Goal: Transaction & Acquisition: Purchase product/service

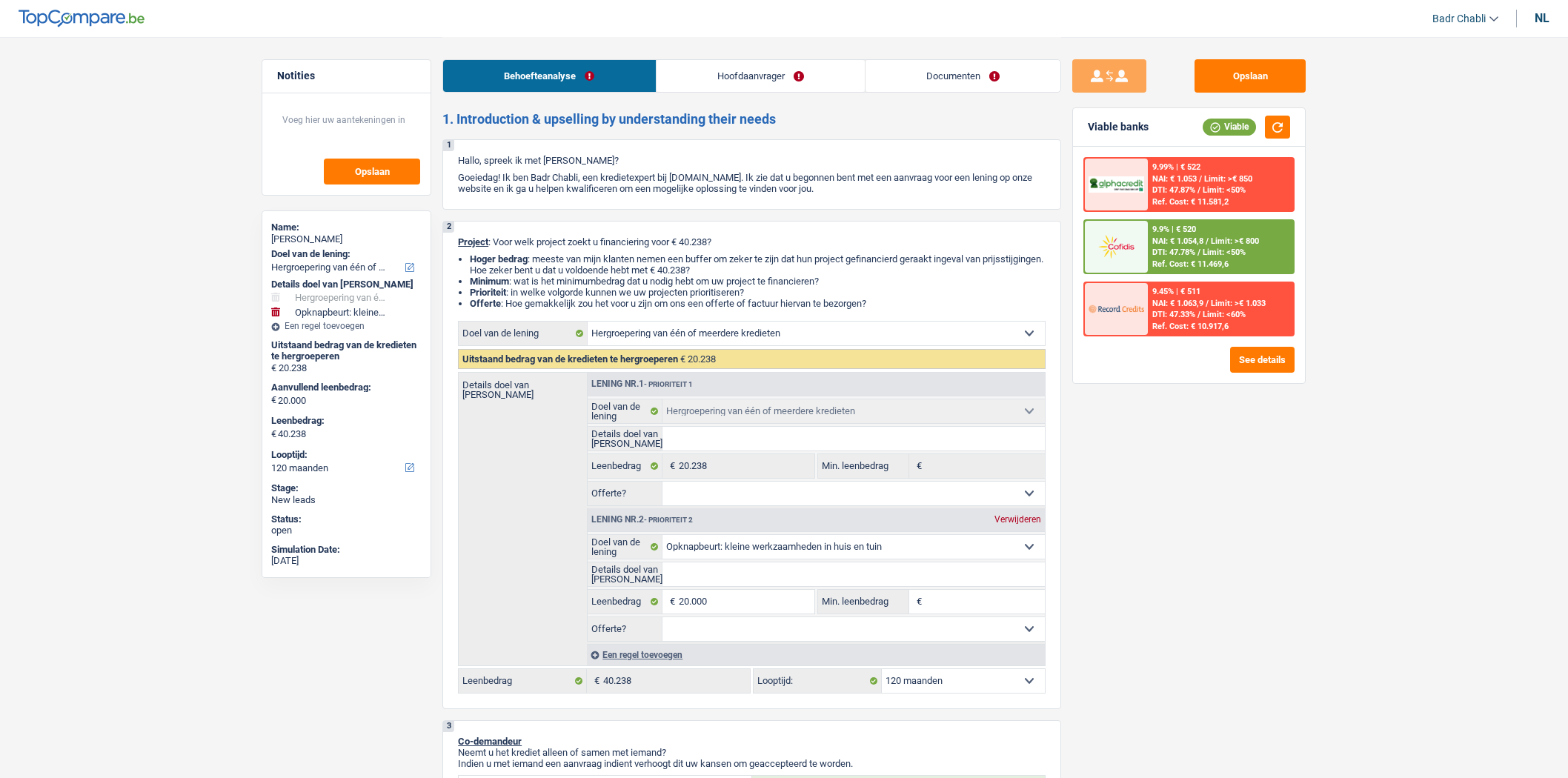
select select "refinancing"
select select "houseOrGarden"
select select "120"
select select "refinancing"
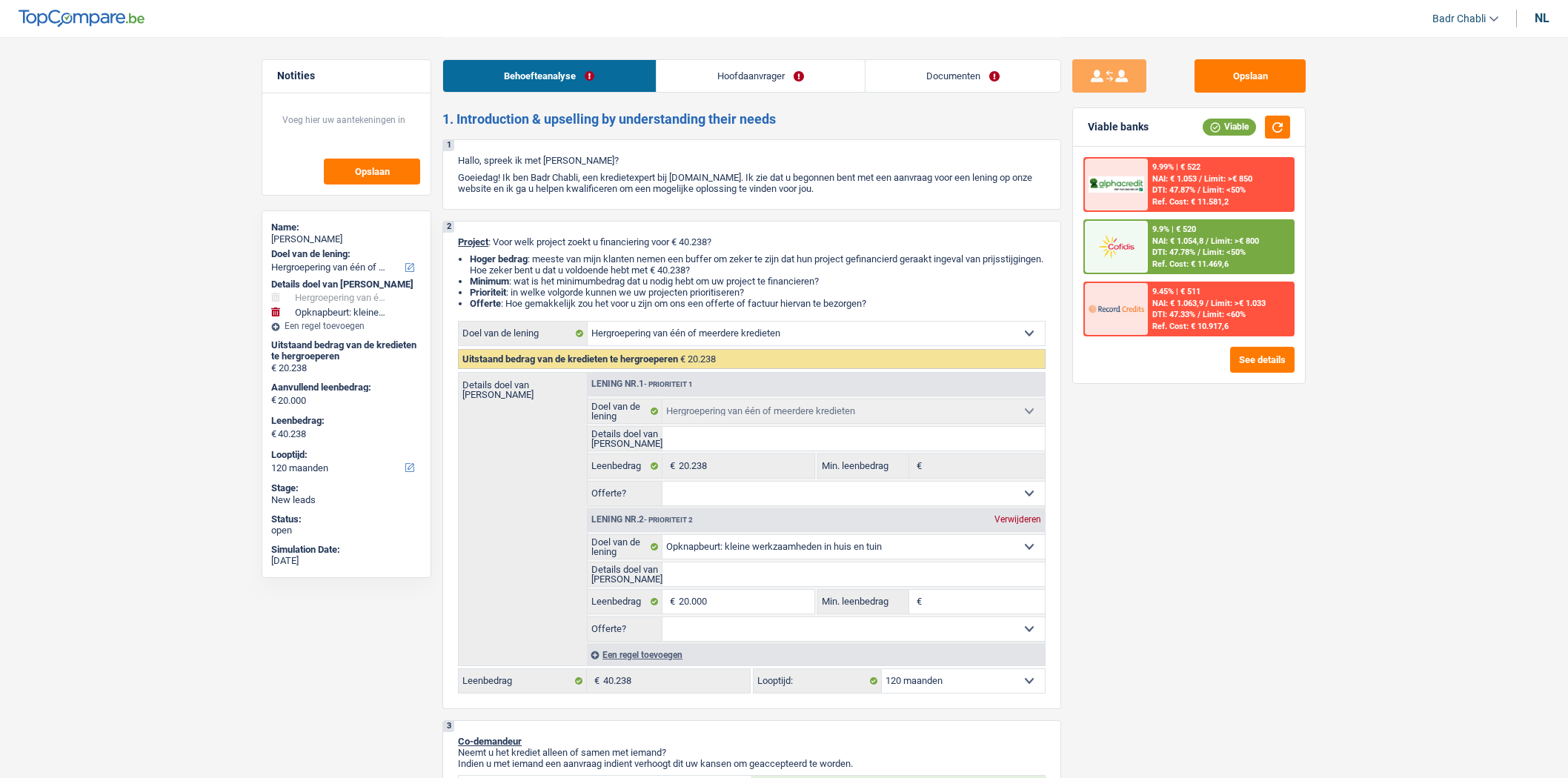
select select "refinancing"
select select "houseOrGarden"
select select "120"
select select "invalid"
select select "disabilityPension"
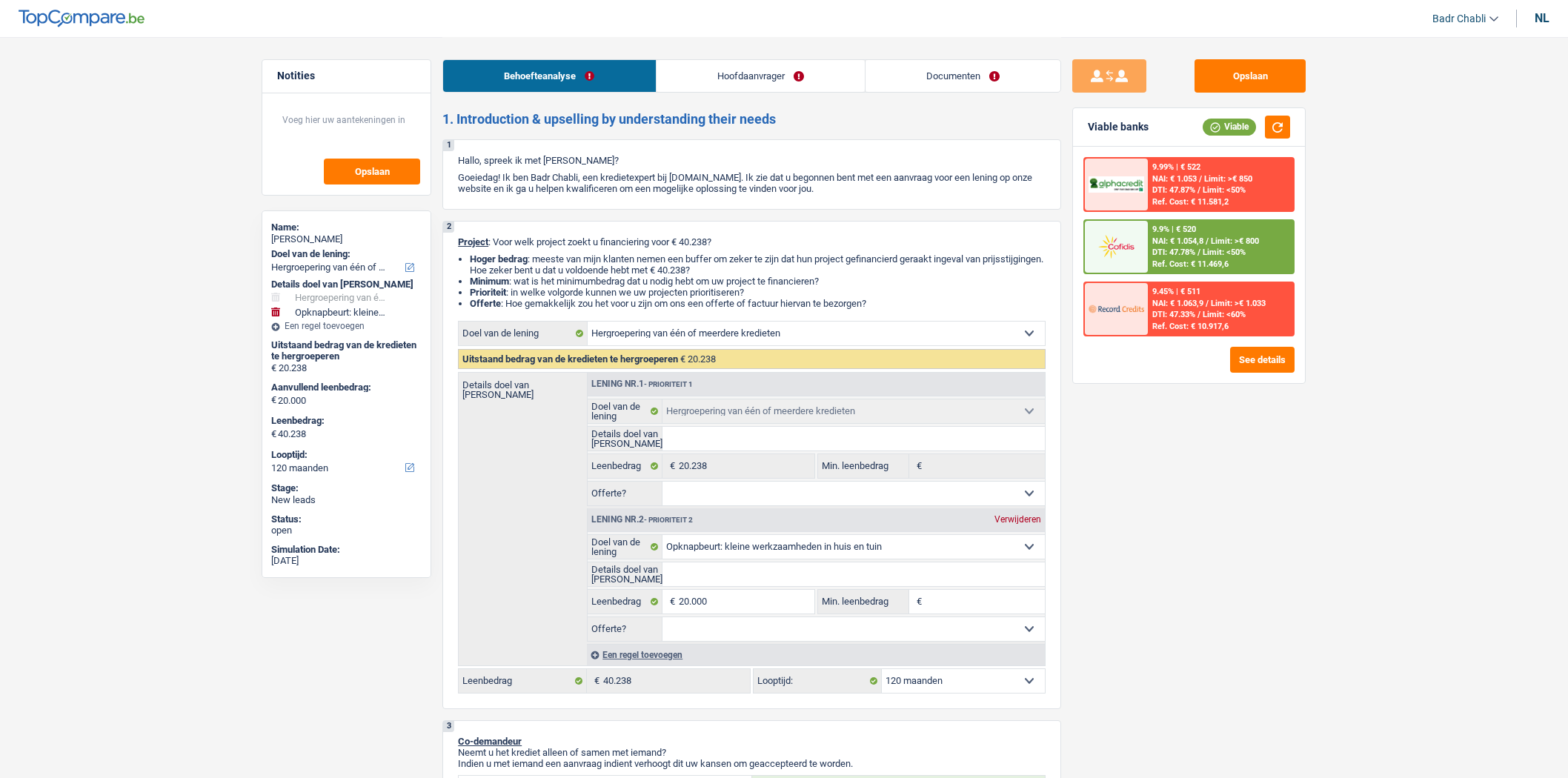
select select "rents"
select select "creditConsolidation"
select select "120"
select select "refinancing"
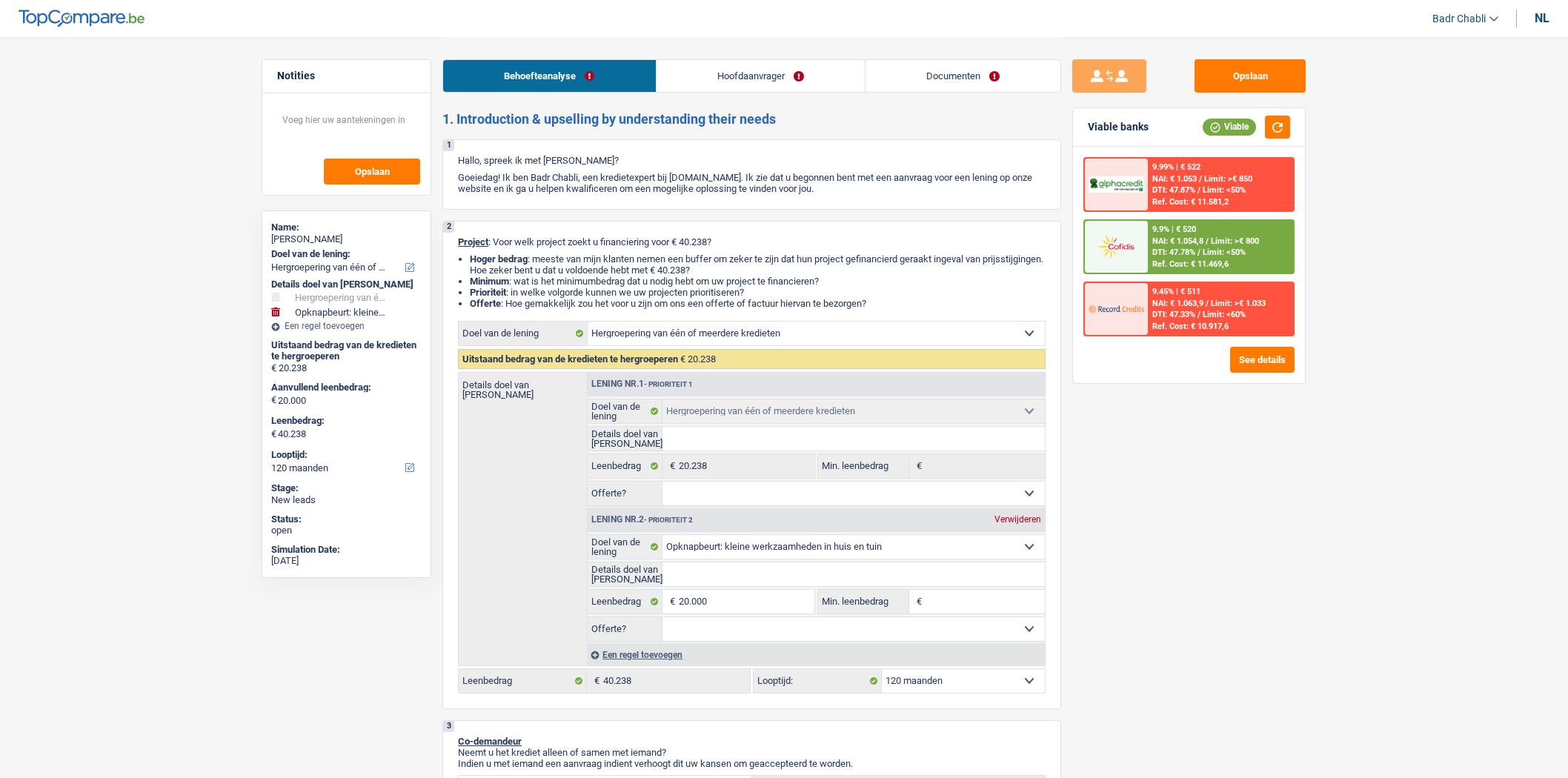
select select "houseOrGarden"
select select "120"
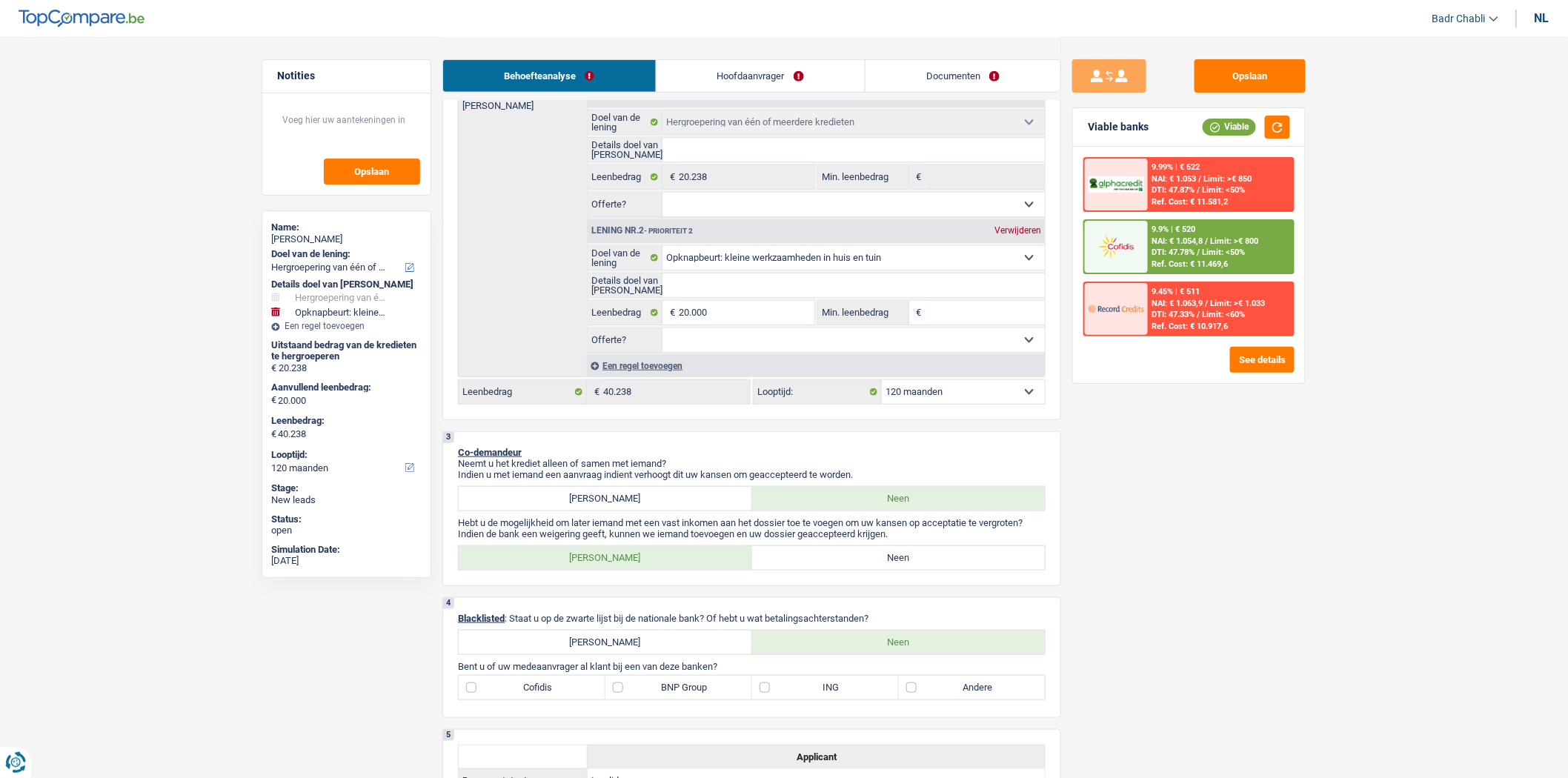
scroll to position [493, 0]
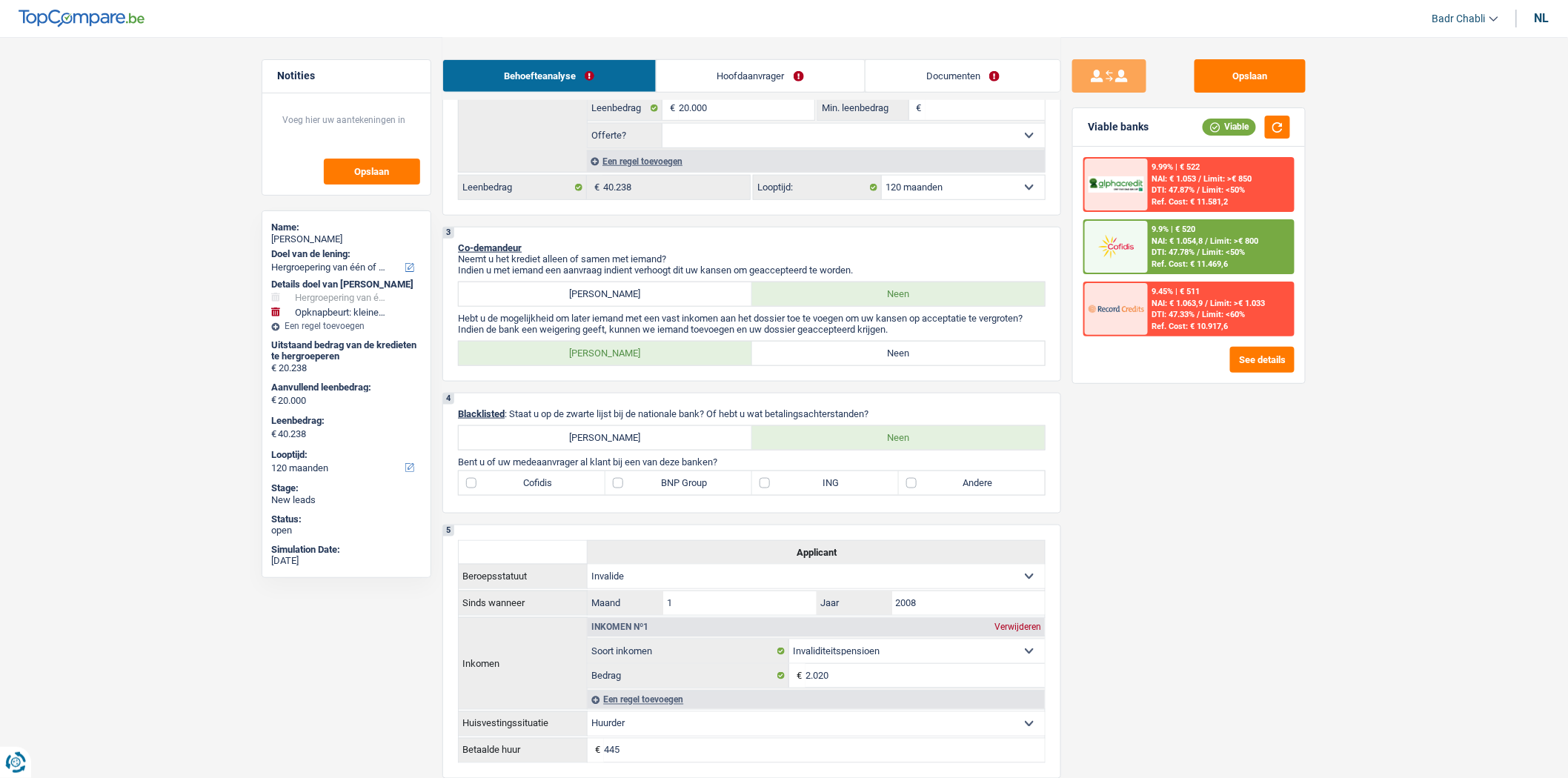
click at [884, 359] on label "Neen" at bounding box center [899, 354] width 293 height 24
click at [884, 359] on input "Neen" at bounding box center [899, 354] width 293 height 24
radio input "true"
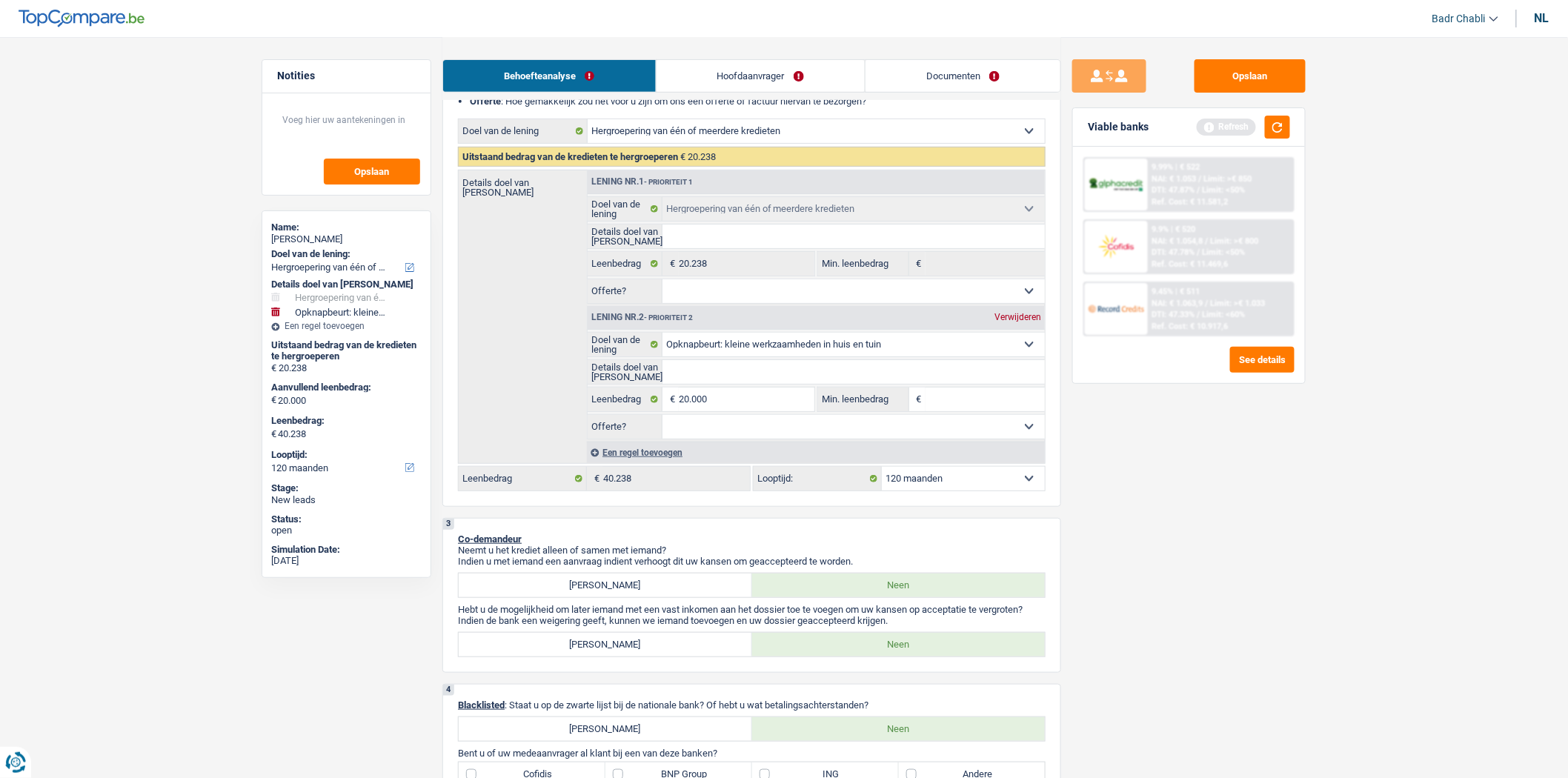
scroll to position [164, 0]
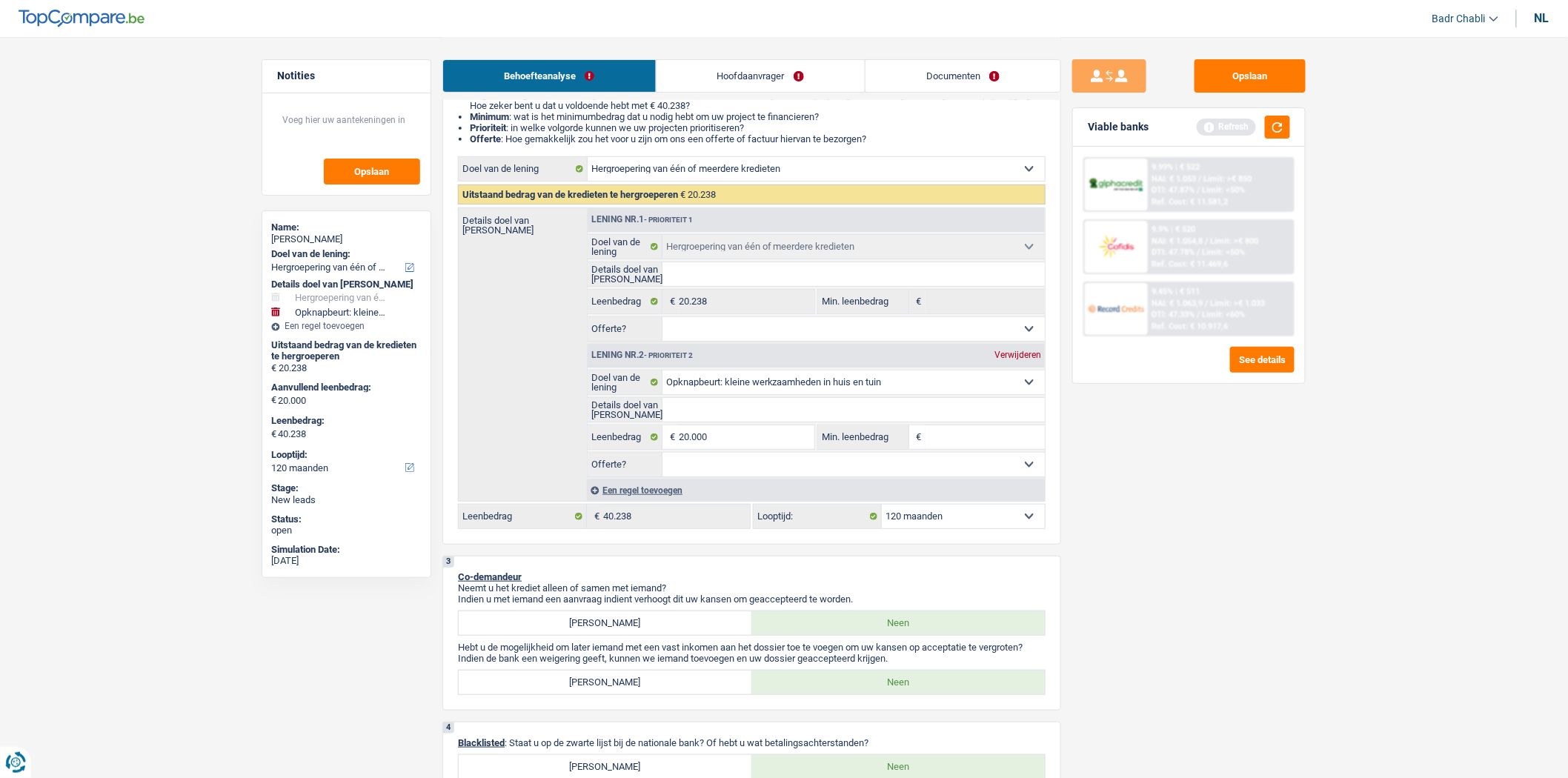
click at [1262, 130] on div "Refresh" at bounding box center [1243, 127] width 94 height 23
click at [1268, 128] on button "button" at bounding box center [1277, 127] width 25 height 23
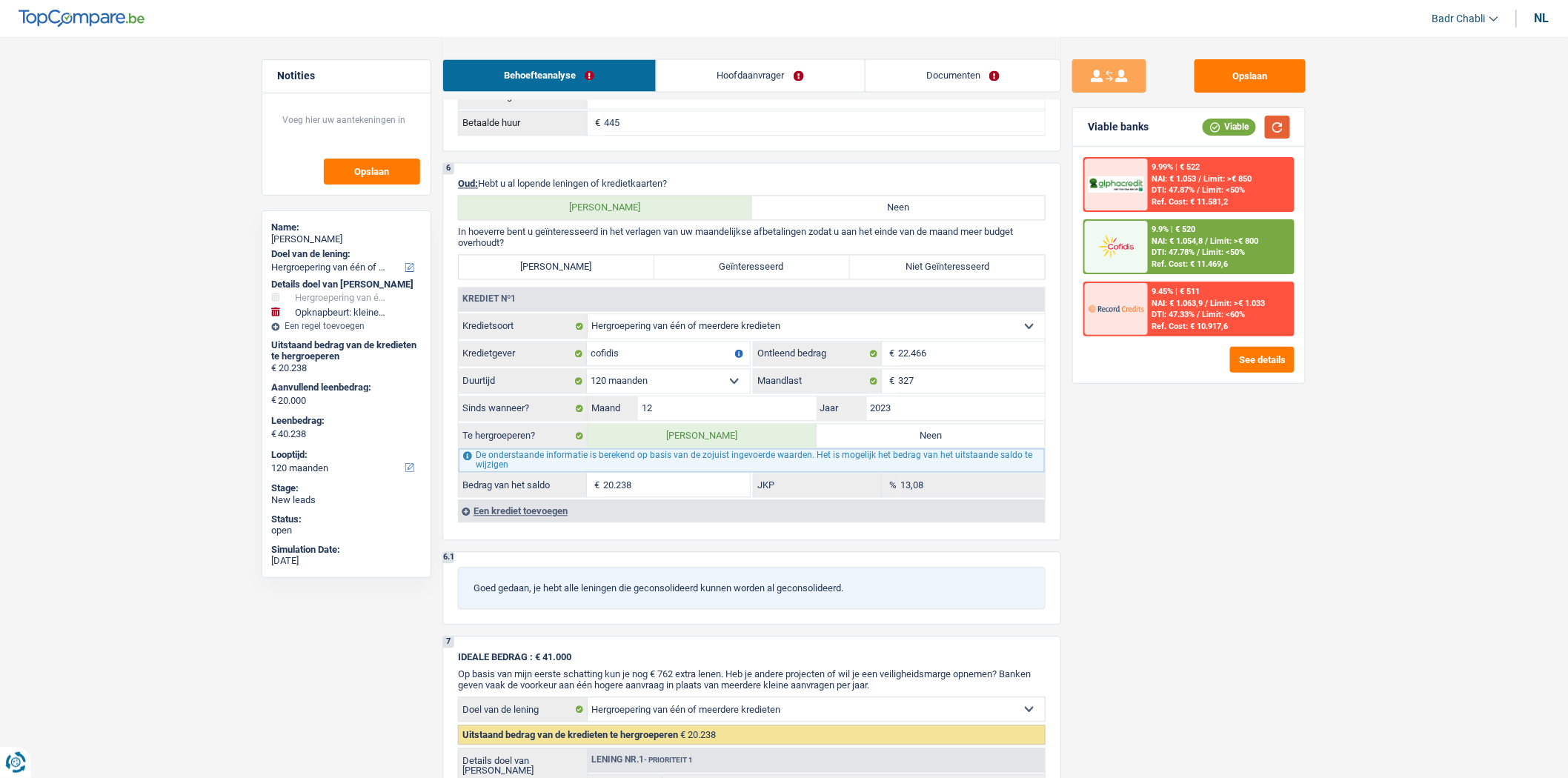
scroll to position [1071, 0]
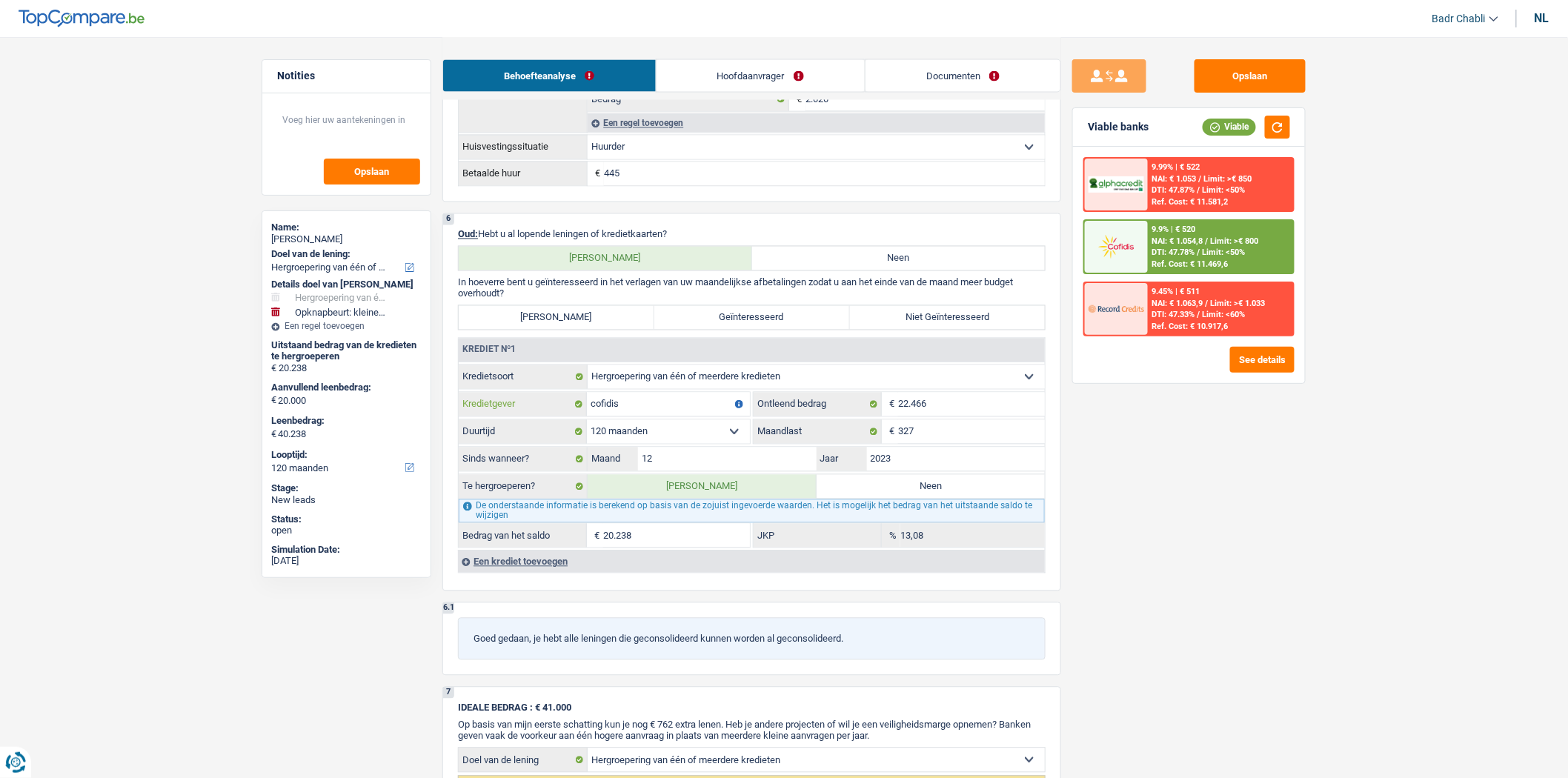
click at [595, 414] on input "cofidis" at bounding box center [668, 404] width 163 height 24
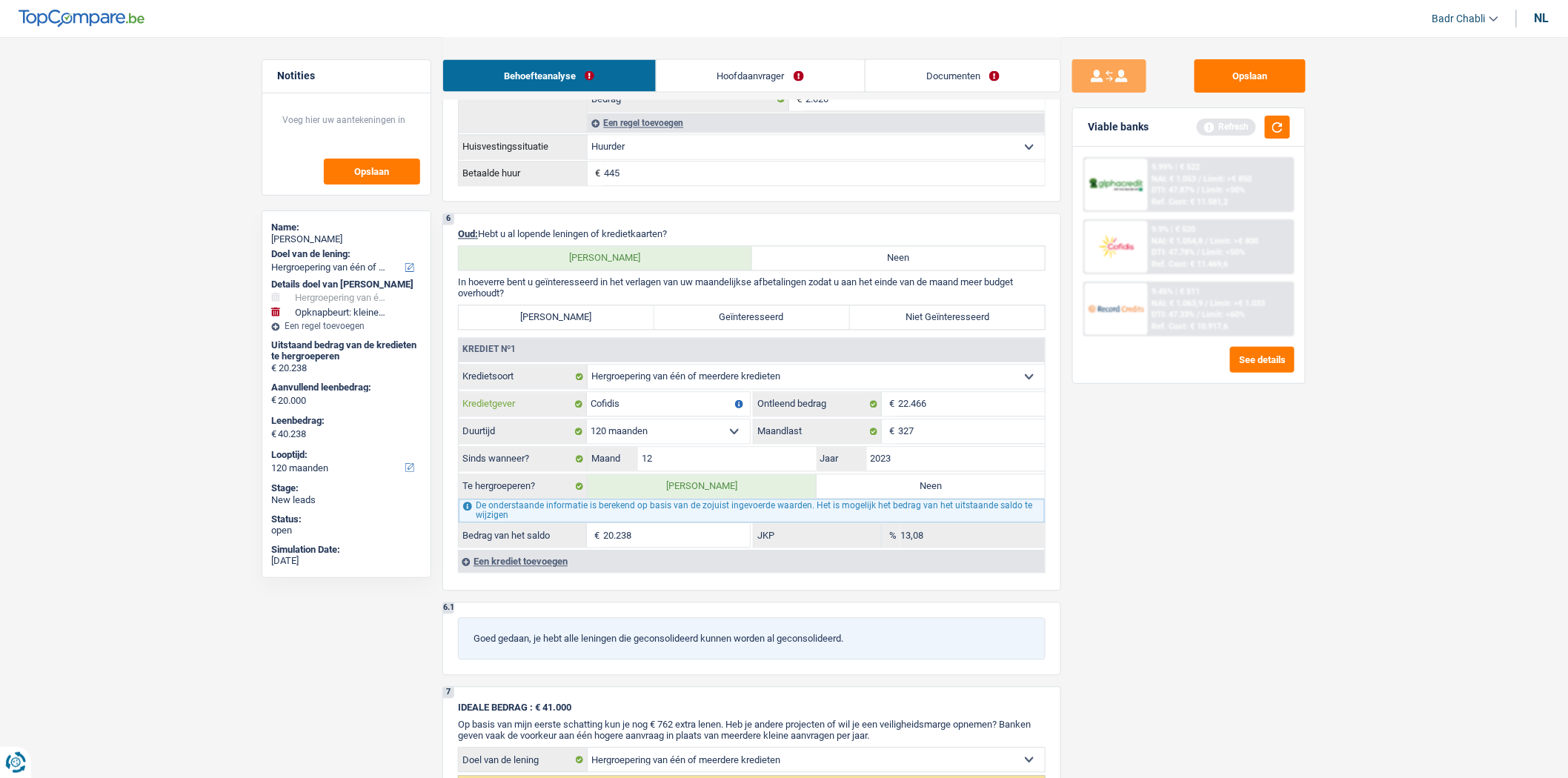
type input "Cofidis"
click at [517, 568] on div "Een krediet toevoegen" at bounding box center [751, 561] width 587 height 22
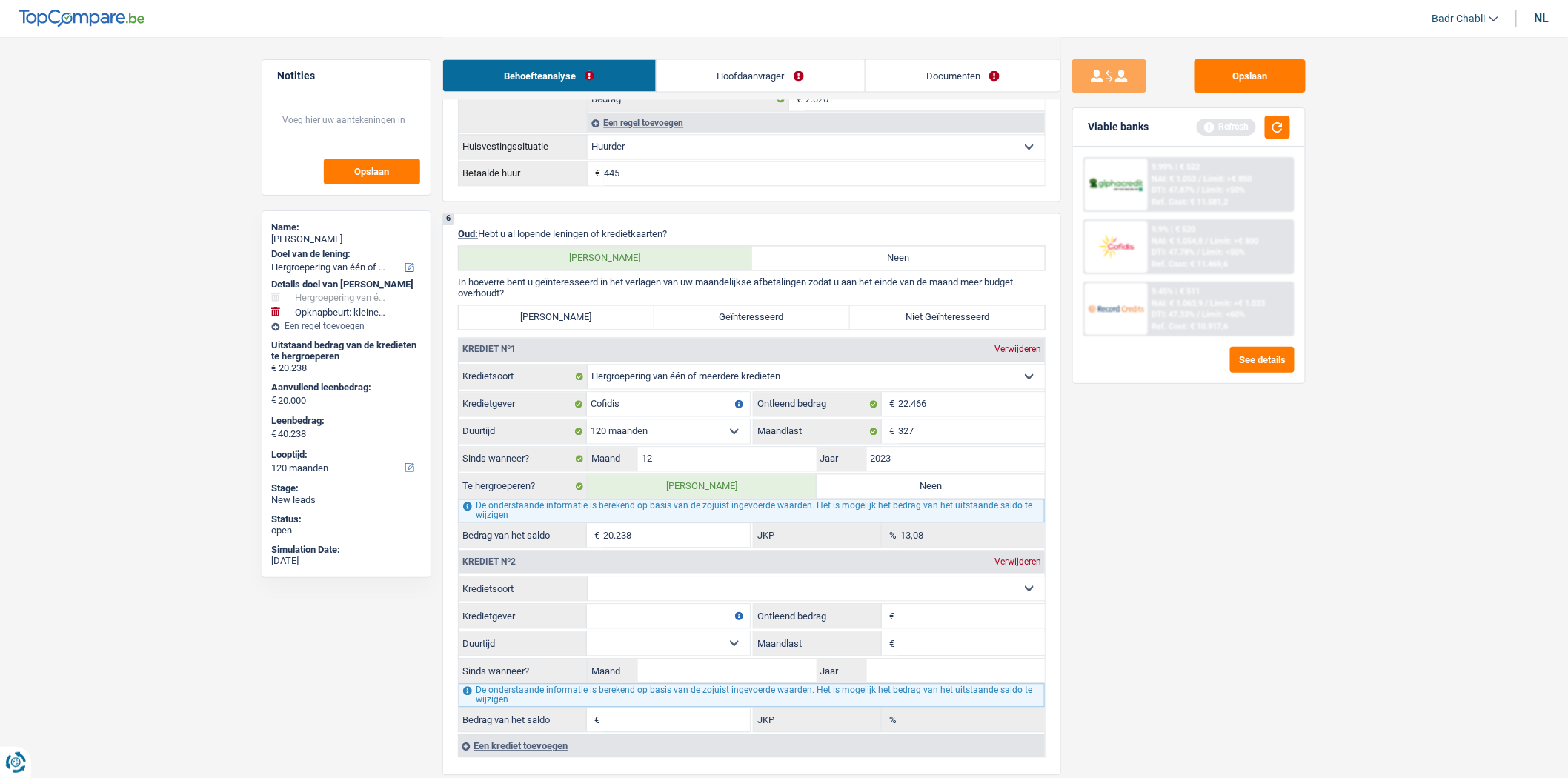
drag, startPoint x: 685, startPoint y: 614, endPoint x: 683, endPoint y: 605, distance: 9.2
click at [685, 601] on select "Kaart of kredietlijn Hypothecaire lening Verkoop op afbetaling Lening op afbeta…" at bounding box center [816, 589] width 457 height 24
select select "cardOrCredit"
type input "0"
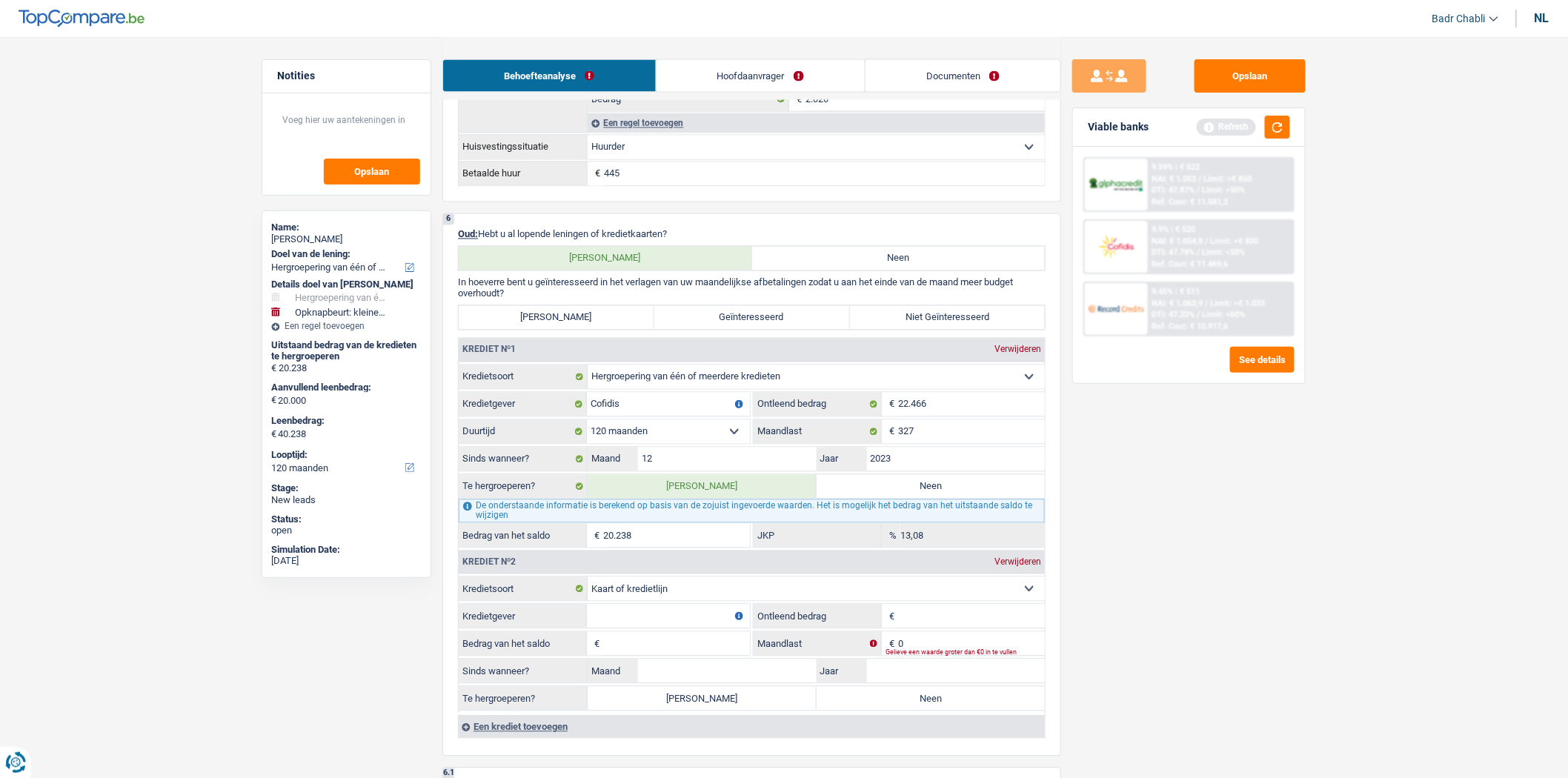
click at [702, 626] on input "Kredietgever" at bounding box center [668, 617] width 163 height 24
type input "Buyway"
click at [600, 330] on label "[PERSON_NAME]" at bounding box center [556, 318] width 196 height 24
click at [600, 330] on input "[PERSON_NAME]" at bounding box center [556, 318] width 196 height 24
radio input "true"
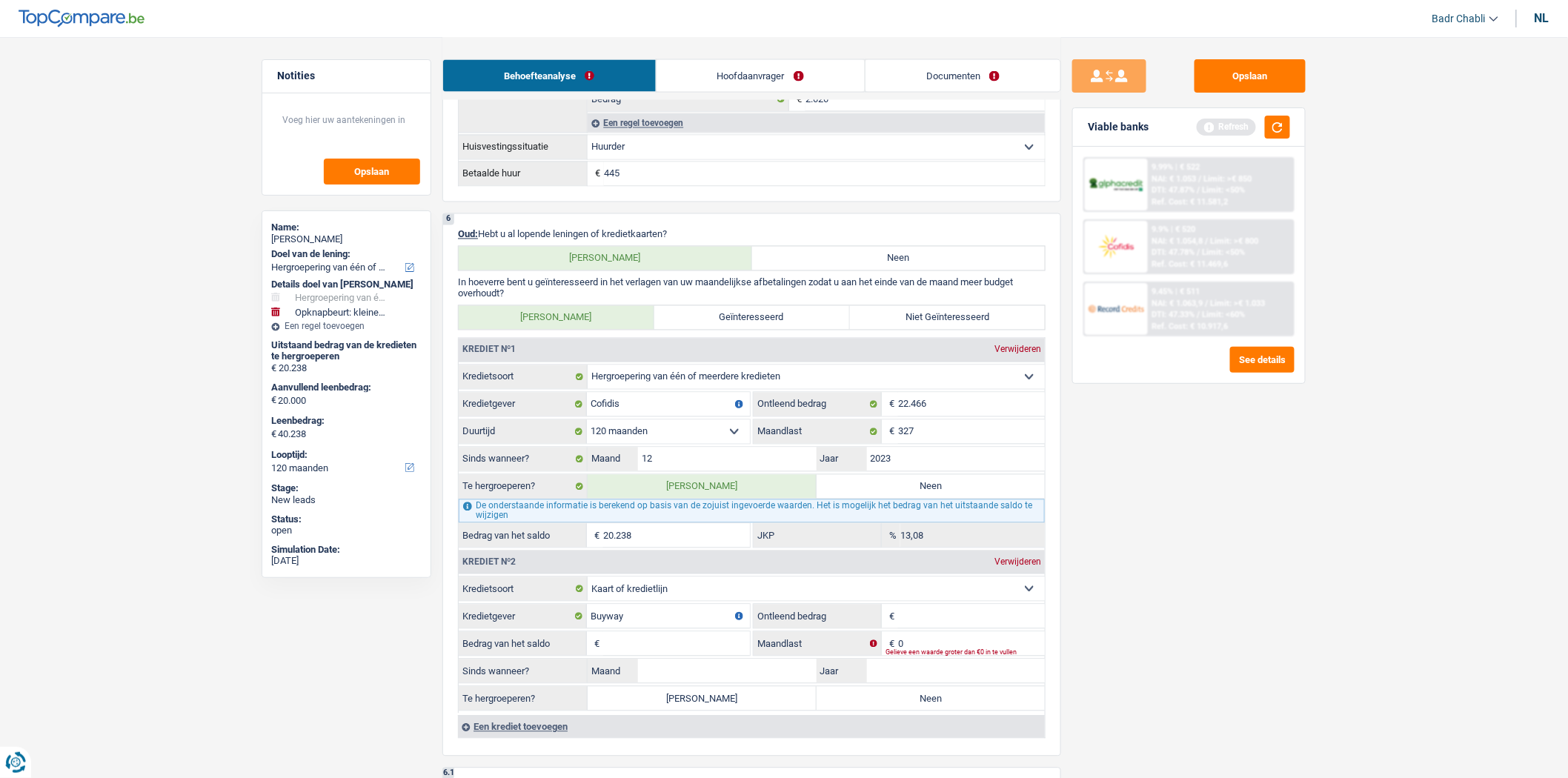
click at [948, 629] on input "Leenbedrag" at bounding box center [971, 617] width 147 height 24
type input "2.500"
click at [698, 652] on input "Bedrag van het saldo" at bounding box center [676, 644] width 147 height 24
click at [702, 649] on input "Bedrag van het saldo" at bounding box center [676, 644] width 147 height 24
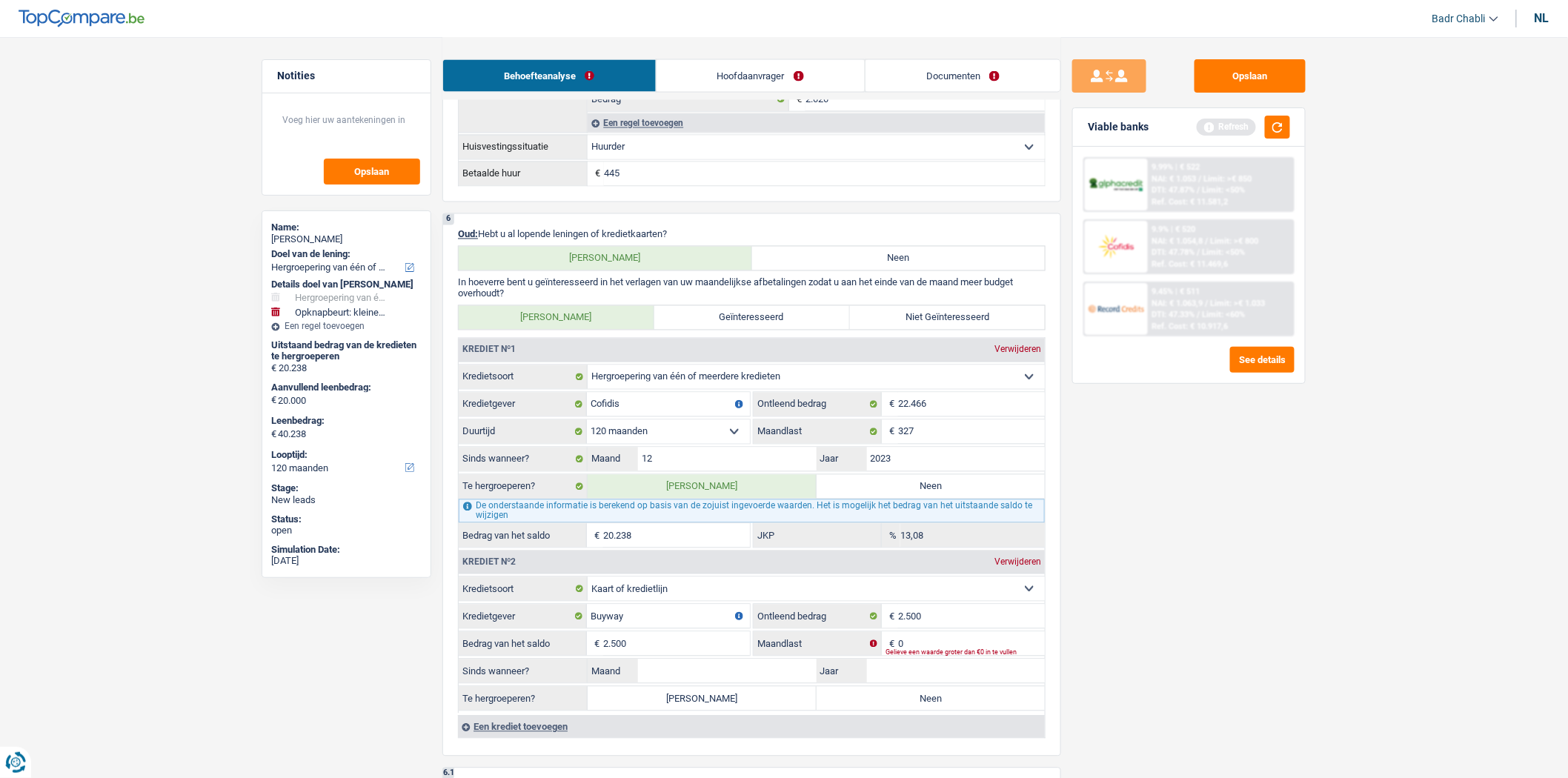
type input "2.500"
type input "75"
type input "02"
type input "2024"
click at [909, 702] on label "Neen" at bounding box center [931, 699] width 229 height 24
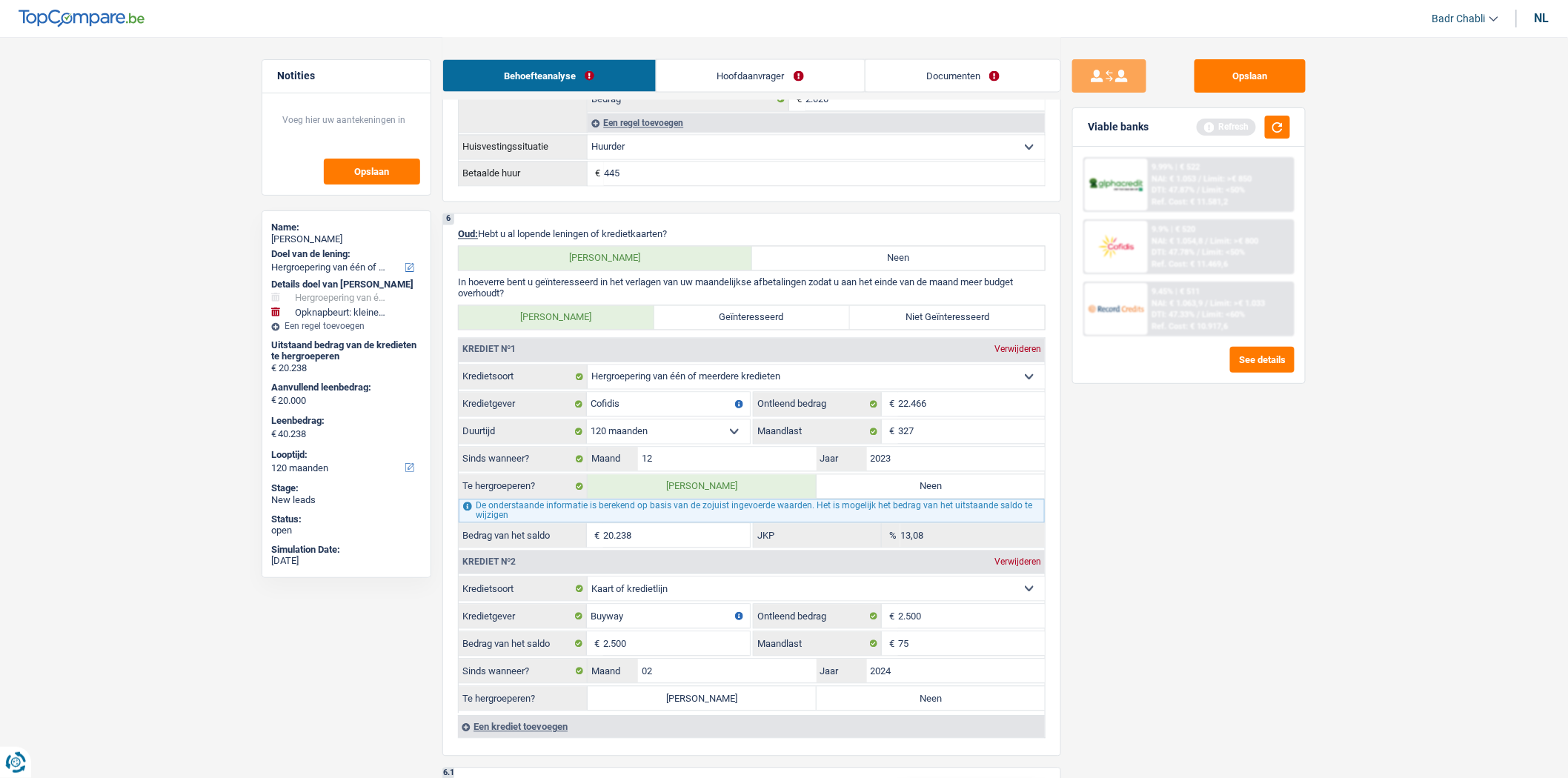
click at [909, 702] on input "Neen" at bounding box center [931, 699] width 229 height 24
radio input "true"
click at [923, 673] on input "2024" at bounding box center [956, 672] width 178 height 24
type input "2025"
click at [1161, 634] on div "Opslaan Viable banks Refresh 9.99% | € 522 NAI: € 1.053 / Limit: >€ 850 DTI: 47…" at bounding box center [1188, 407] width 255 height 696
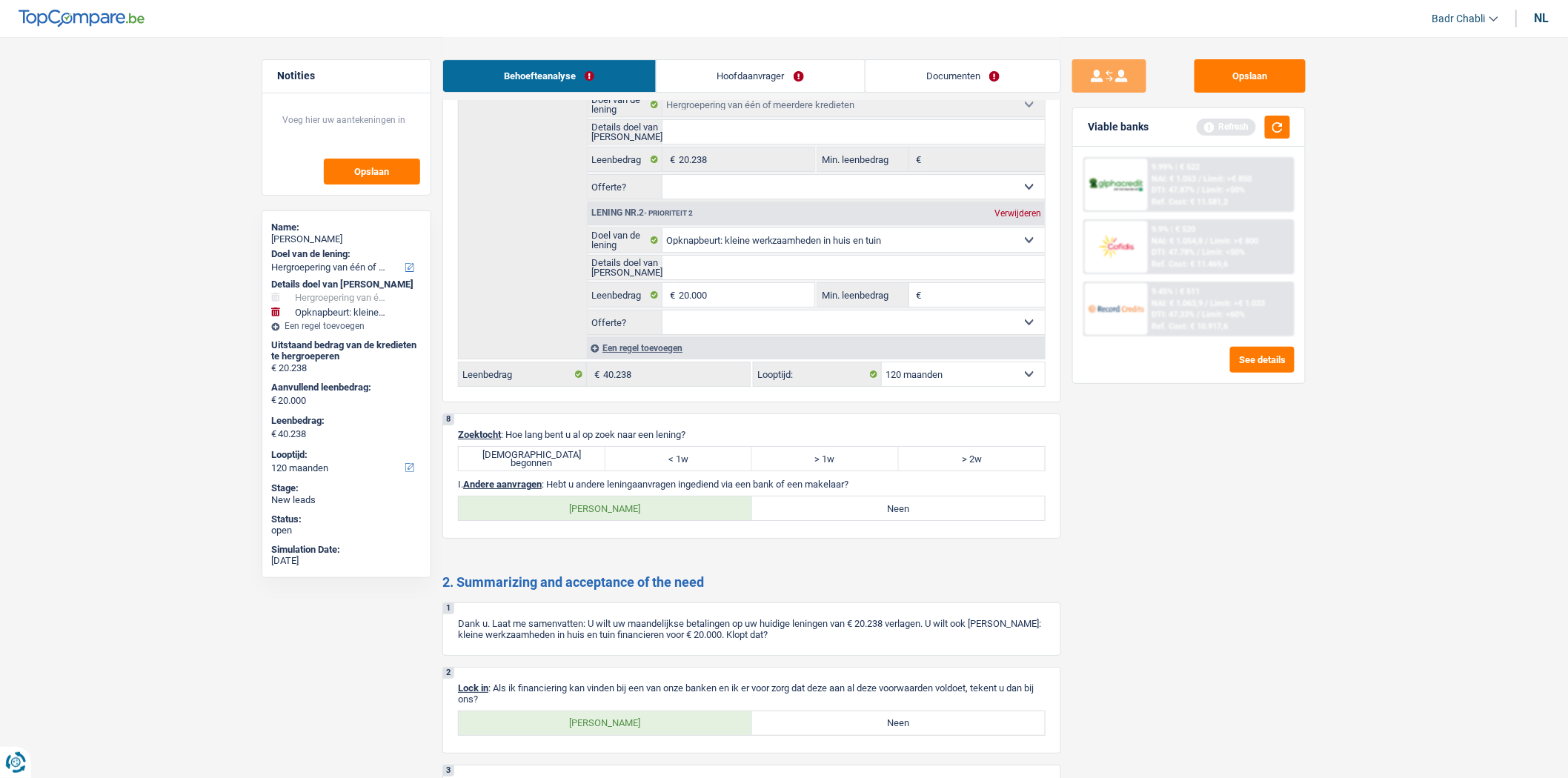
scroll to position [2180, 0]
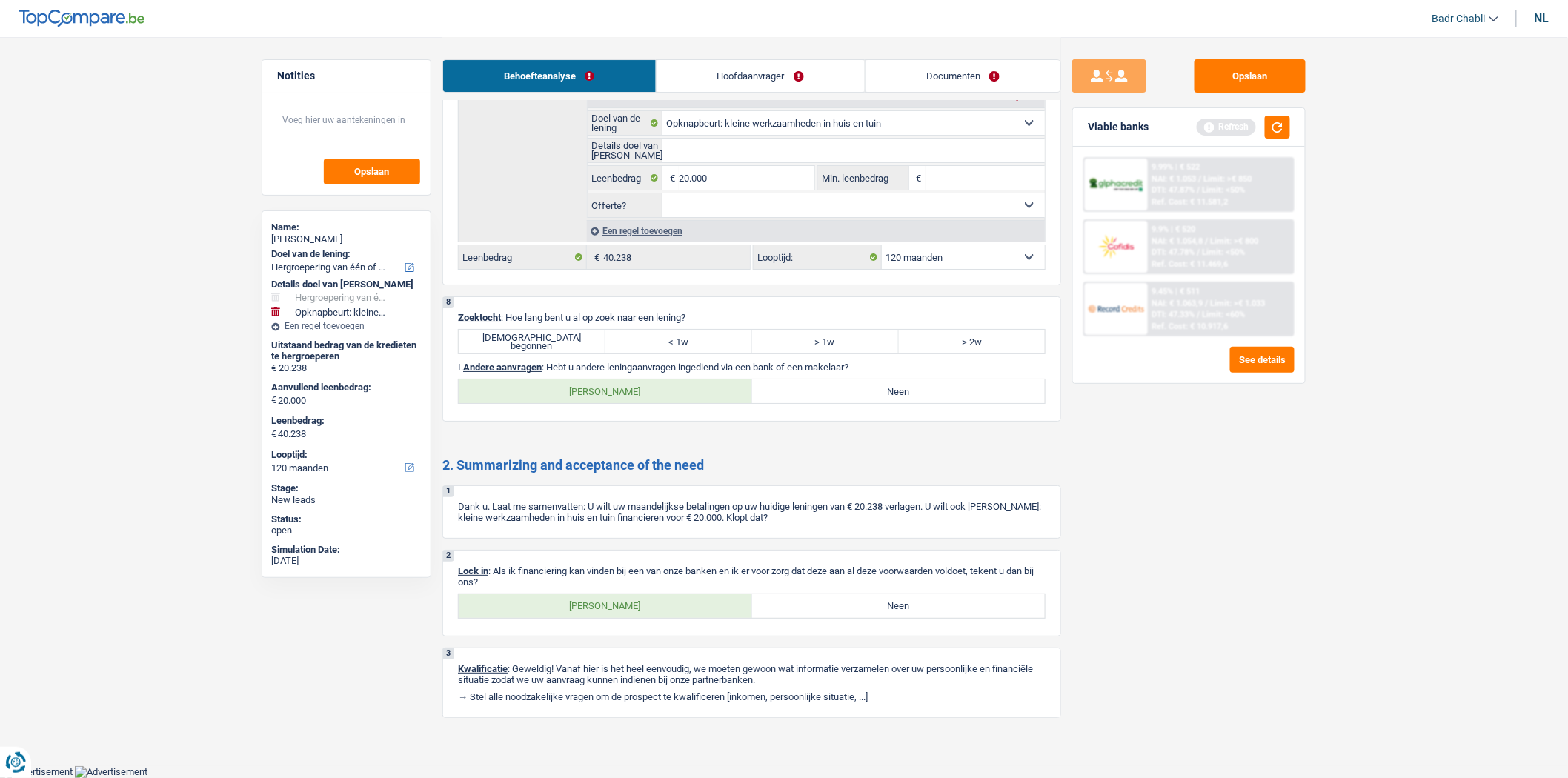
click at [564, 336] on label "[DEMOGRAPHIC_DATA] begonnen" at bounding box center [532, 342] width 147 height 24
click at [564, 336] on input "[DEMOGRAPHIC_DATA] begonnen" at bounding box center [532, 342] width 147 height 24
radio input "true"
click at [860, 384] on label "Neen" at bounding box center [899, 392] width 293 height 24
click at [860, 384] on input "Neen" at bounding box center [899, 392] width 293 height 24
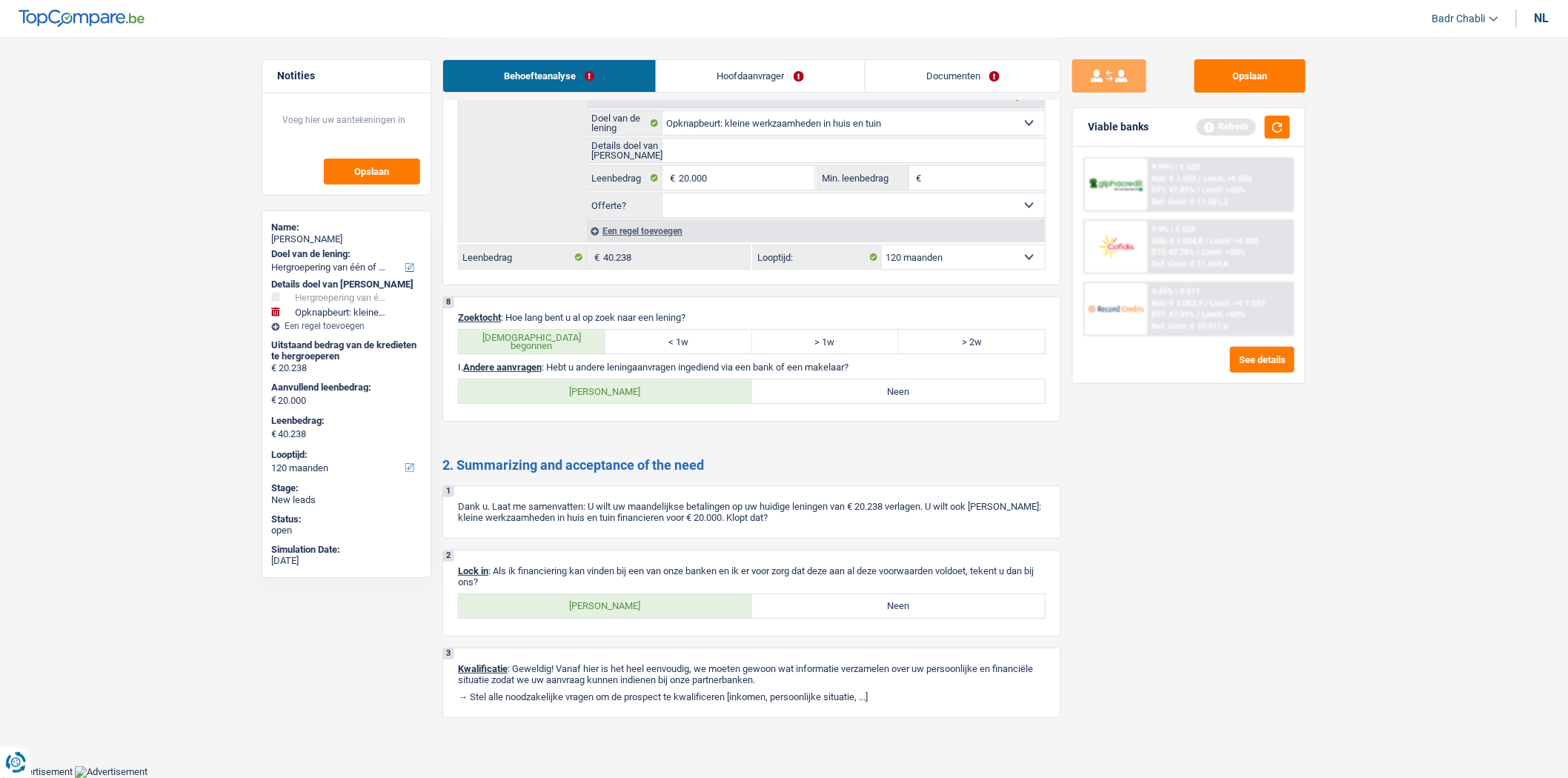
radio input "true"
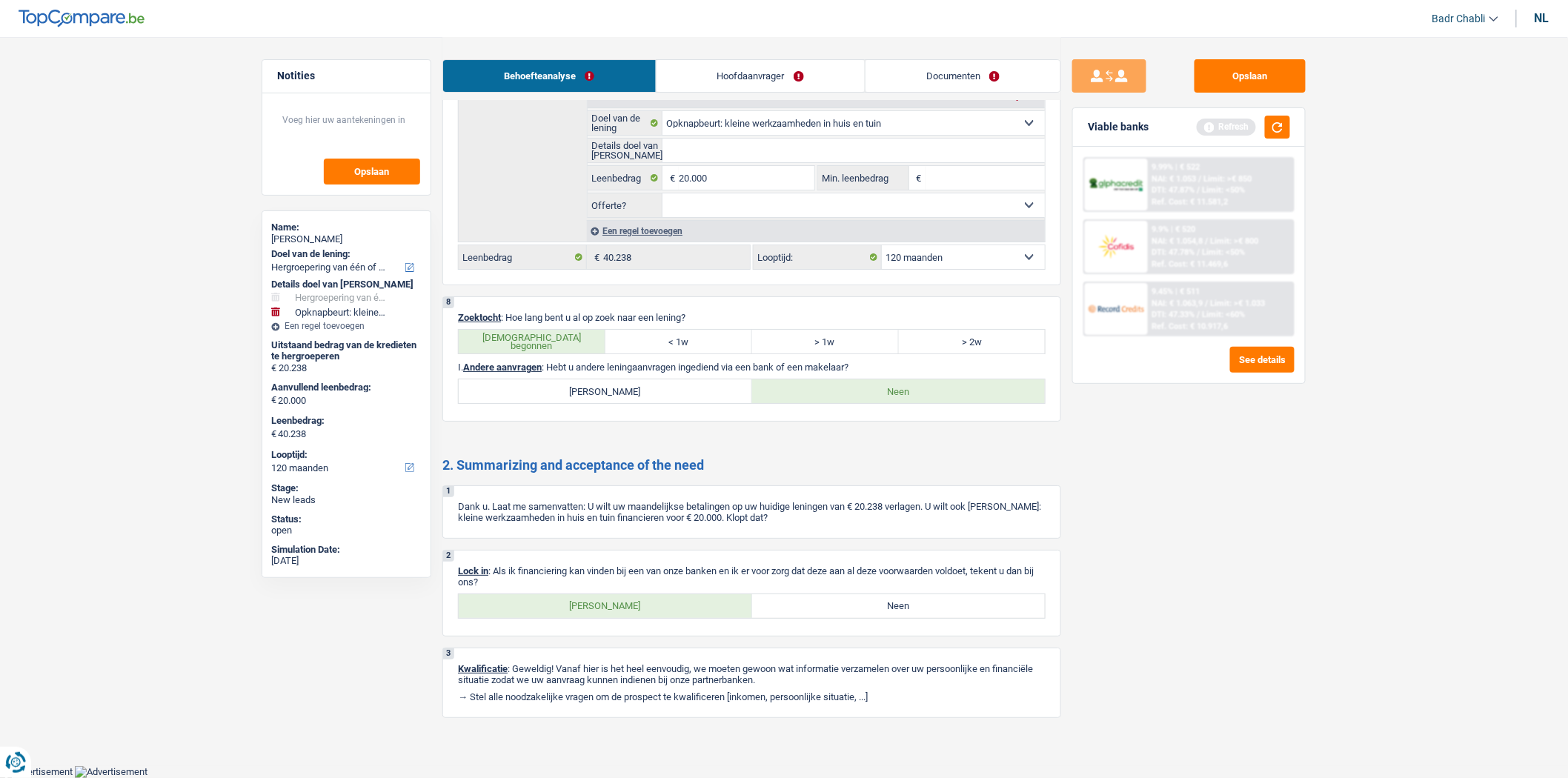
click at [605, 604] on label "[PERSON_NAME]" at bounding box center [606, 607] width 293 height 24
click at [605, 604] on input "[PERSON_NAME]" at bounding box center [606, 607] width 293 height 24
radio input "true"
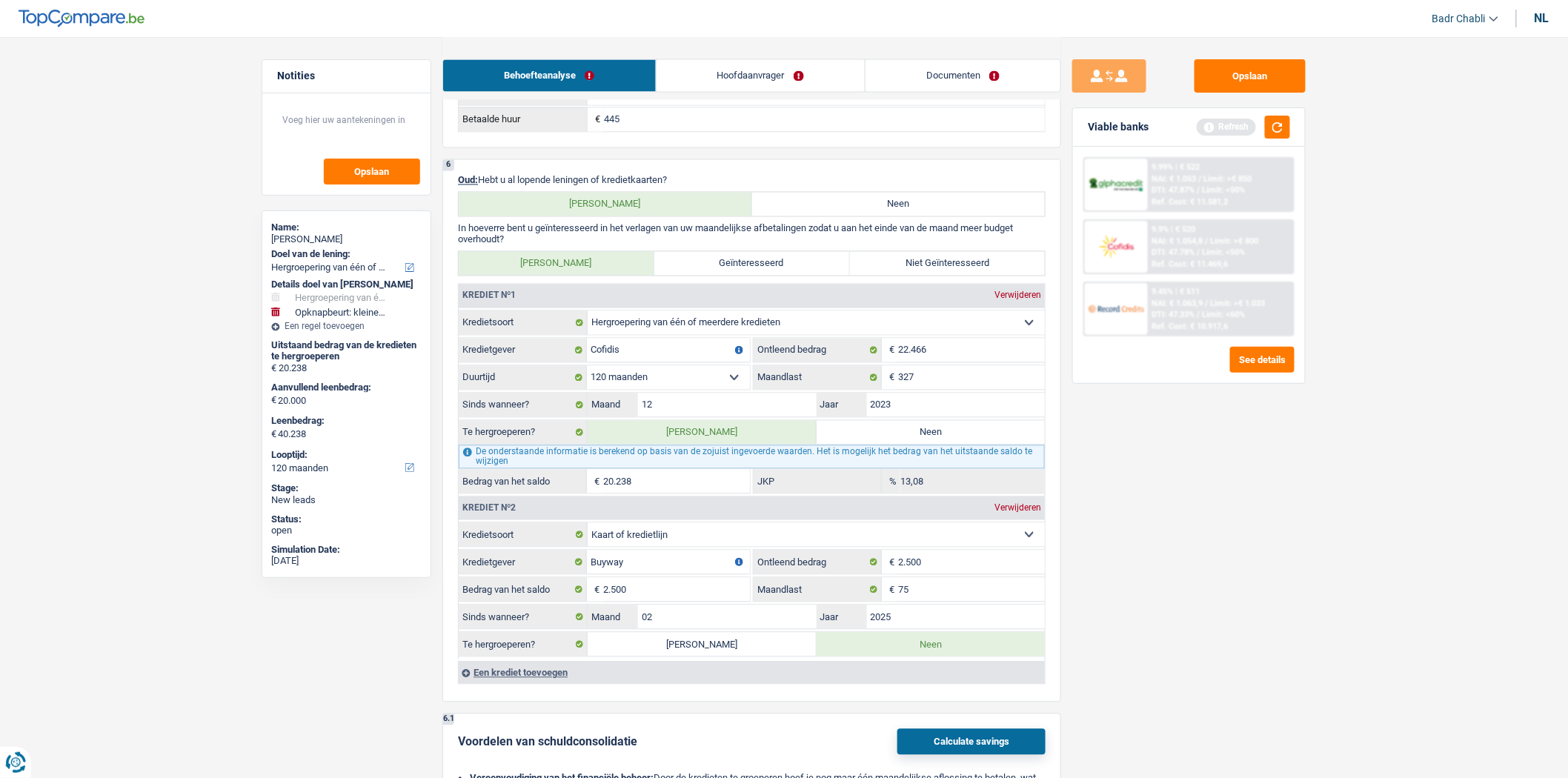
scroll to position [1274, 0]
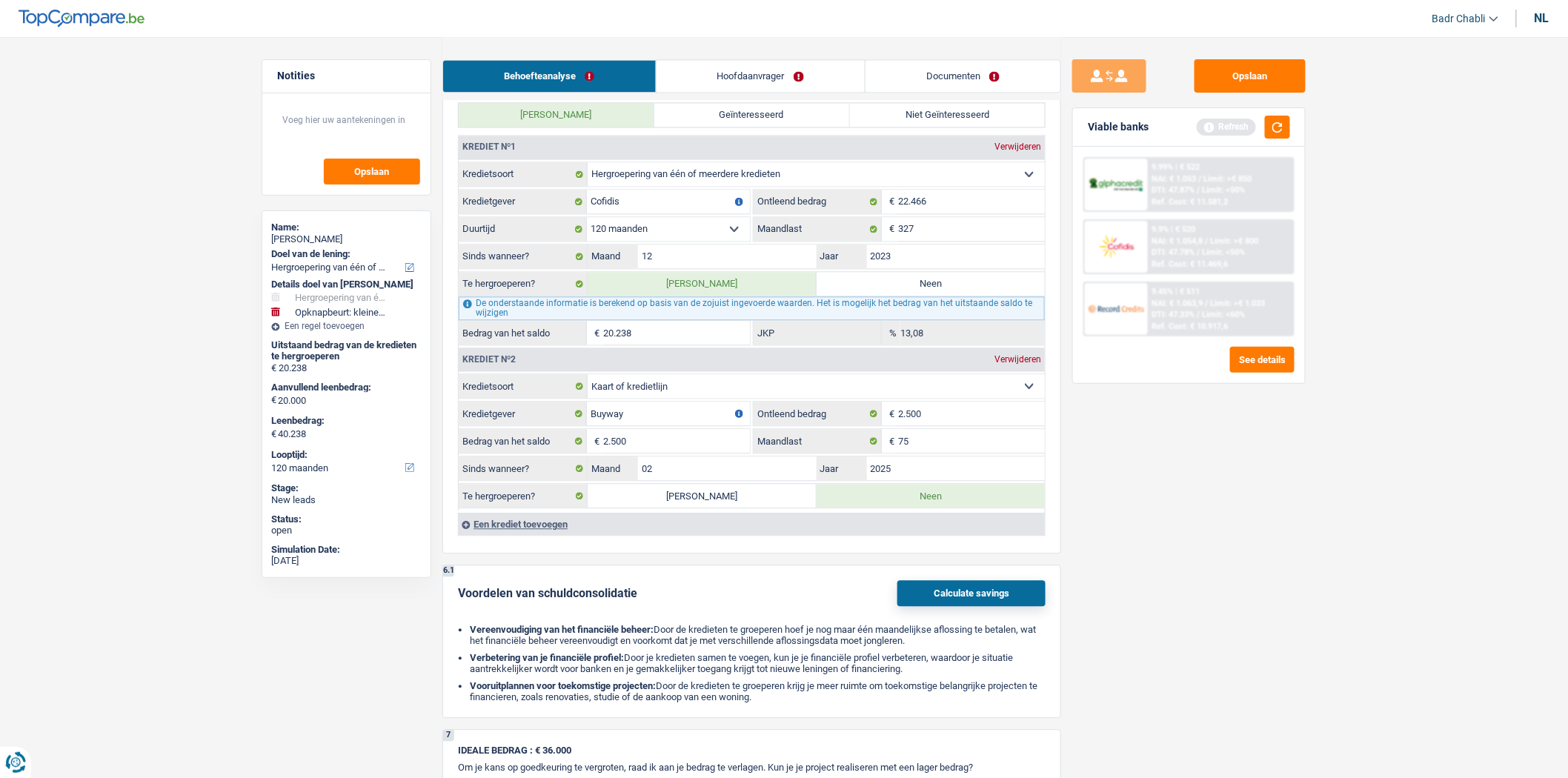
click at [729, 508] on label "[PERSON_NAME]" at bounding box center [702, 496] width 229 height 24
click at [729, 508] on input "[PERSON_NAME]" at bounding box center [702, 496] width 229 height 24
radio input "true"
type input "42.738"
select select "144"
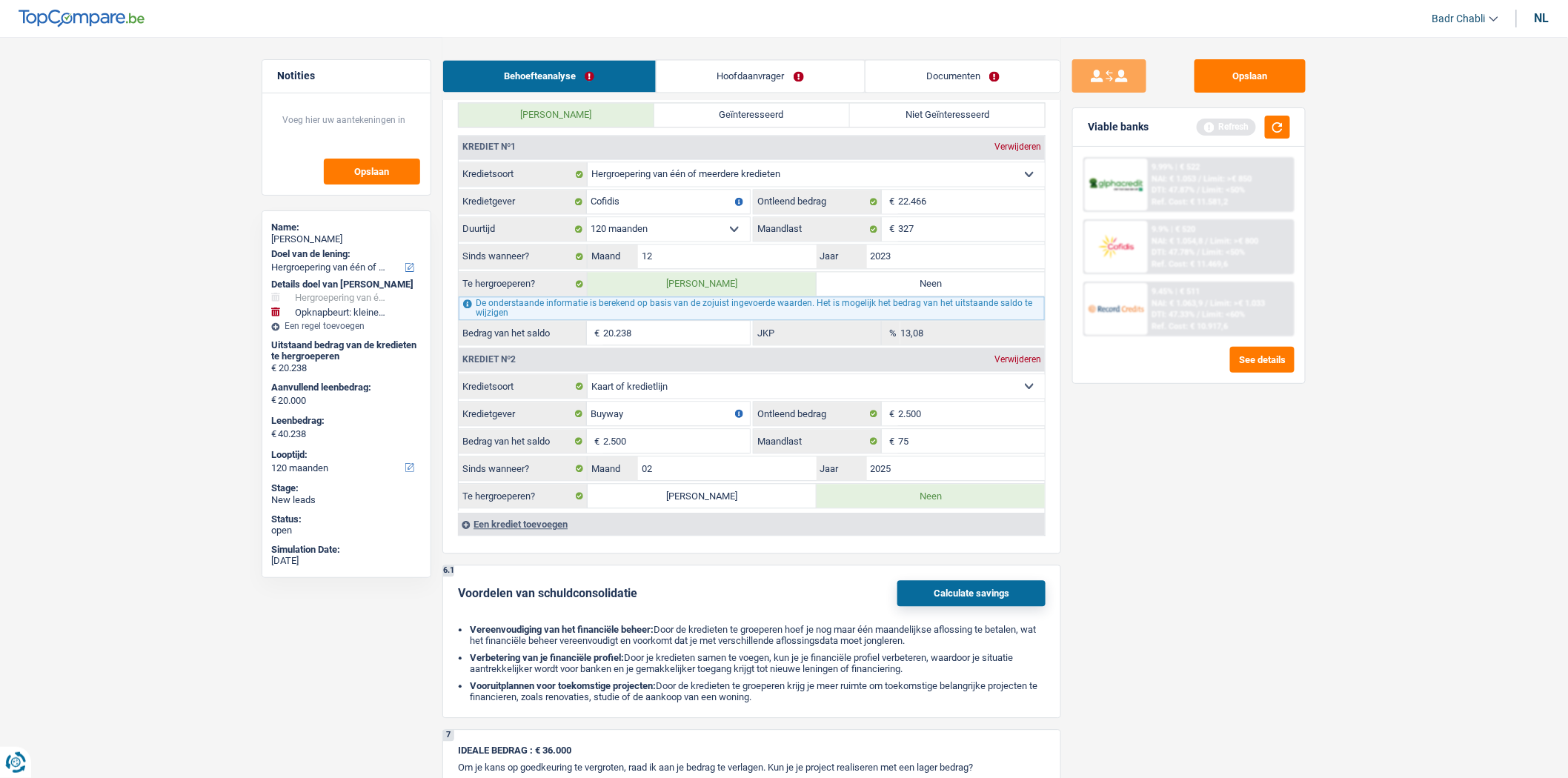
type input "22.738"
type input "42.738"
select select "144"
type input "22.738"
type input "42.738"
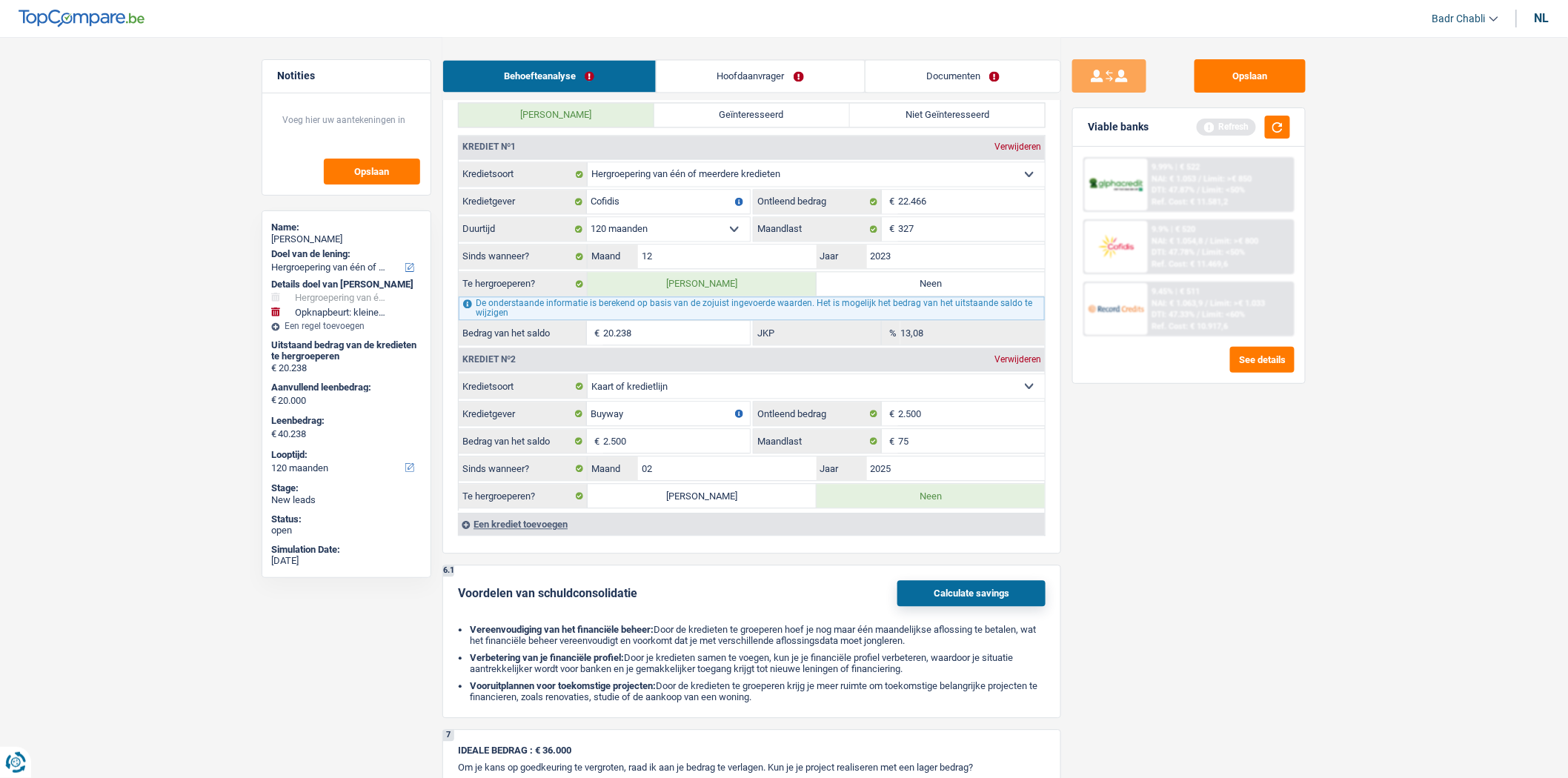
select select "144"
radio input "false"
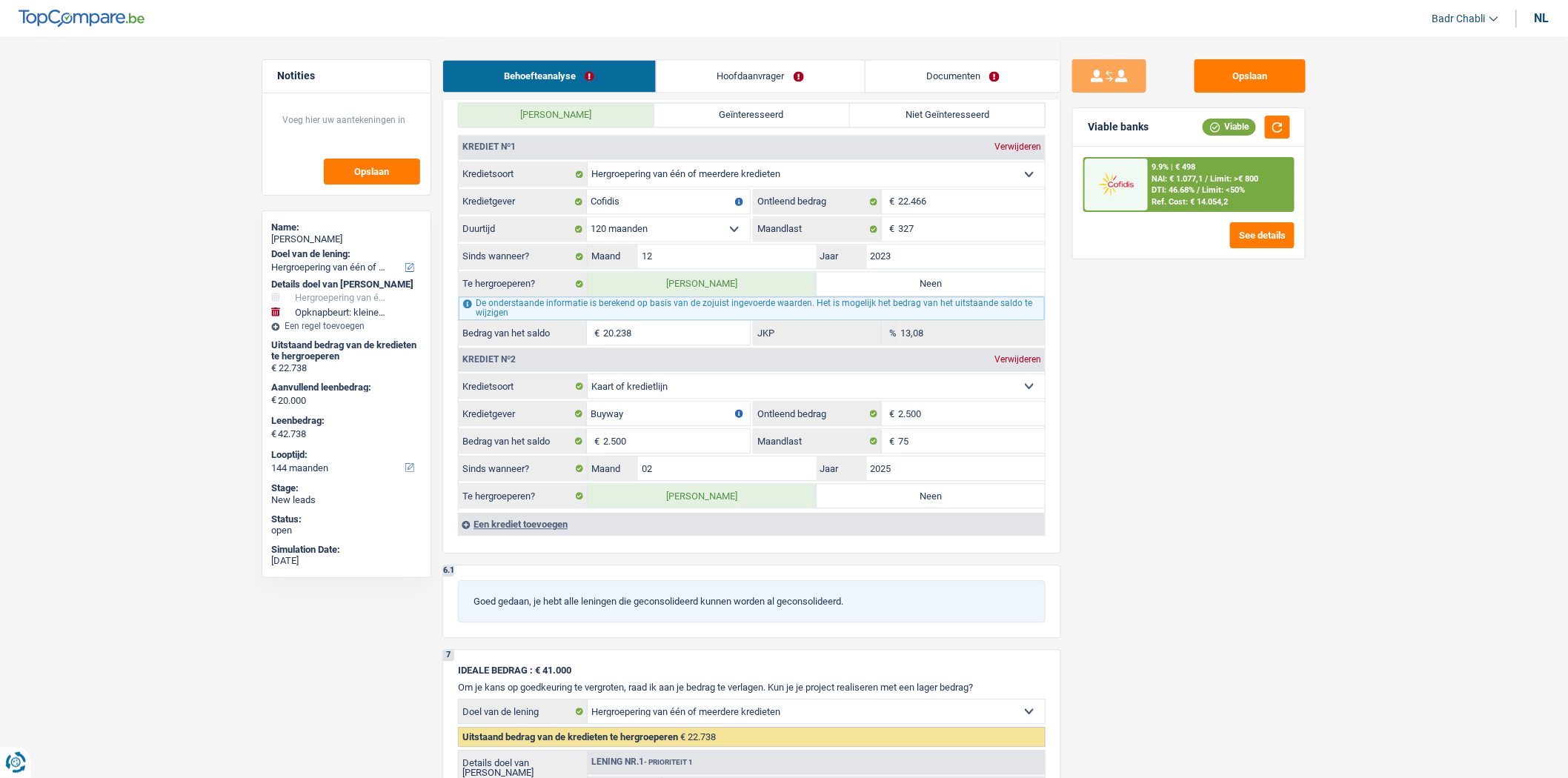
click at [1198, 387] on div "Opslaan Viable banks Viable 9.9% | € 498 NAI: € 1.077,1 / Limit: >€ 800 DTI: 46…" at bounding box center [1188, 407] width 255 height 696
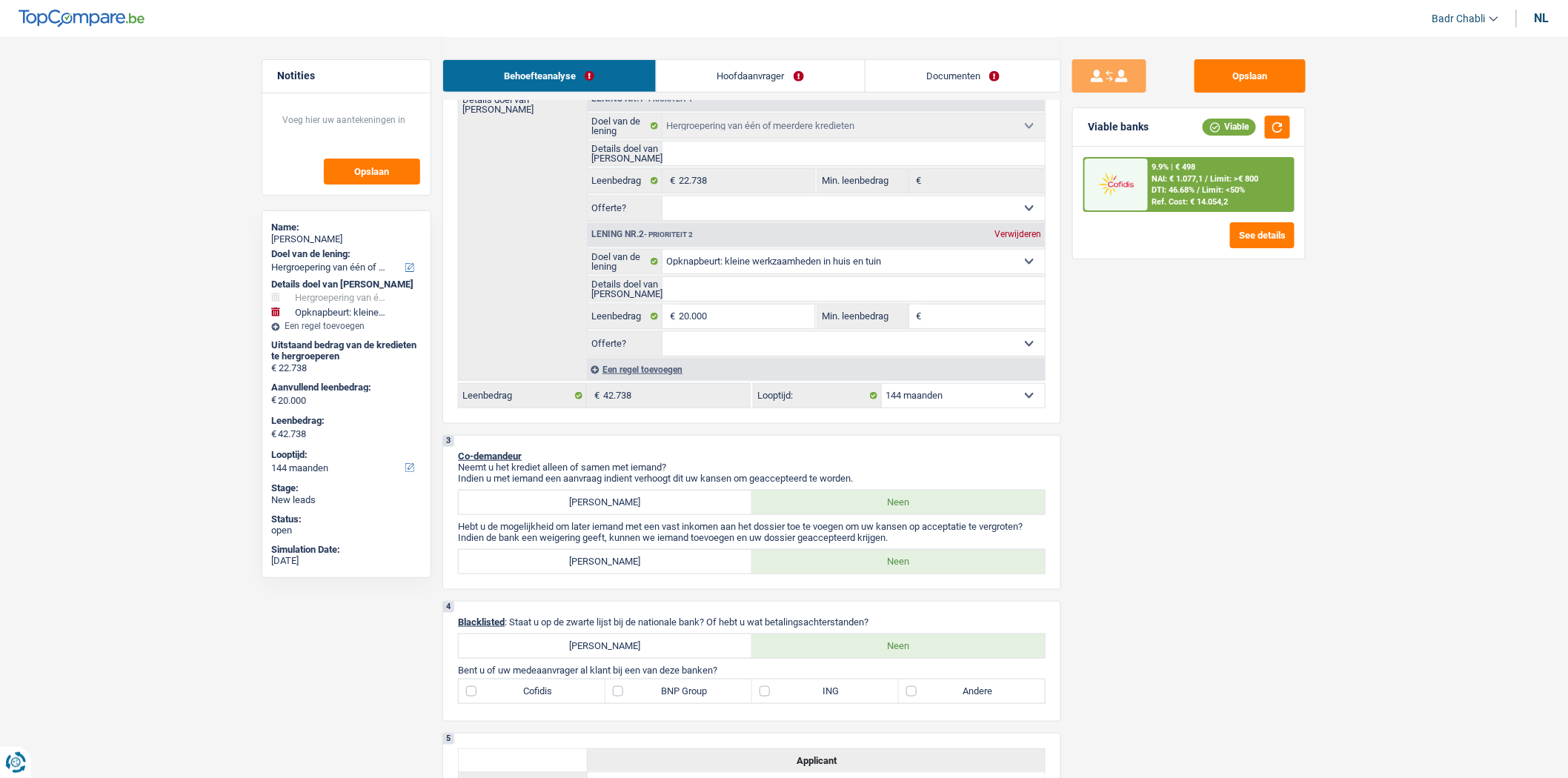
scroll to position [0, 0]
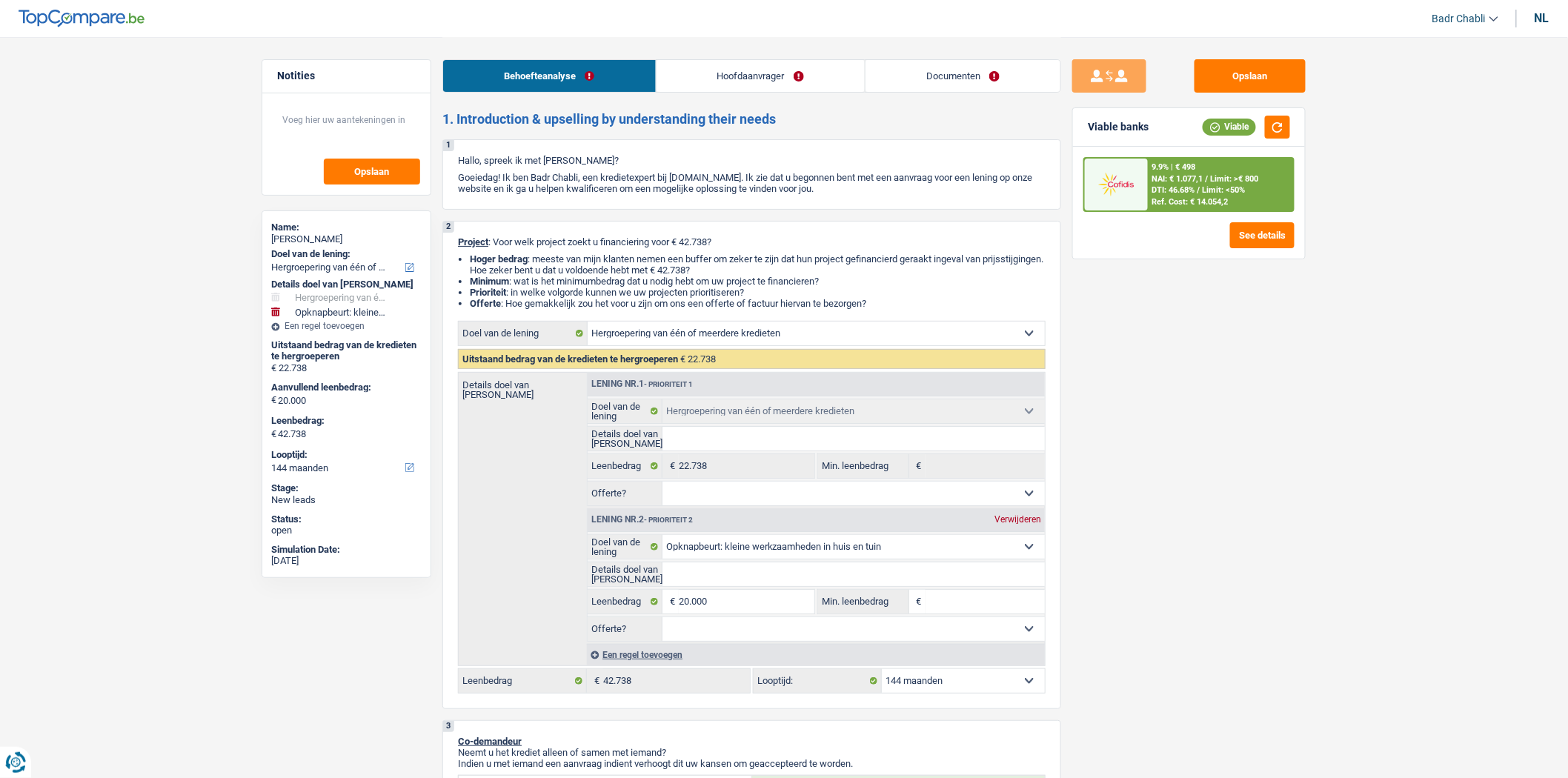
click at [801, 556] on select "Comfort woning: meubels, textiel, toestellen, privé materiaal Hifi, multimedia,…" at bounding box center [854, 547] width 383 height 24
select select "carRepair"
click at [663, 539] on select "Comfort woning: meubels, textiel, toestellen, privé materiaal Hifi, multimedia,…" at bounding box center [854, 547] width 383 height 24
select select "carRepair"
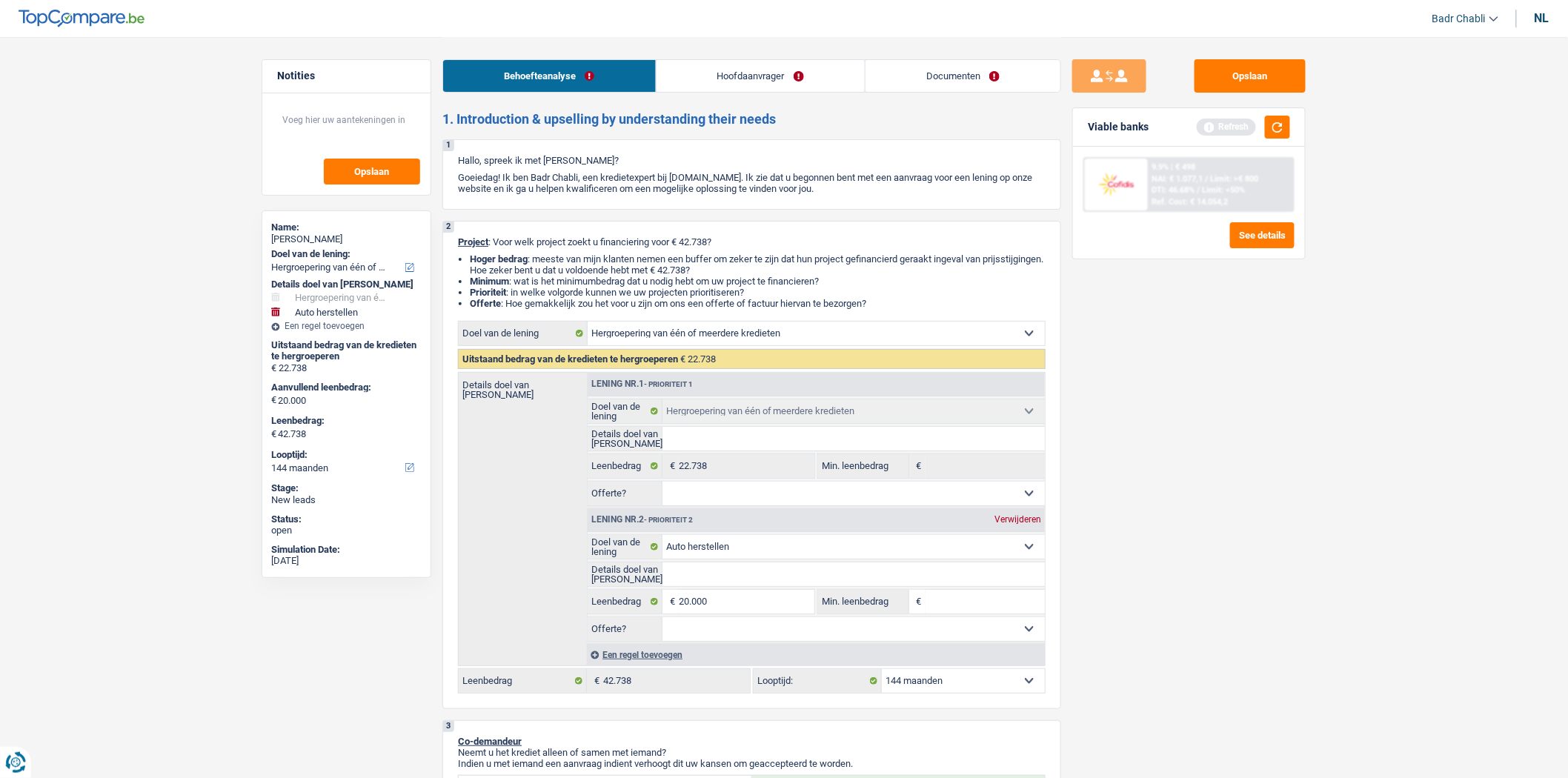
click at [725, 586] on input "Details doel van [PERSON_NAME]" at bounding box center [854, 574] width 383 height 24
type input "H"
type input "He"
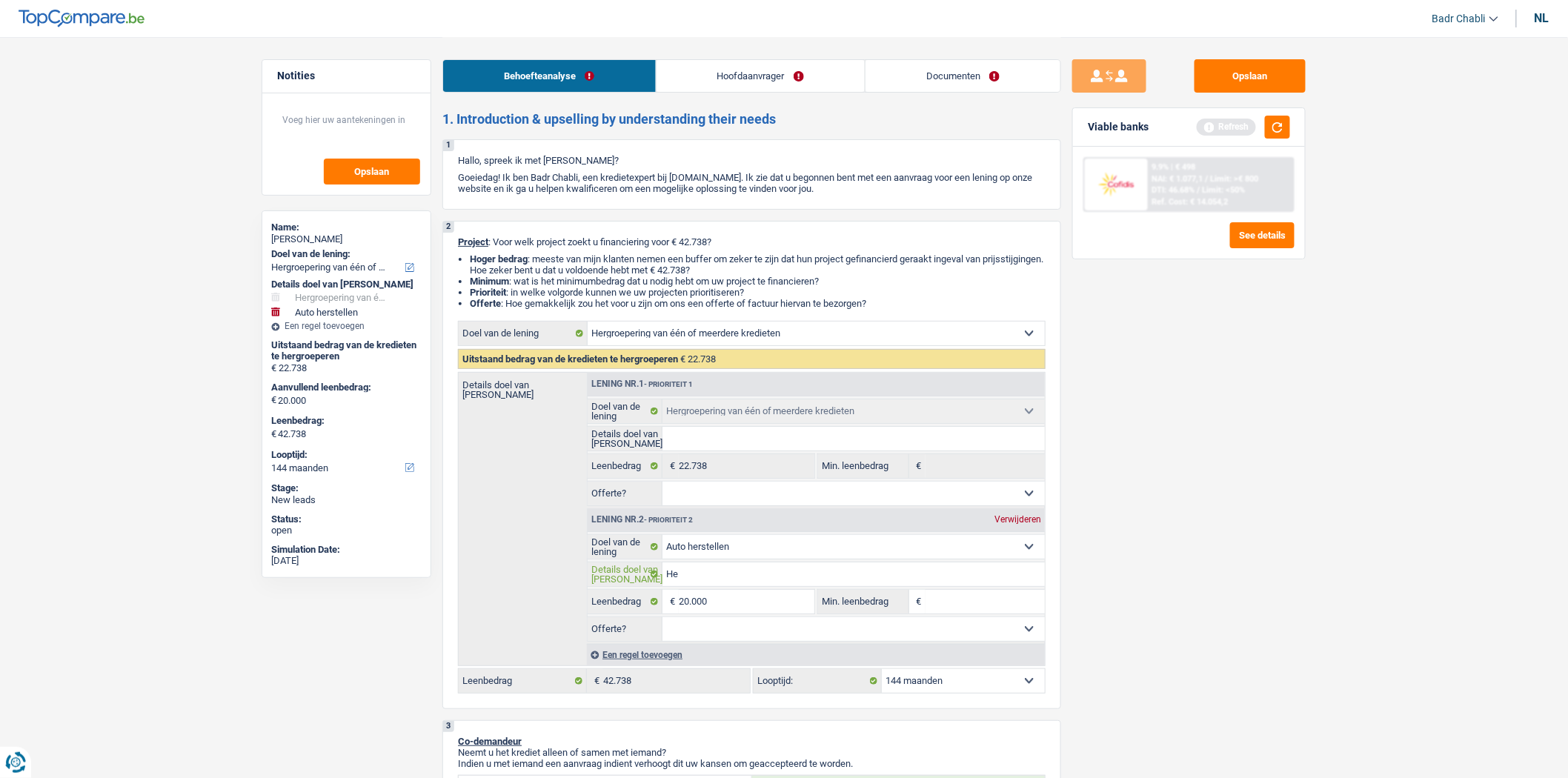
type input "Her"
type input "Hers"
type input "Herst"
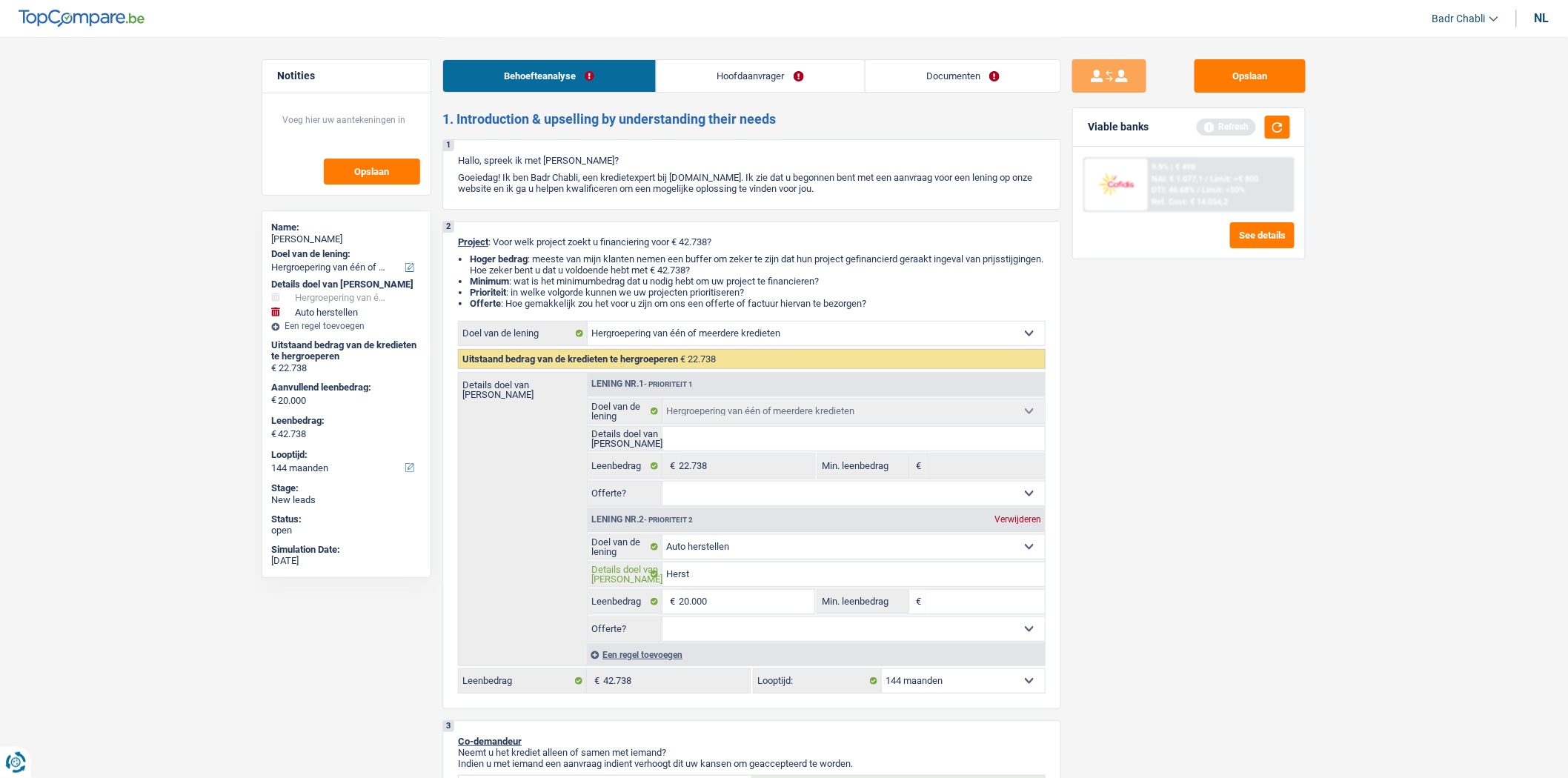
type input "Herst"
type input "Herste"
type input "Herstel"
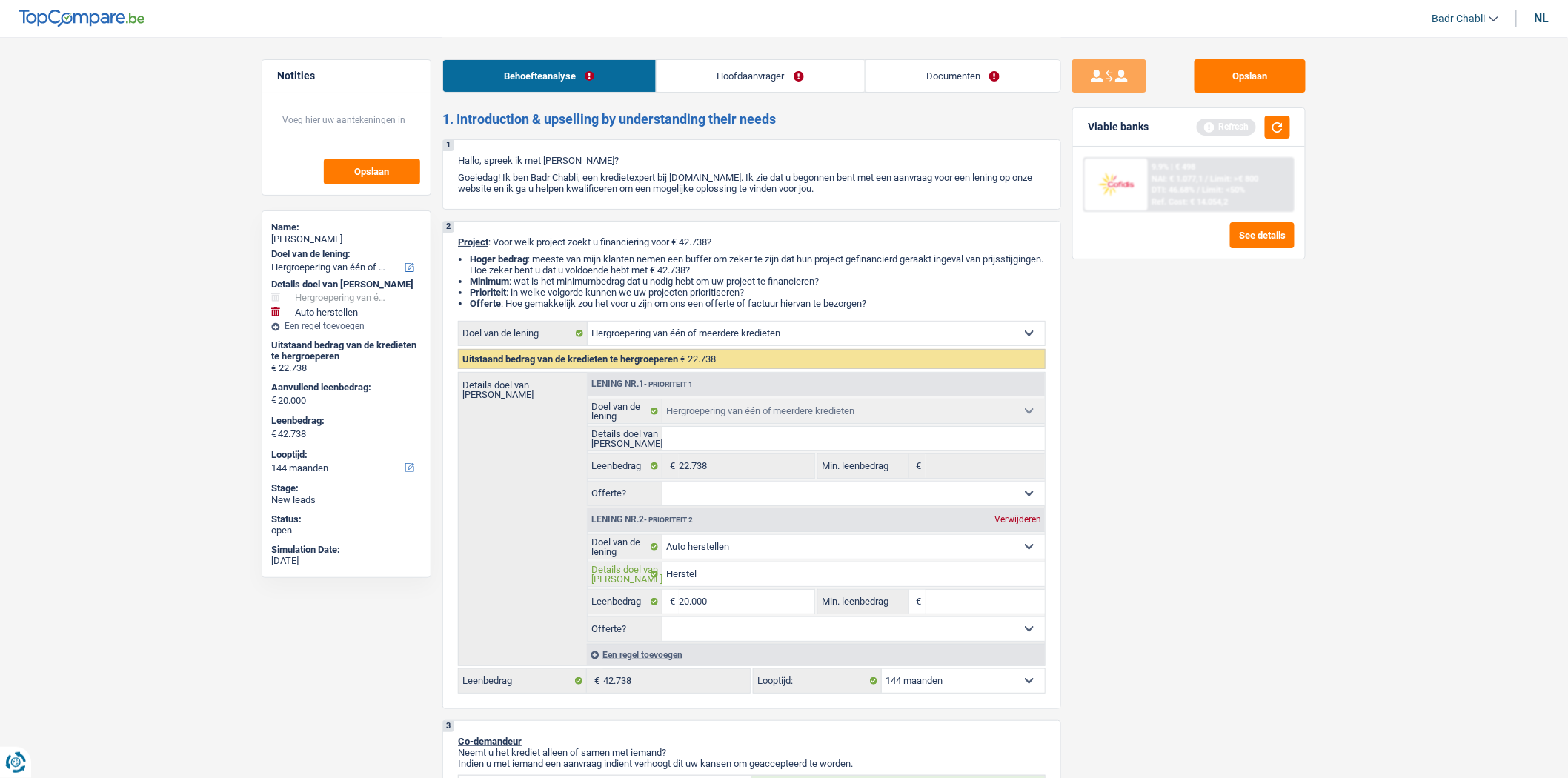
type input "Herstell"
type input "Herstelli"
type input "Herstellin"
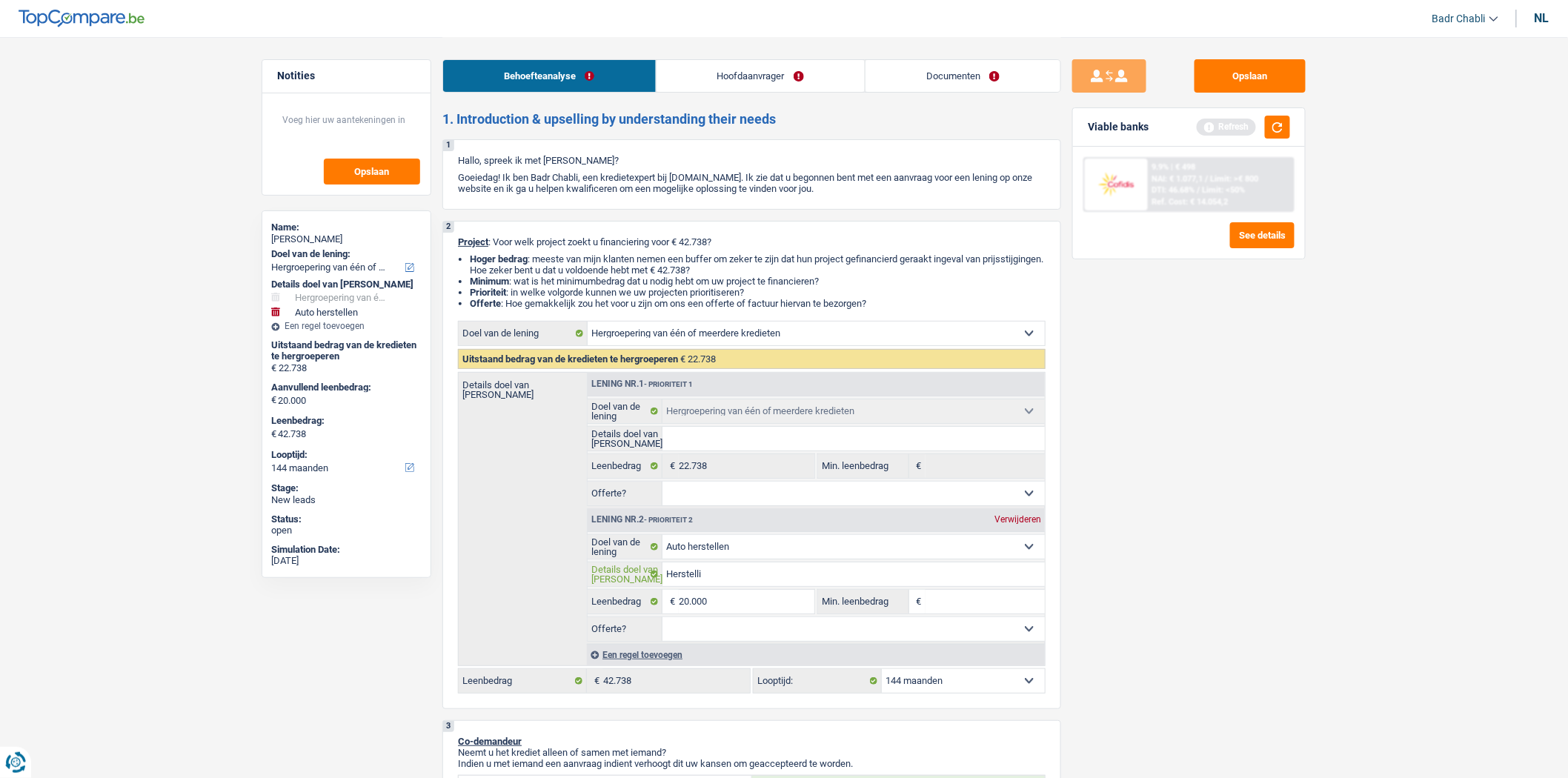
type input "Herstellin"
type input "Herstelling"
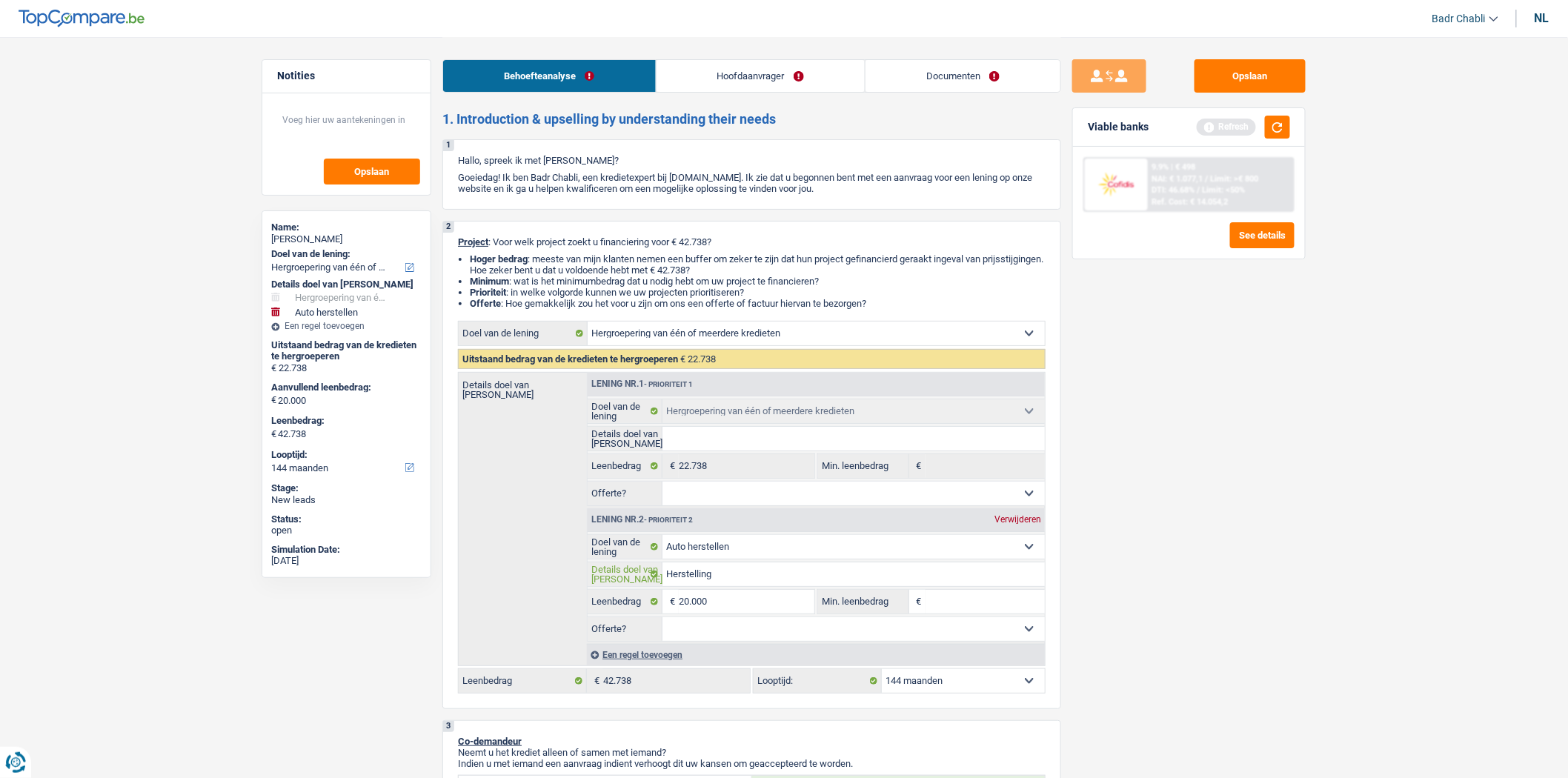
type input "Herstelling a"
type input "Herstelling au"
type input "Herstelling aut"
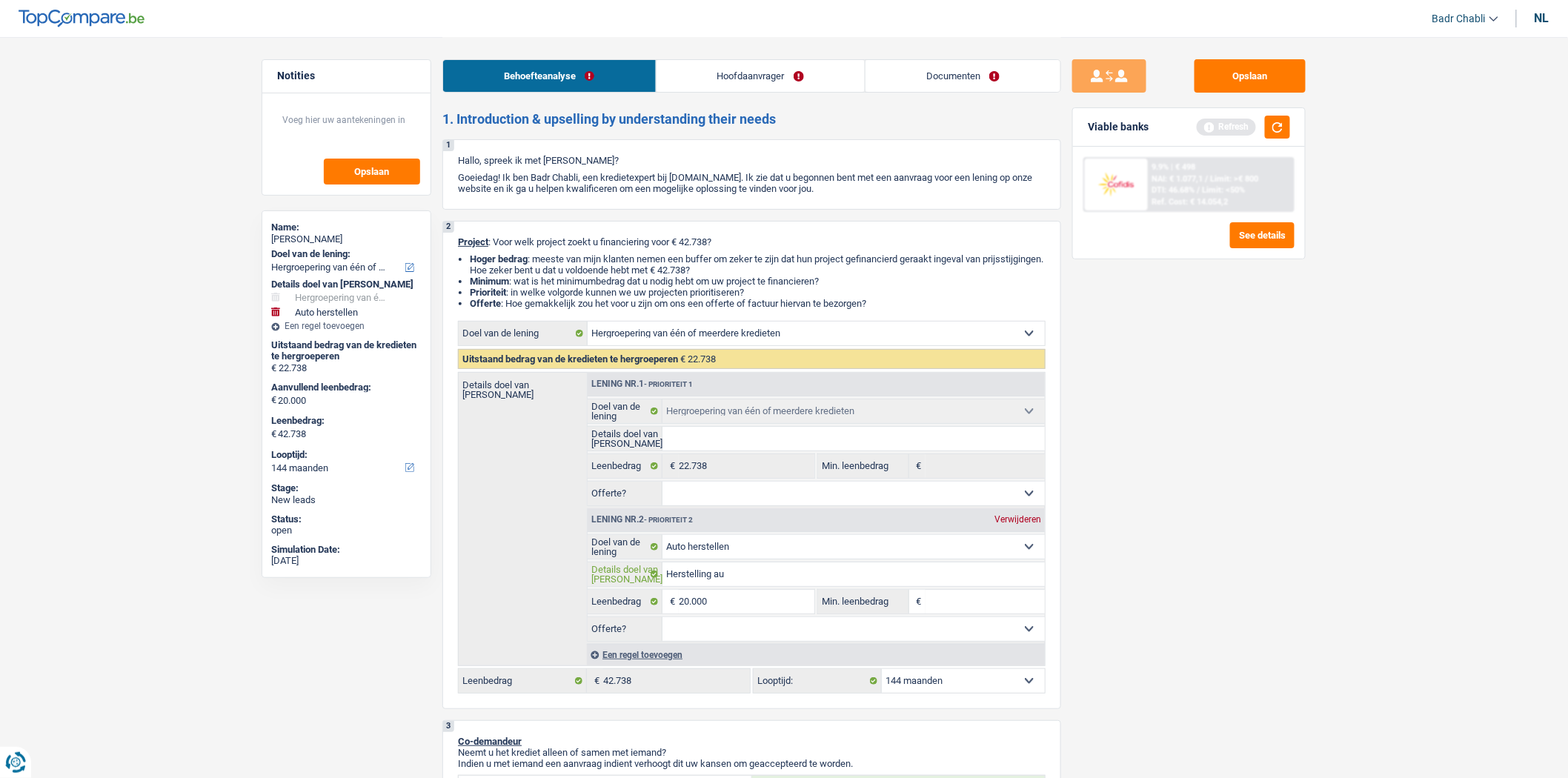
type input "Herstelling aut"
type input "Herstelling auto"
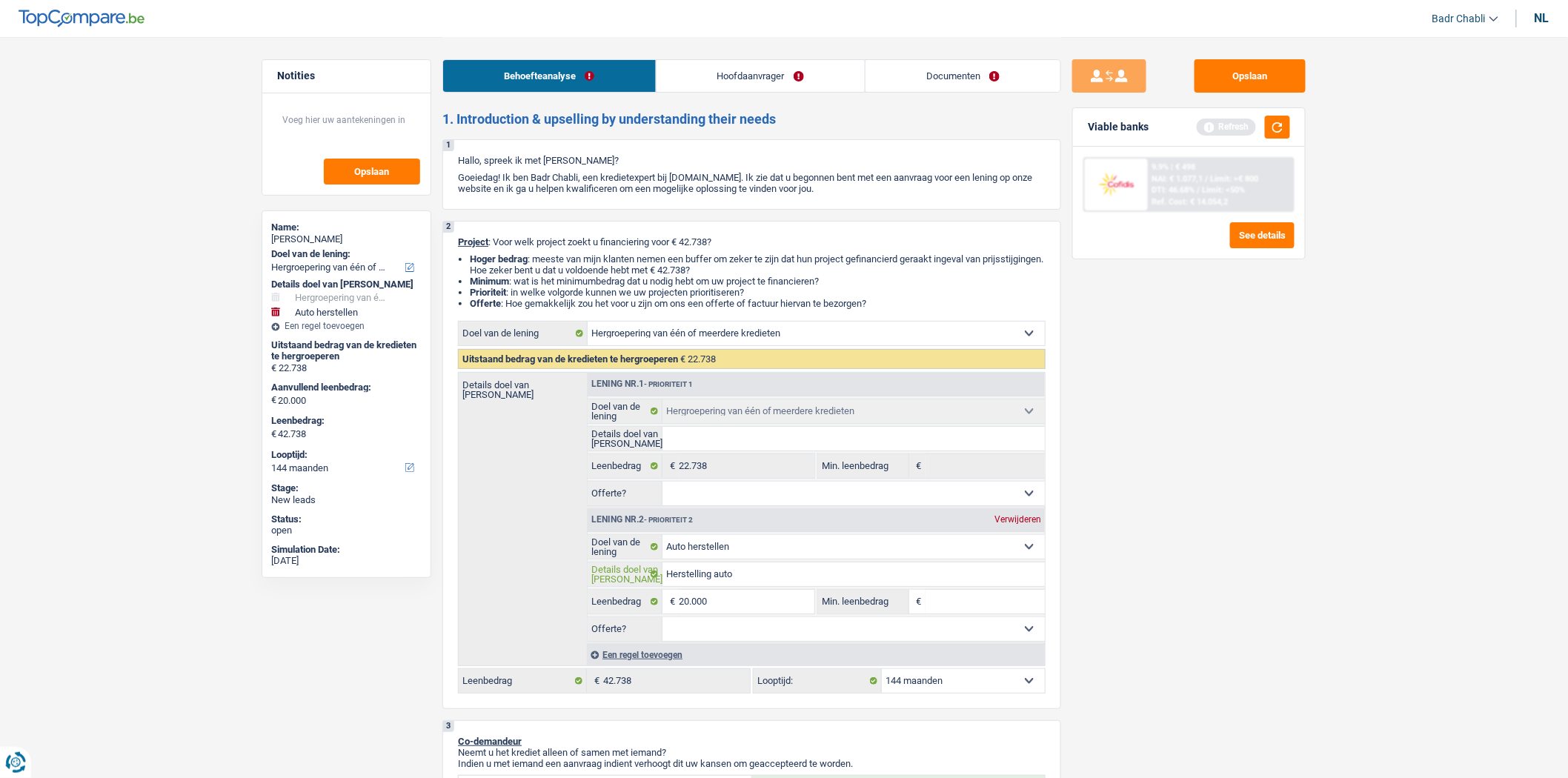
type input "Herstelling auto e"
type input "Herstelling auto en"
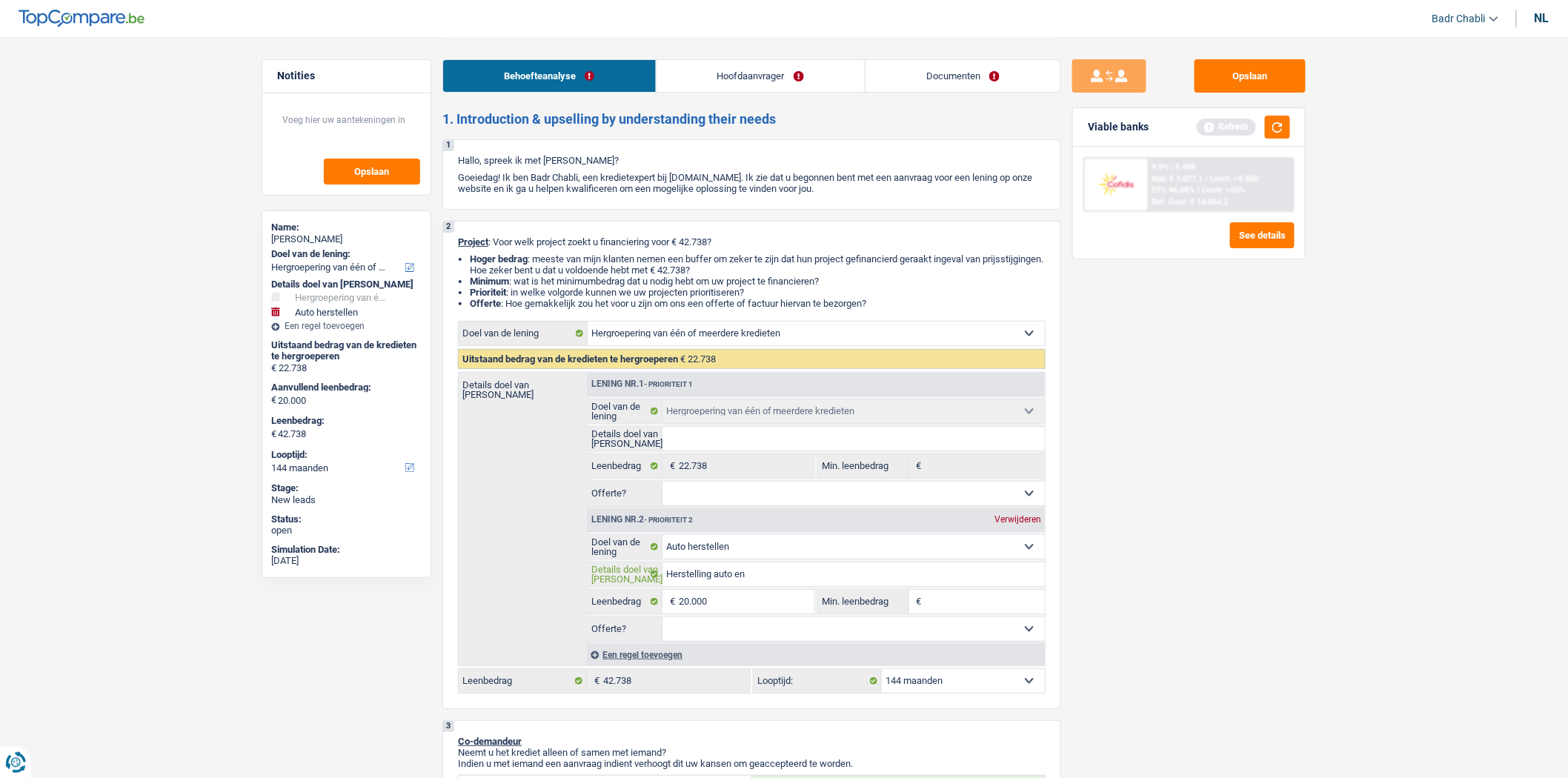
type input "Herstelling auto en"
type input "Herstelling auto en f"
type input "Herstelling auto en"
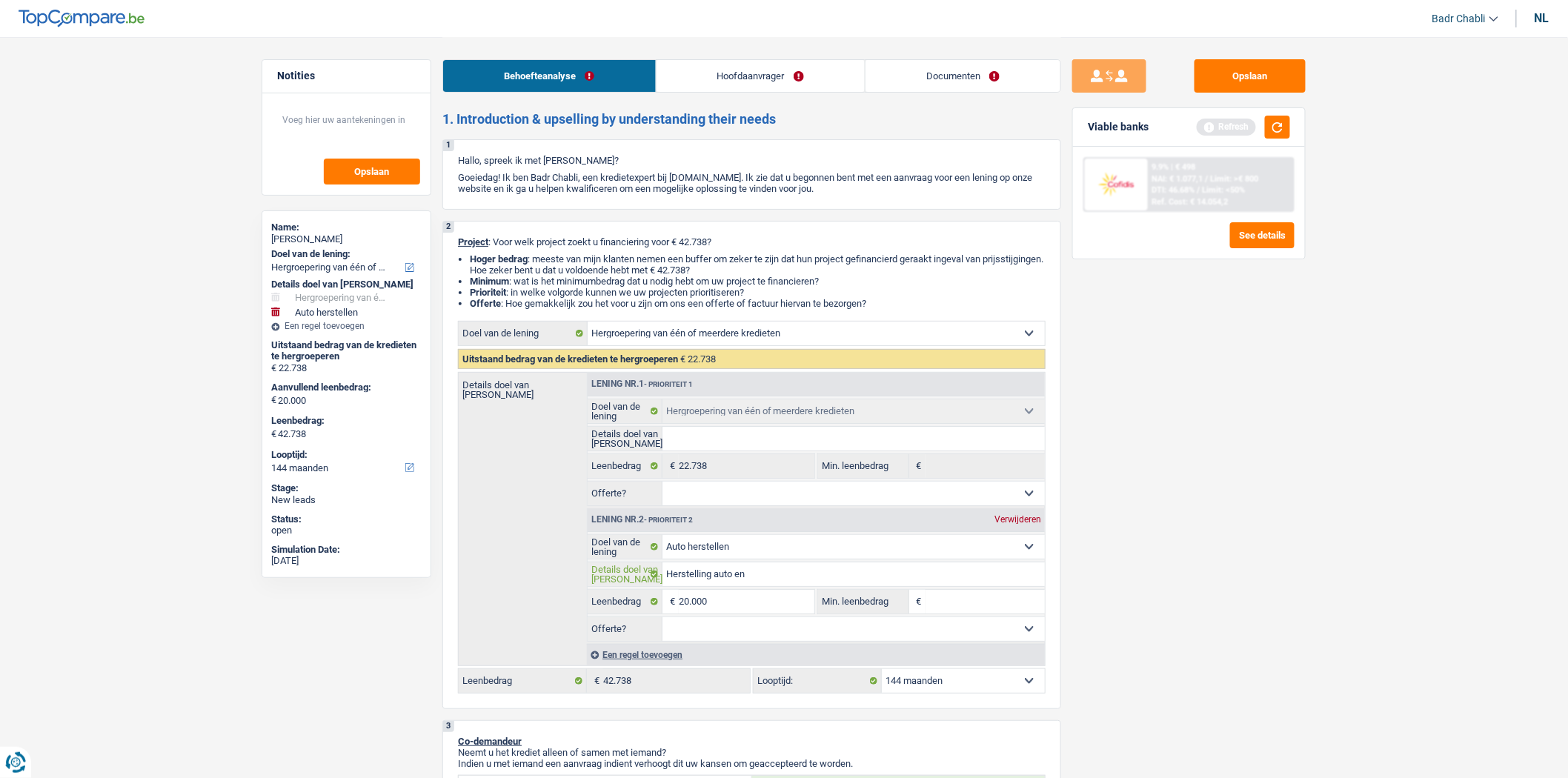
type input "Herstelling auto en o"
type input "Herstelling auto en op"
type input "Herstelling auto en ope"
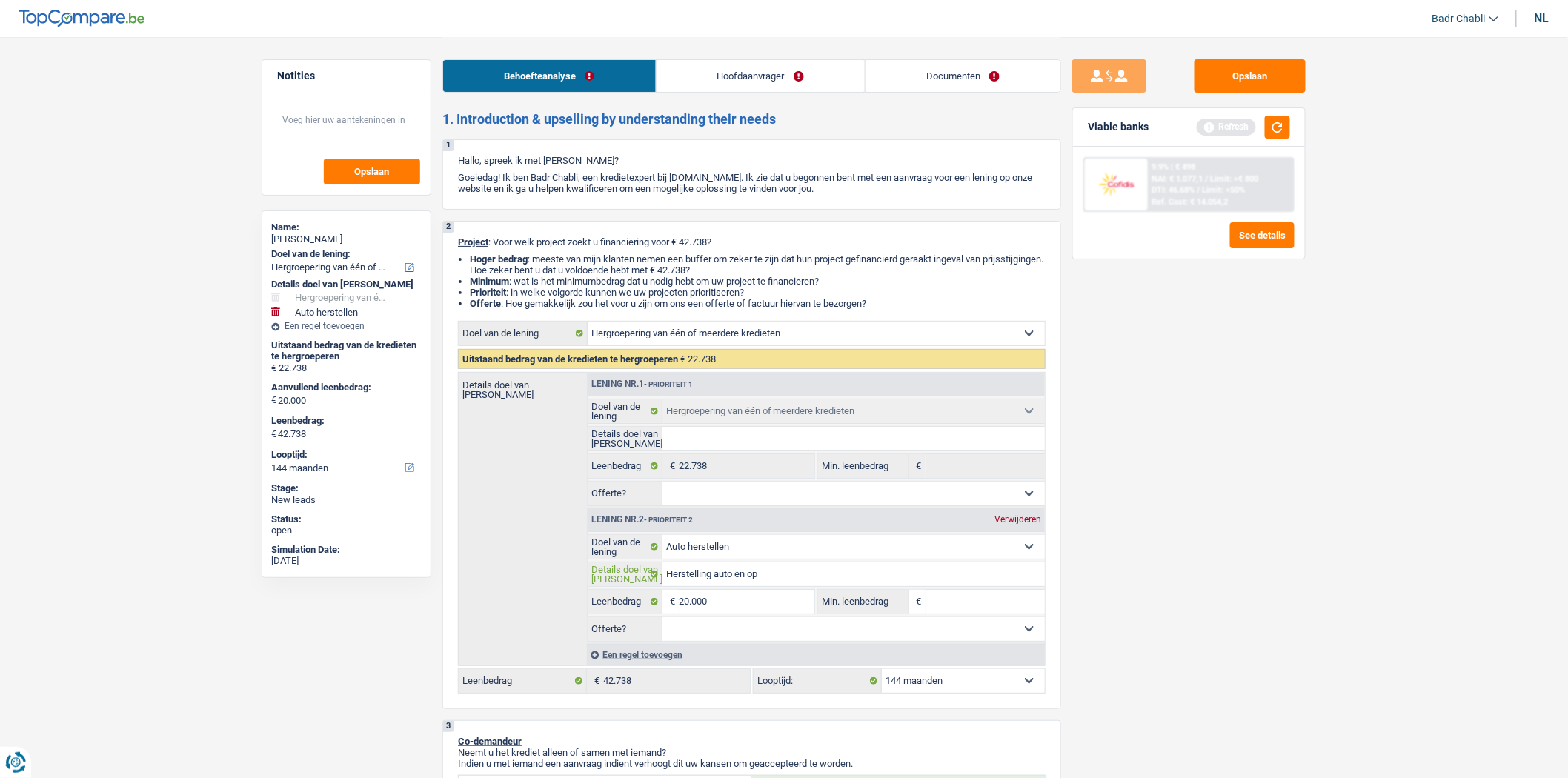
type input "Herstelling auto en ope"
type input "Herstelling auto en open"
type input "Herstelling auto en opens"
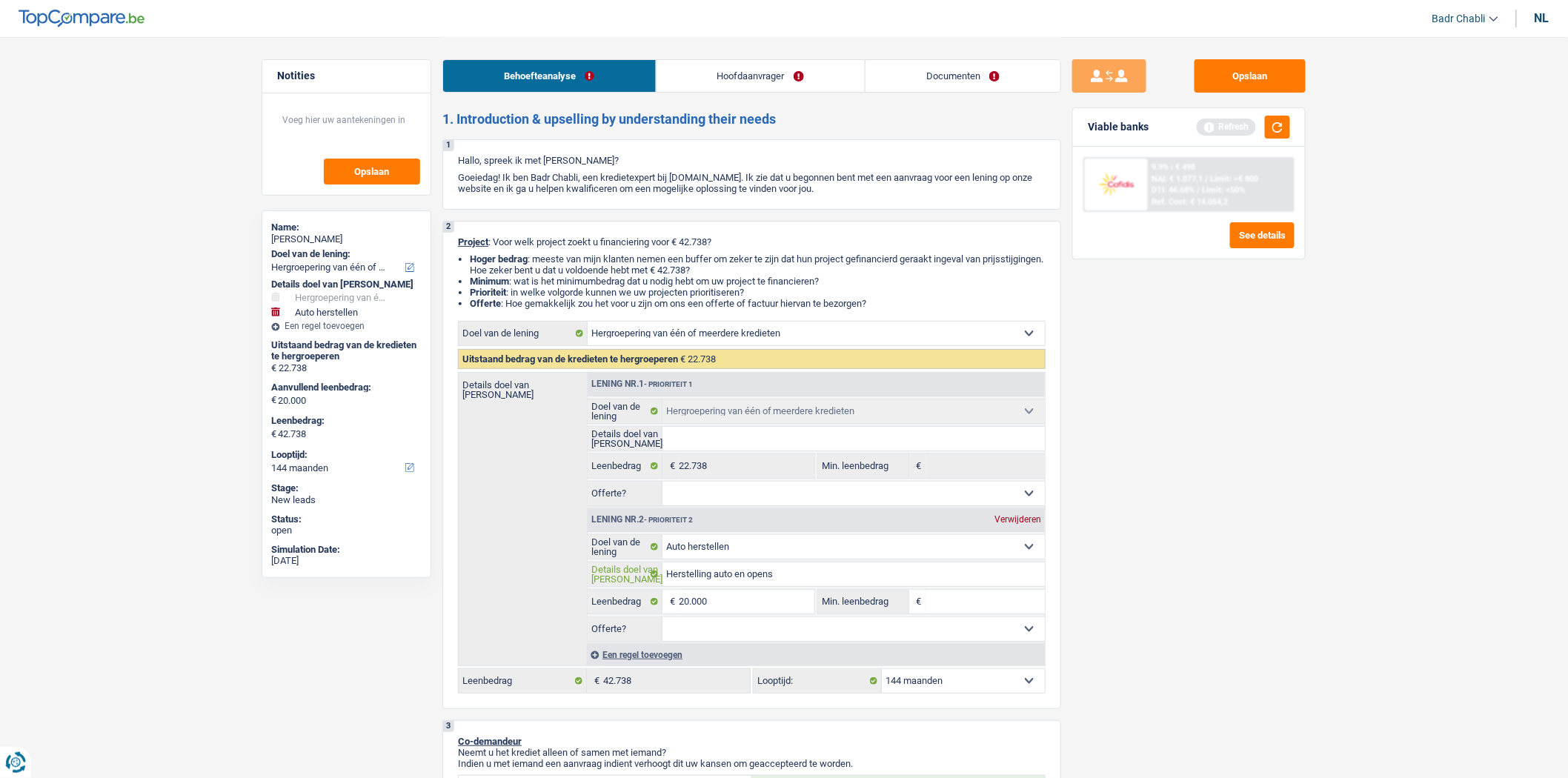
type input "Herstelling auto en openst"
type input "Herstelling auto en opensta"
type input "Herstelling auto en openstaan"
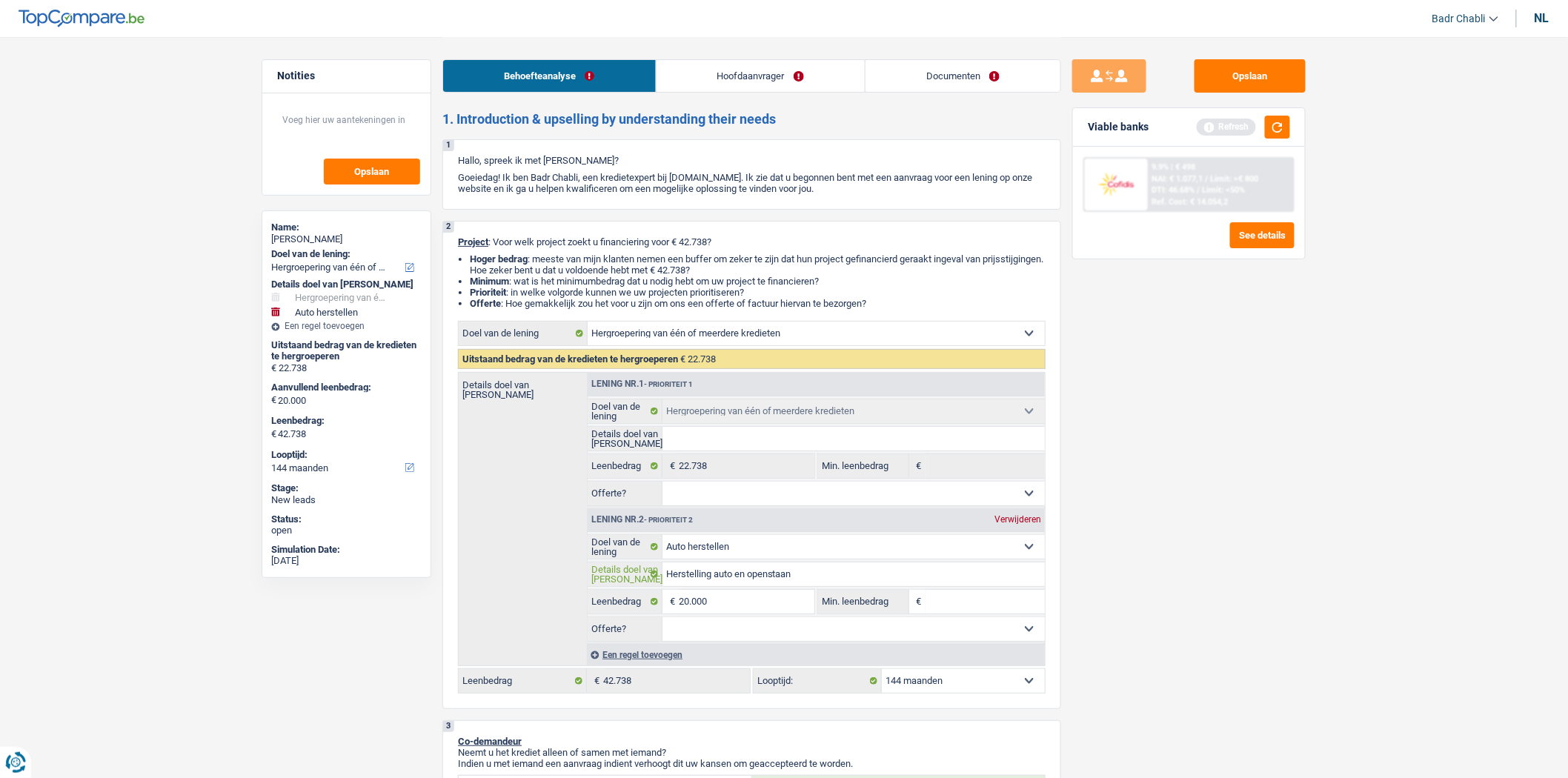
type input "Herstelling auto en openstaan"
type input "Herstelling auto en openstaand"
type input "Herstelling auto en openstaande"
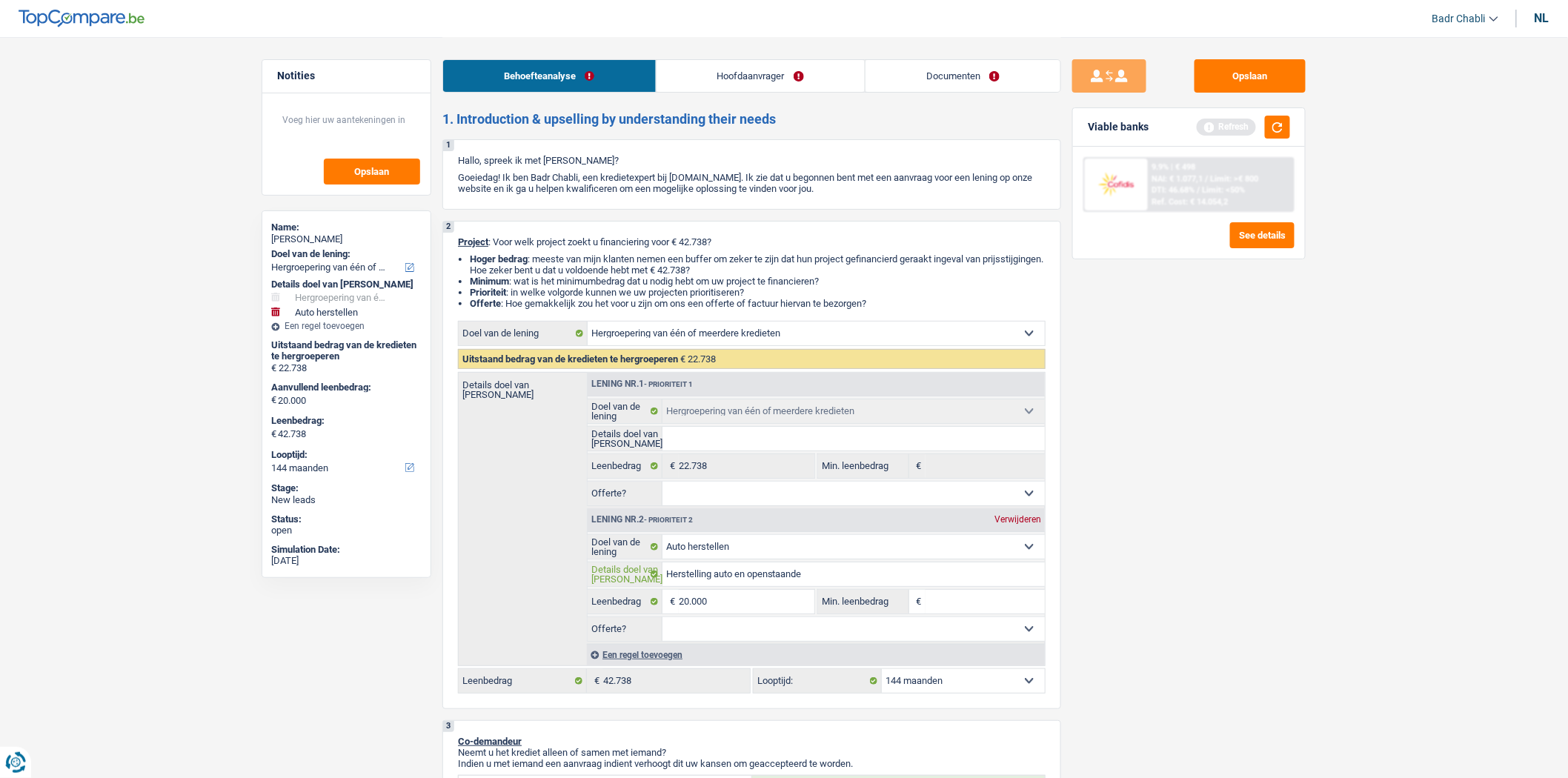
type input "Herstelling auto en openstaande"
type input "Herstelling auto en openstaande f"
type input "Herstelling auto en openstaande fa"
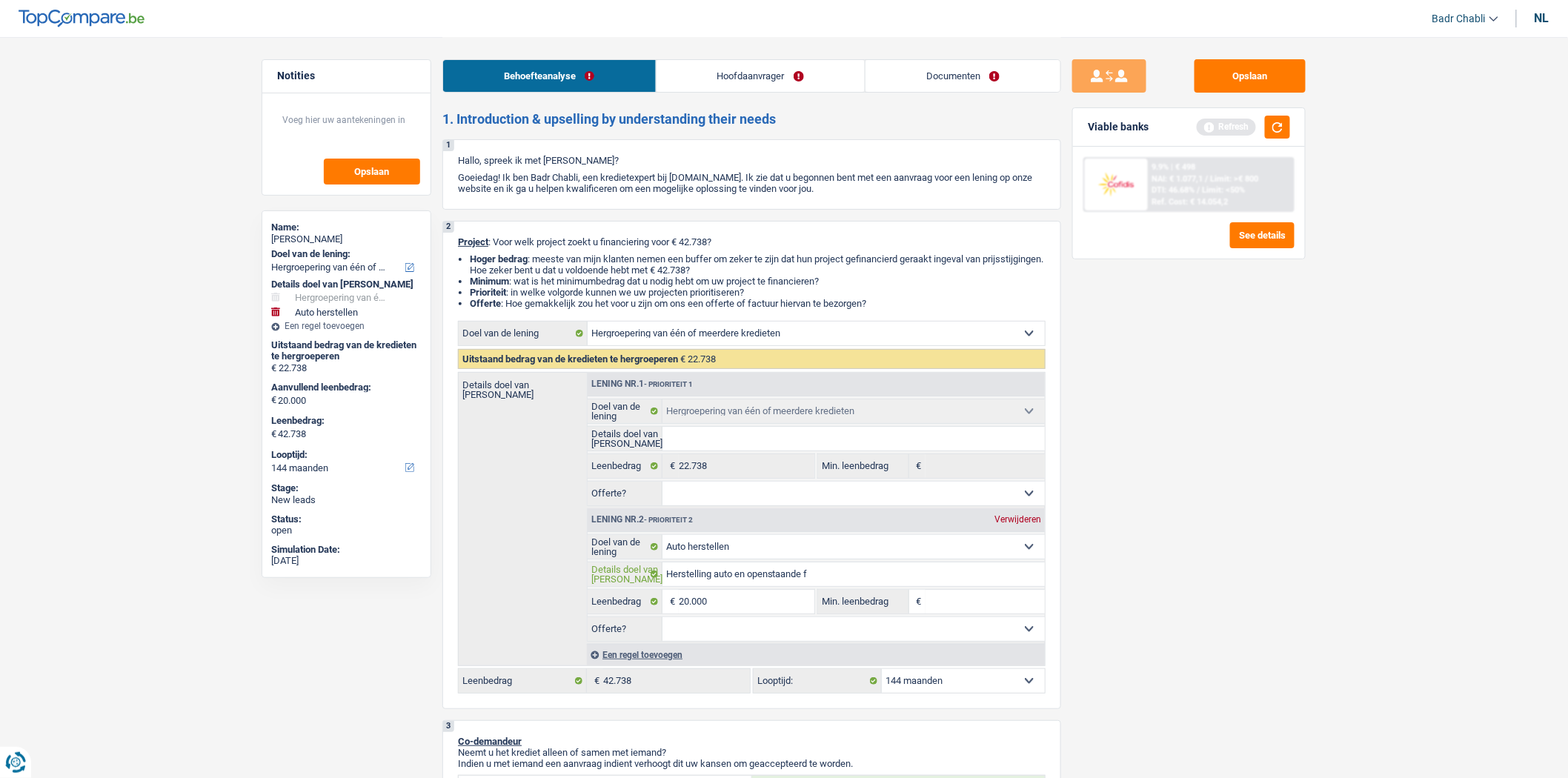
type input "Herstelling auto en openstaande fa"
type input "Herstelling auto en openstaande fac"
type input "Herstelling auto en openstaande fact"
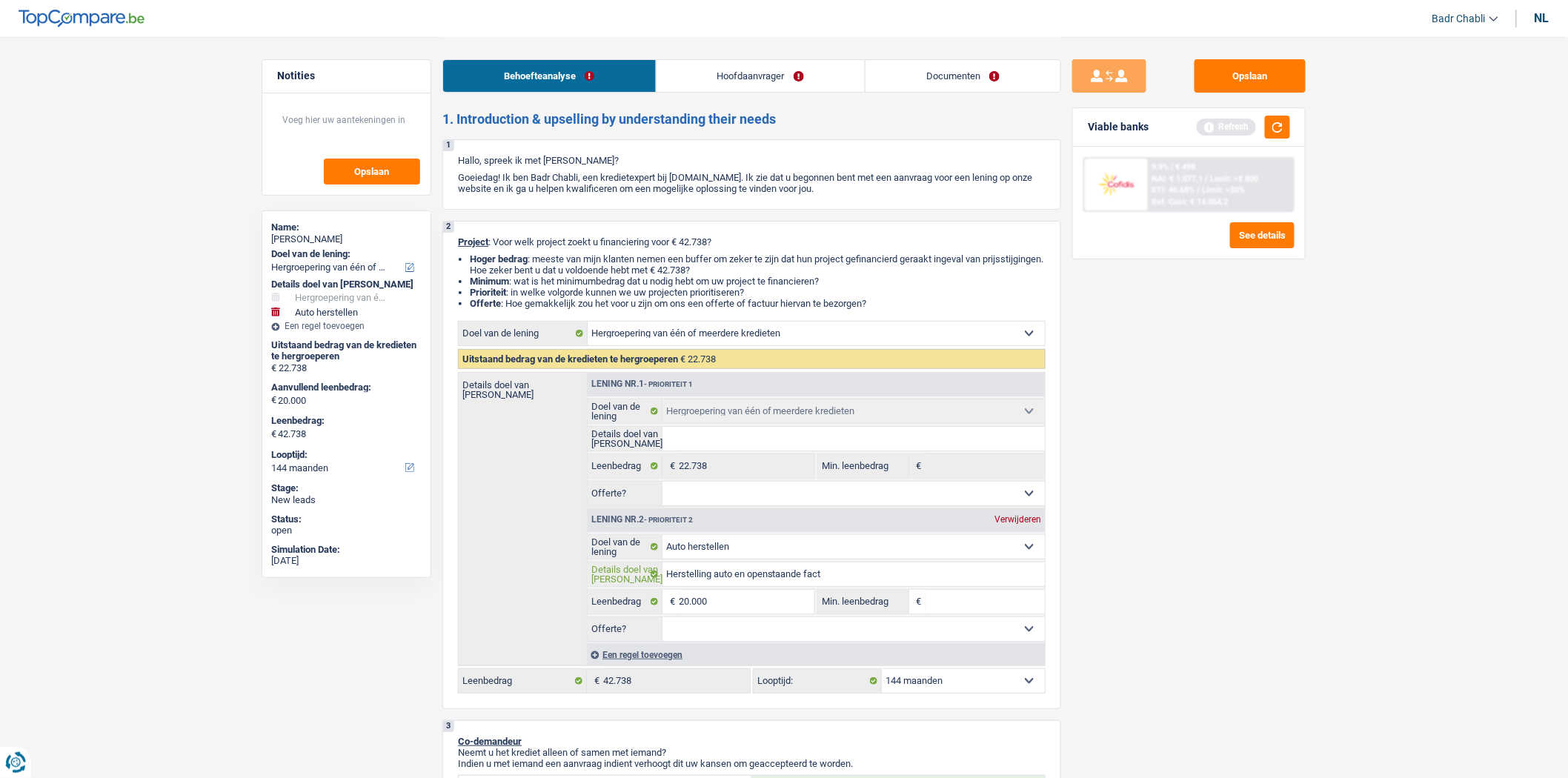
type input "Herstelling auto en openstaande factu"
type input "Herstelling auto en openstaande factur"
type input "Herstelling auto en openstaande facture"
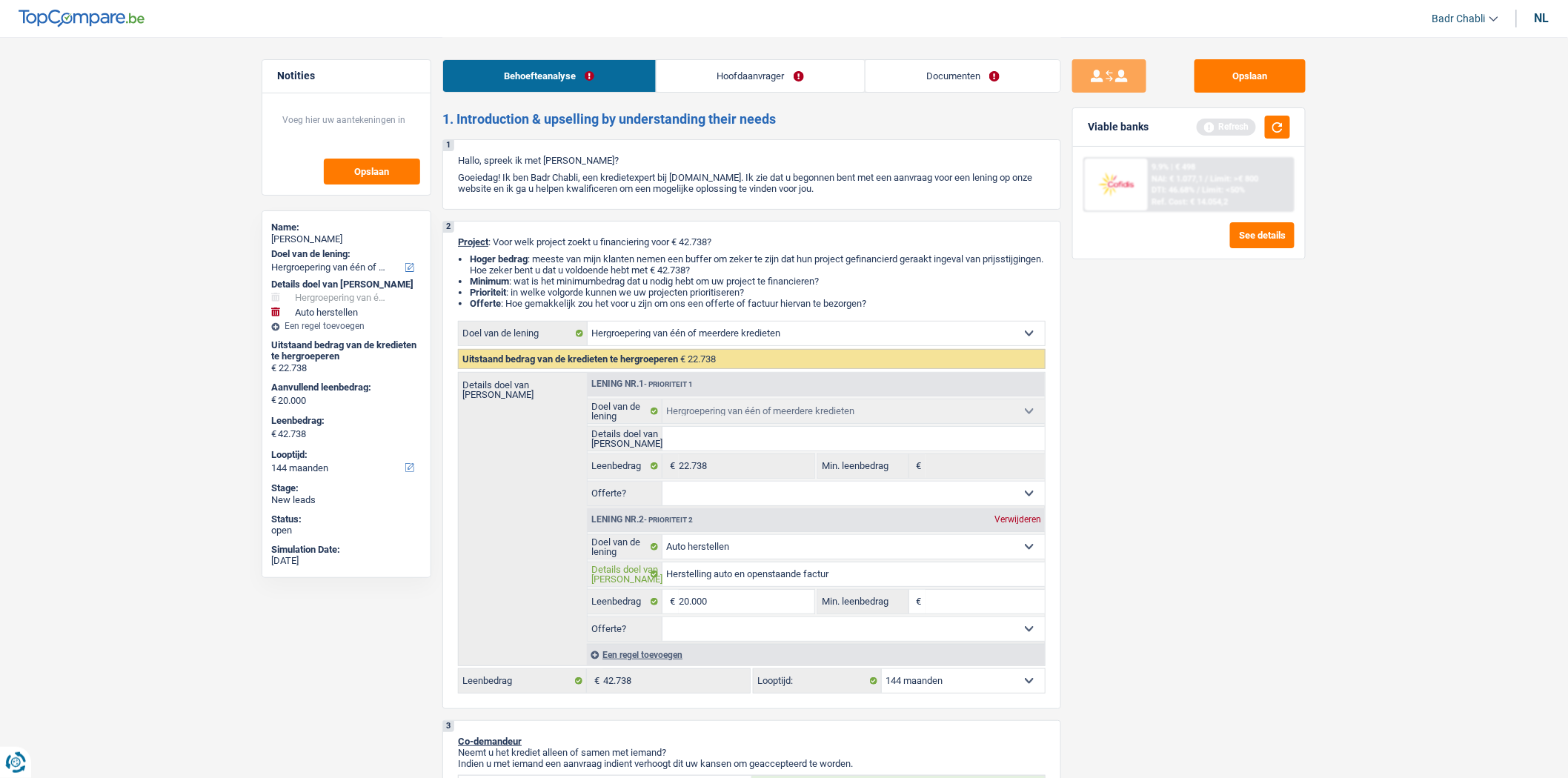
type input "Herstelling auto en openstaande facture"
type input "Herstelling auto en openstaande facturen"
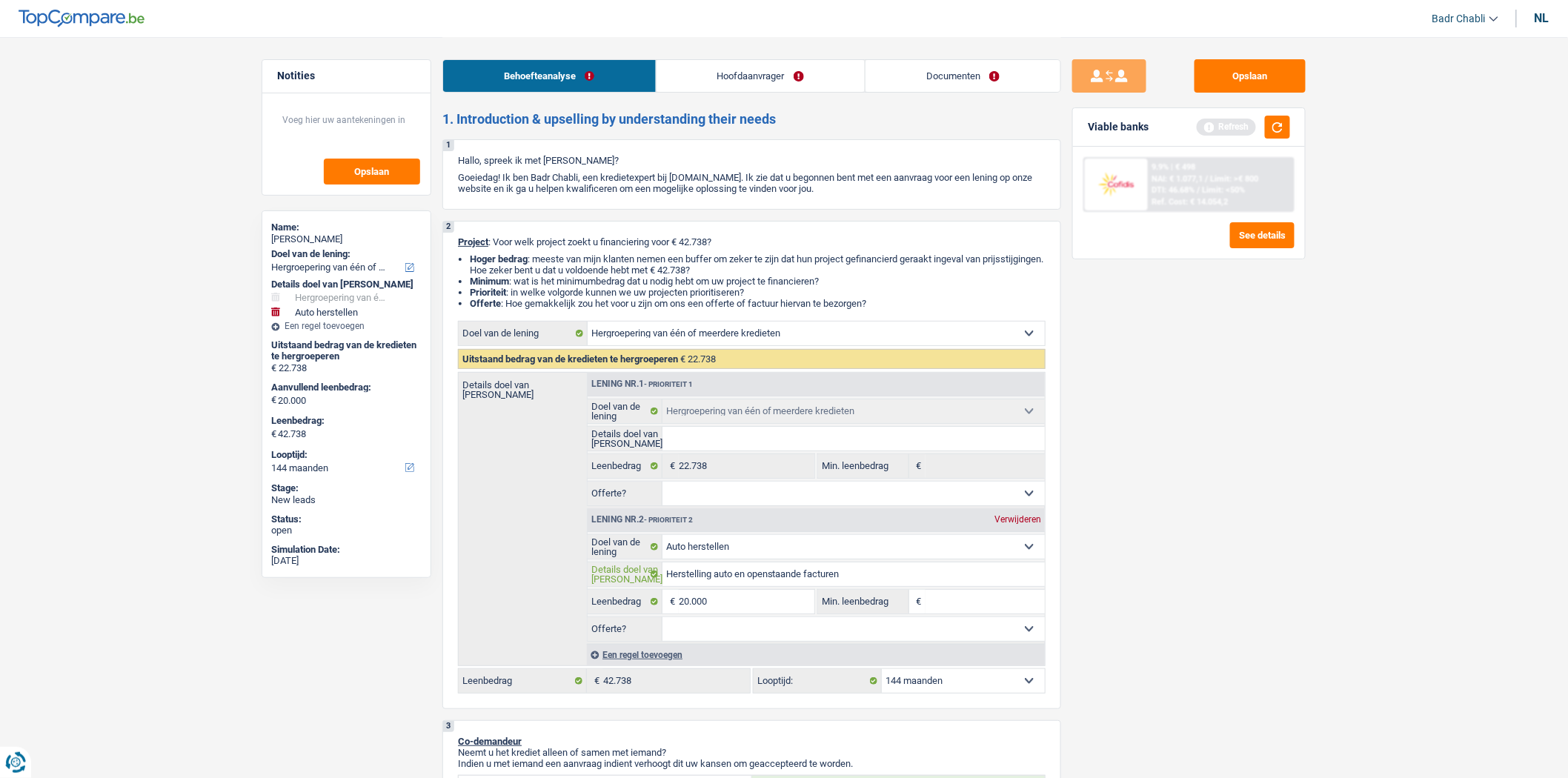
type input "Herstelling auto en openstaande facturen a"
type input "Herstelling auto en openstaande facturen af"
type input "Herstelling auto en openstaande facturen afb"
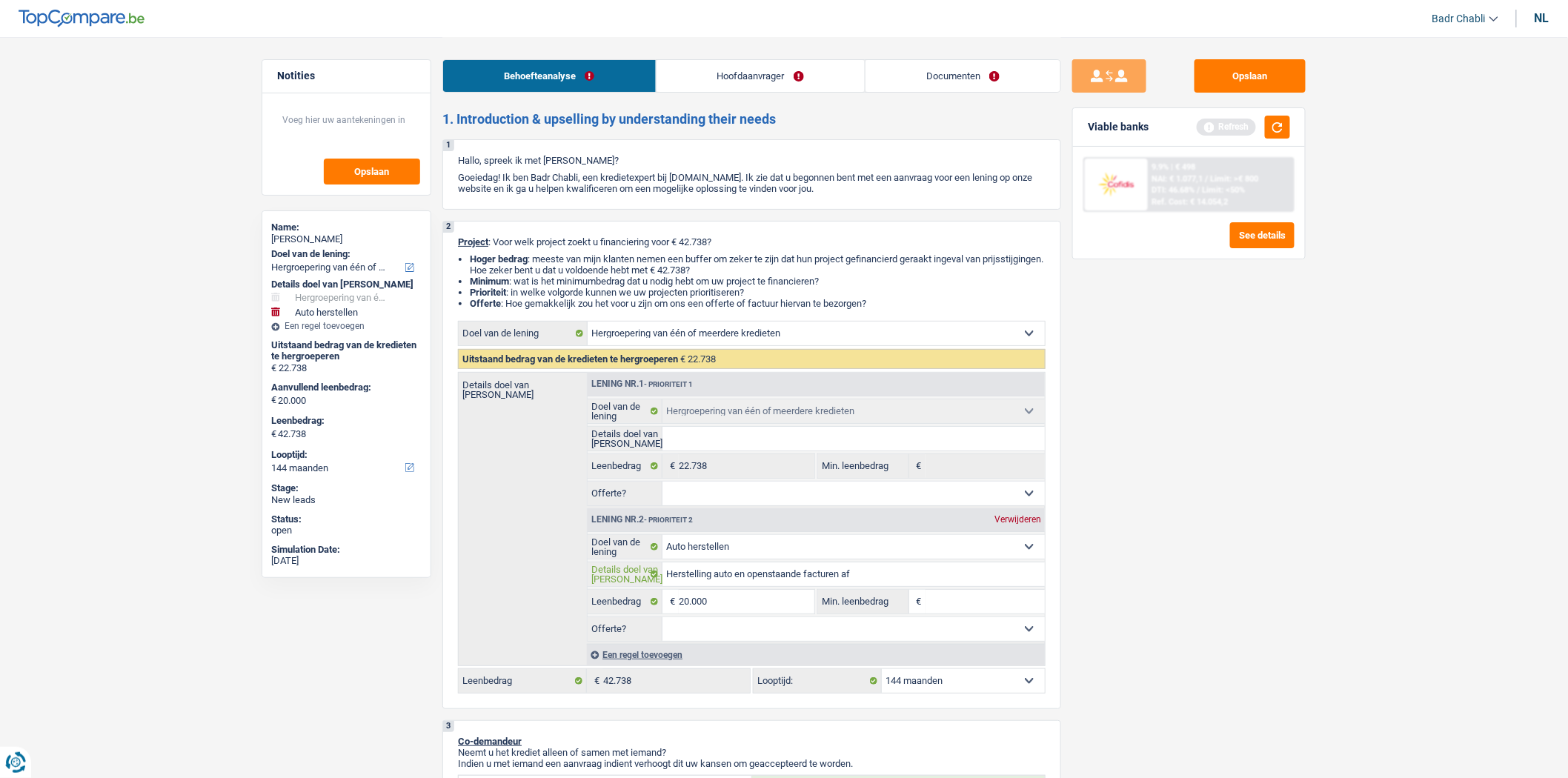
type input "Herstelling auto en openstaande facturen afb"
type input "Herstelling auto en openstaande facturen af"
type input "Herstelling auto en openstaande factu"
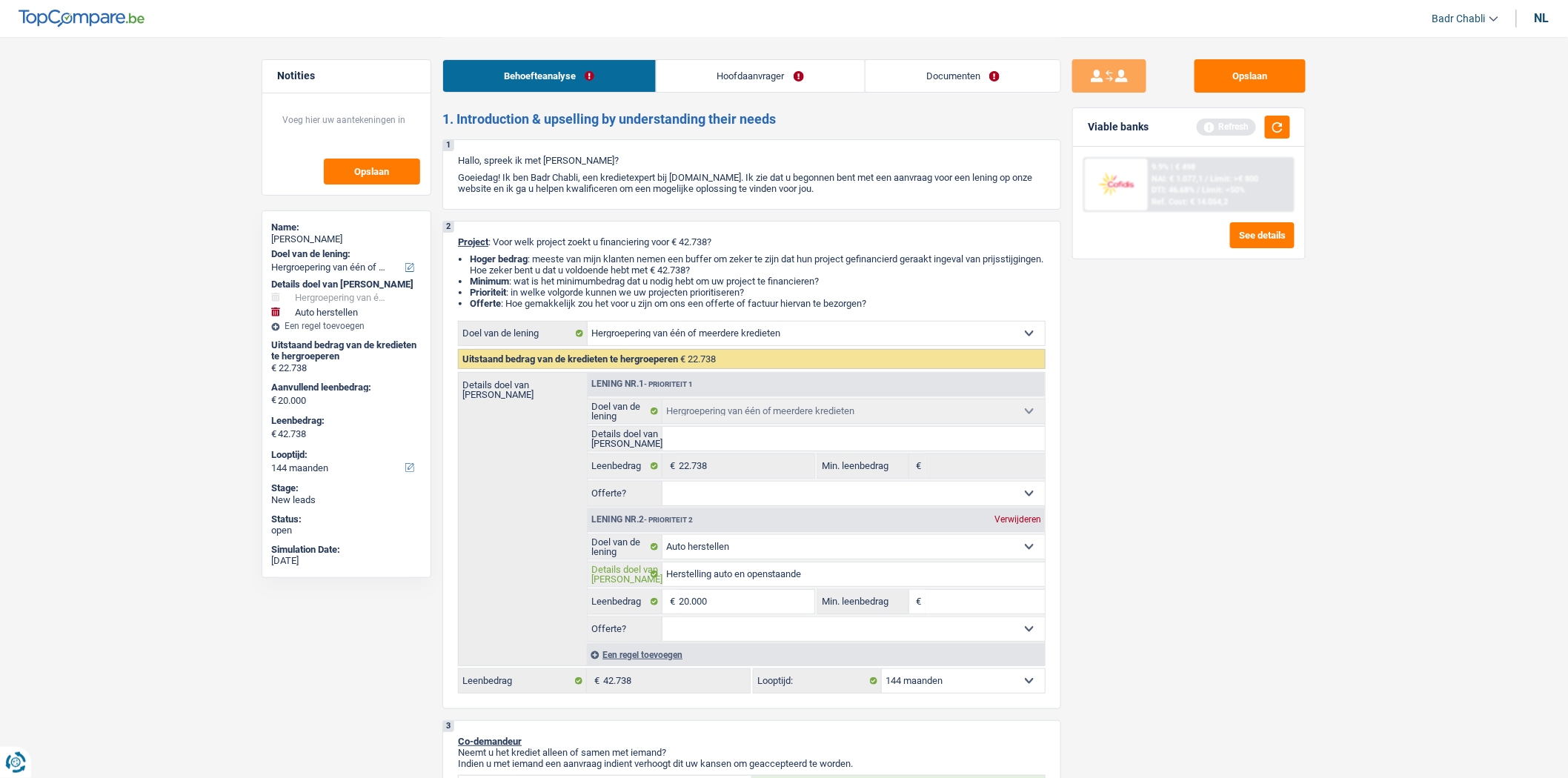
type input "Herstelling auto en openstaand"
type input "Herstelling auto en openstaa"
type input "Herstelling auto en opensta"
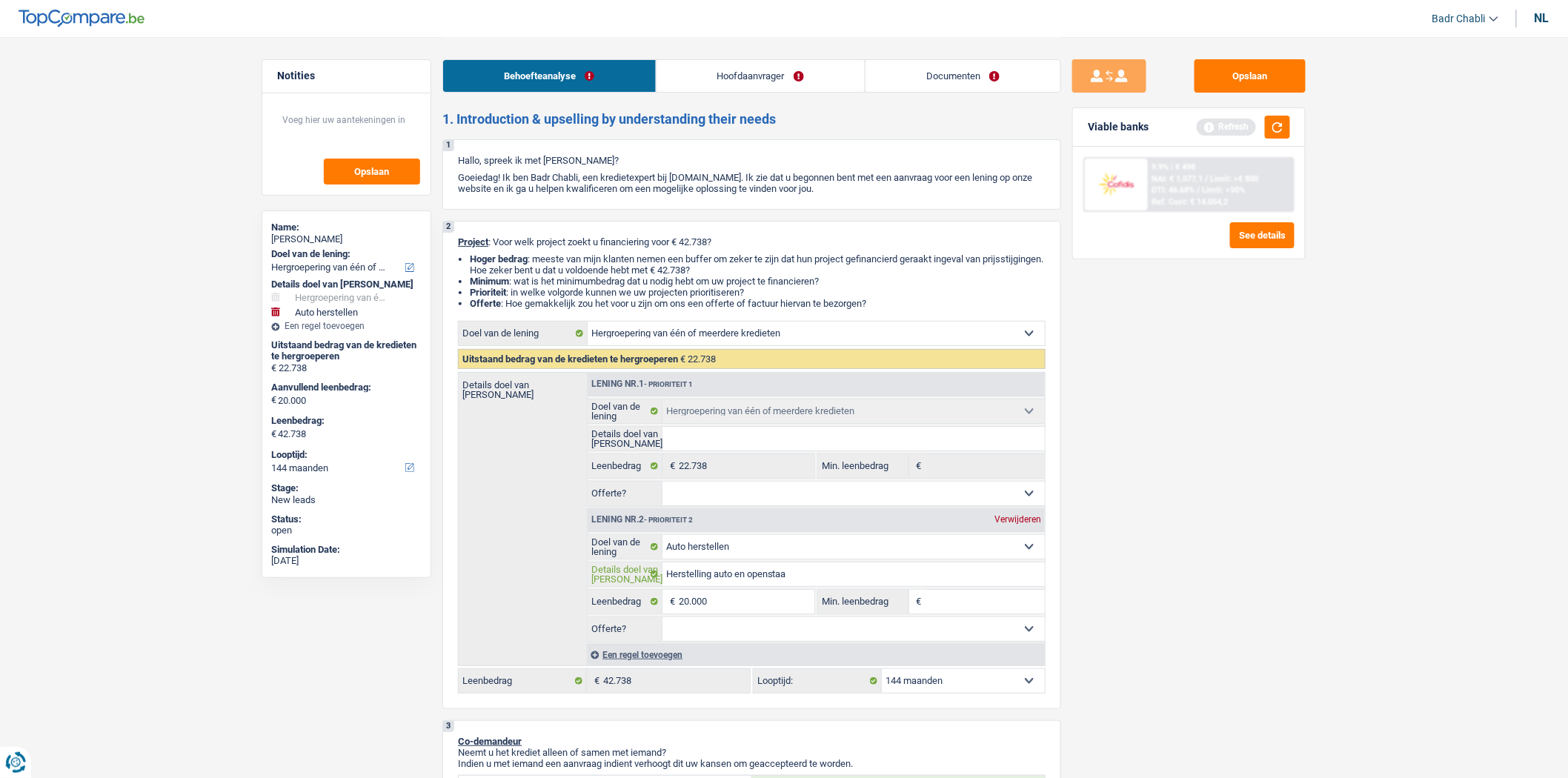
type input "Herstelling auto en opensta"
type input "Herstelling auto en openst"
type input "Herstelling auto en opens"
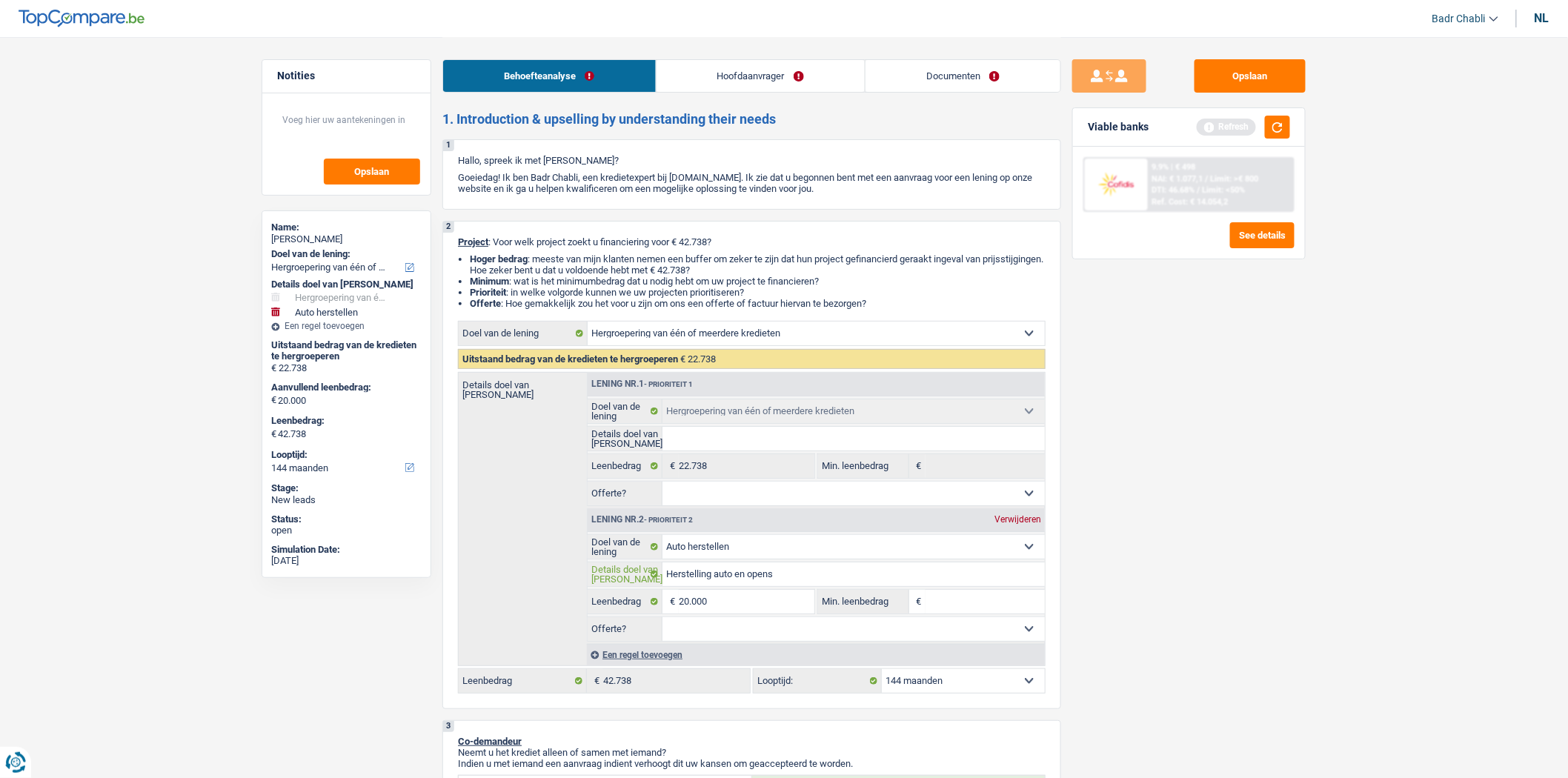
type input "Herstelling auto en open"
type input "Herstelling auto en ope"
type input "Herstelling auto en op"
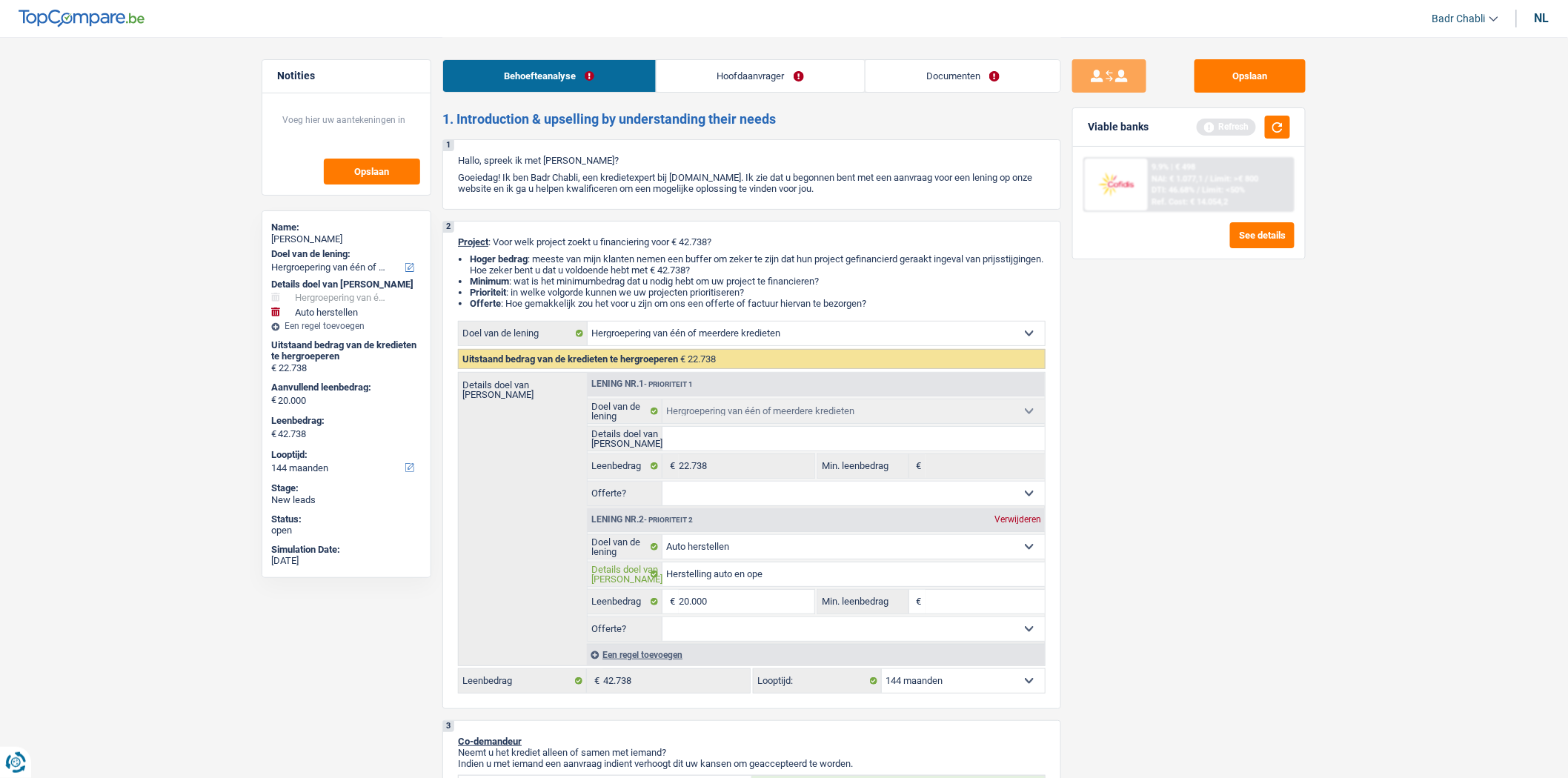
type input "Herstelling auto en op"
type input "Herstelling auto en o"
type input "Herstelling auto en"
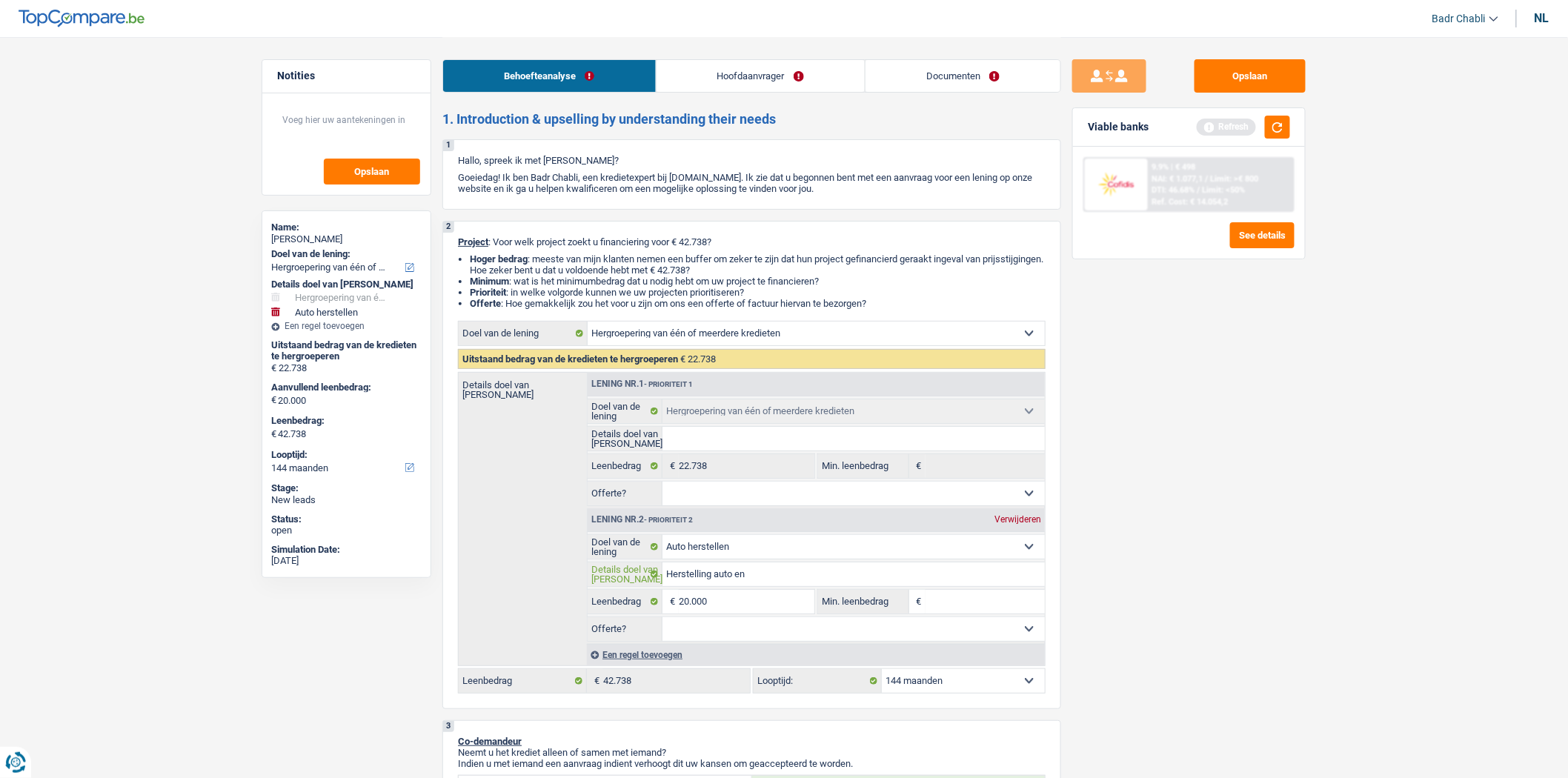
type input "Herstelling auto en a"
type input "Herstelling auto en an"
type input "Herstelling auto en and"
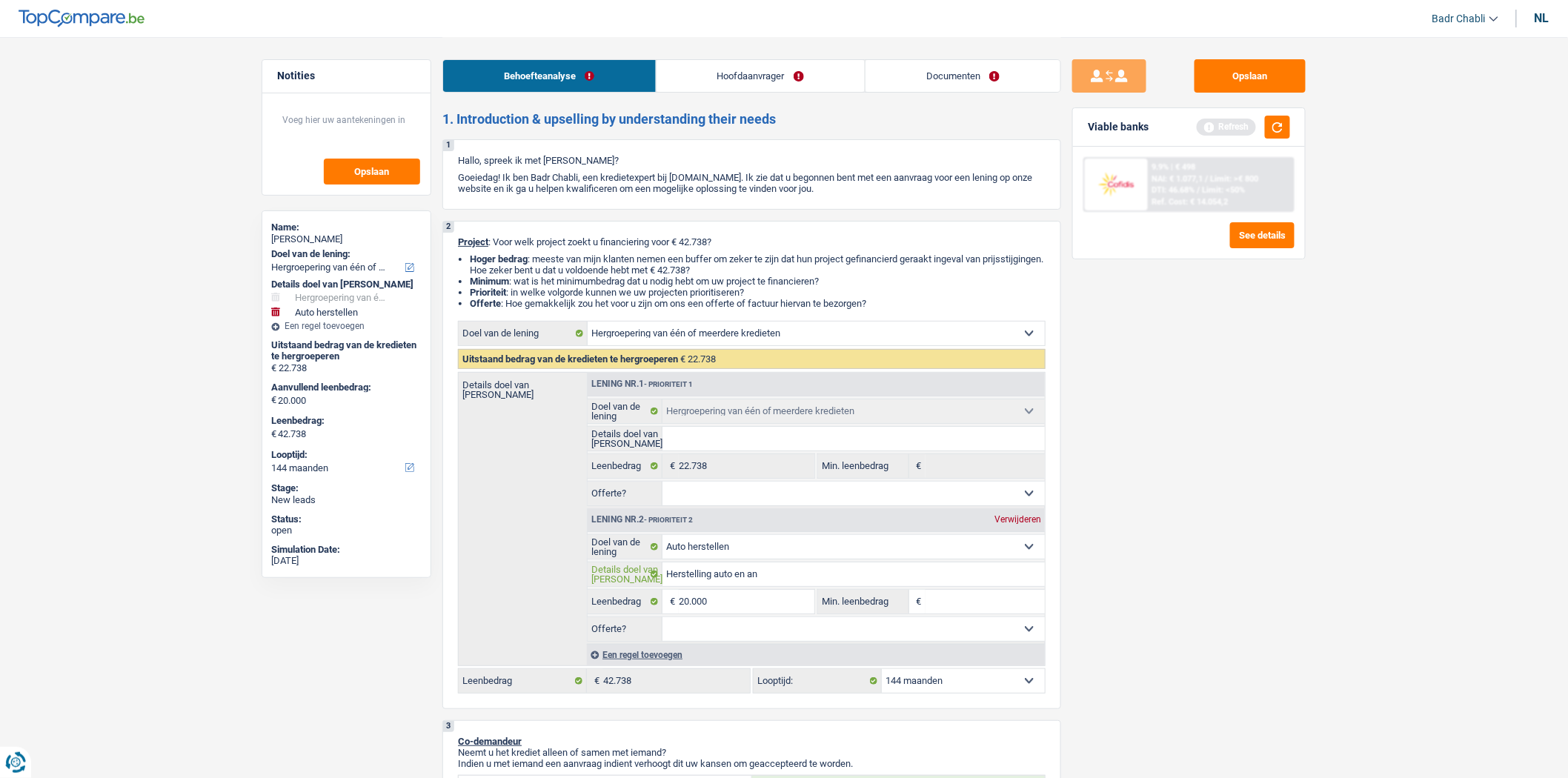
type input "Herstelling auto en and"
type input "Herstelling auto en ande"
type input "Herstelling auto en ander"
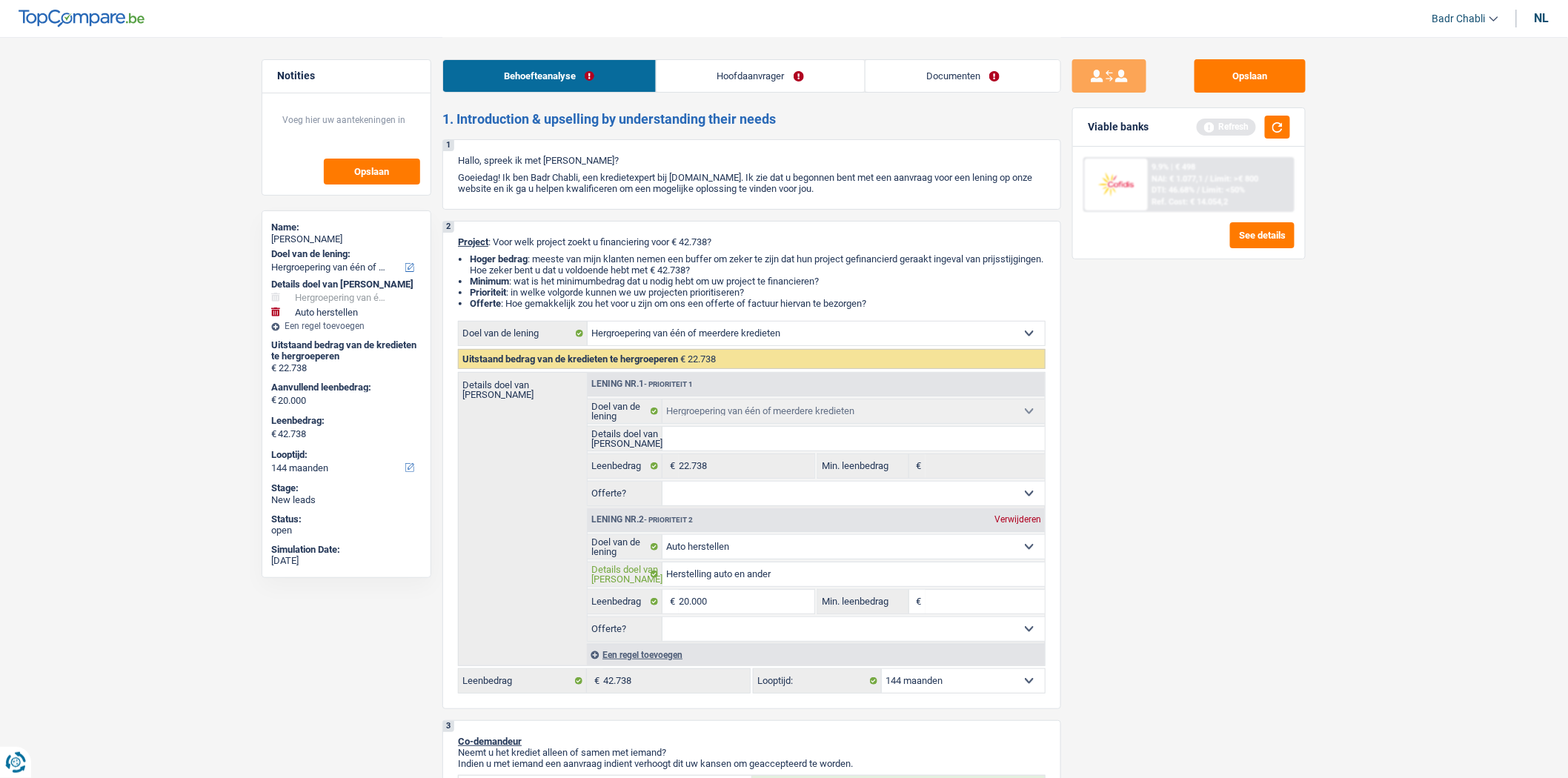
type input "Herstelling auto en ande"
type input "Herstelling auto en and"
type input "Herstelling auto en an"
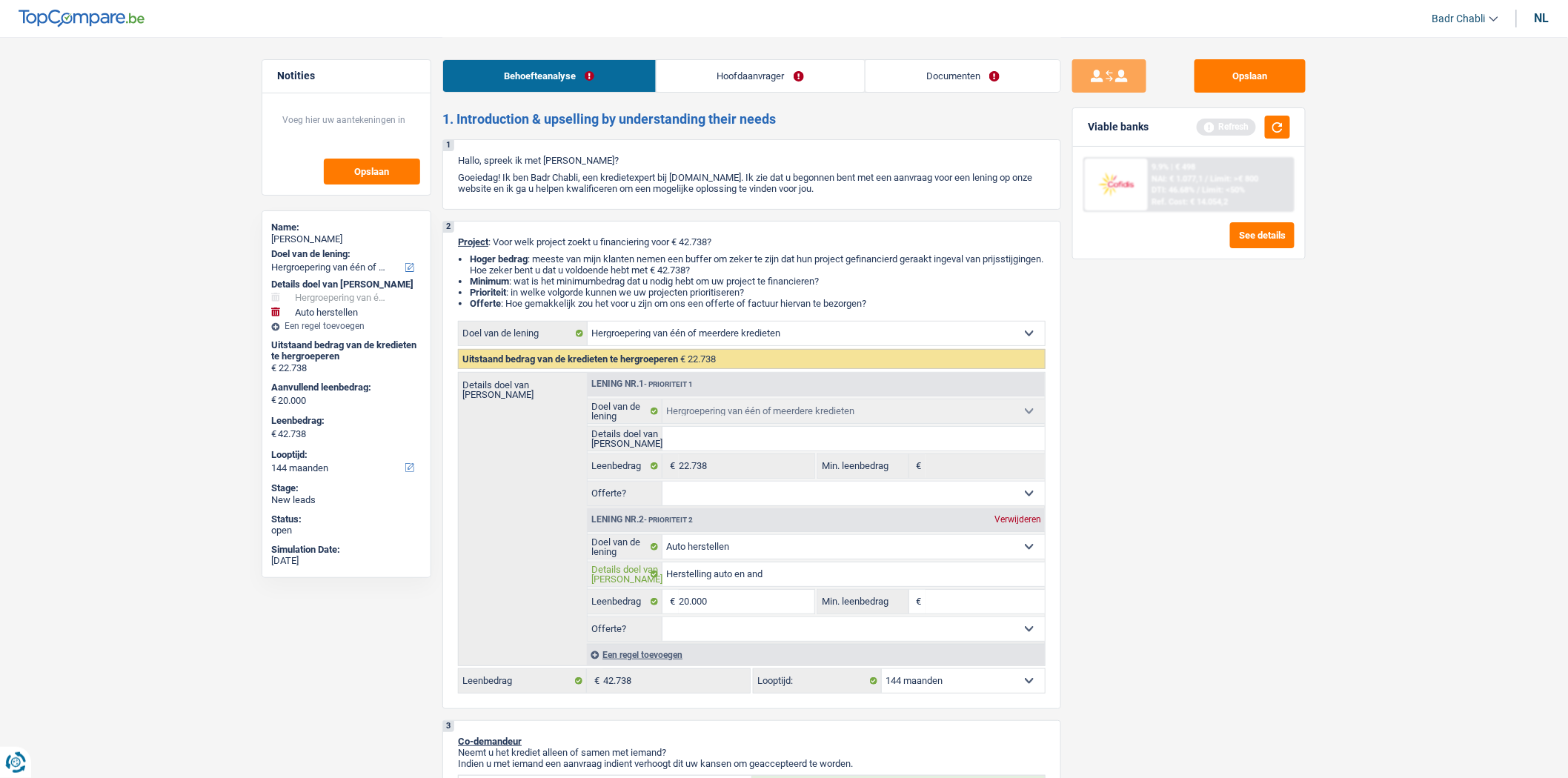
type input "Herstelling auto en an"
type input "Herstelling auto en a"
type input "Herstelling auto en"
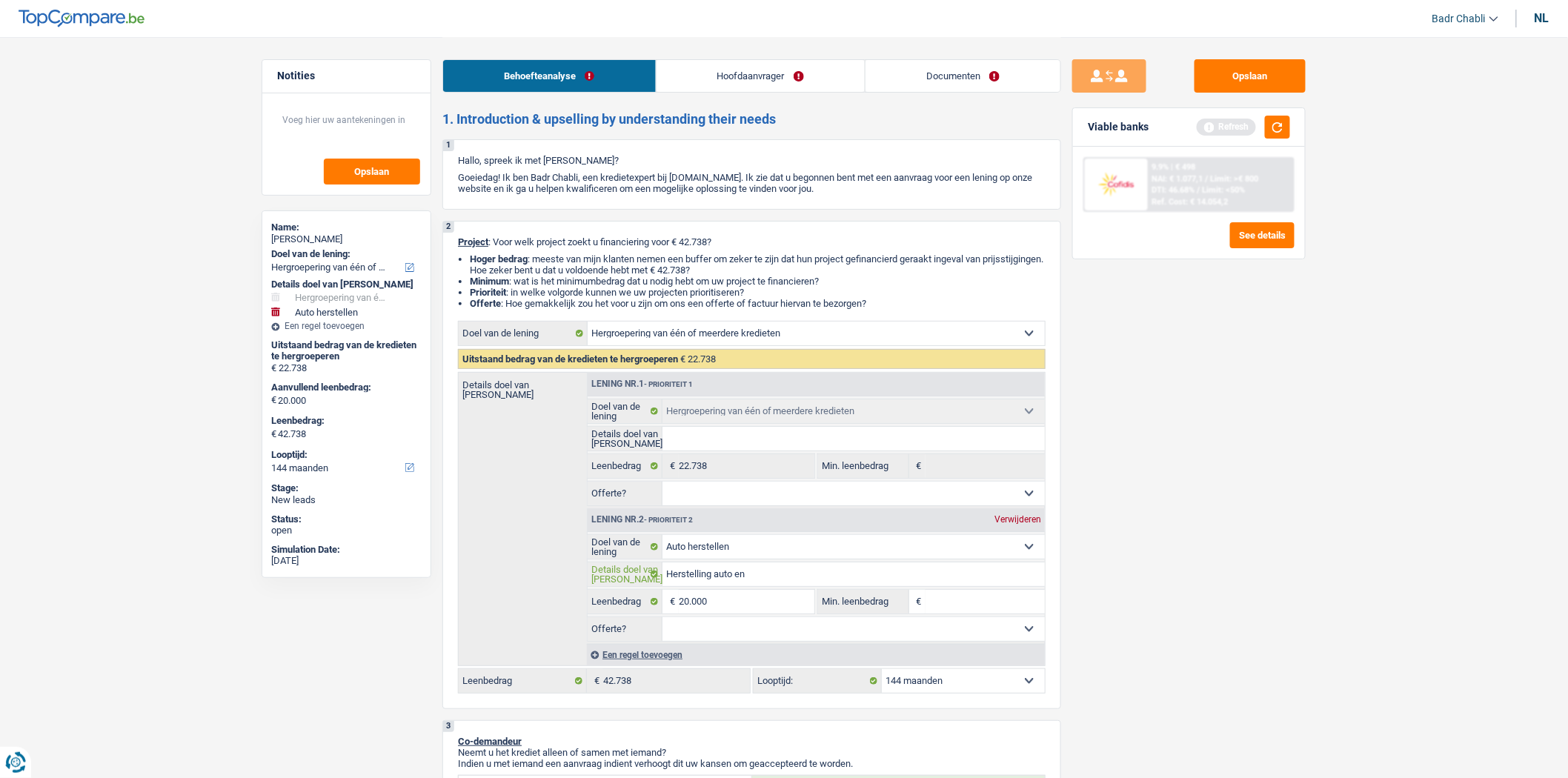
type input "Herstelling auto en n"
type input "Herstelling auto en ni"
type input "Herstelling auto en nie"
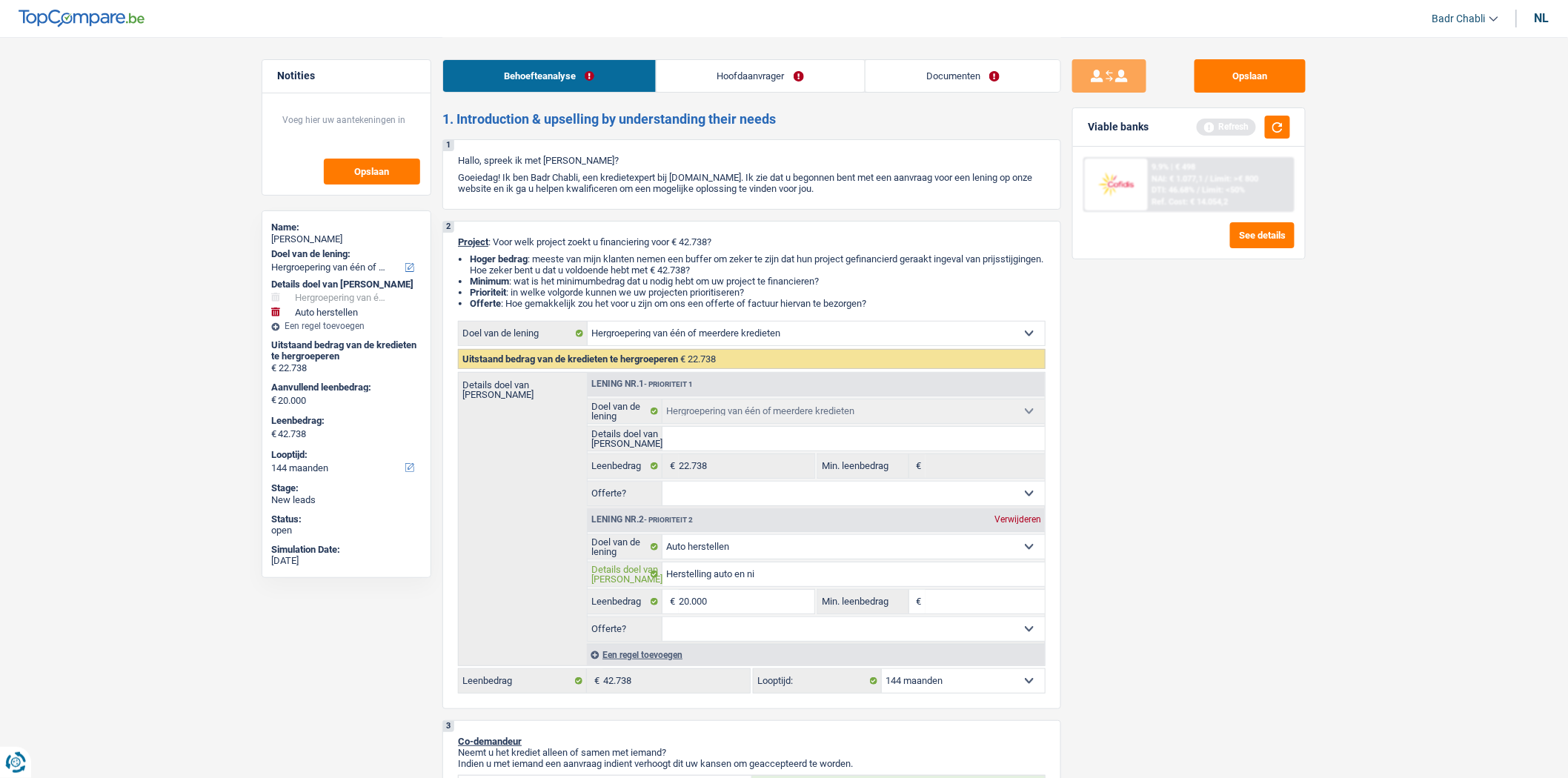
type input "Herstelling auto en nie"
type input "Herstelling auto en nieu"
type input "Herstelling auto en nieuw"
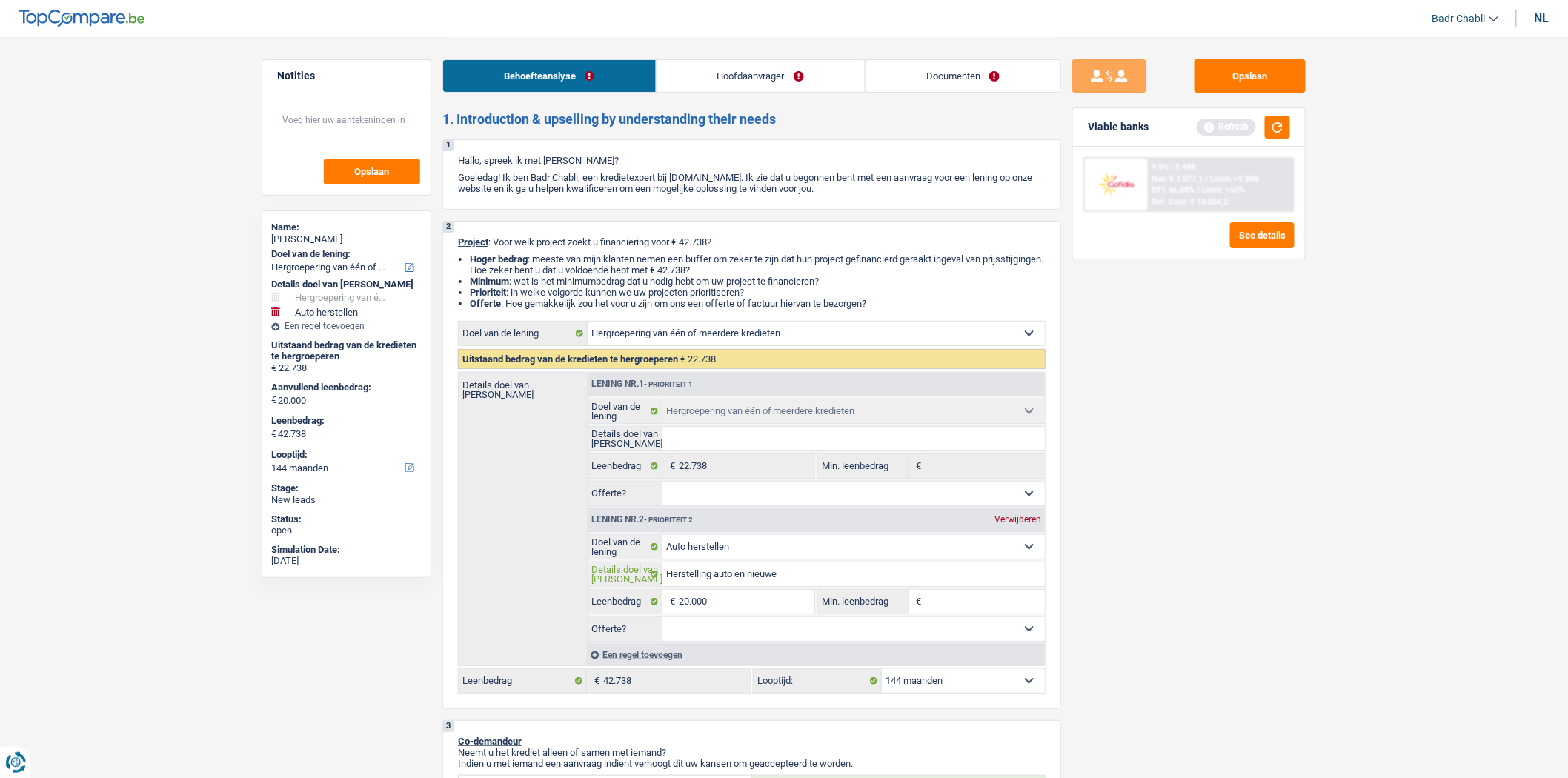
type input "Herstelling auto en nieuwe"
type input "Herstelling auto en nieuwe m"
type input "Herstelling auto en nieuwe me"
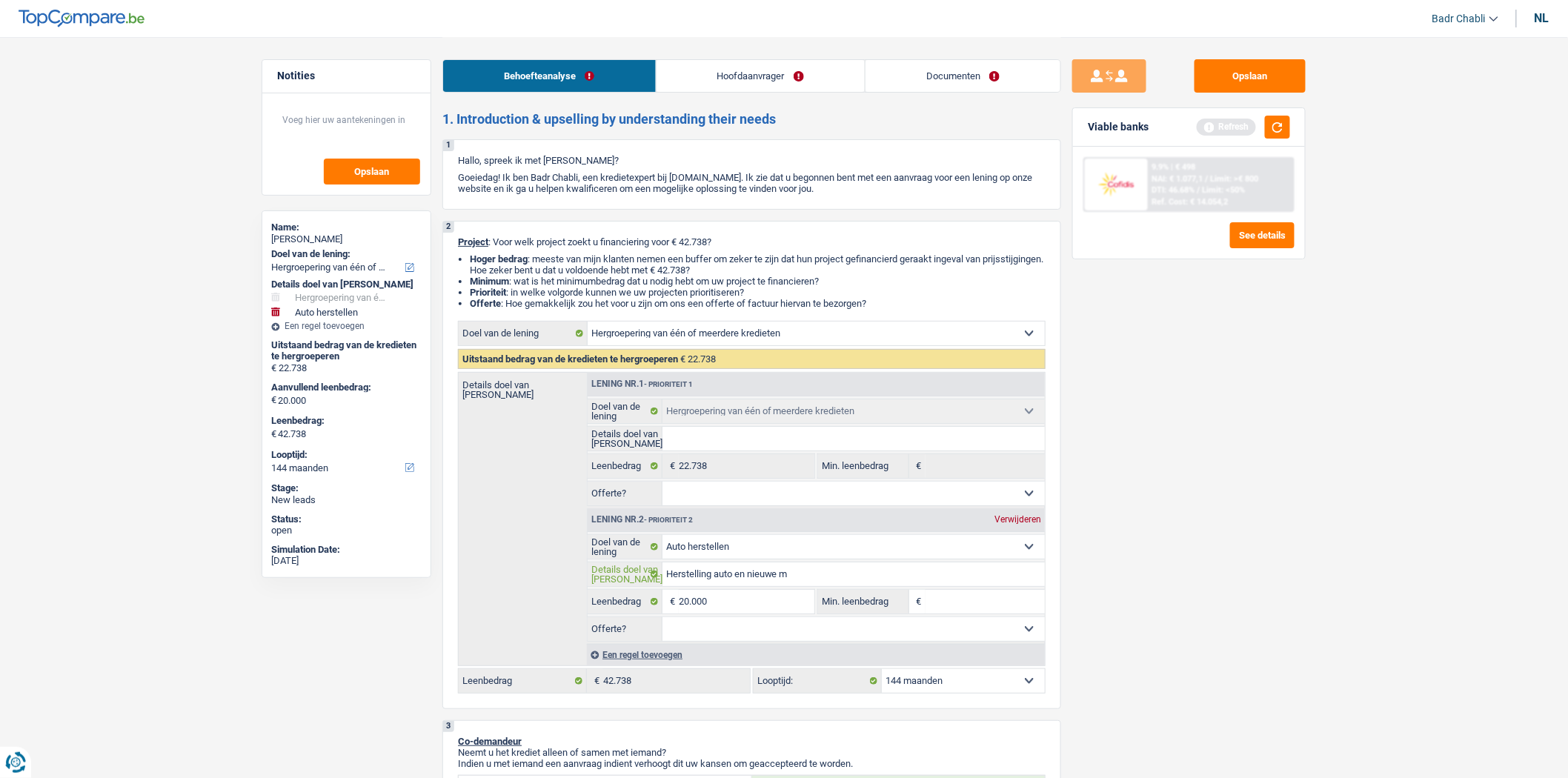
type input "Herstelling auto en nieuwe me"
type input "Herstelling auto en nieuwe meu"
type input "Herstelling auto en nieuwe meub"
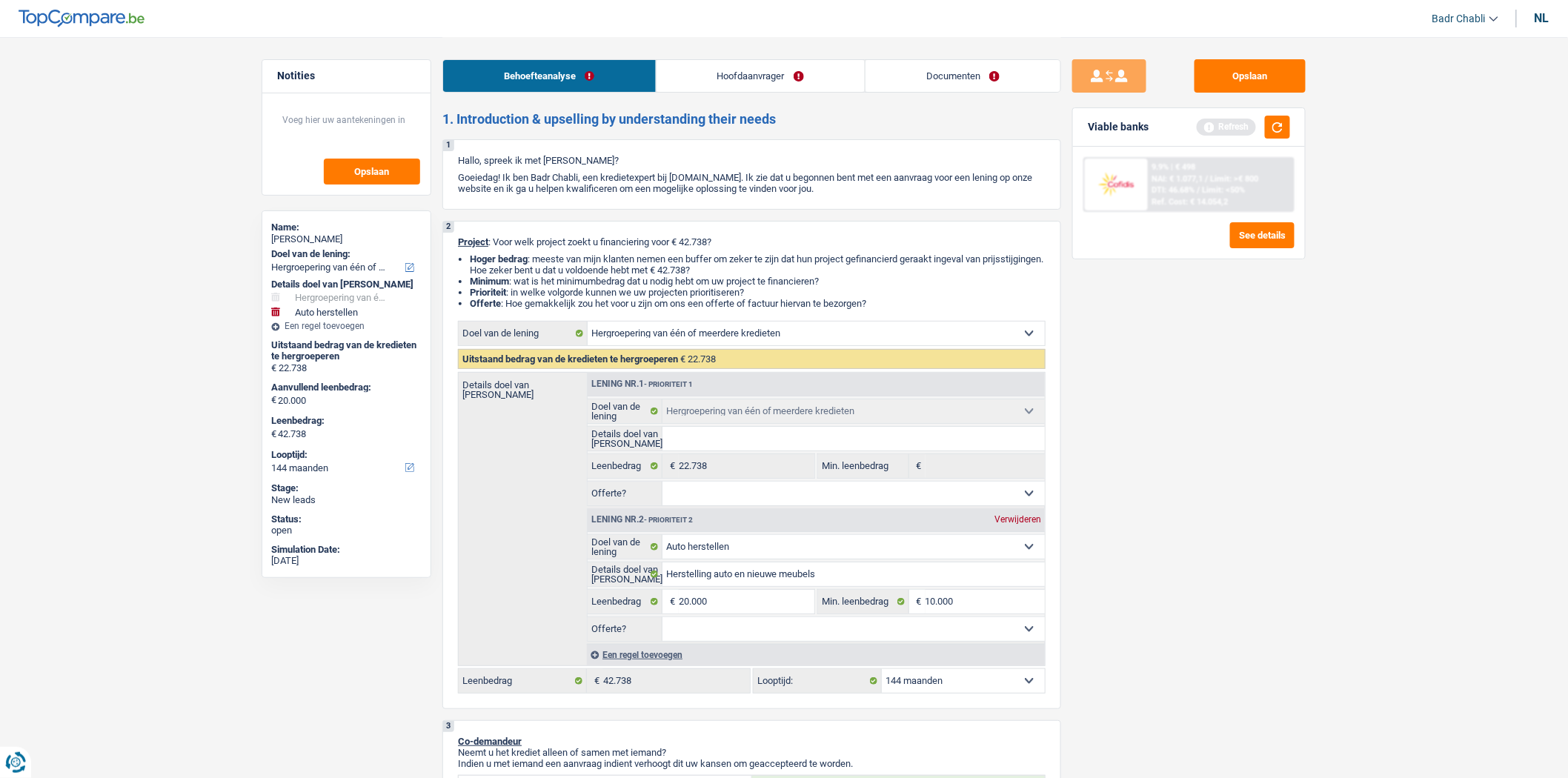
click at [780, 635] on select "Ja Neen Niet beantwoord Maak een keuze a.u.b" at bounding box center [854, 630] width 383 height 24
click at [663, 623] on select "Ja Neen Niet beantwoord Maak een keuze a.u.b" at bounding box center [854, 630] width 383 height 24
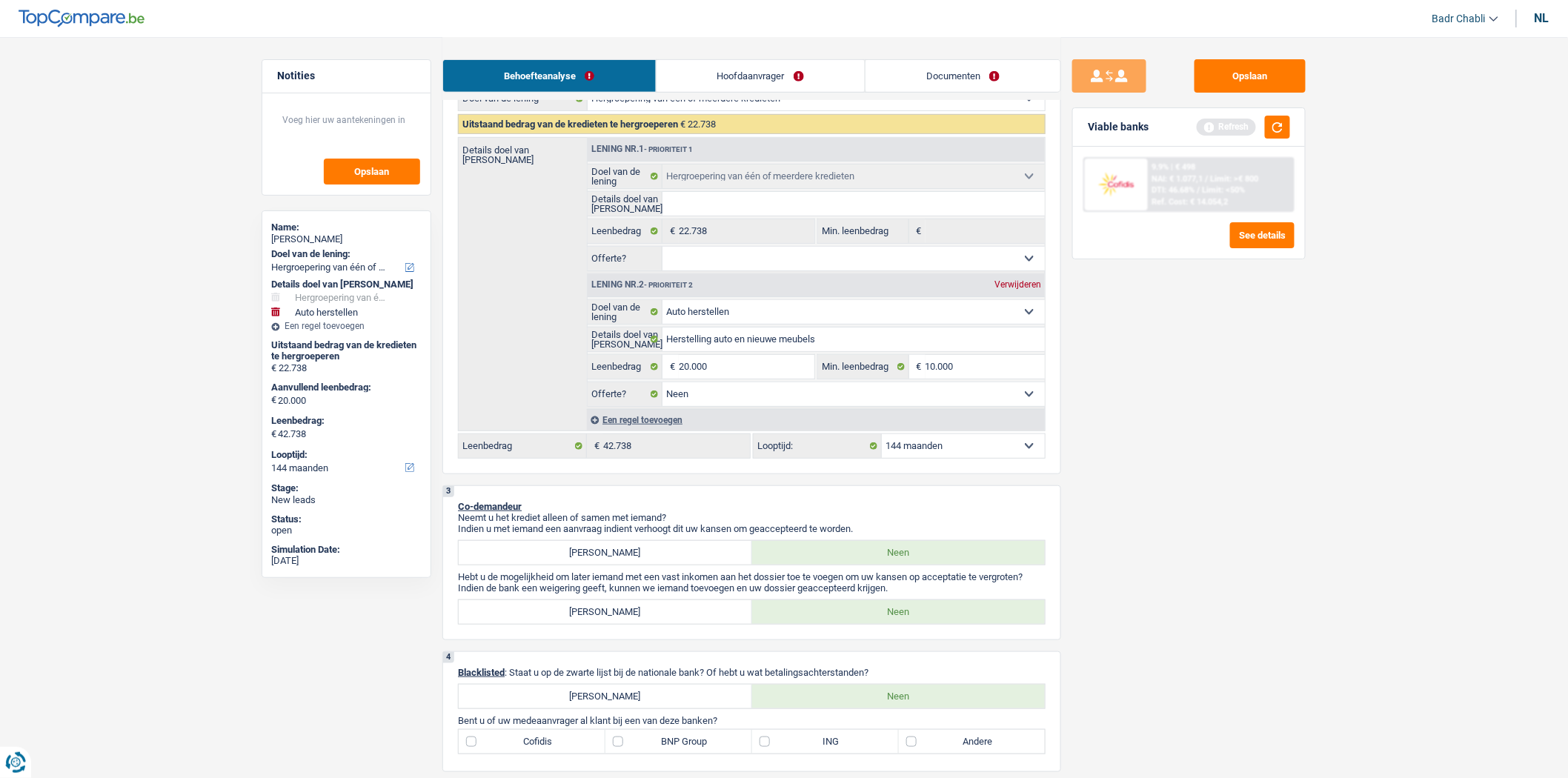
scroll to position [247, 0]
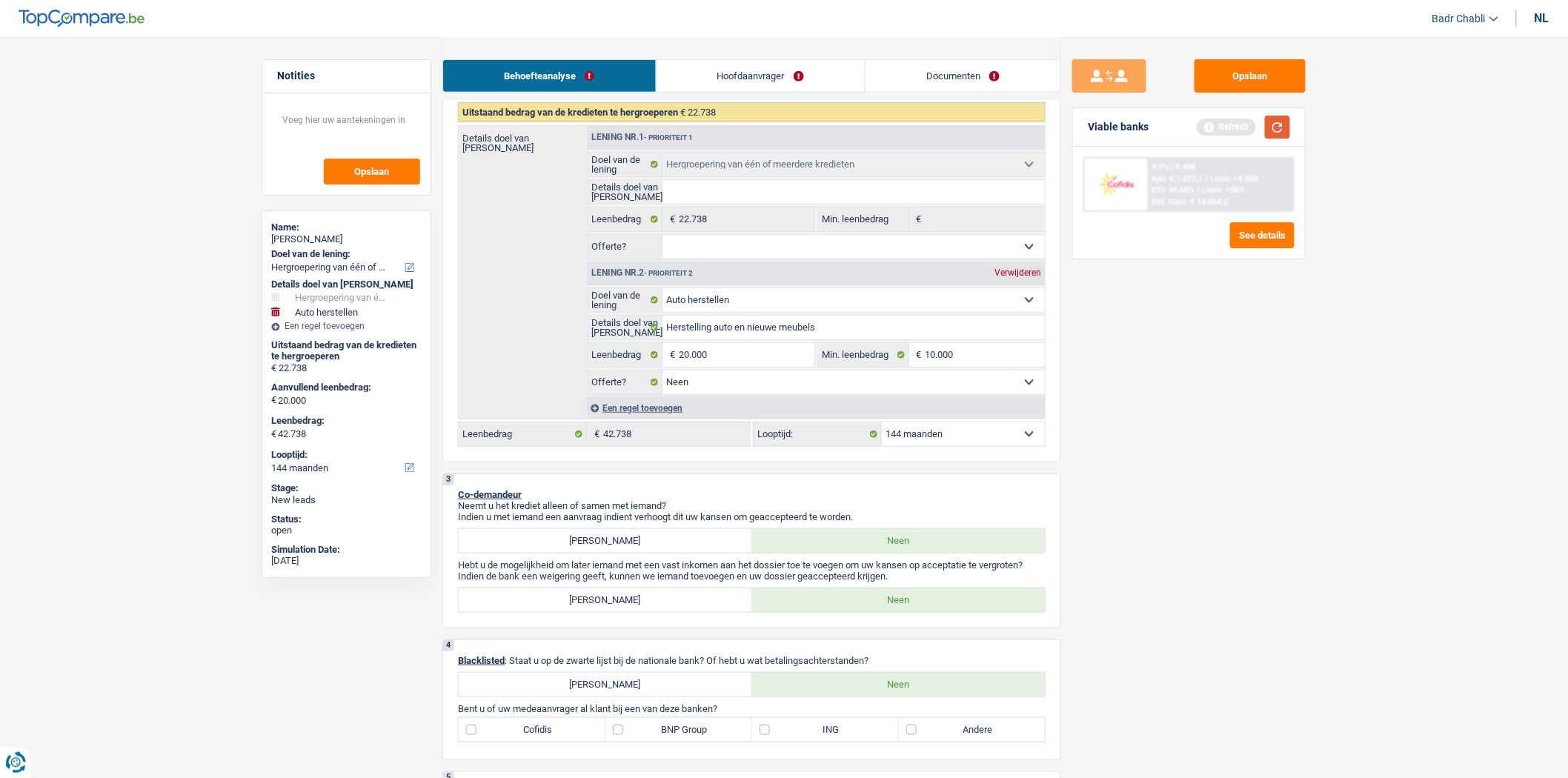
click at [1279, 130] on button "button" at bounding box center [1277, 127] width 25 height 23
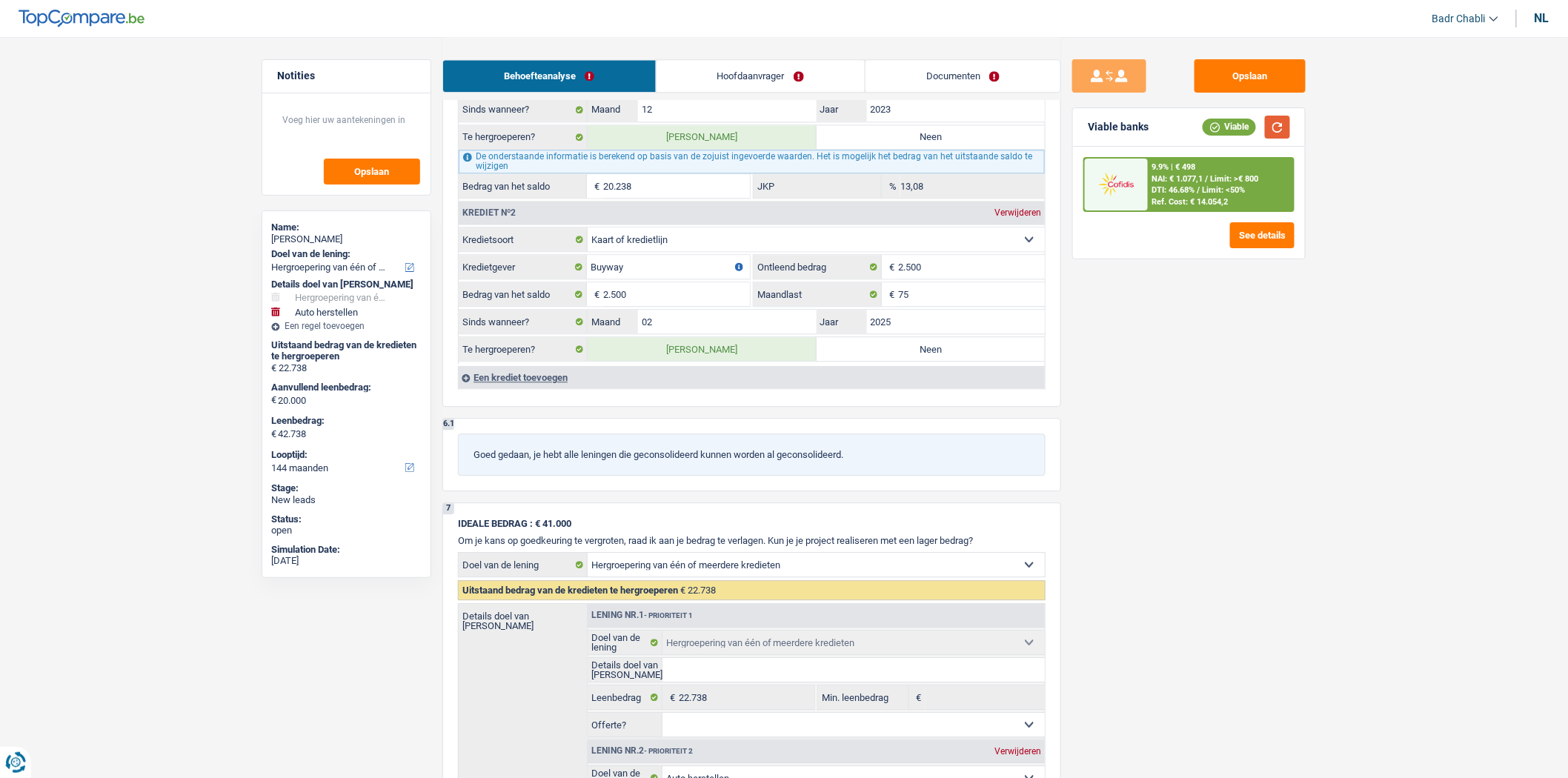
scroll to position [1275, 0]
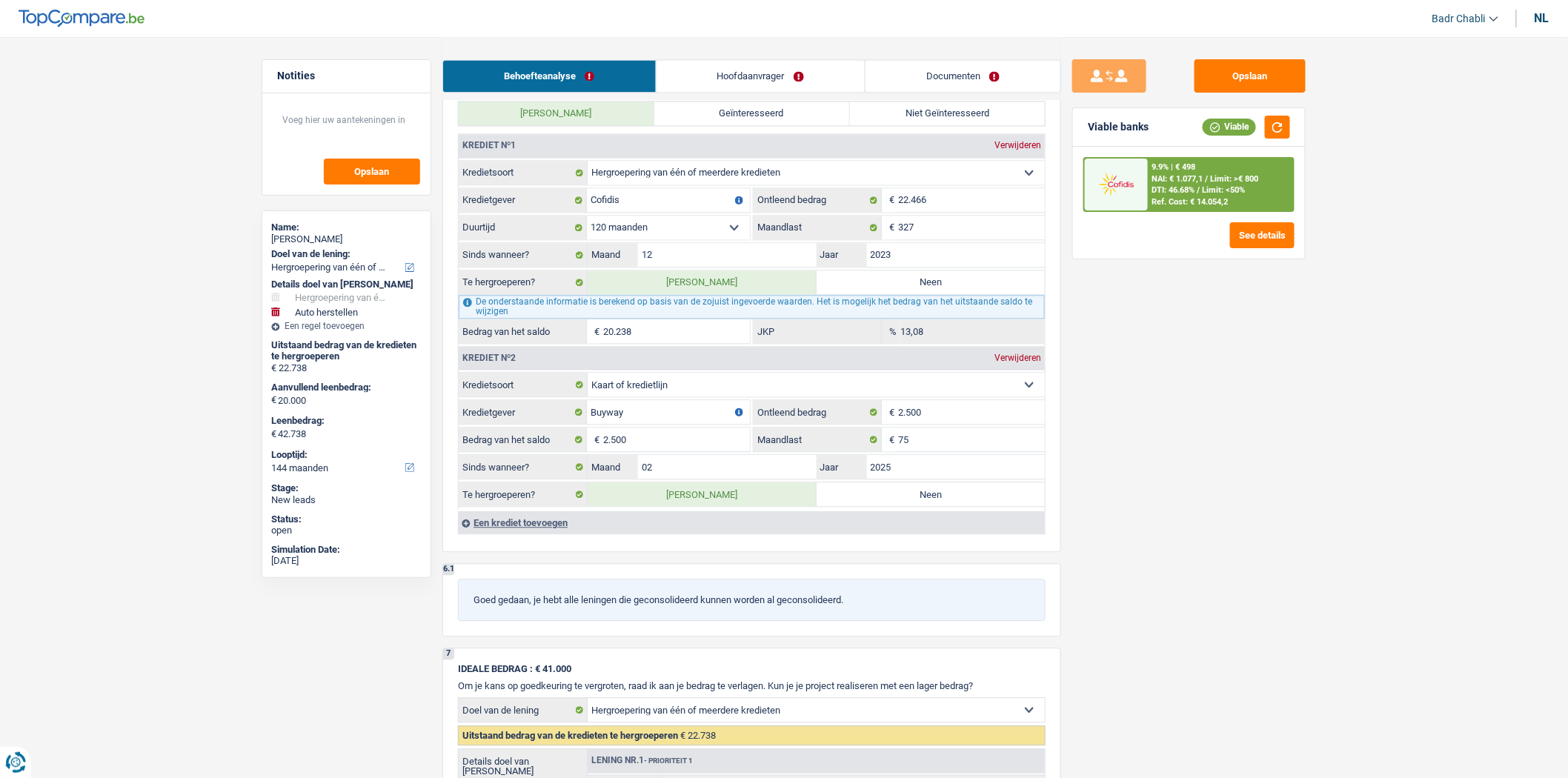
click at [949, 77] on link "Documenten" at bounding box center [963, 76] width 195 height 32
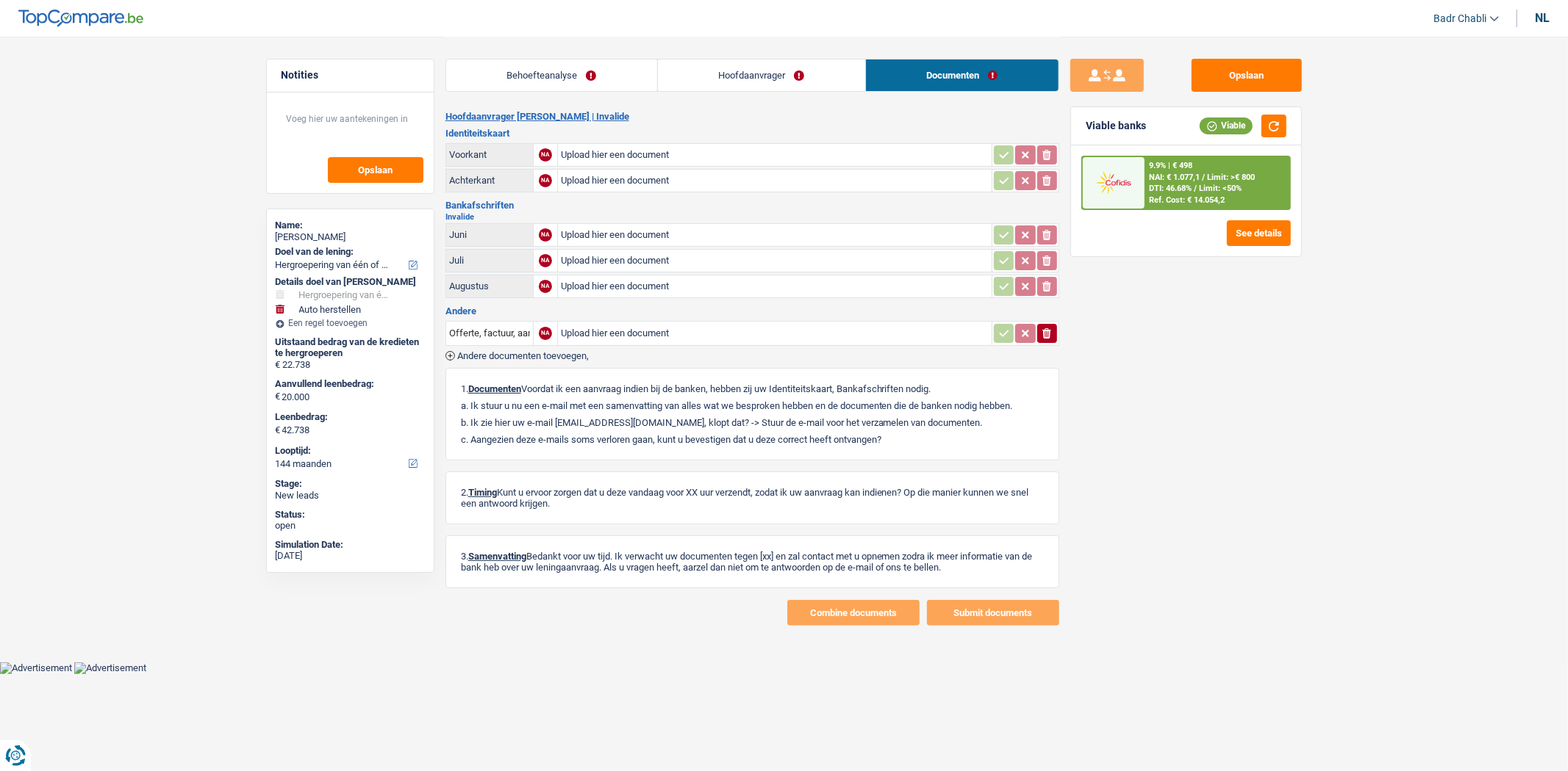
click at [719, 64] on link "Hoofdaanvrager" at bounding box center [762, 75] width 208 height 31
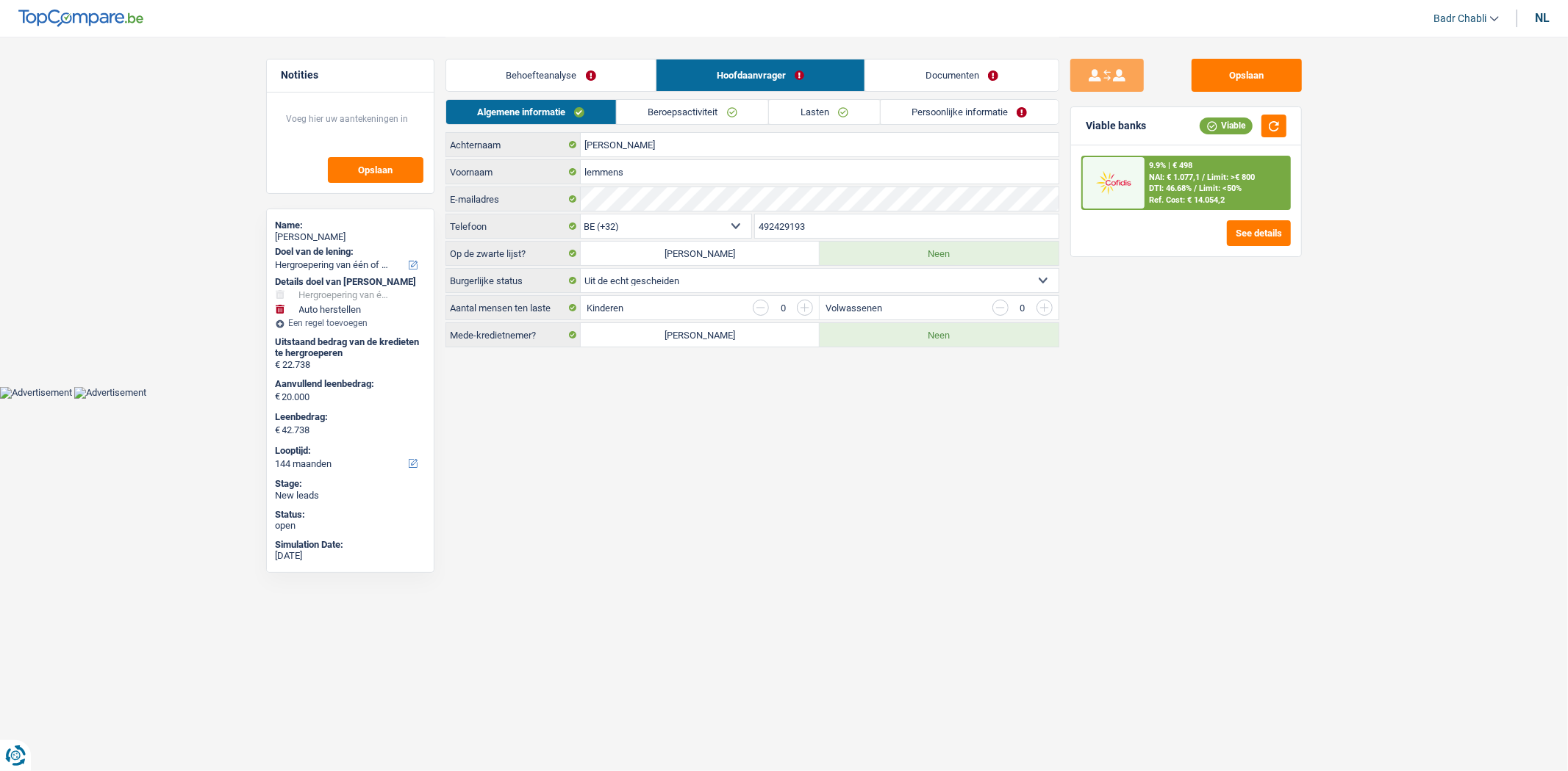
click at [580, 72] on link "Behoefteanalyse" at bounding box center [550, 75] width 210 height 31
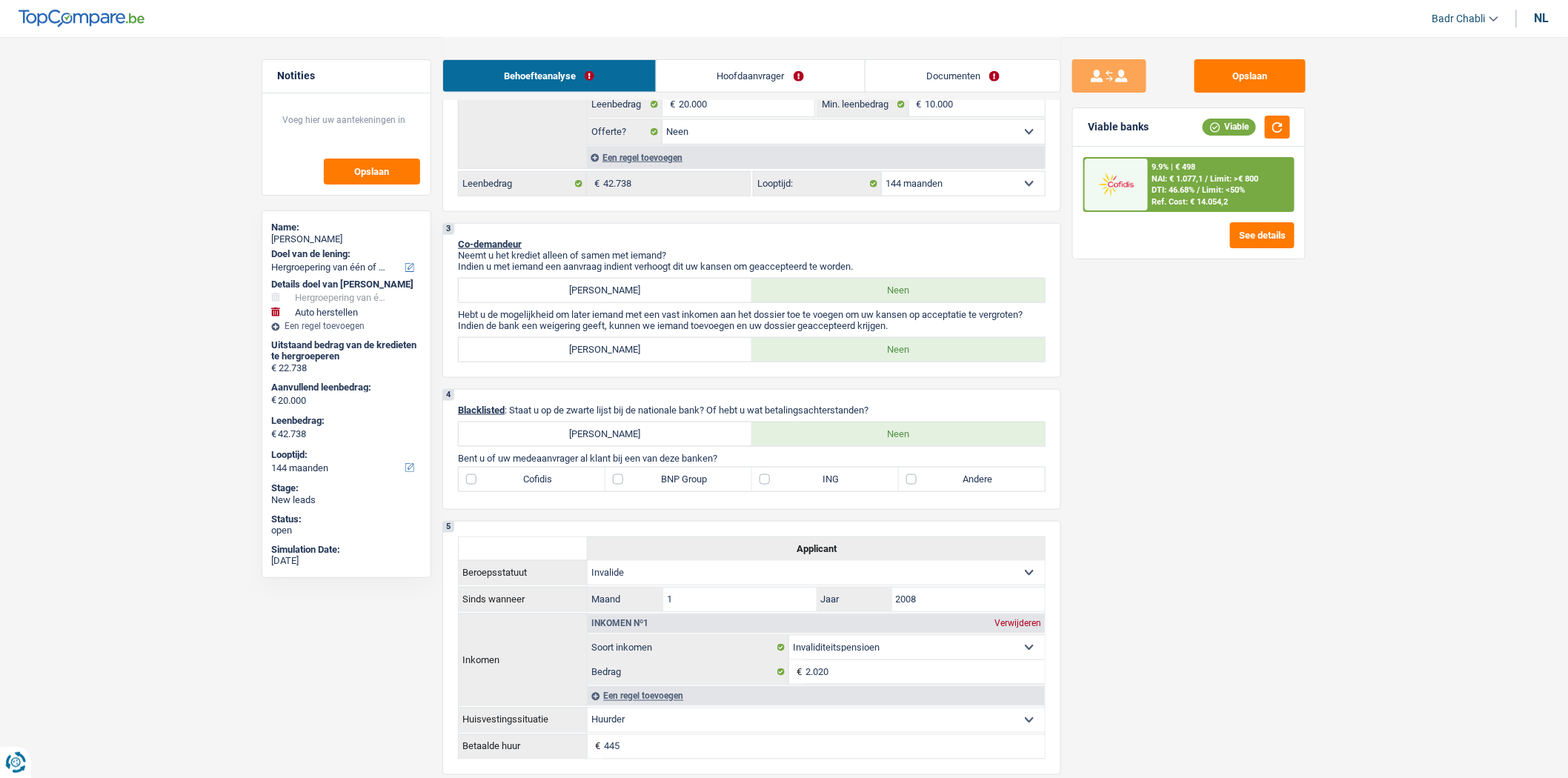
scroll to position [576, 0]
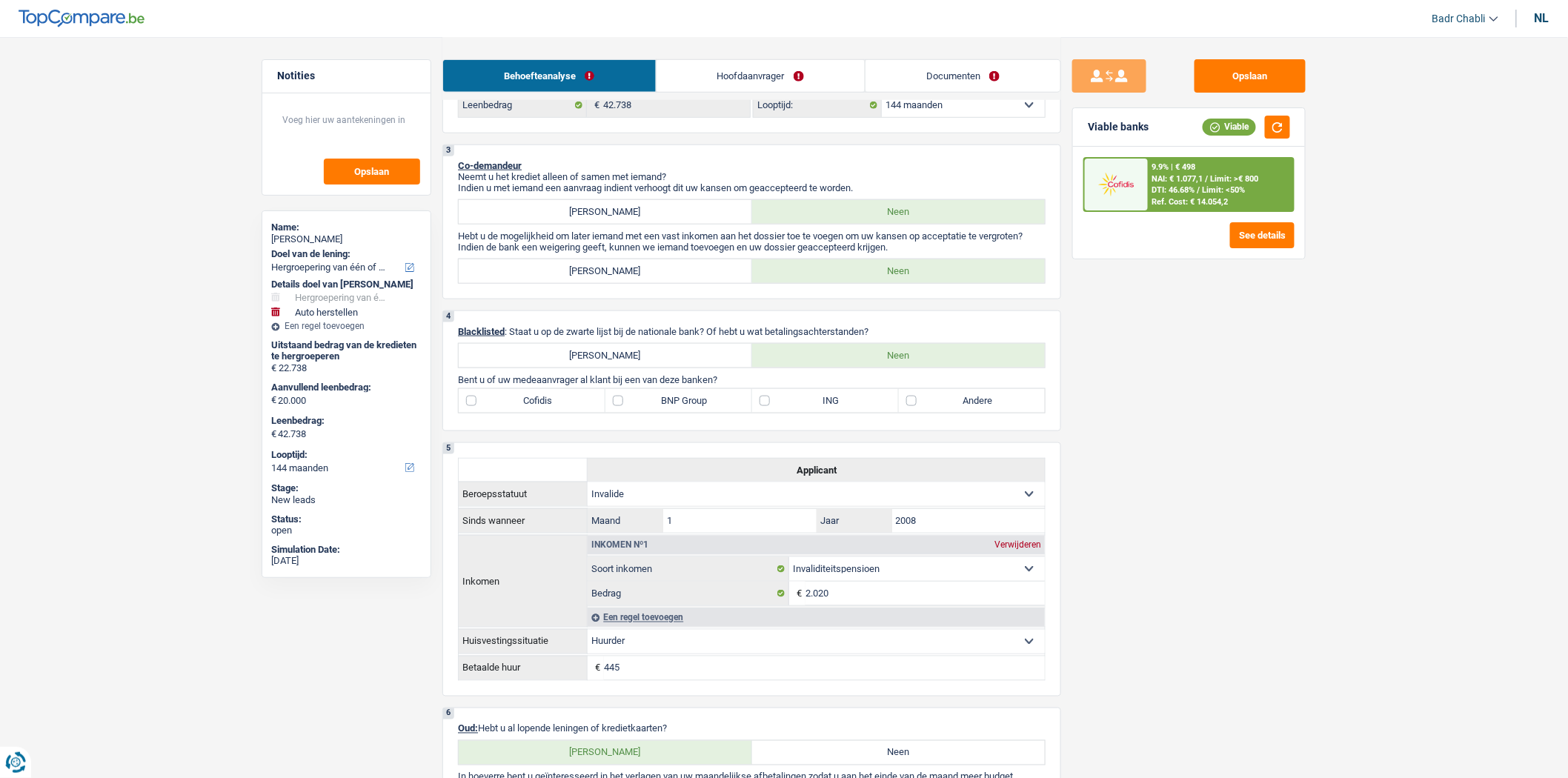
click at [480, 408] on label "Cofidis" at bounding box center [532, 401] width 147 height 24
click at [480, 408] on input "Cofidis" at bounding box center [532, 401] width 147 height 24
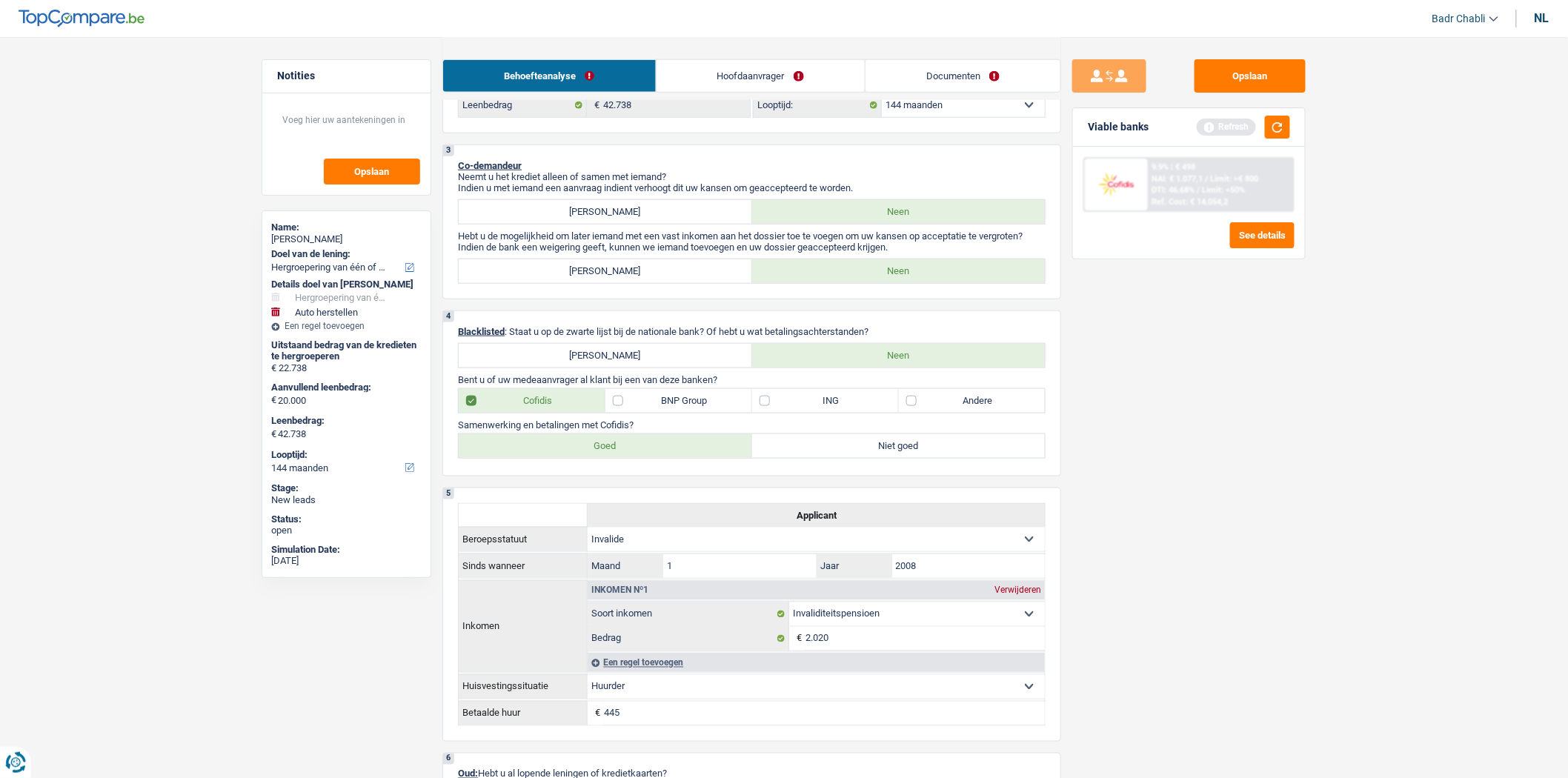
click at [587, 456] on label "Goed" at bounding box center [606, 446] width 293 height 24
click at [587, 456] on input "Goed" at bounding box center [606, 446] width 293 height 24
click at [643, 405] on label "BNP Group" at bounding box center [679, 401] width 147 height 24
click at [643, 405] on input "BNP Group" at bounding box center [679, 401] width 147 height 24
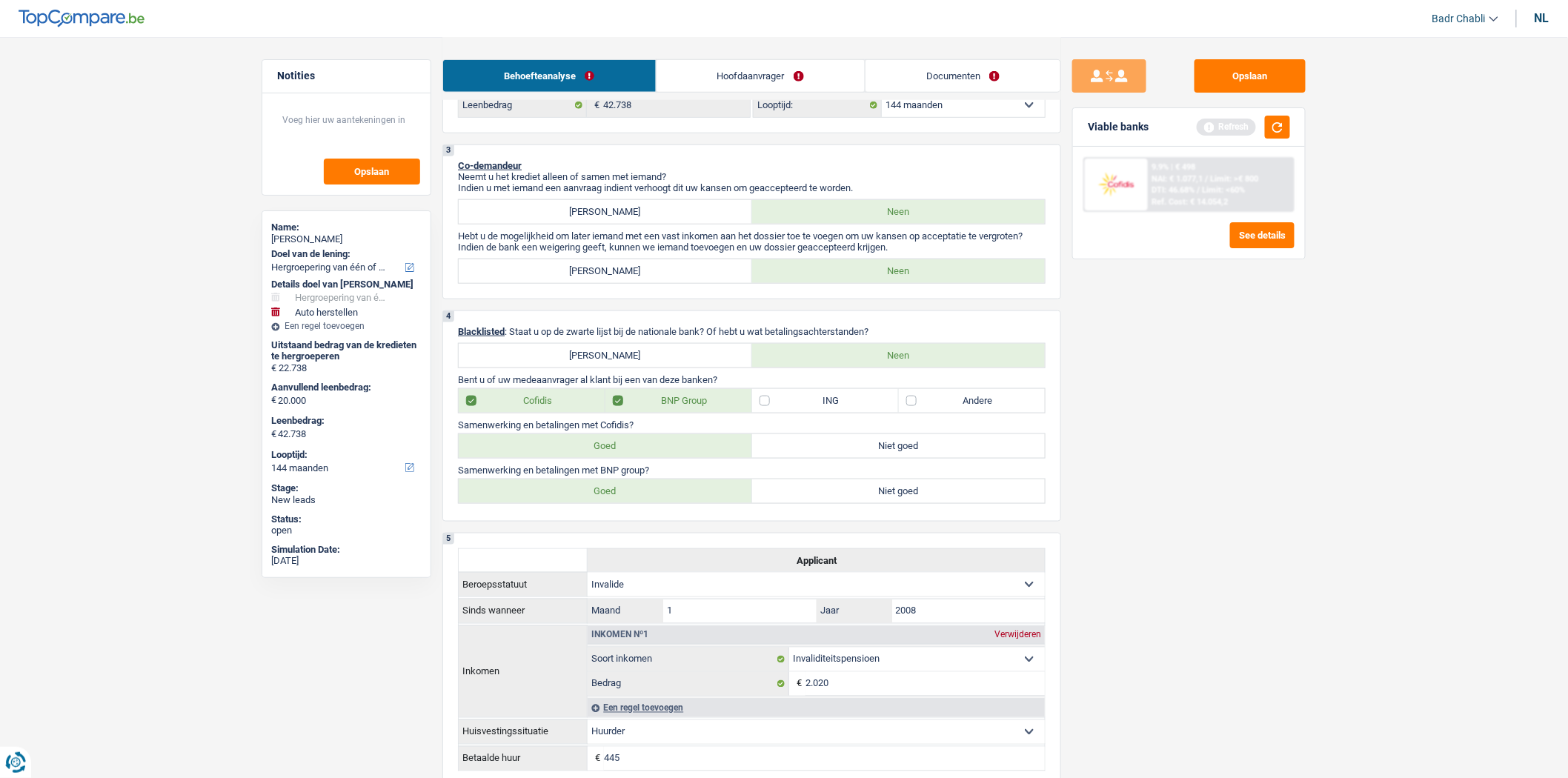
click at [626, 498] on label "Goed" at bounding box center [606, 492] width 293 height 24
click at [626, 498] on input "Goed" at bounding box center [606, 492] width 293 height 24
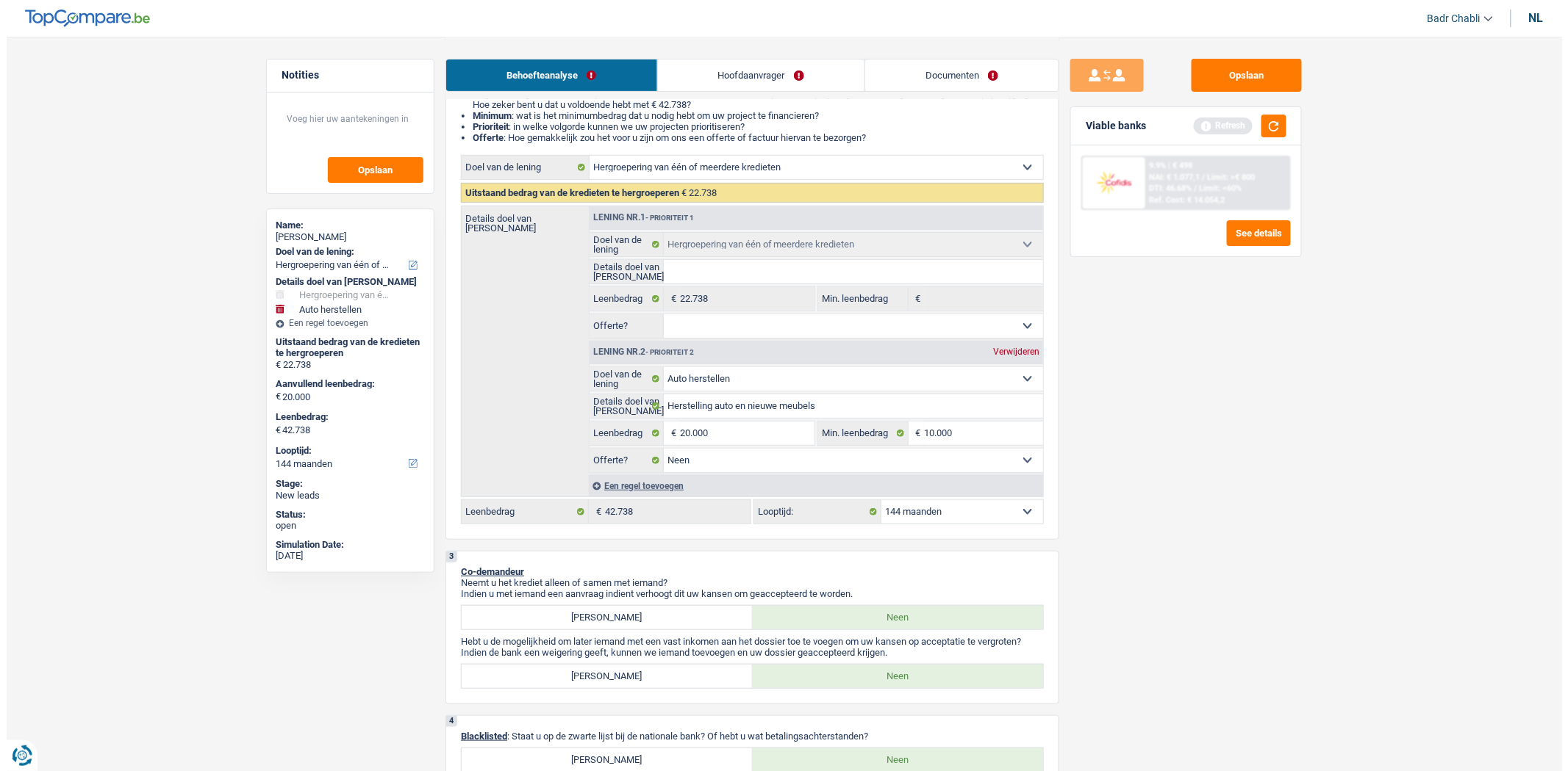
scroll to position [0, 0]
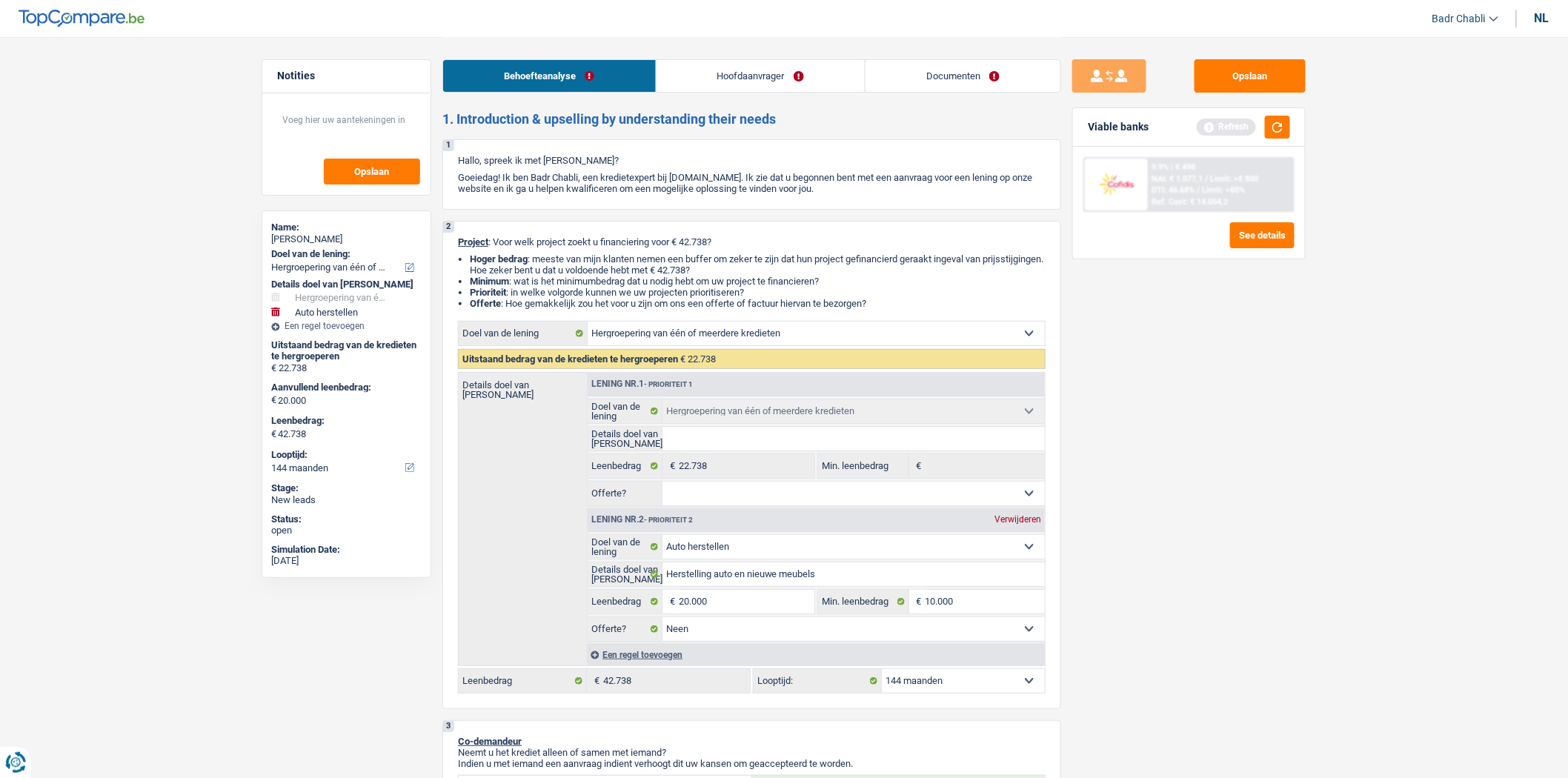
click at [774, 78] on link "Hoofdaanvrager" at bounding box center [760, 76] width 208 height 32
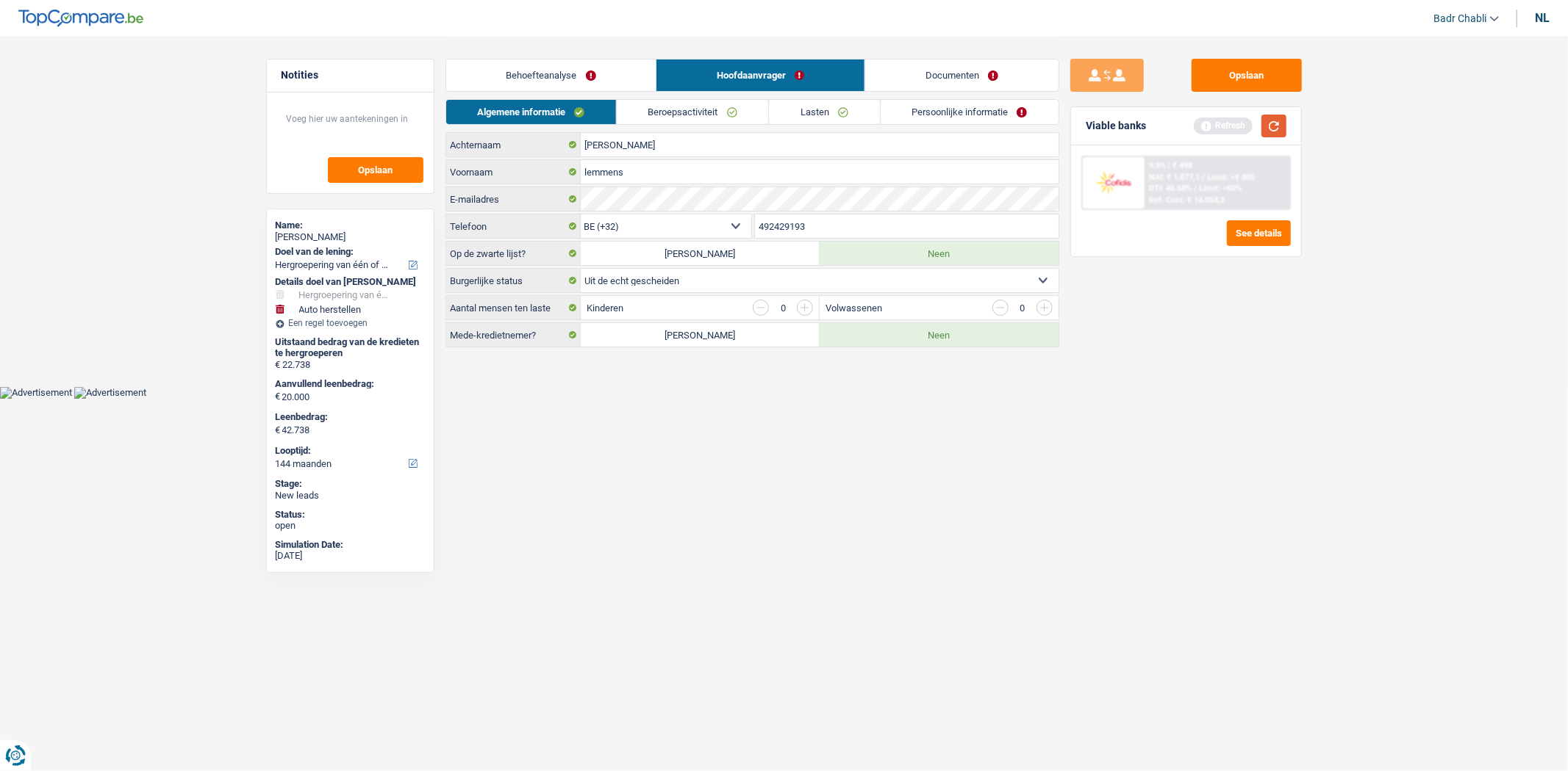
click at [1275, 121] on button "button" at bounding box center [1274, 126] width 25 height 23
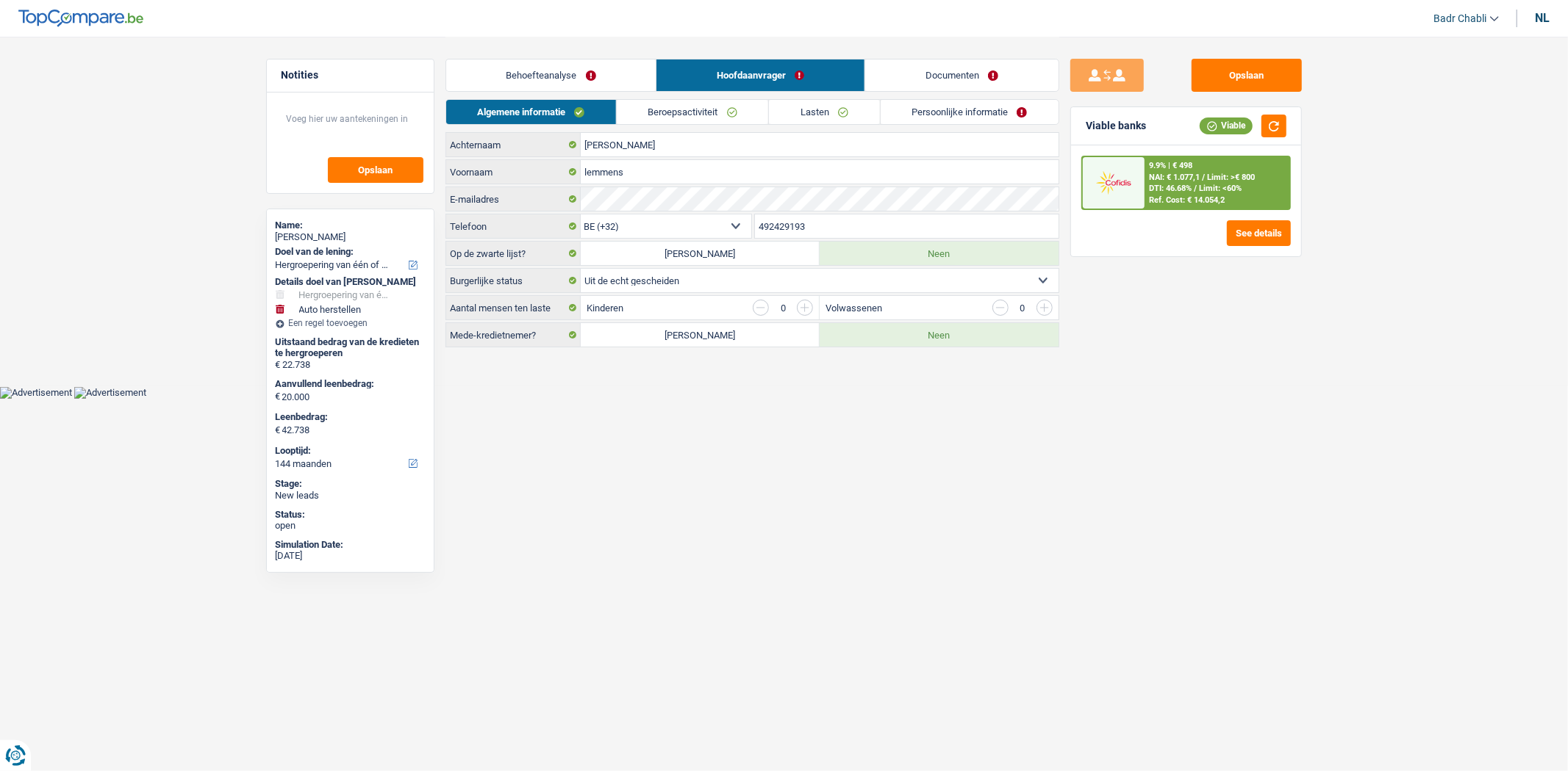
click at [694, 116] on link "Beroepsactiviteit" at bounding box center [692, 112] width 152 height 24
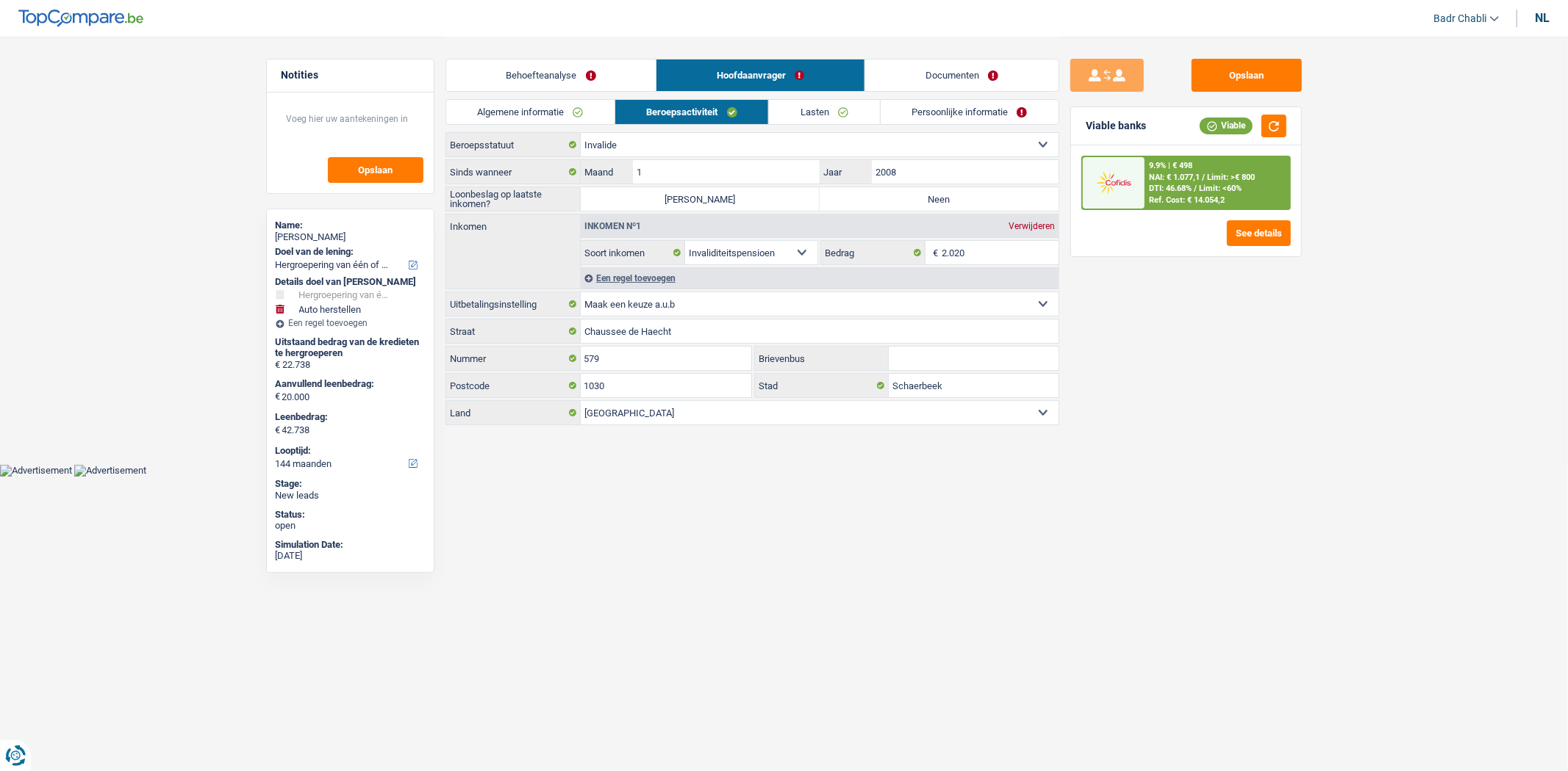
click at [860, 196] on label "Neen" at bounding box center [939, 199] width 239 height 24
click at [860, 196] on input "Neen" at bounding box center [939, 199] width 239 height 24
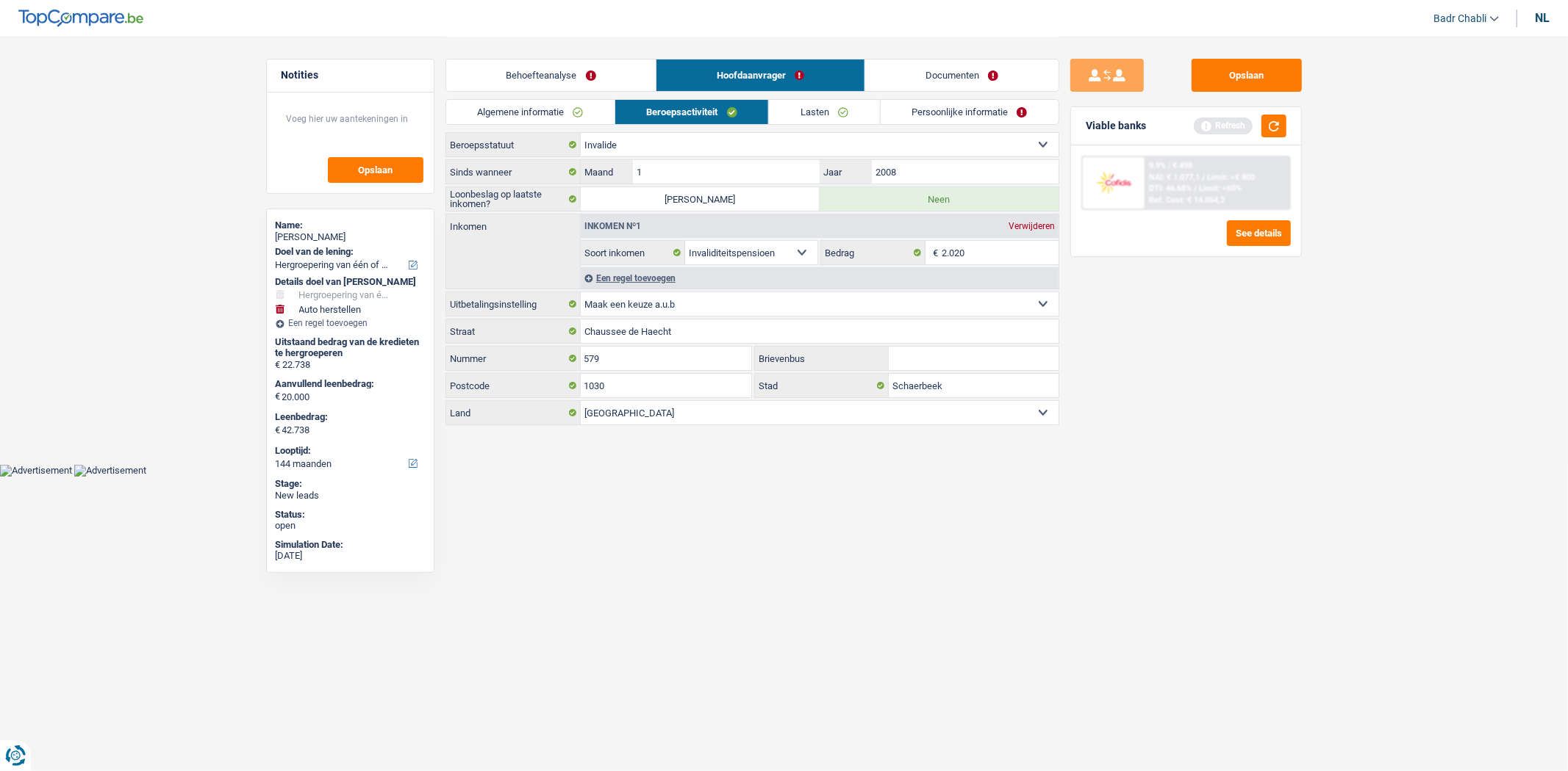
click at [841, 116] on link "Lasten" at bounding box center [824, 112] width 110 height 24
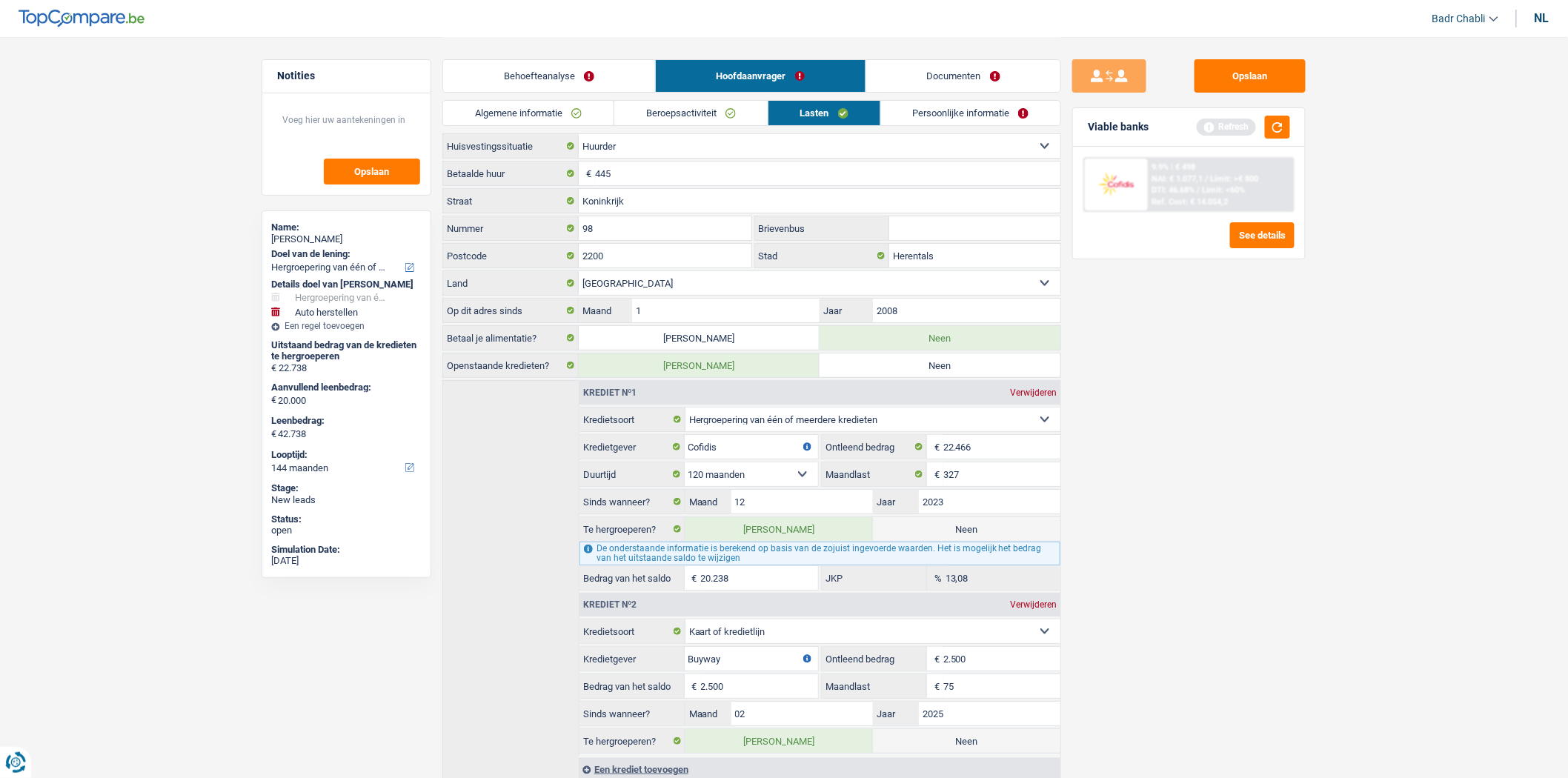
click at [1217, 381] on div "Opslaan Viable banks Refresh 9.9% | € 498 NAI: € 1.077,1 / Limit: >€ 800 DTI: 4…" at bounding box center [1188, 407] width 255 height 696
click at [971, 123] on link "Persoonlijke informatie" at bounding box center [970, 113] width 180 height 25
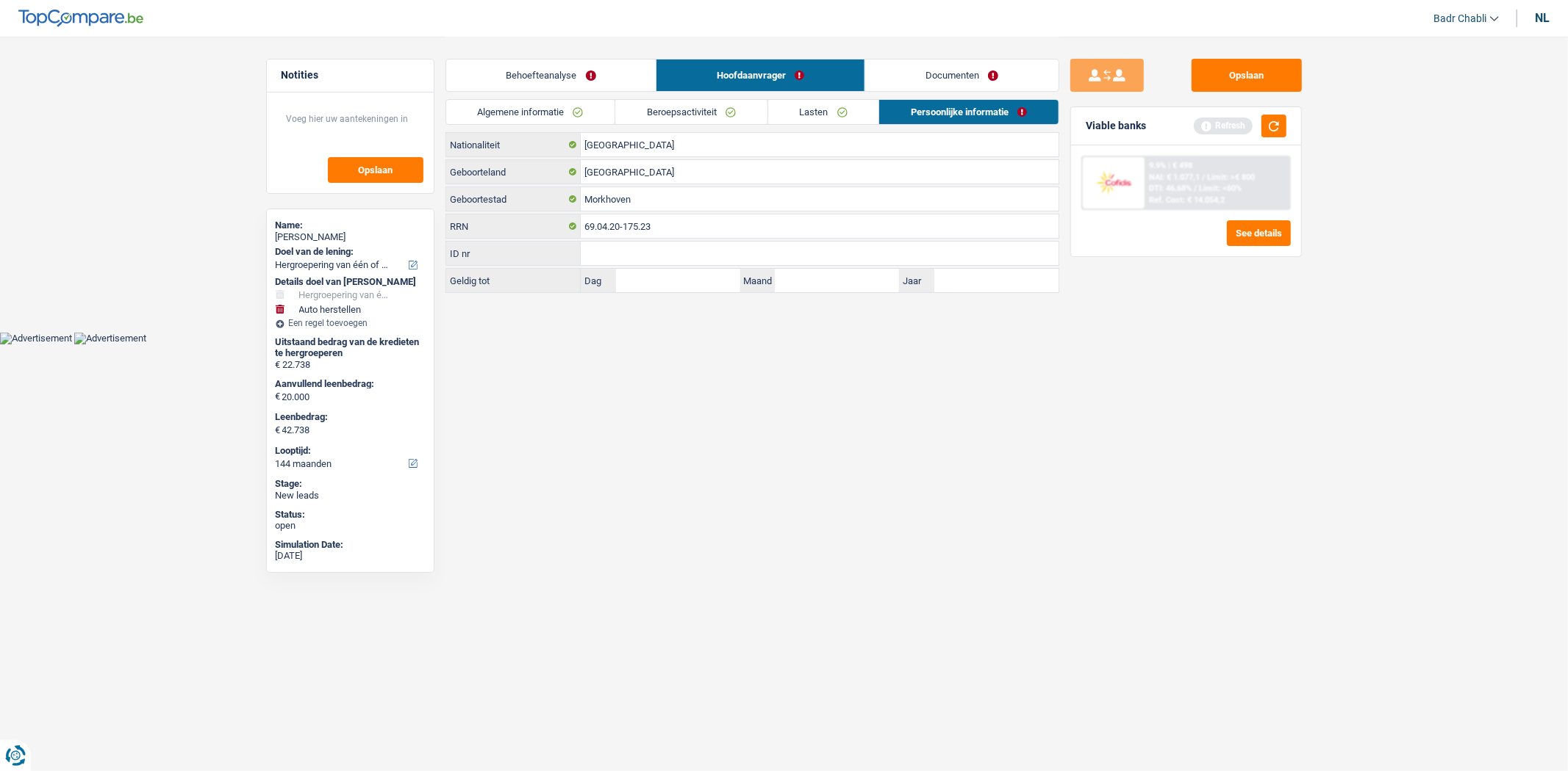
click at [842, 121] on link "Lasten" at bounding box center [823, 112] width 111 height 24
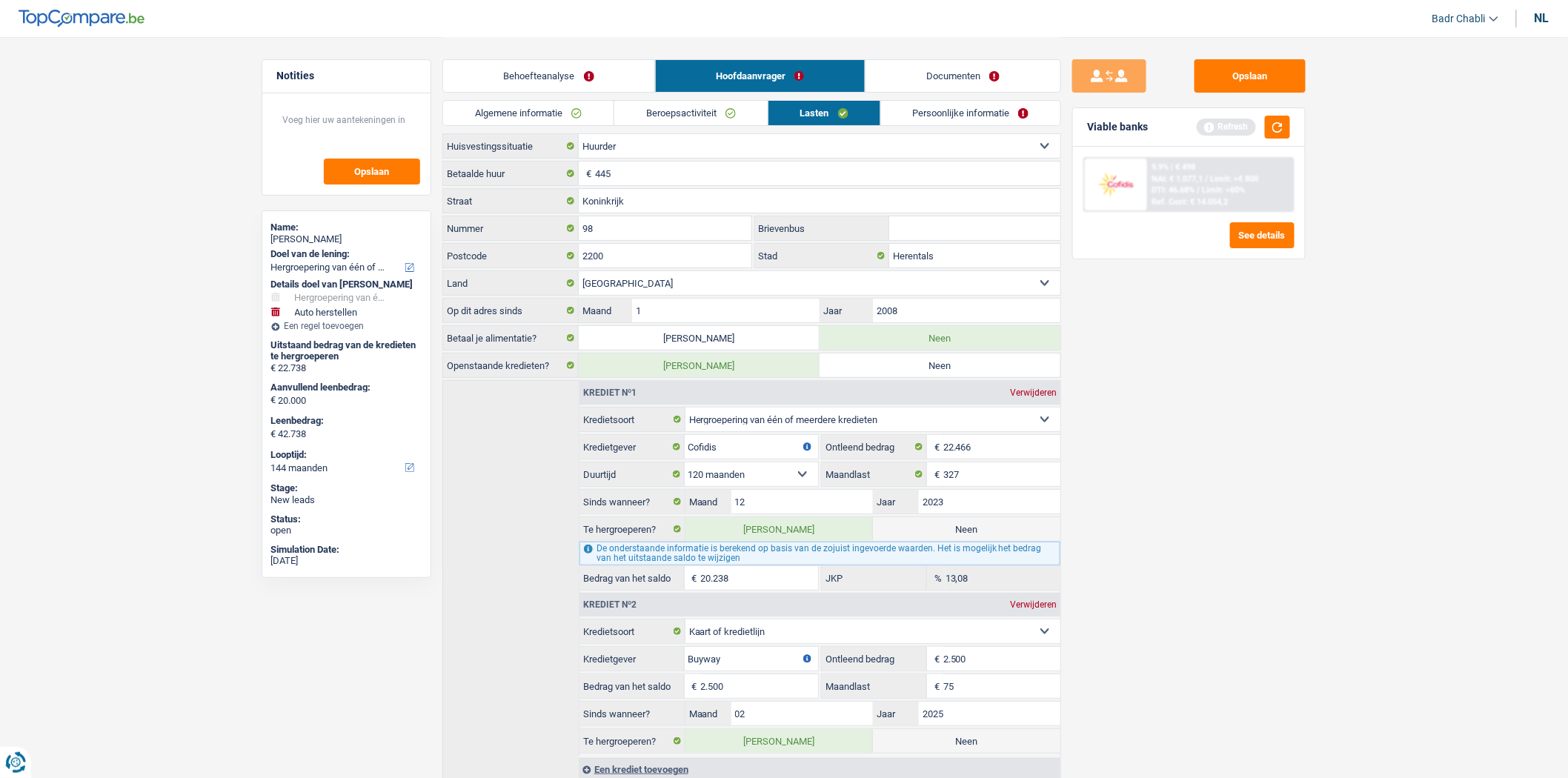
click at [1026, 121] on link "Persoonlijke informatie" at bounding box center [970, 113] width 180 height 25
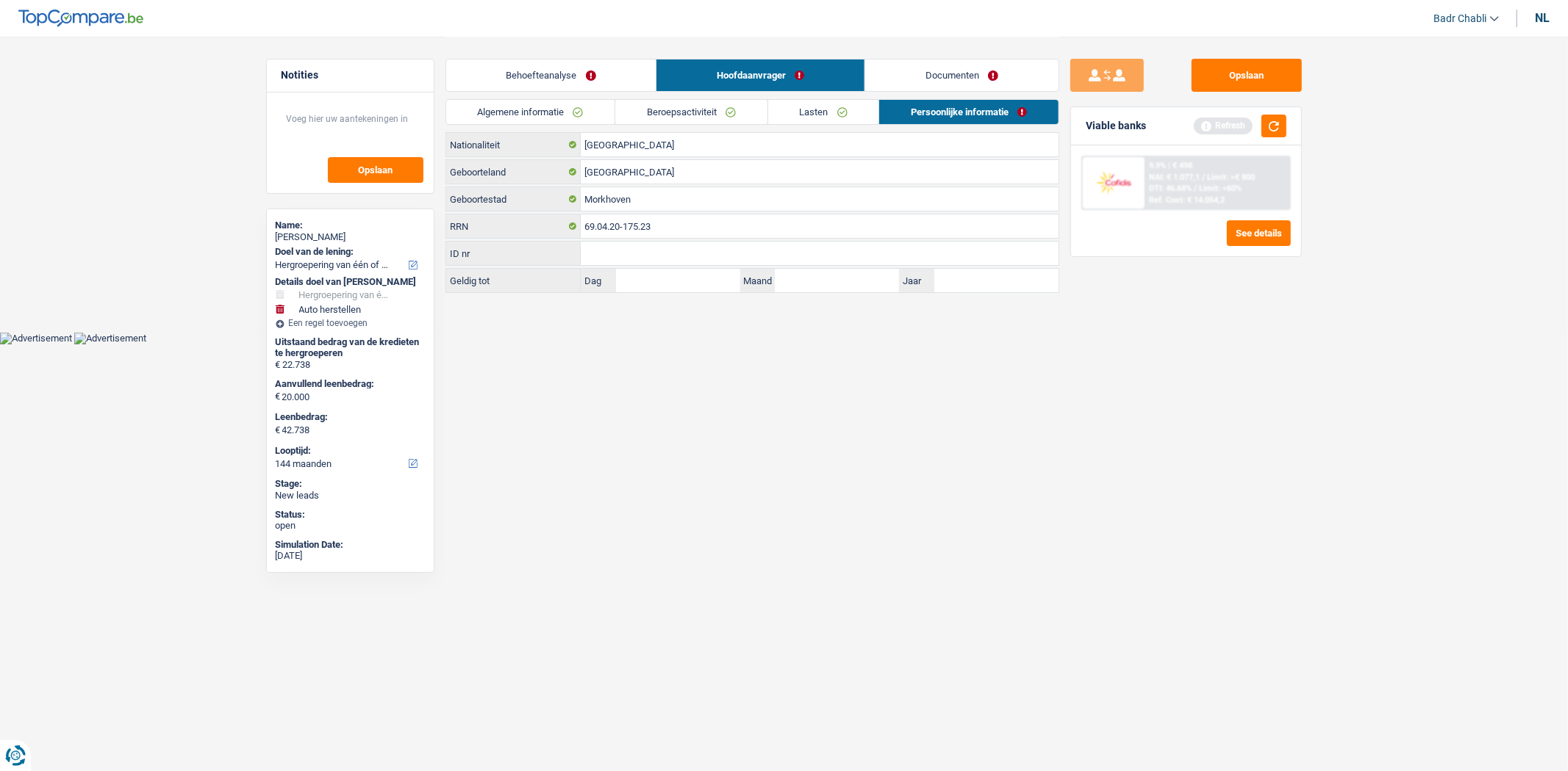
click at [931, 79] on link "Documenten" at bounding box center [962, 75] width 193 height 31
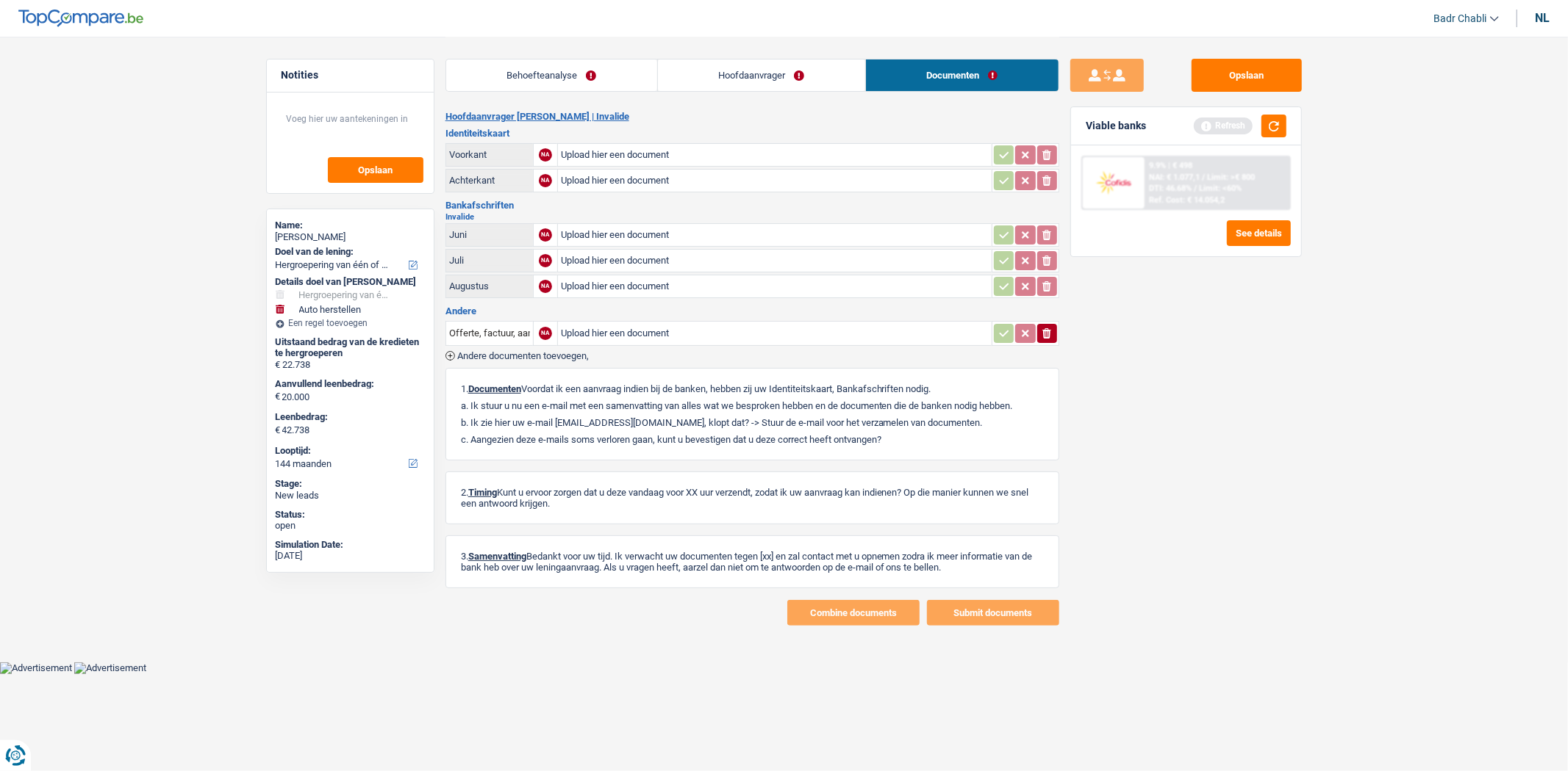
click at [779, 84] on link "Hoofdaanvrager" at bounding box center [762, 75] width 208 height 31
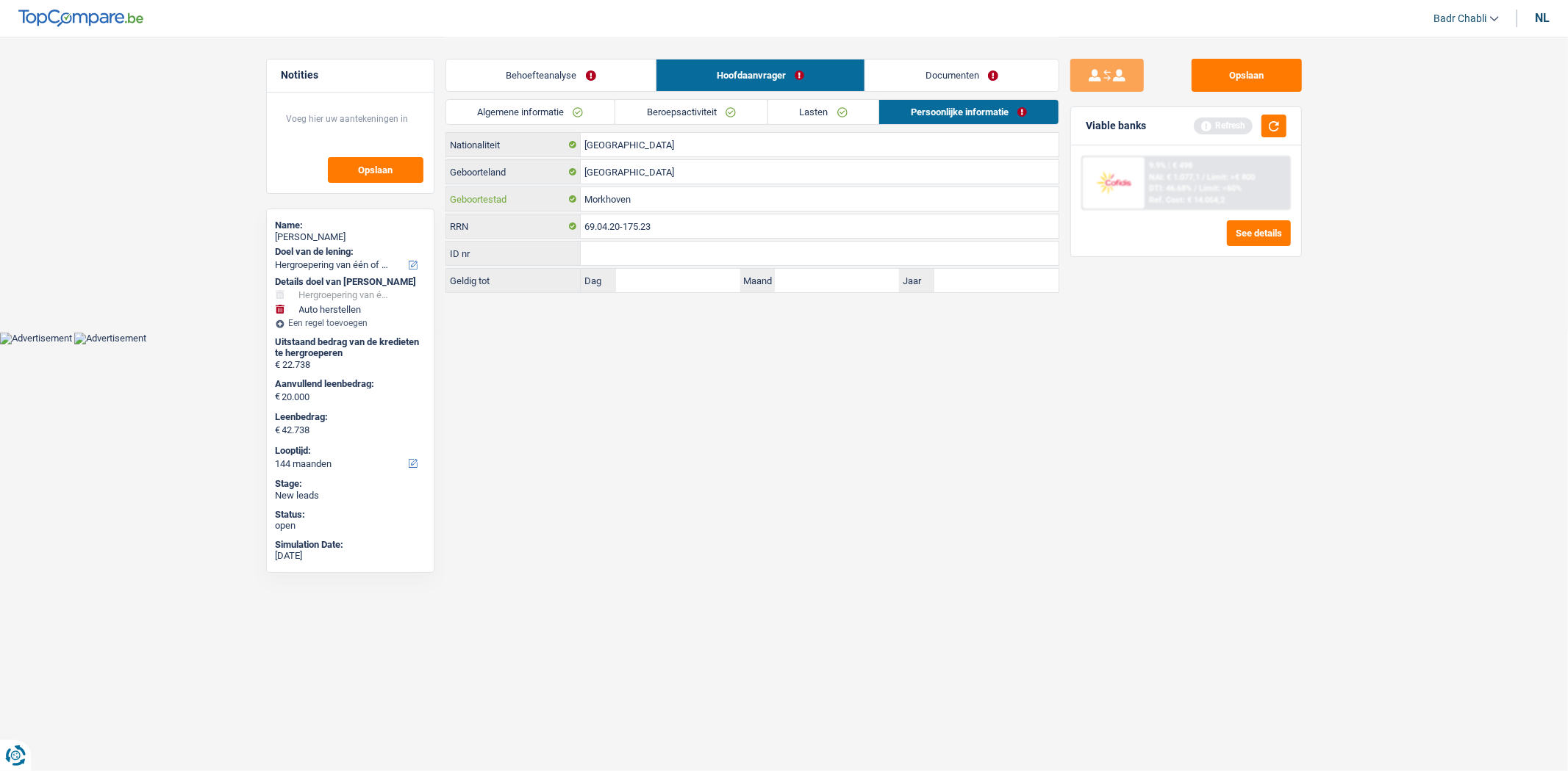
click at [671, 189] on input "Morkhoven" at bounding box center [819, 199] width 478 height 24
click at [1250, 72] on button "Opslaan" at bounding box center [1246, 75] width 110 height 33
click at [1210, 285] on div "Opslaan Viable banks Refresh 9.9% | € 498 NAI: € 1.077,1 / Limit: >€ 800 DTI: 4…" at bounding box center [1186, 403] width 253 height 689
click at [1239, 64] on button "Opslaan" at bounding box center [1246, 75] width 110 height 33
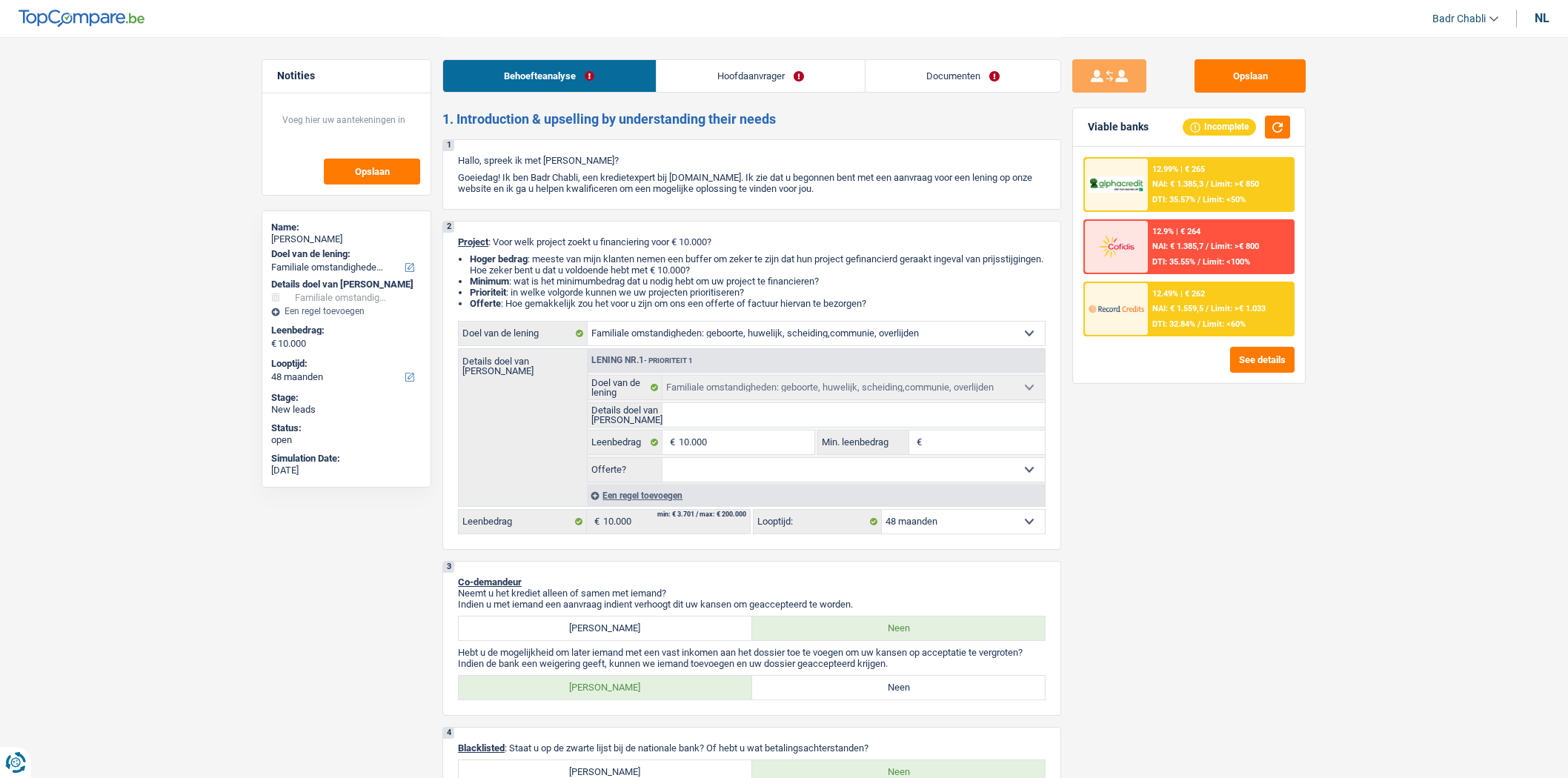
select select "familyEvent"
select select "48"
select select "familyEvent"
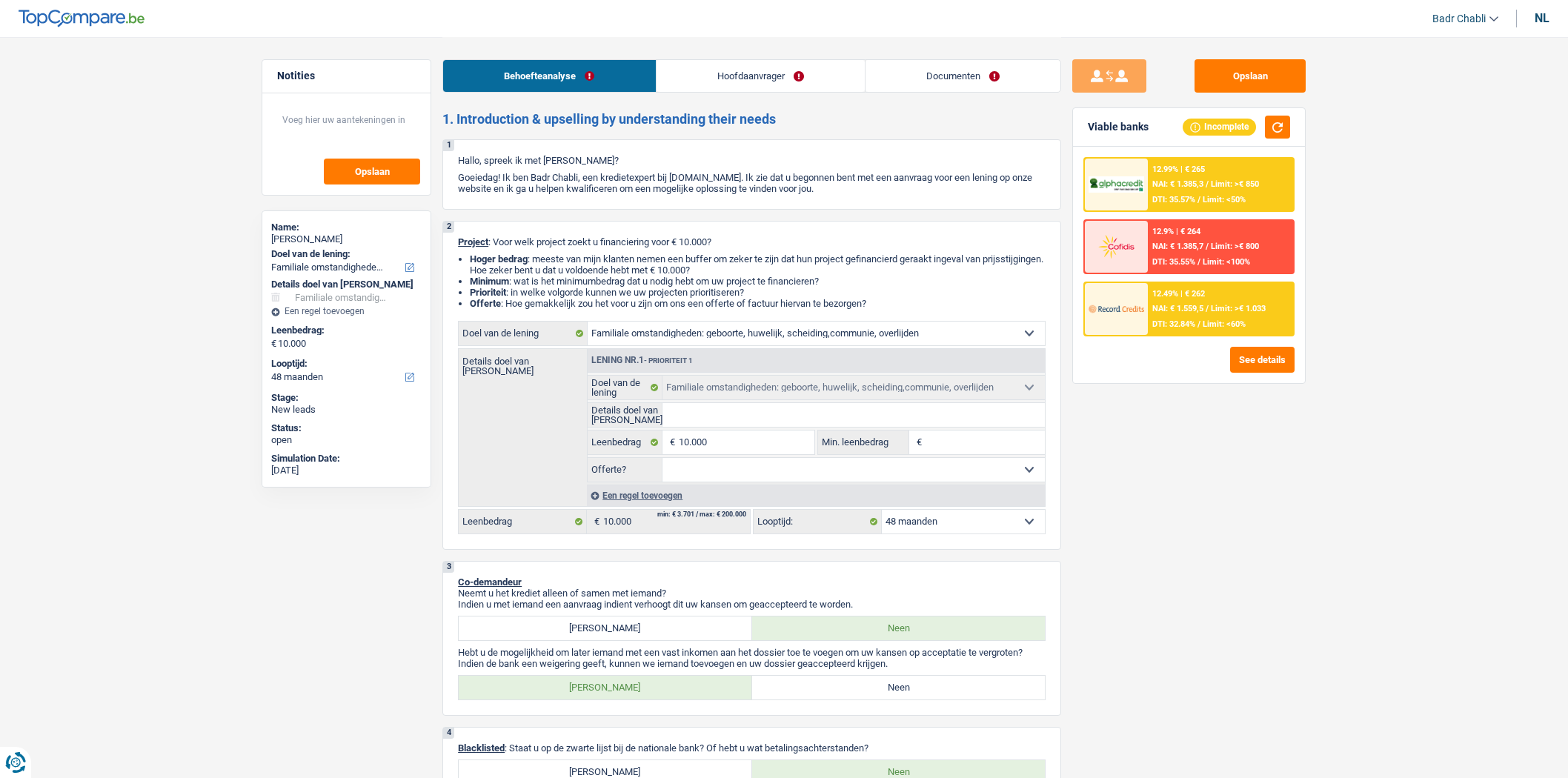
select select "48"
select select "privateEmployee"
select select "netSalary"
select select "mealVouchers"
select select "rents"
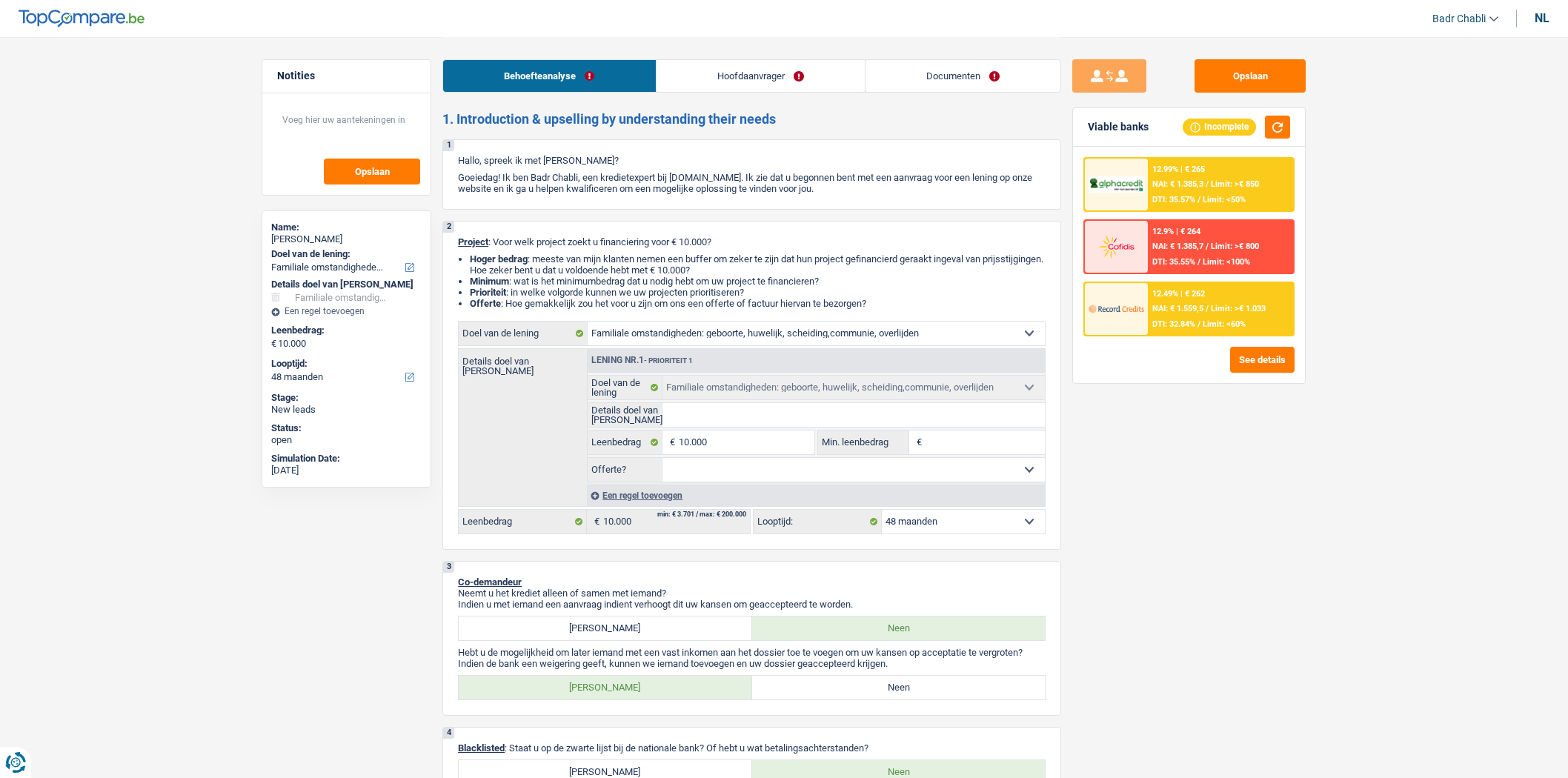
select select "familyEvent"
select select "48"
click at [897, 684] on label "Neen" at bounding box center [899, 688] width 293 height 24
click at [897, 684] on input "Neen" at bounding box center [899, 688] width 293 height 24
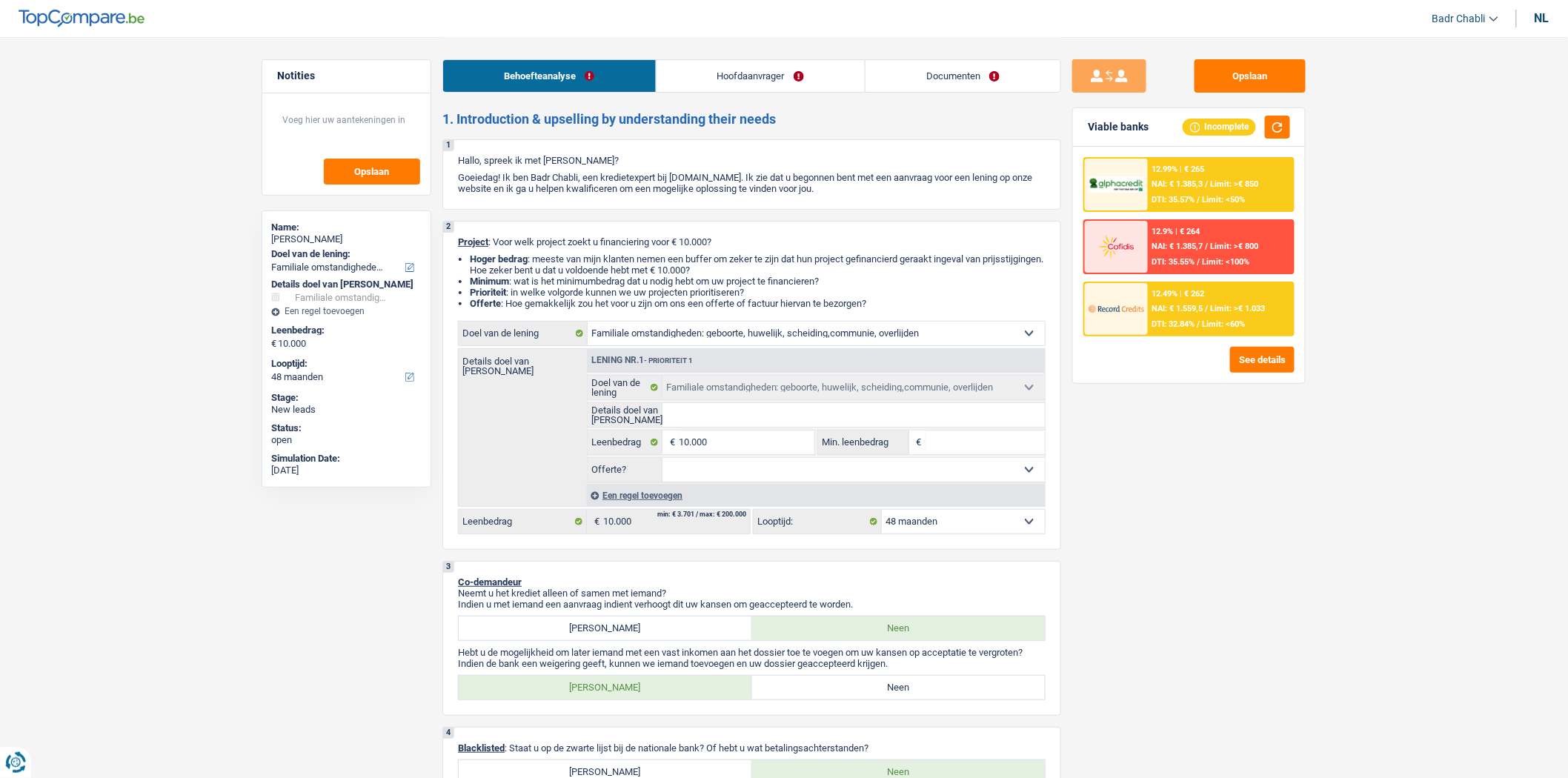
radio input "true"
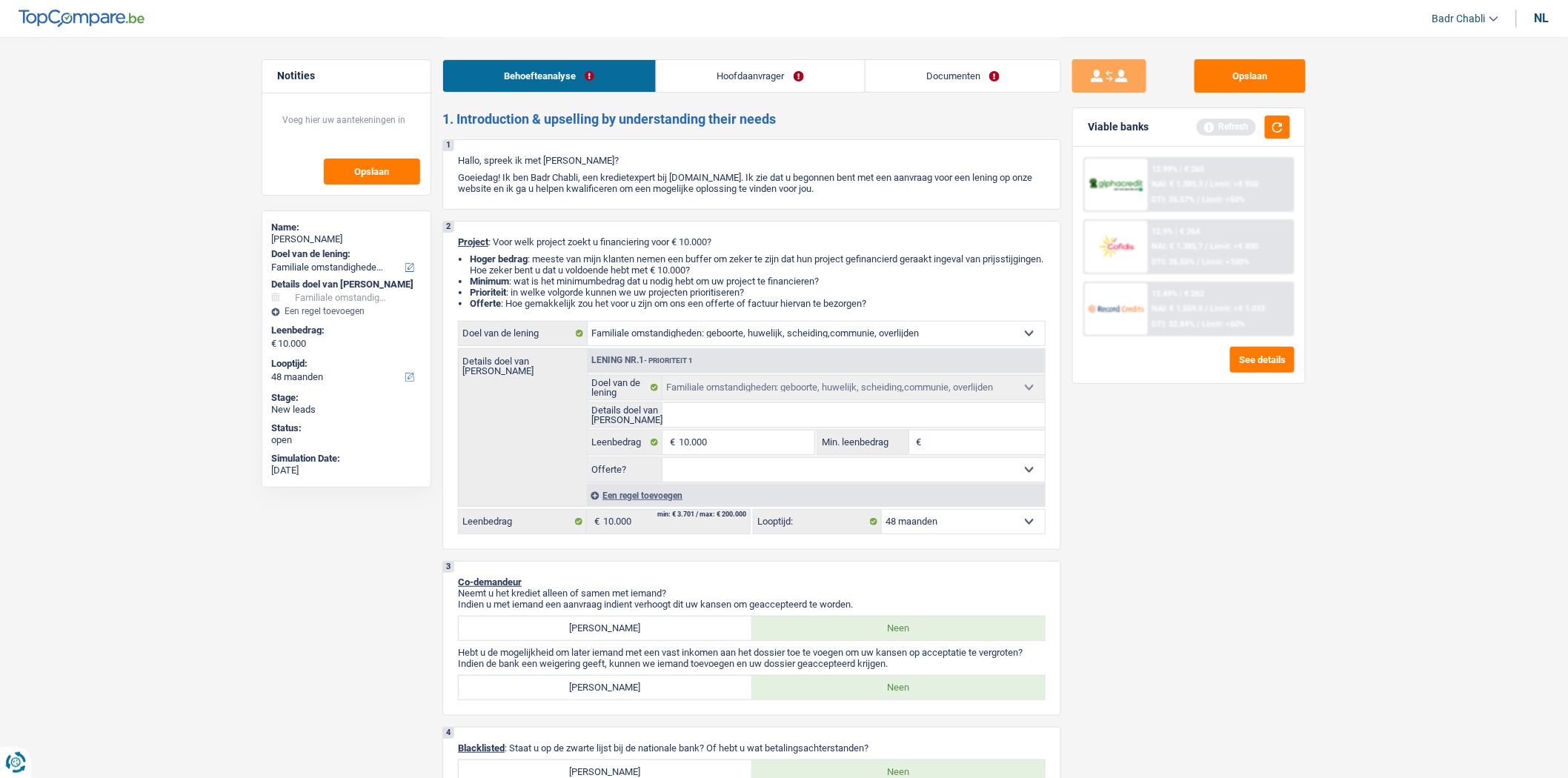
click at [970, 71] on link "Documenten" at bounding box center [963, 76] width 195 height 32
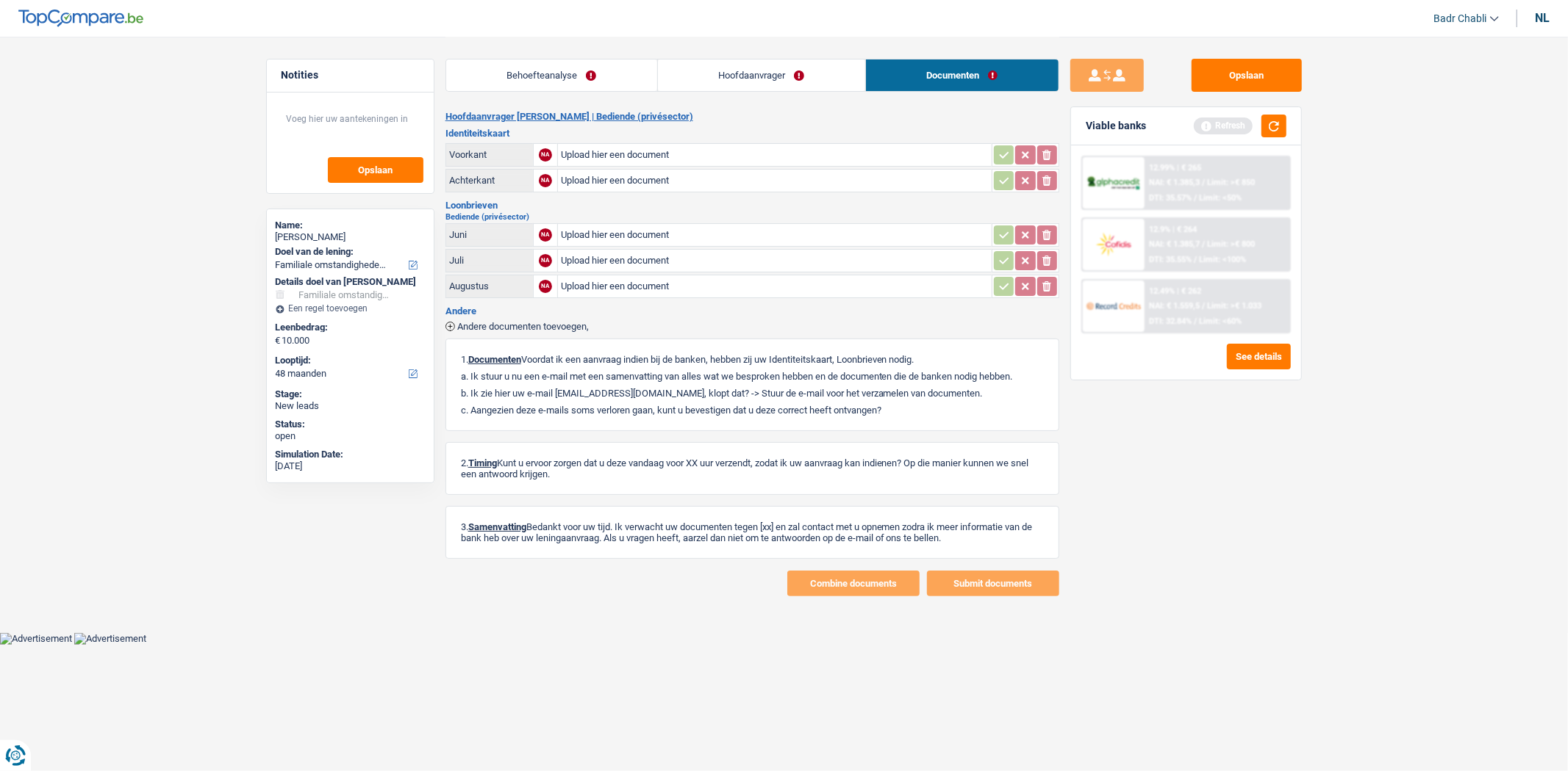
click at [749, 76] on link "Hoofdaanvrager" at bounding box center [762, 75] width 208 height 31
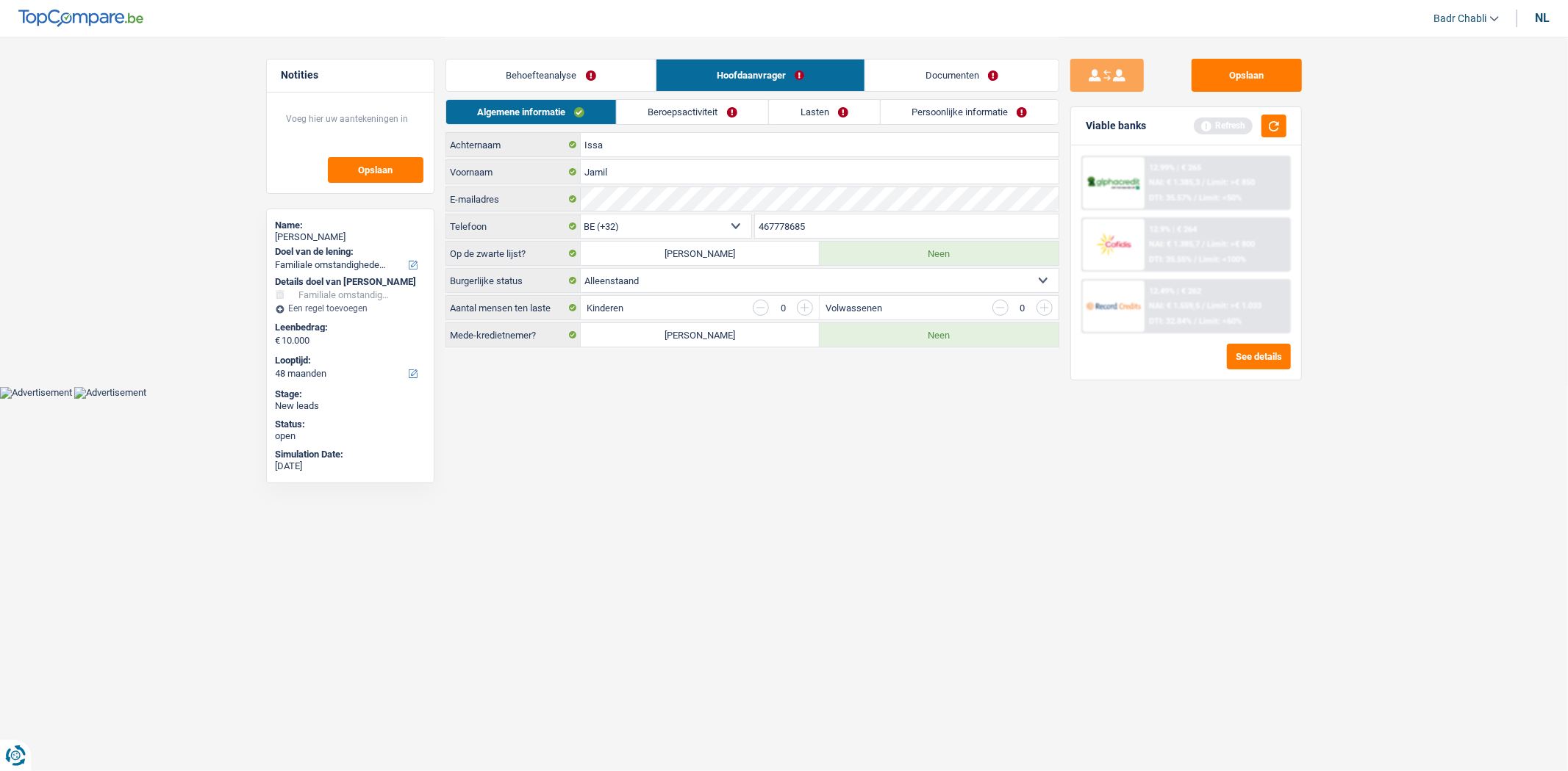
click at [901, 111] on link "Persoonlijke informatie" at bounding box center [970, 112] width 178 height 24
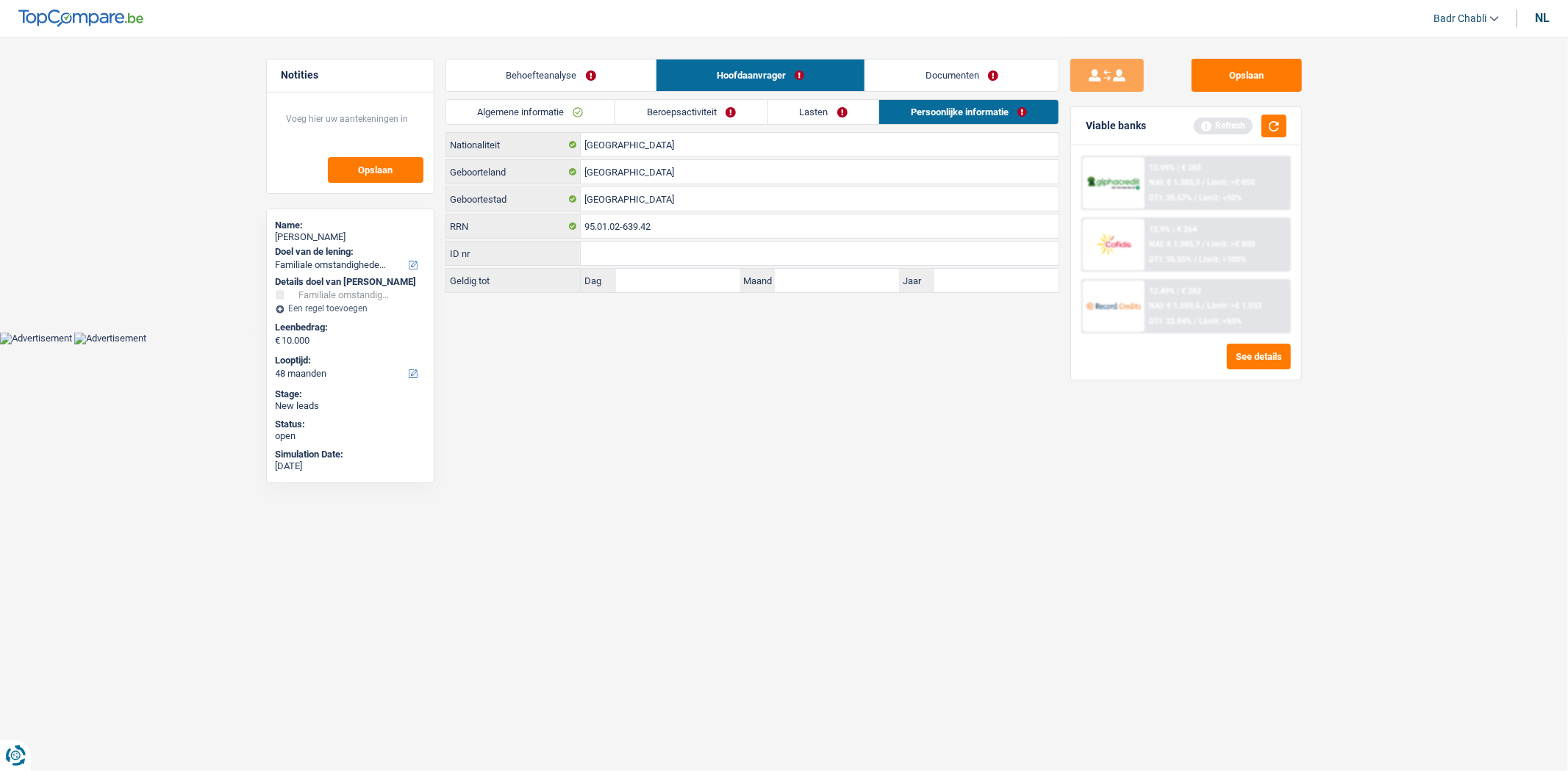
click at [579, 61] on link "Behoefteanalyse" at bounding box center [550, 75] width 210 height 31
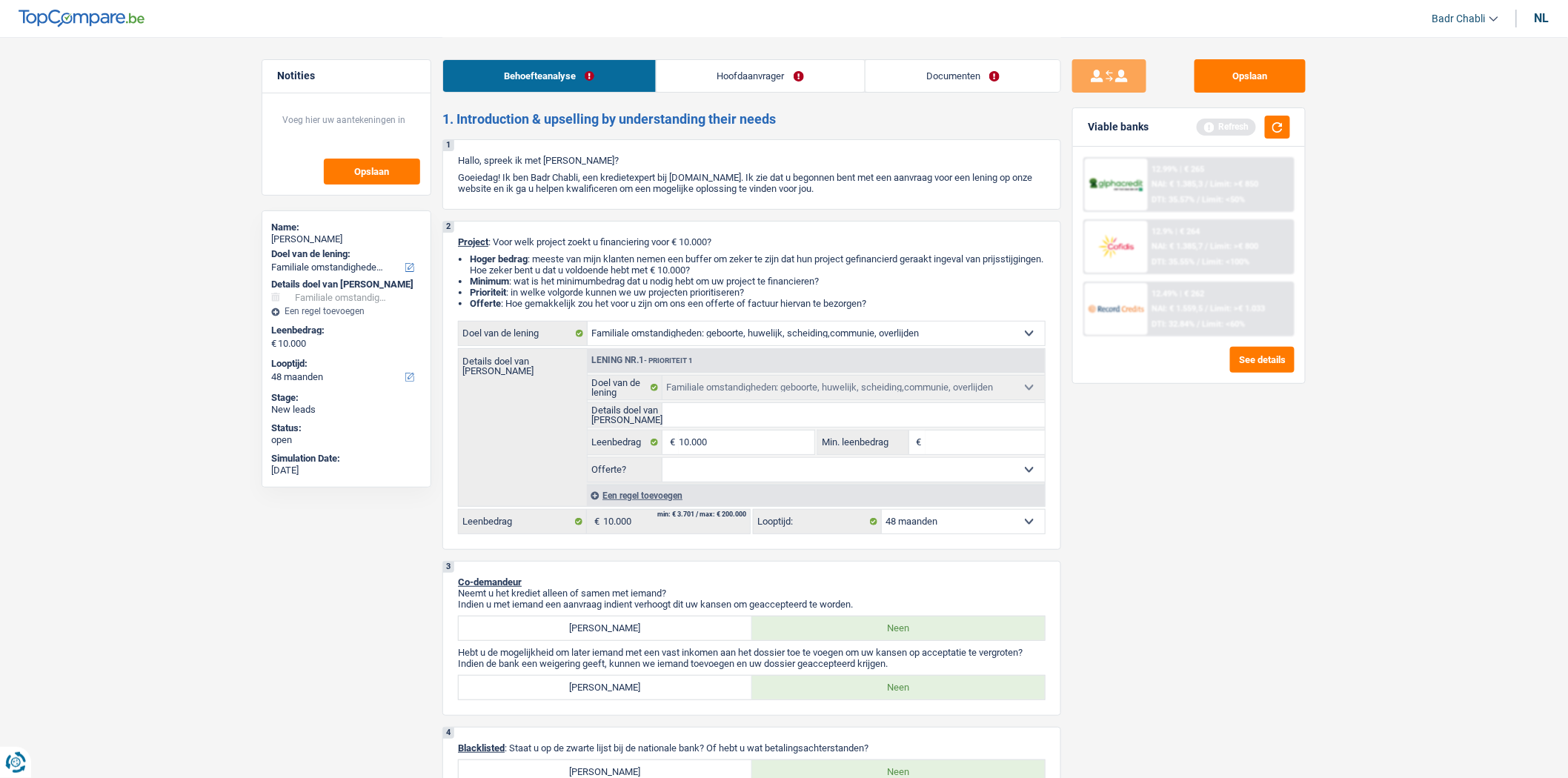
click at [964, 440] on input "Min. leenbedrag" at bounding box center [985, 443] width 120 height 24
type input "8"
type input "80"
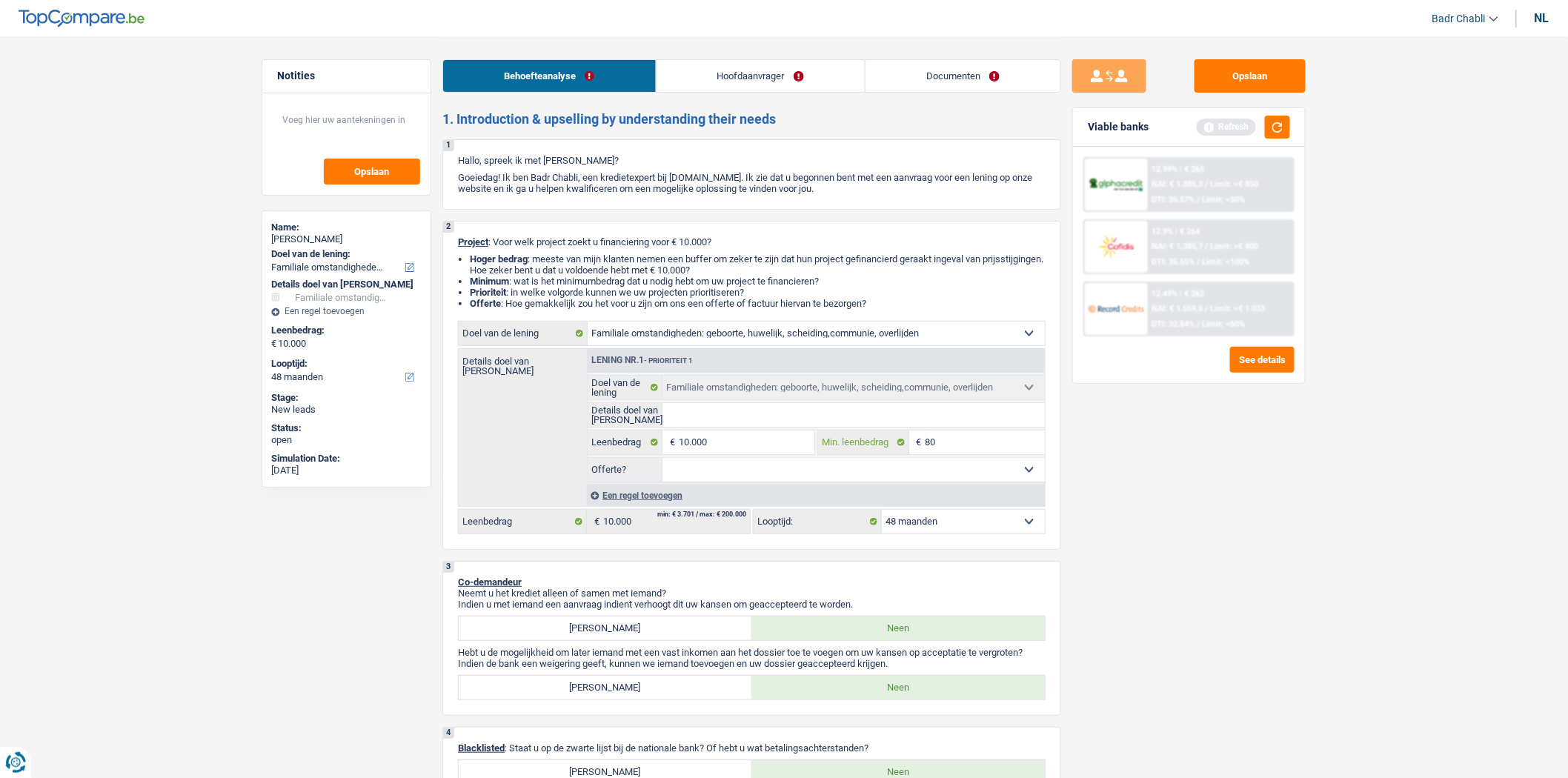
type input "800"
type input "8.000"
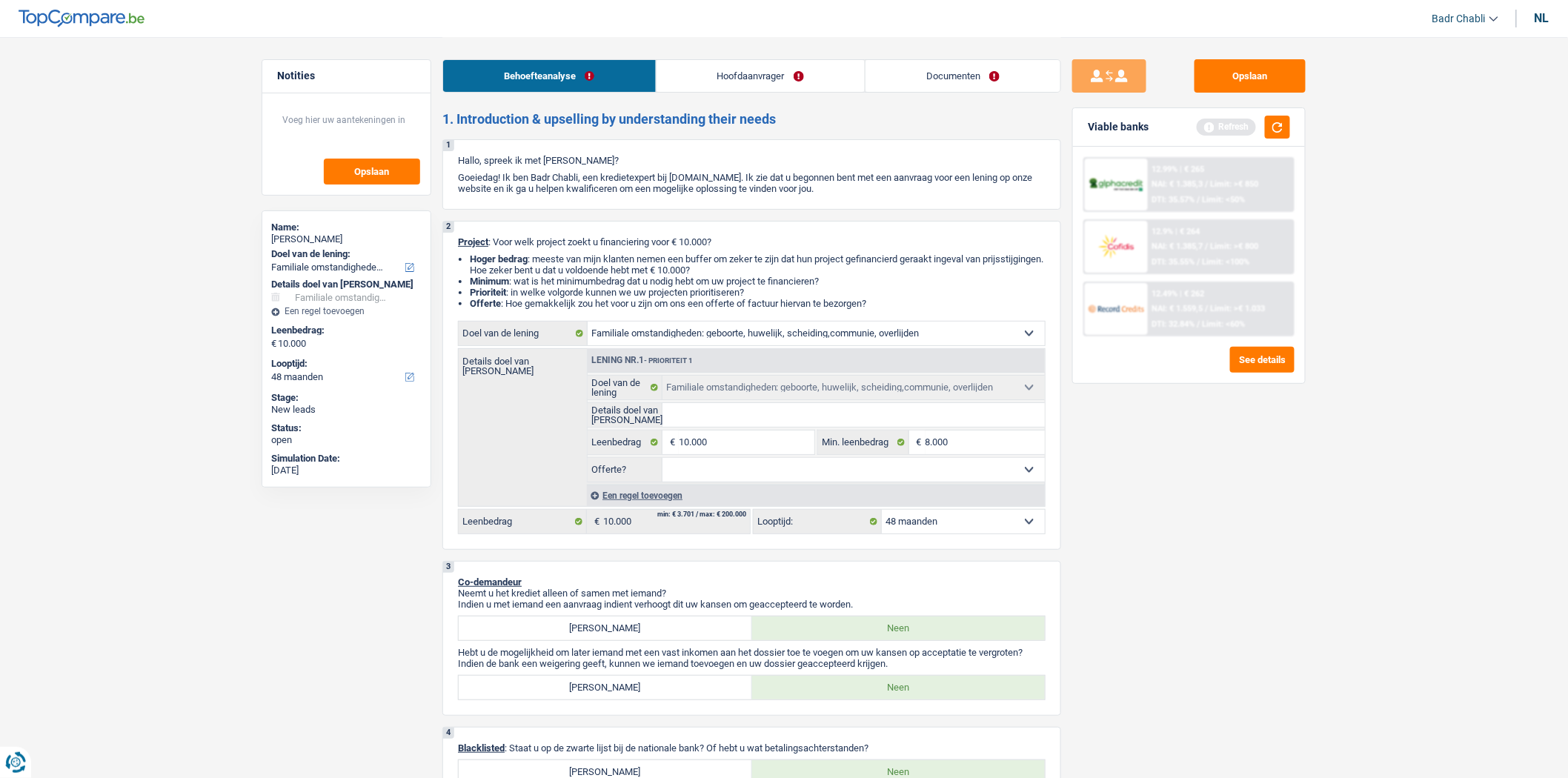
click at [1547, 20] on div "nl" at bounding box center [1542, 18] width 15 height 14
select select "mealVouchers"
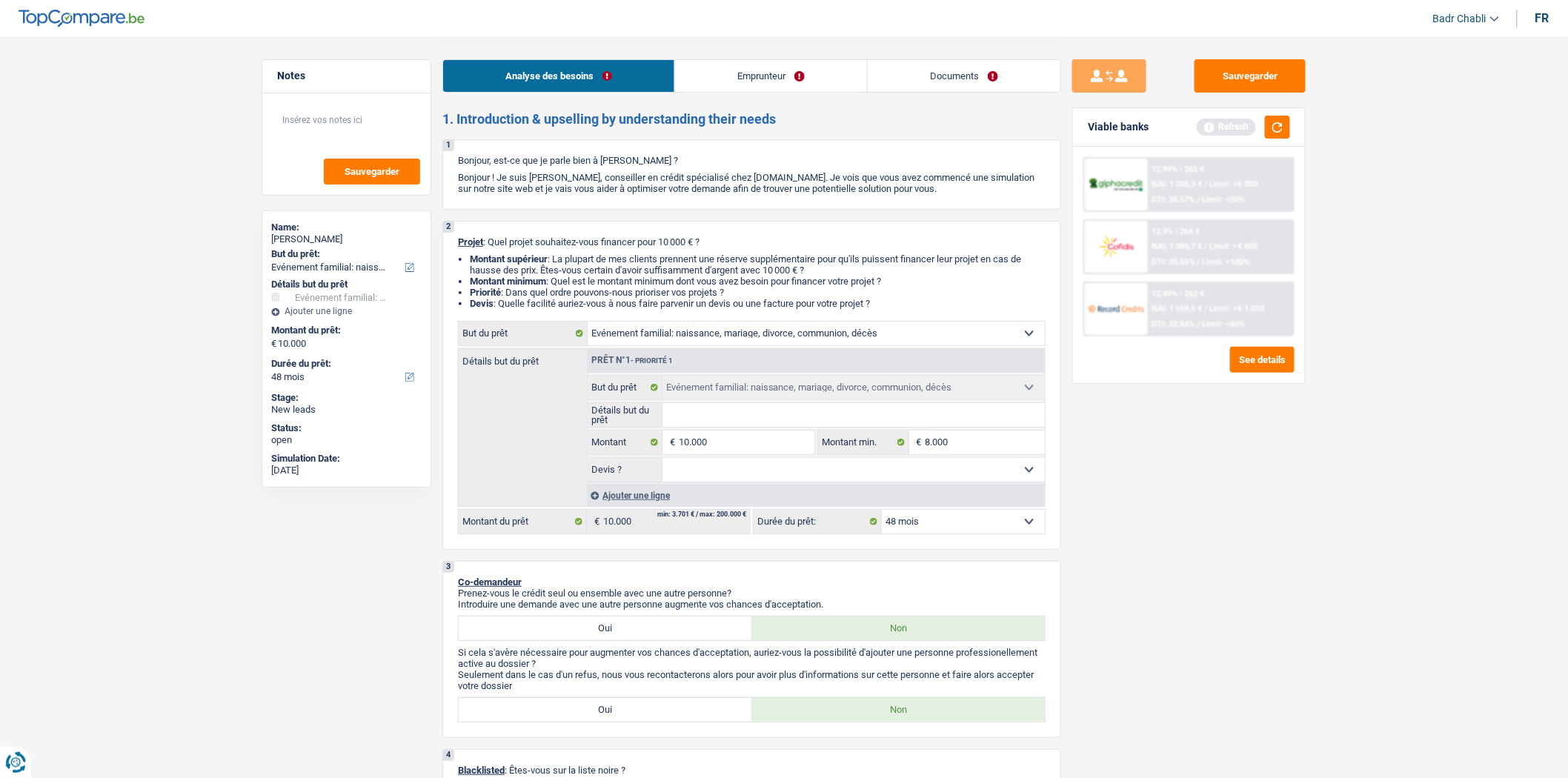
click at [742, 432] on fieldset "Confort maison: meubles, textile, peinture, électroménager, outillage non-profe…" at bounding box center [816, 429] width 457 height 108
click at [751, 410] on input "Détails but du prêt" at bounding box center [854, 415] width 383 height 24
click at [747, 335] on select "Confort maison: meubles, textile, peinture, électroménager, outillage non-profe…" at bounding box center [816, 334] width 457 height 24
select select "movingOrInstallation"
click at [587, 324] on select "Confort maison: meubles, textile, peinture, électroménager, outillage non-profe…" at bounding box center [816, 334] width 457 height 24
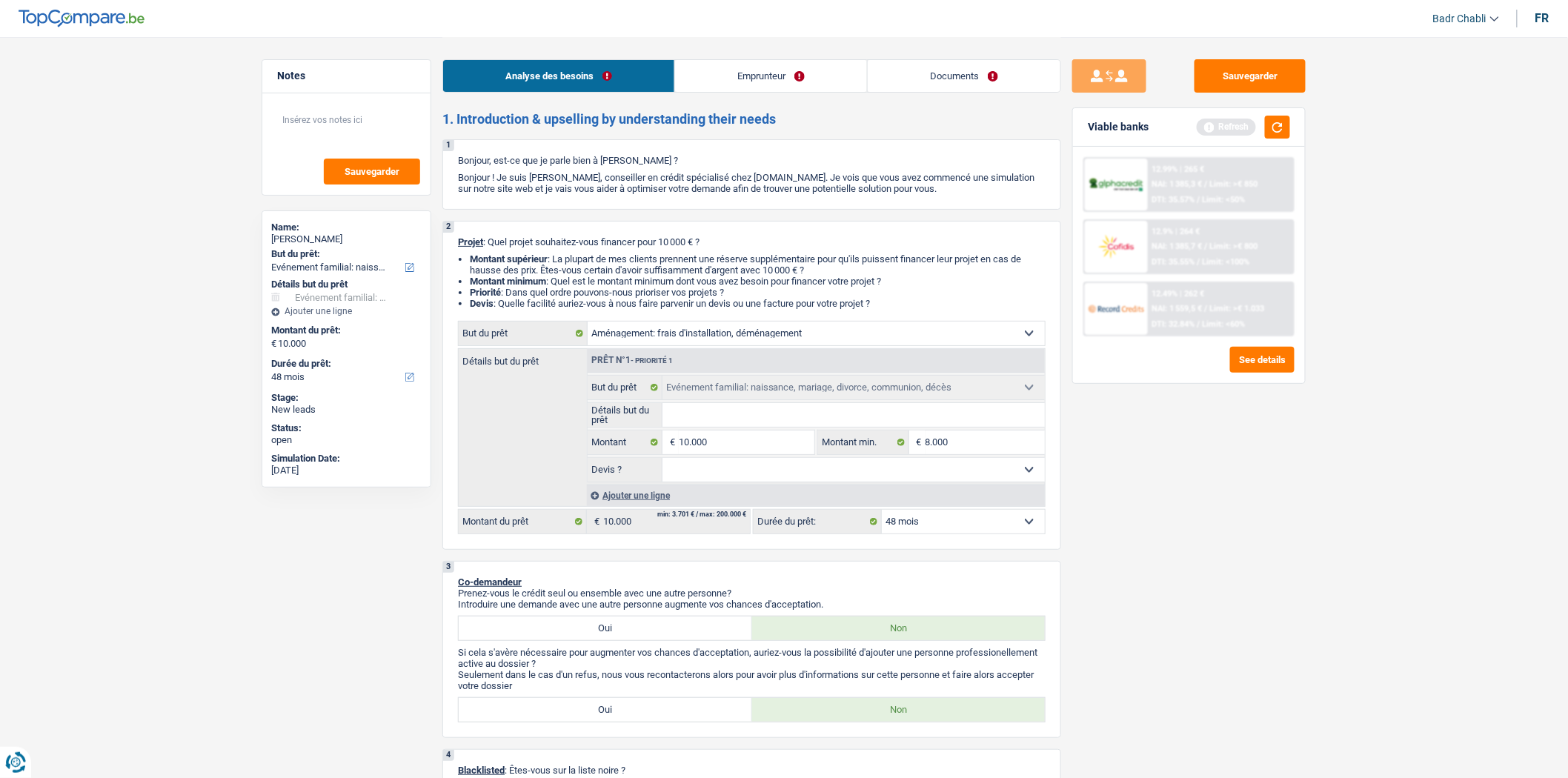
select select "movingOrInstallation"
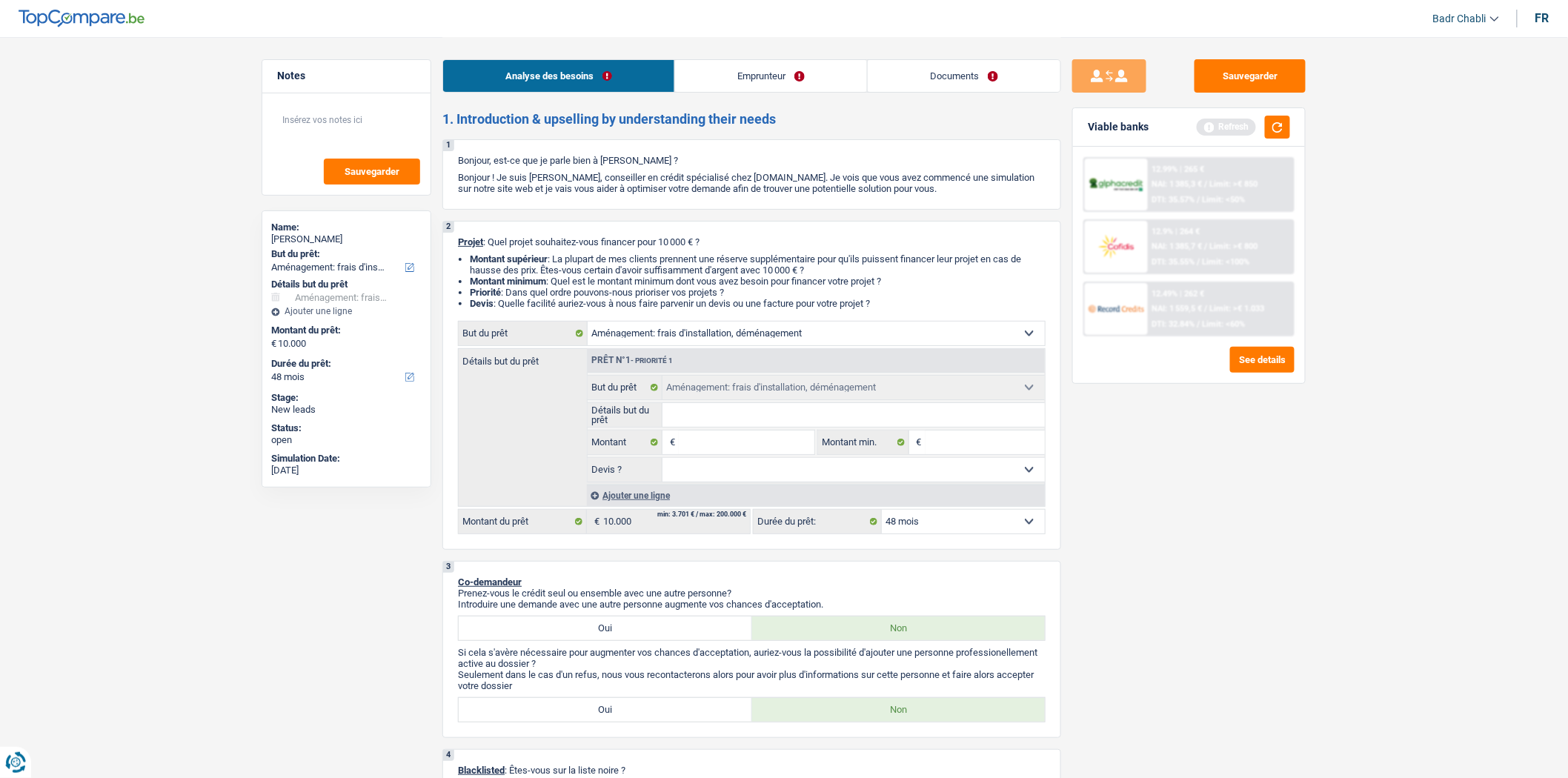
select select "familyEvent"
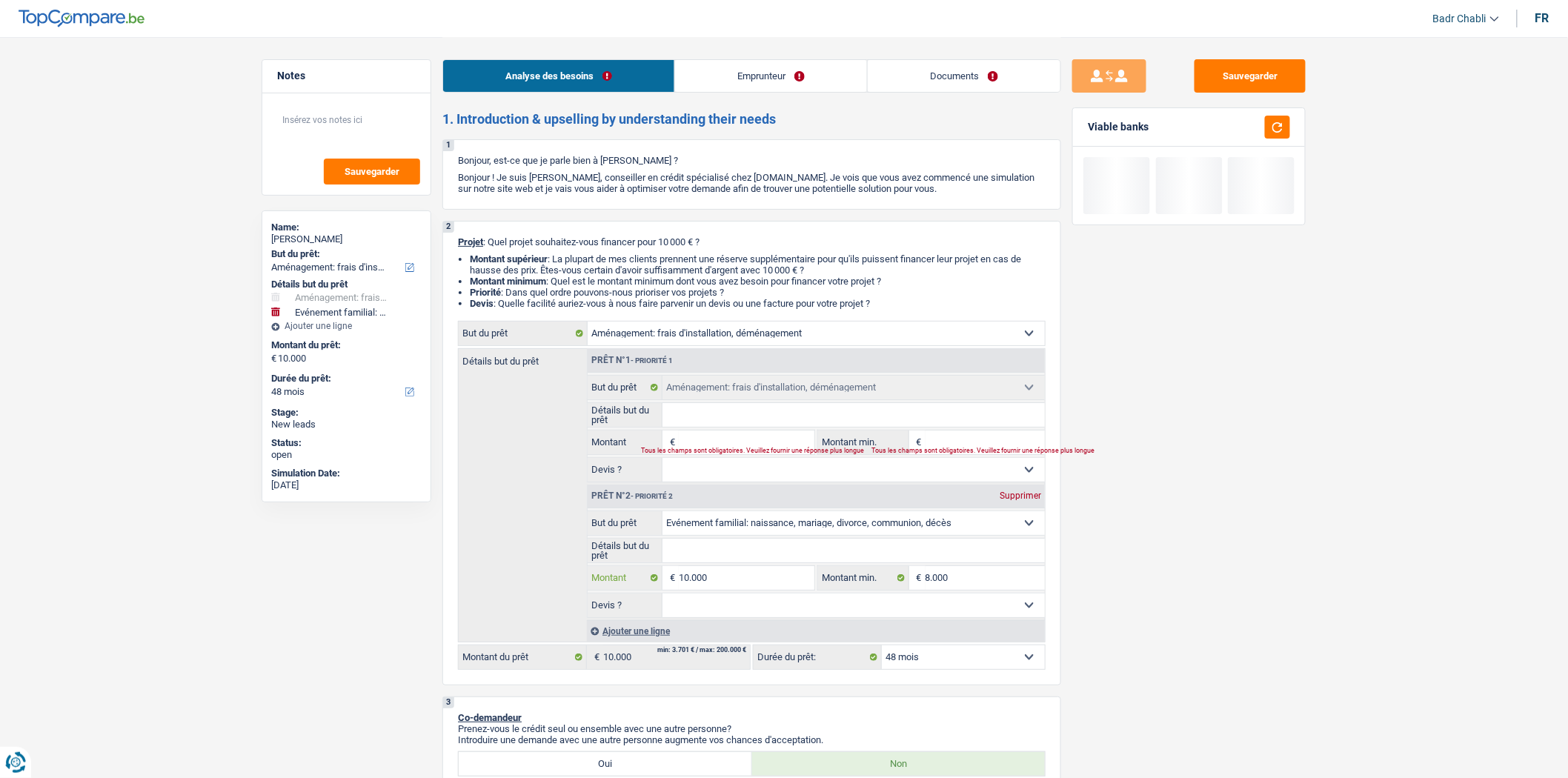
click at [742, 575] on input "10.000" at bounding box center [746, 578] width 136 height 24
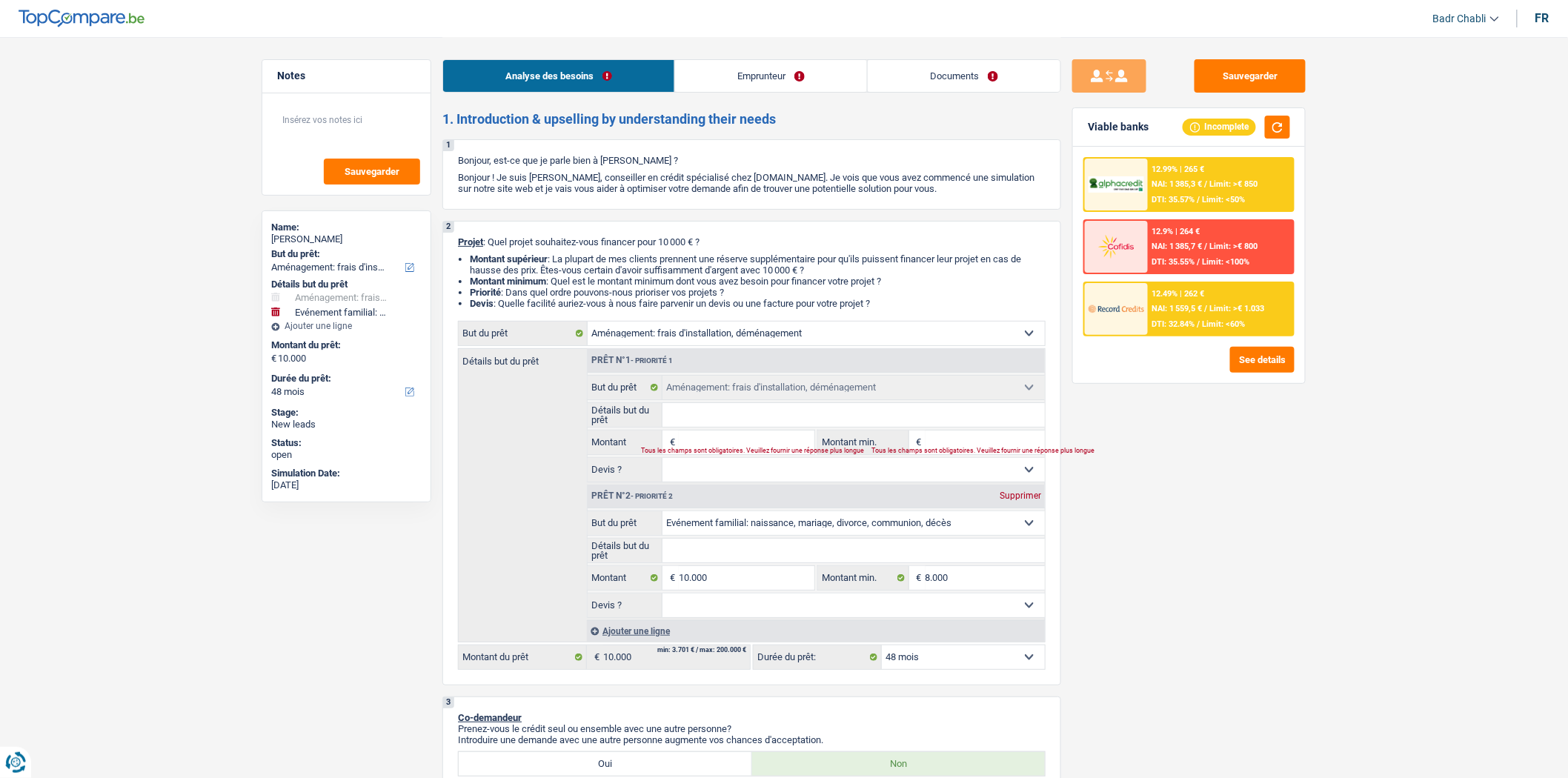
click at [771, 448] on input "Montant" at bounding box center [746, 443] width 136 height 24
paste input "10.000"
type input "10.000"
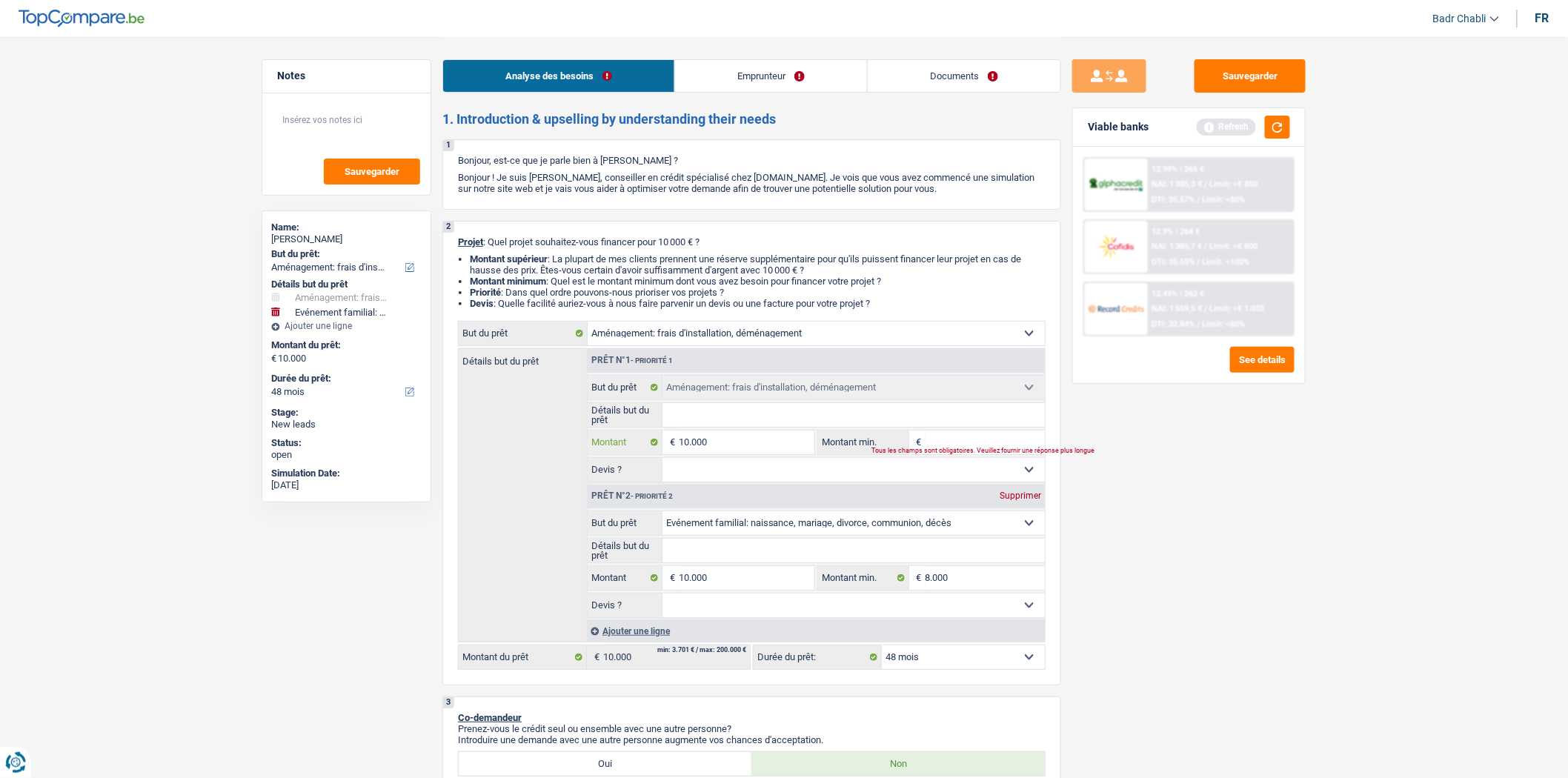
type input "10.000"
type input "20.000"
select select "84"
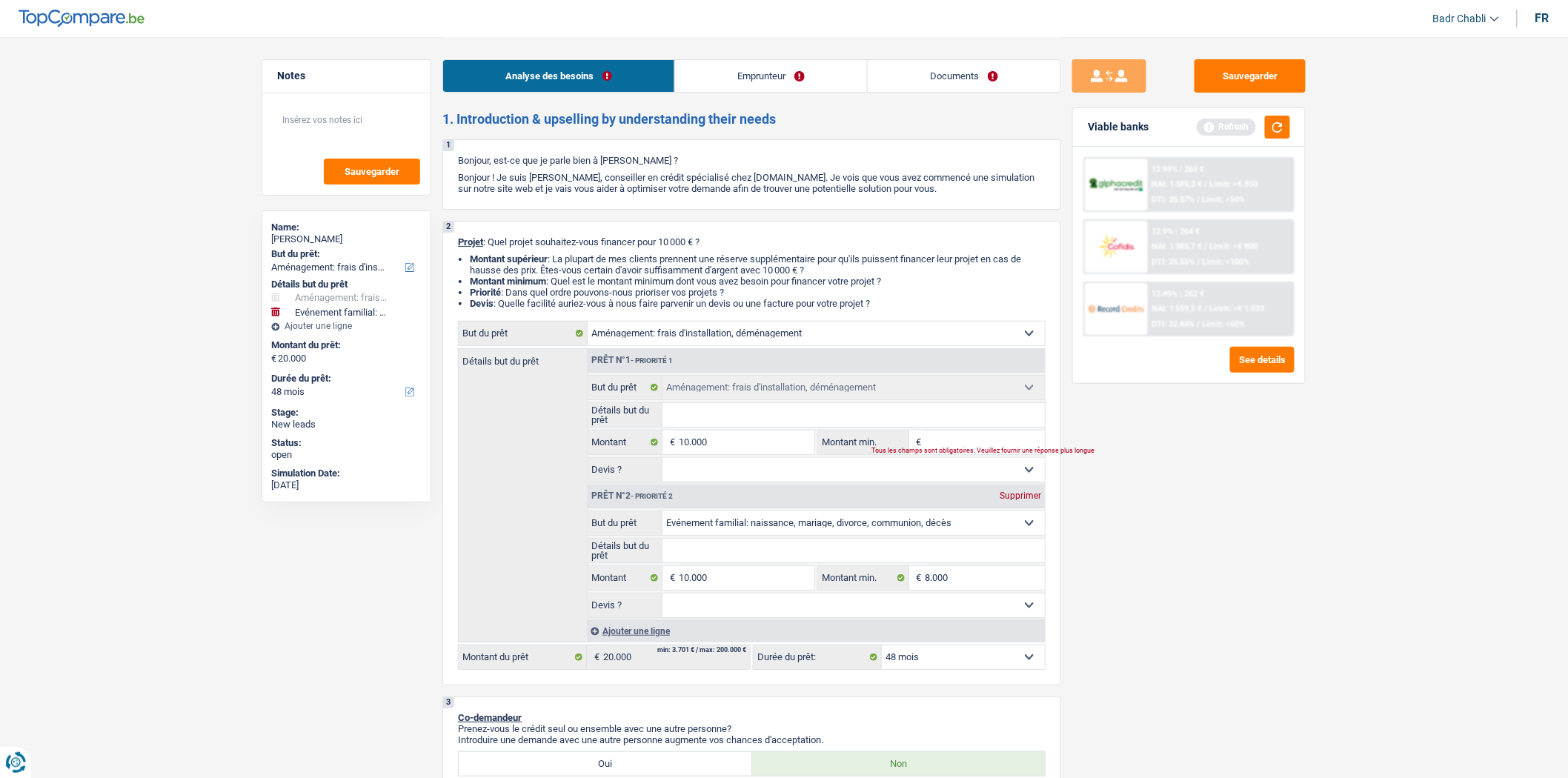
select select "84"
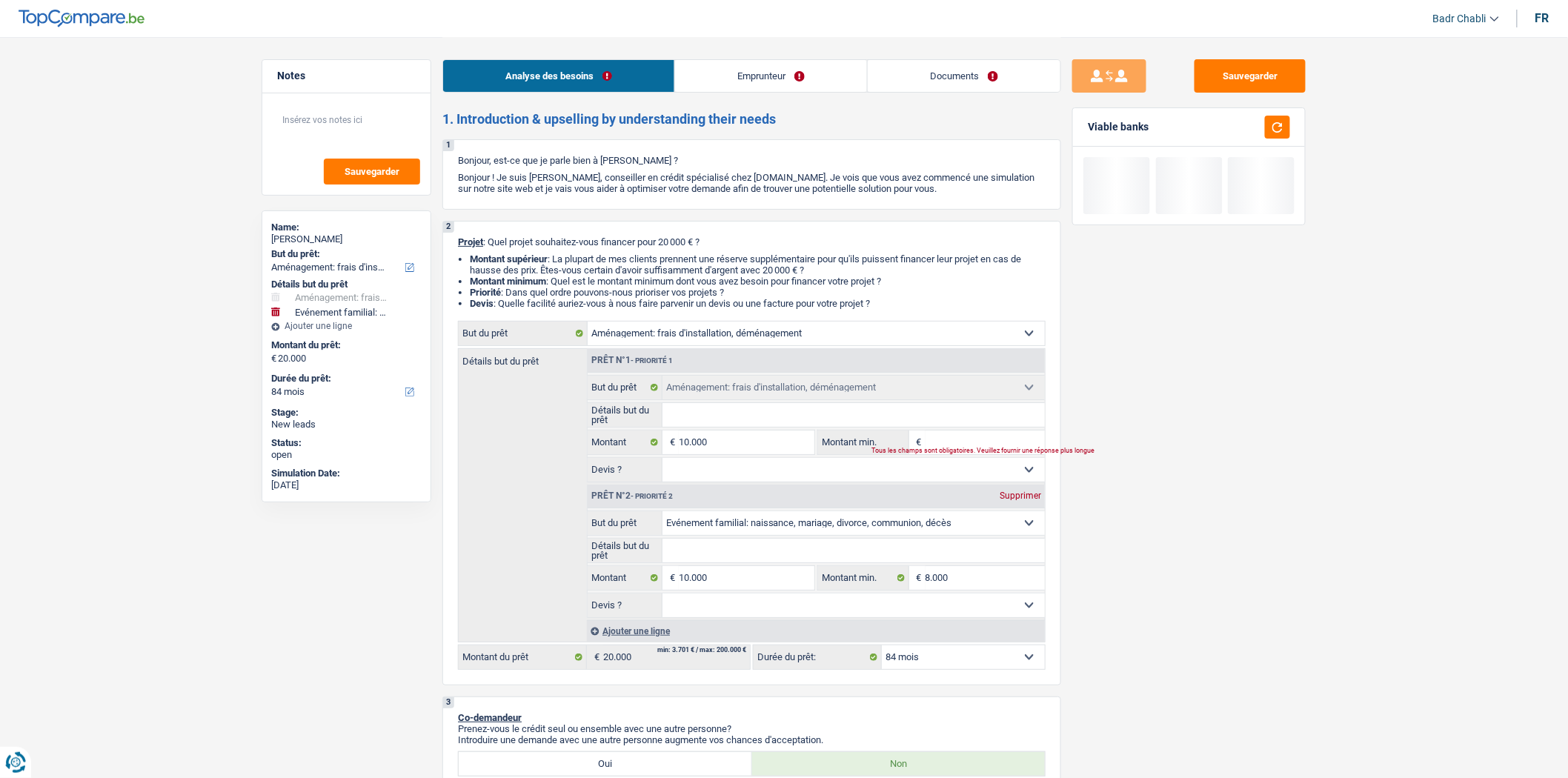
click at [1026, 496] on div "Supprimer" at bounding box center [1020, 496] width 49 height 9
type input "10.000"
select select "48"
type input "10.000"
select select "48"
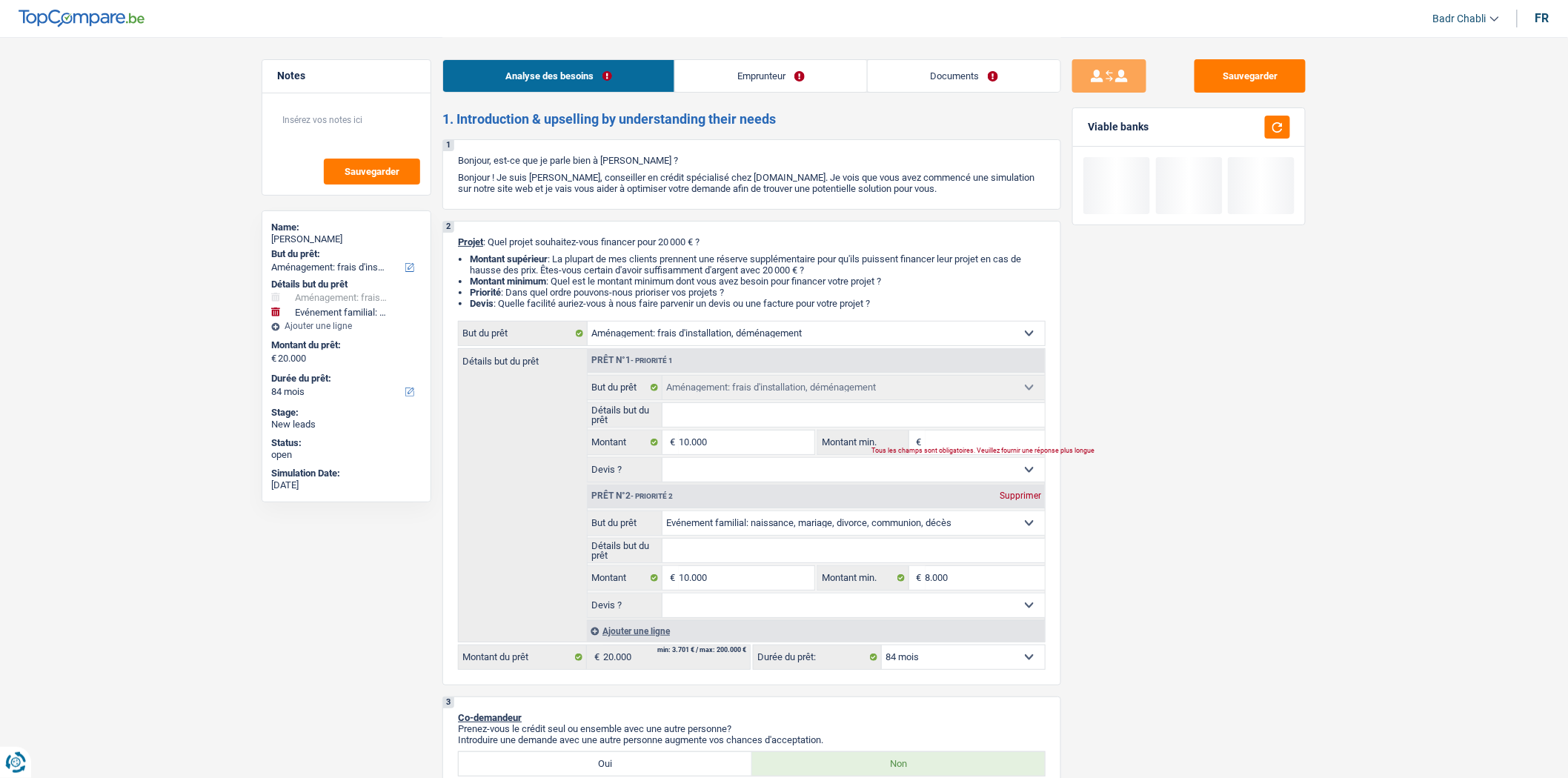
type input "10.000"
select select "48"
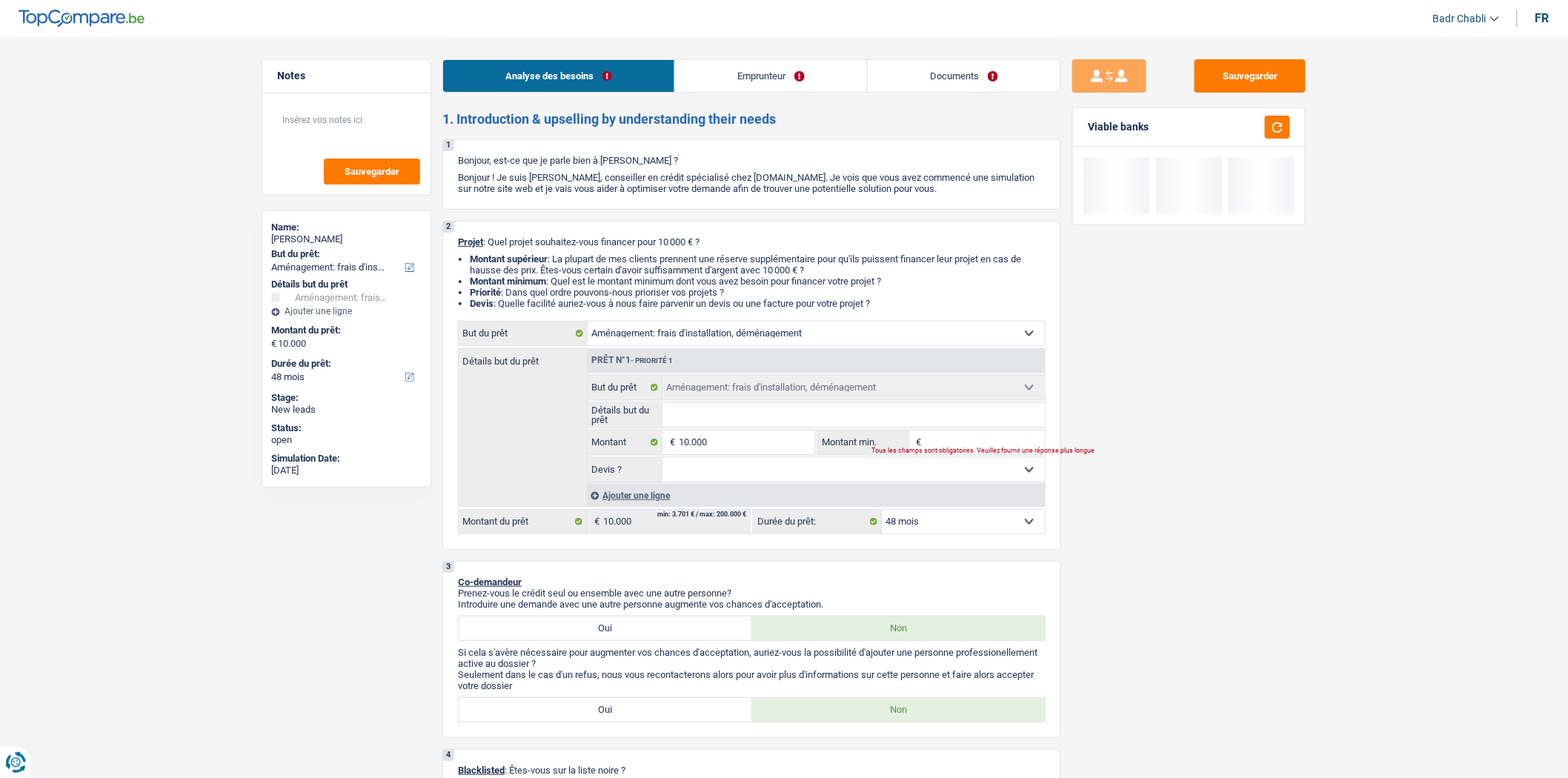
click at [974, 441] on input "Montant min." at bounding box center [985, 443] width 120 height 24
type input "8"
type input "80"
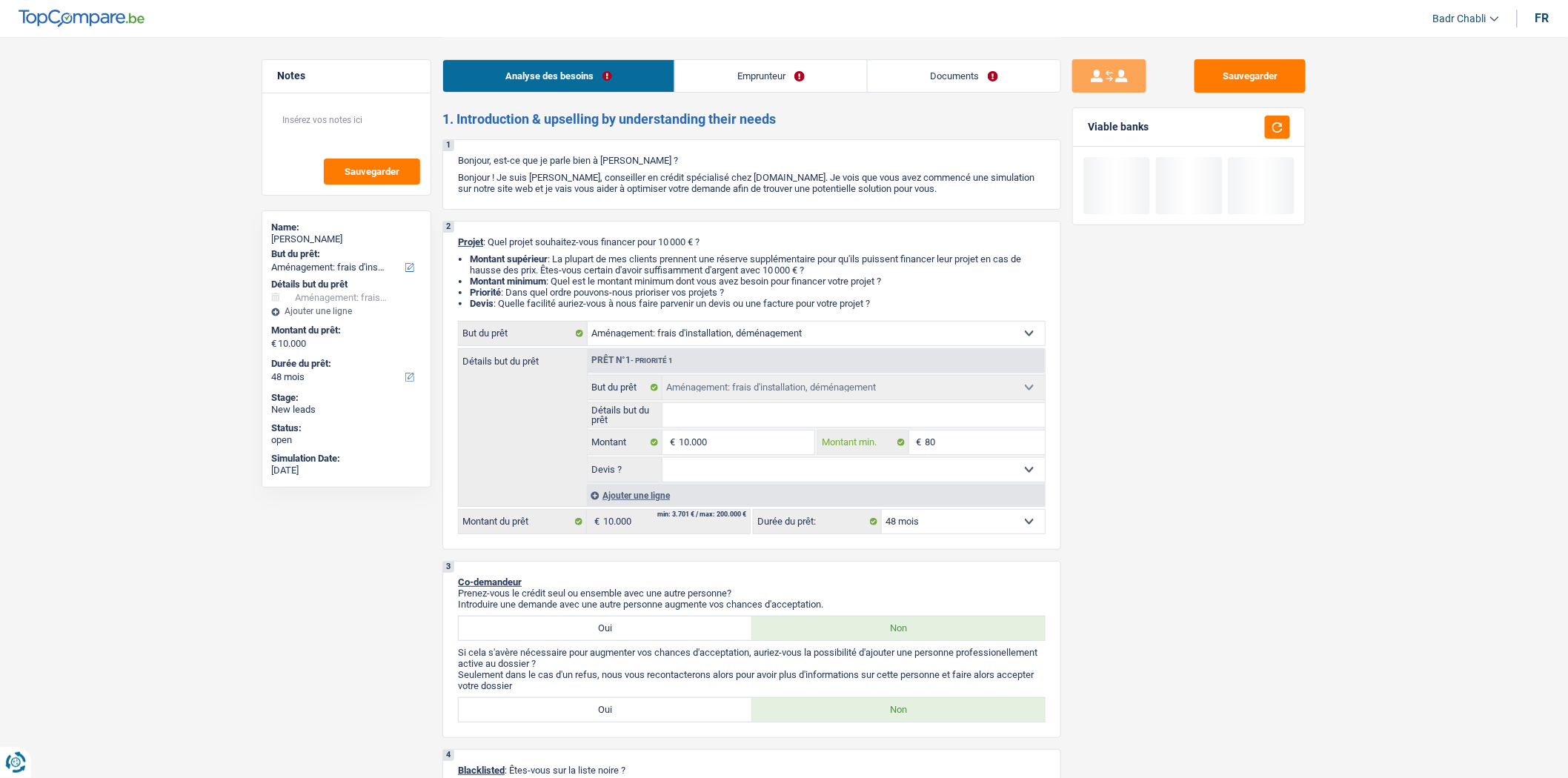
type input "800"
type input "8.000"
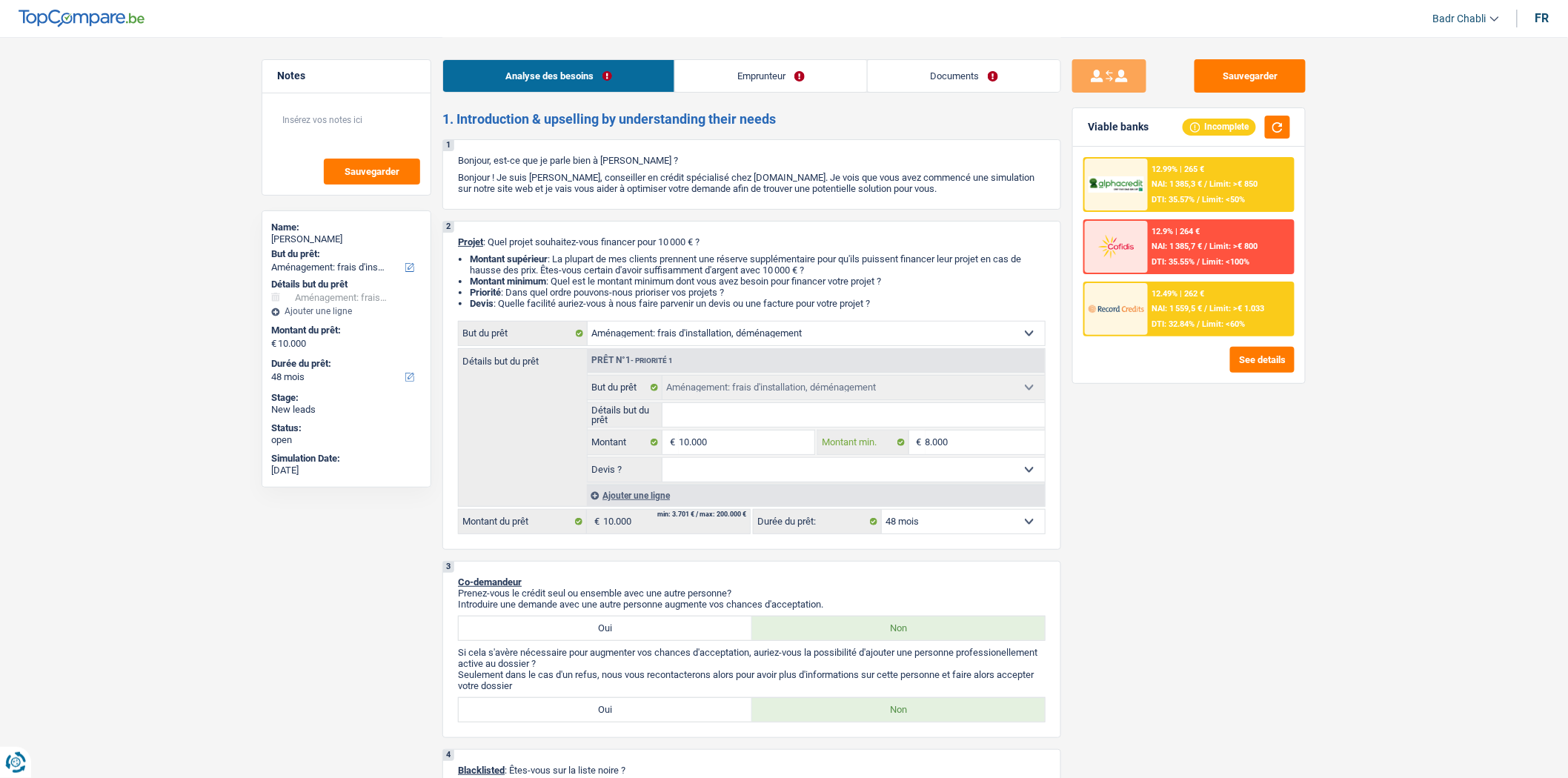
type input "8.000"
drag, startPoint x: 878, startPoint y: 465, endPoint x: 879, endPoint y: 483, distance: 18.0
click at [878, 465] on select "Oui Non Non répondu Sélectionner une option" at bounding box center [854, 470] width 383 height 24
select select "false"
click at [663, 462] on select "Oui Non Non répondu Sélectionner une option" at bounding box center [854, 470] width 383 height 24
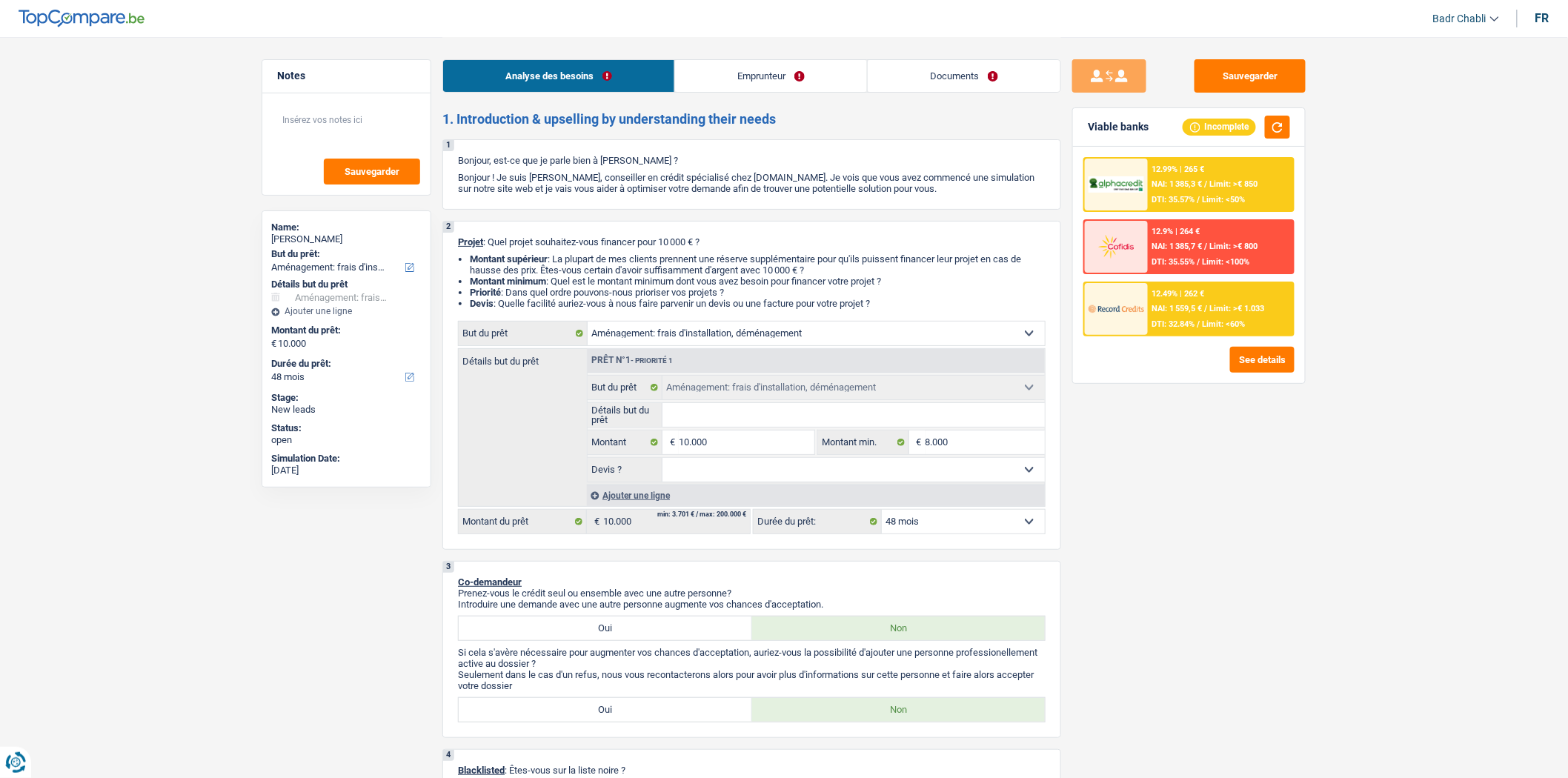
select select "false"
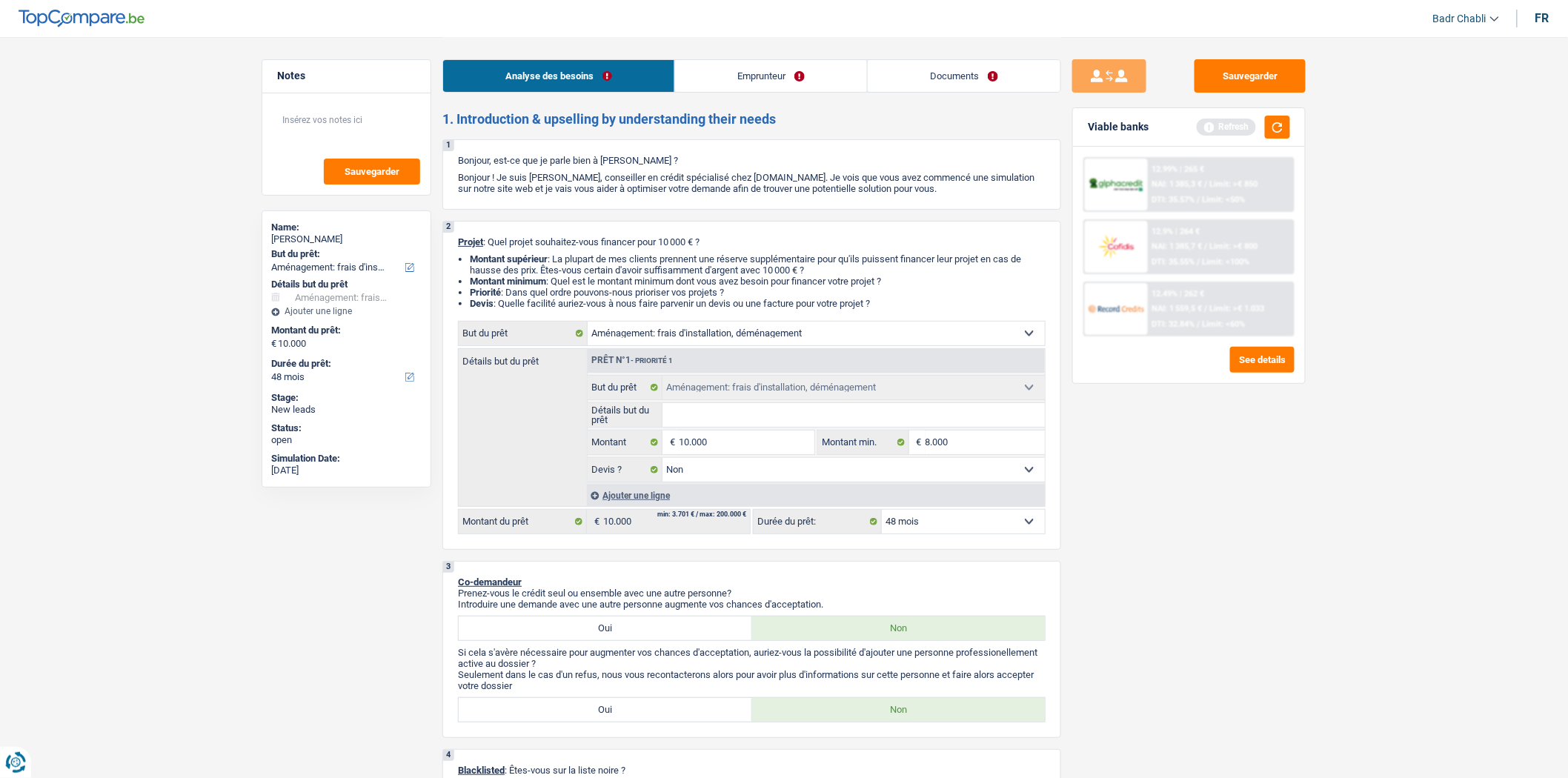
click at [706, 425] on input "Détails but du prêt" at bounding box center [854, 415] width 383 height 24
type input "F"
type input "Fr"
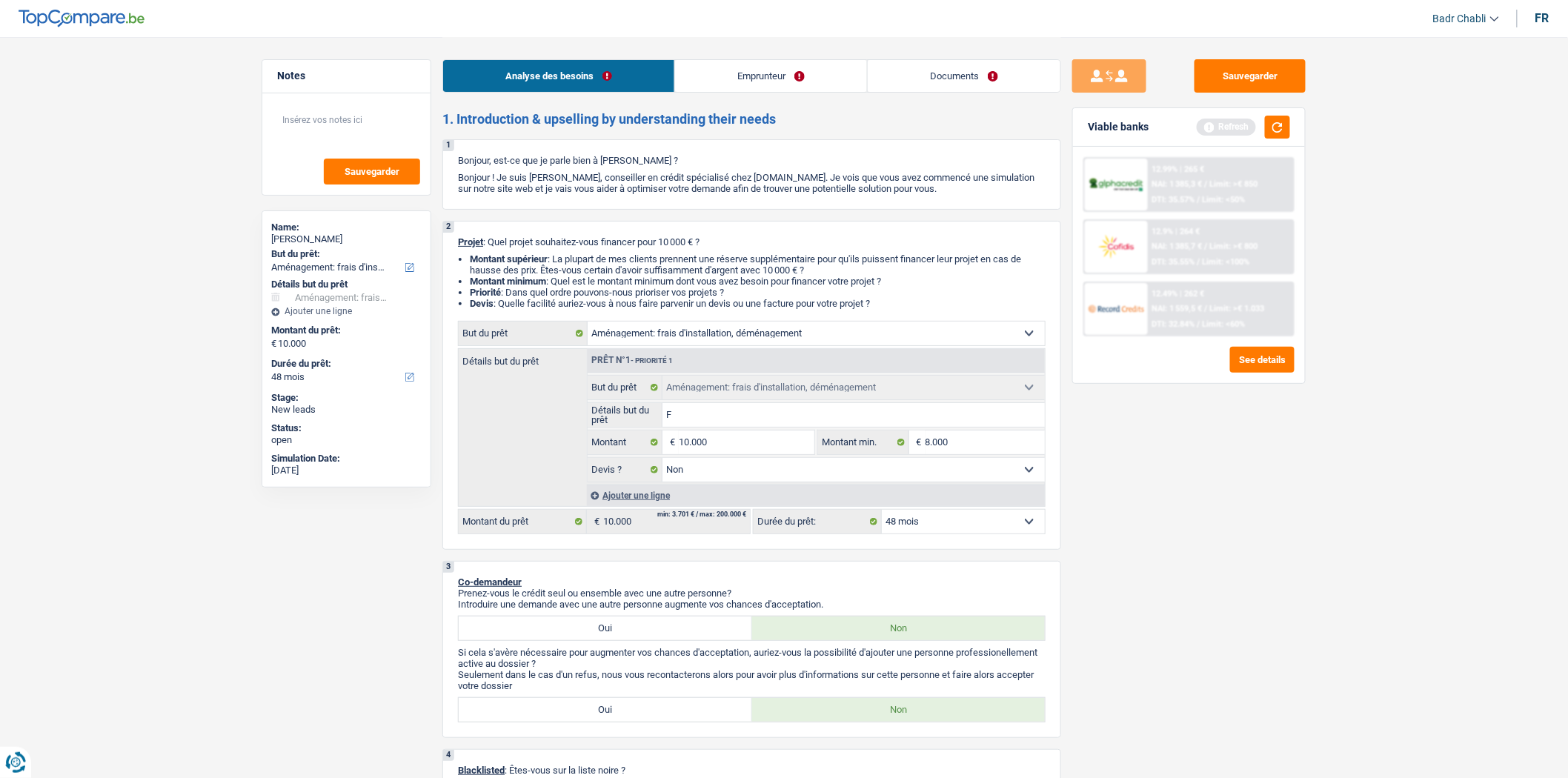
type input "Fr"
type input "Fra"
type input "Frai"
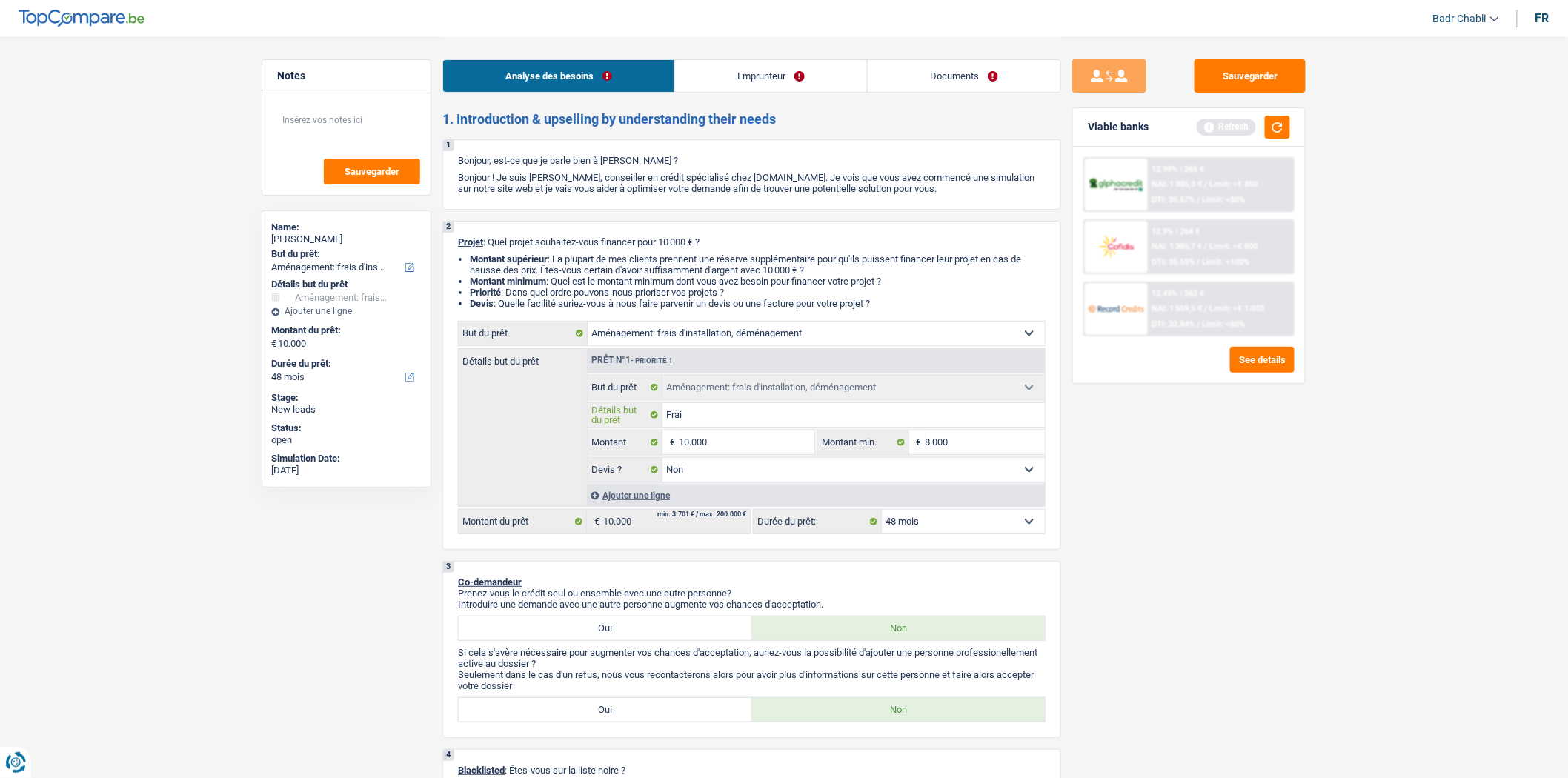
type input "Frais"
type input "Frais d"
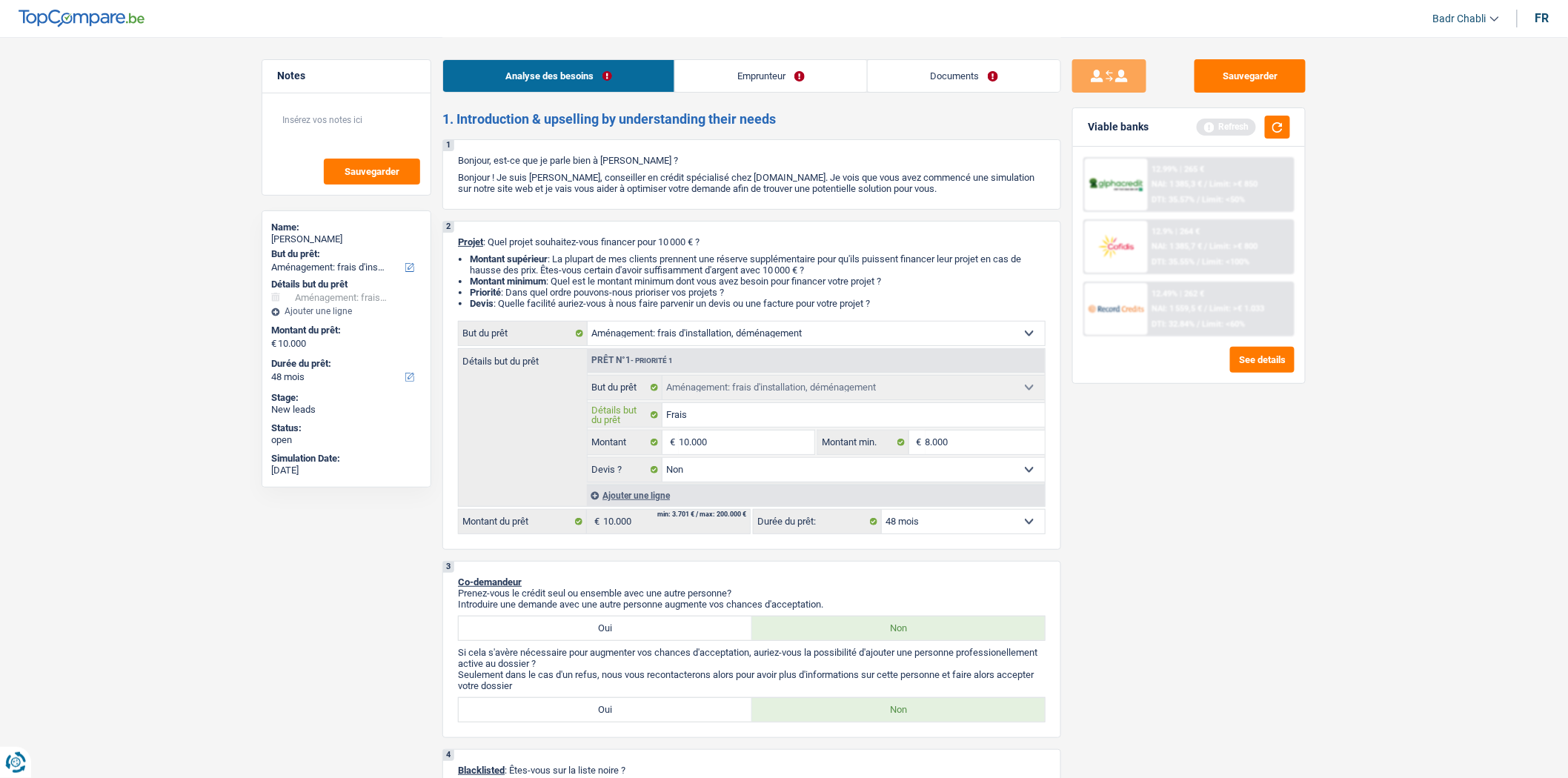
type input "Frais d"
type input "Frais dé"
type input "Frais dém"
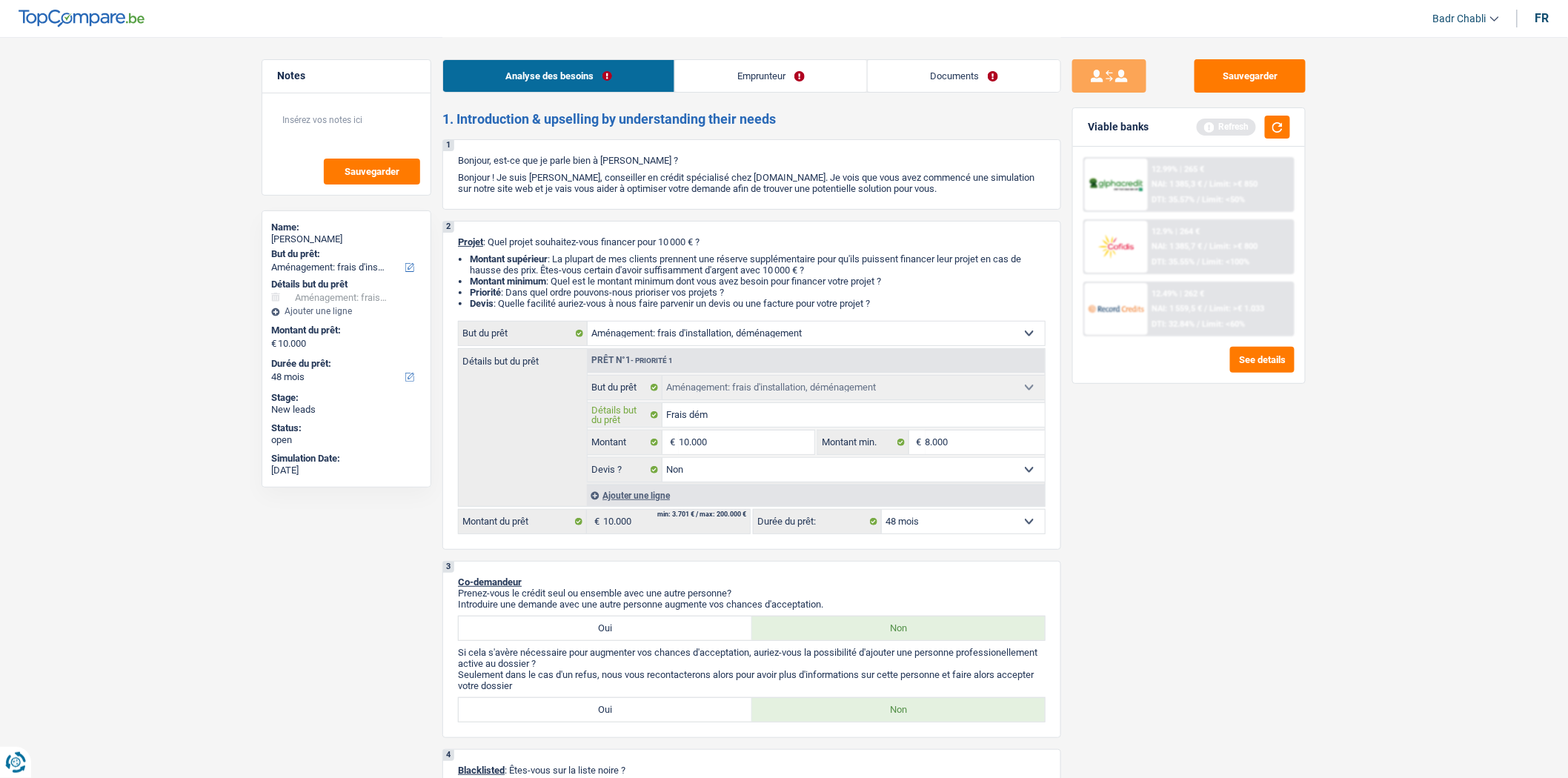
type input "Frais démé"
type input "Frais démén"
type input "Frais déména"
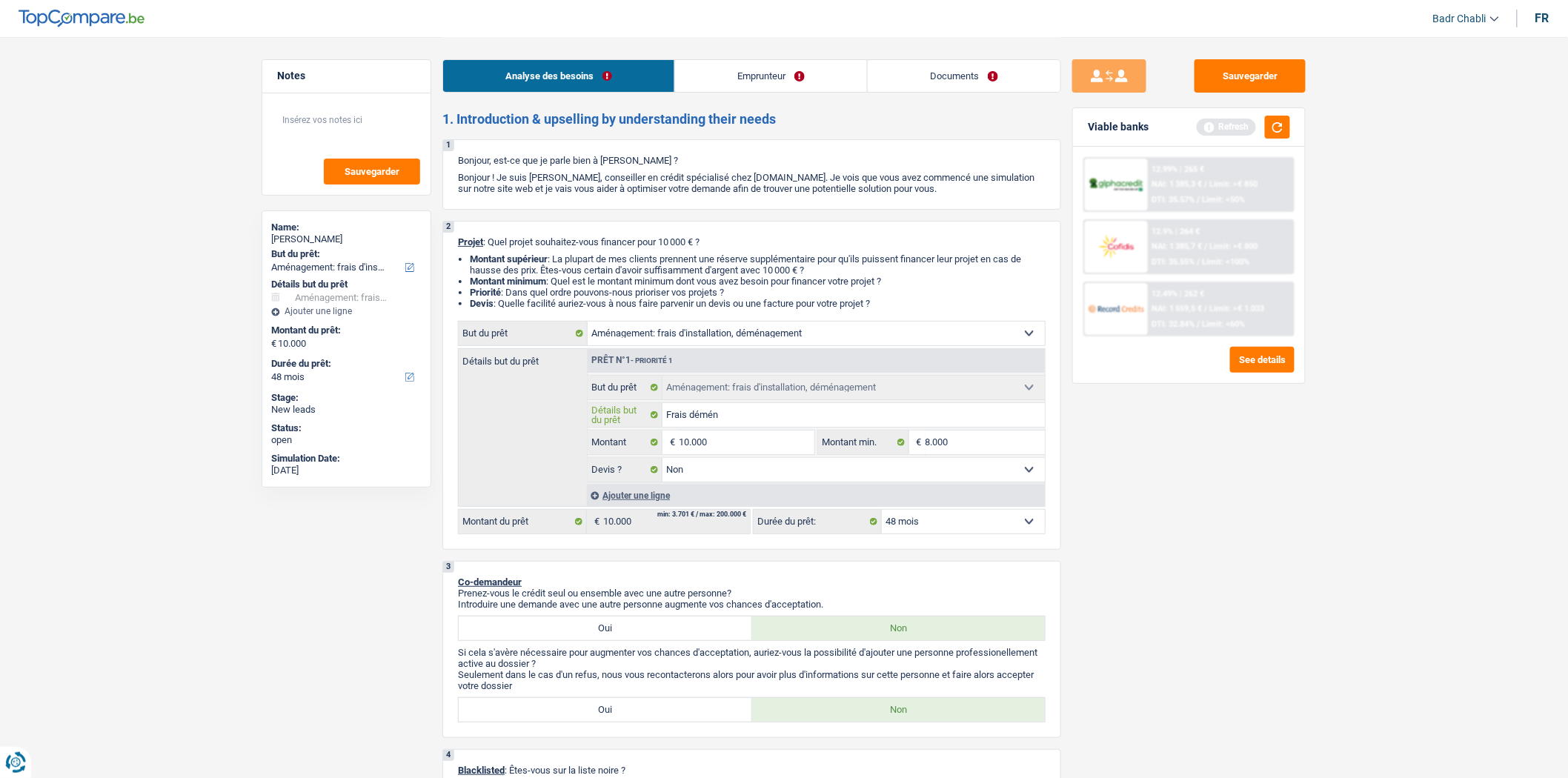
type input "Frais déména"
type input "Frais déménag"
type input "Frais déménage"
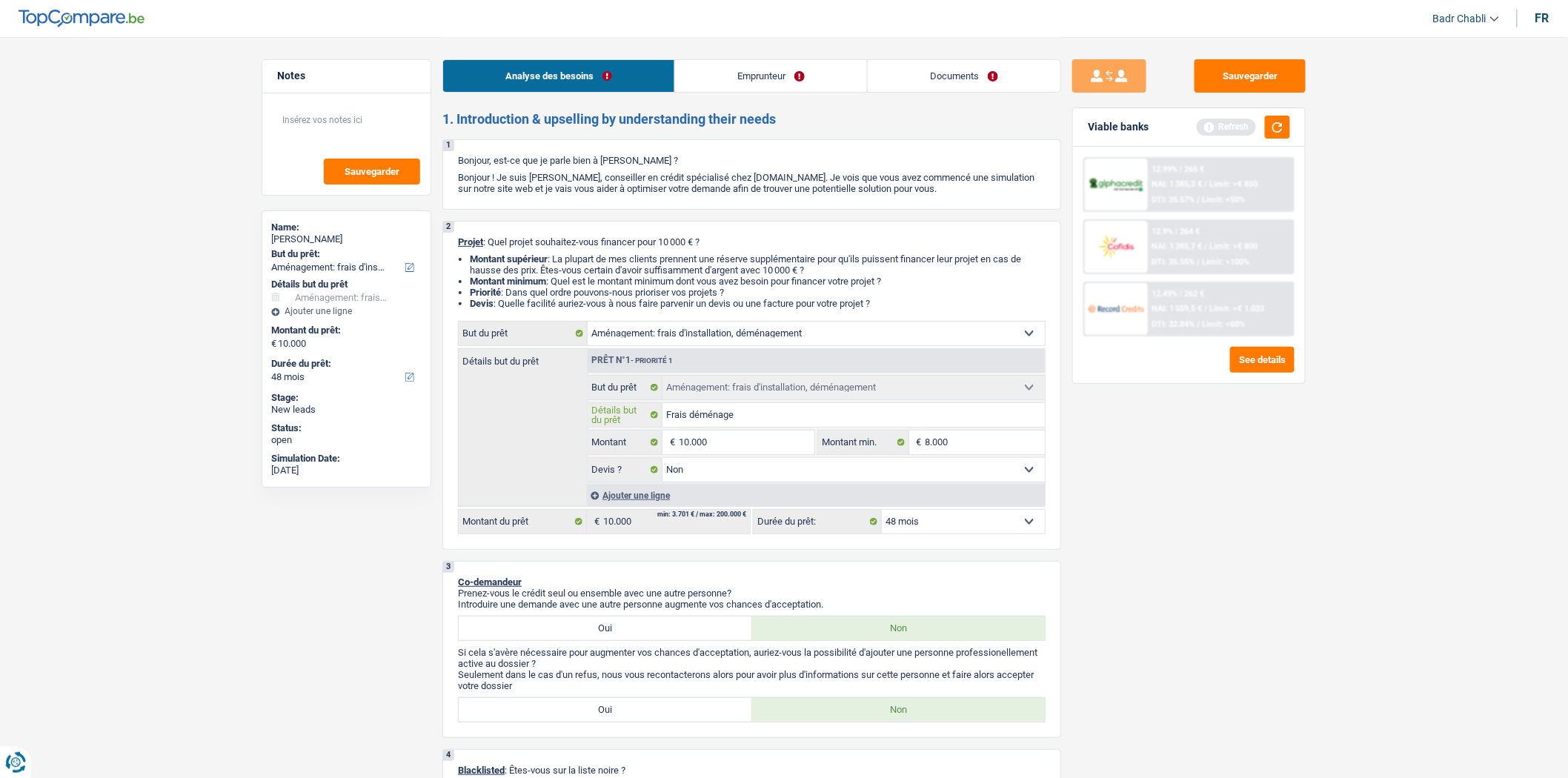
type input "Frais déménagem"
type input "Frais déménageme"
type input "Frais déménagemen"
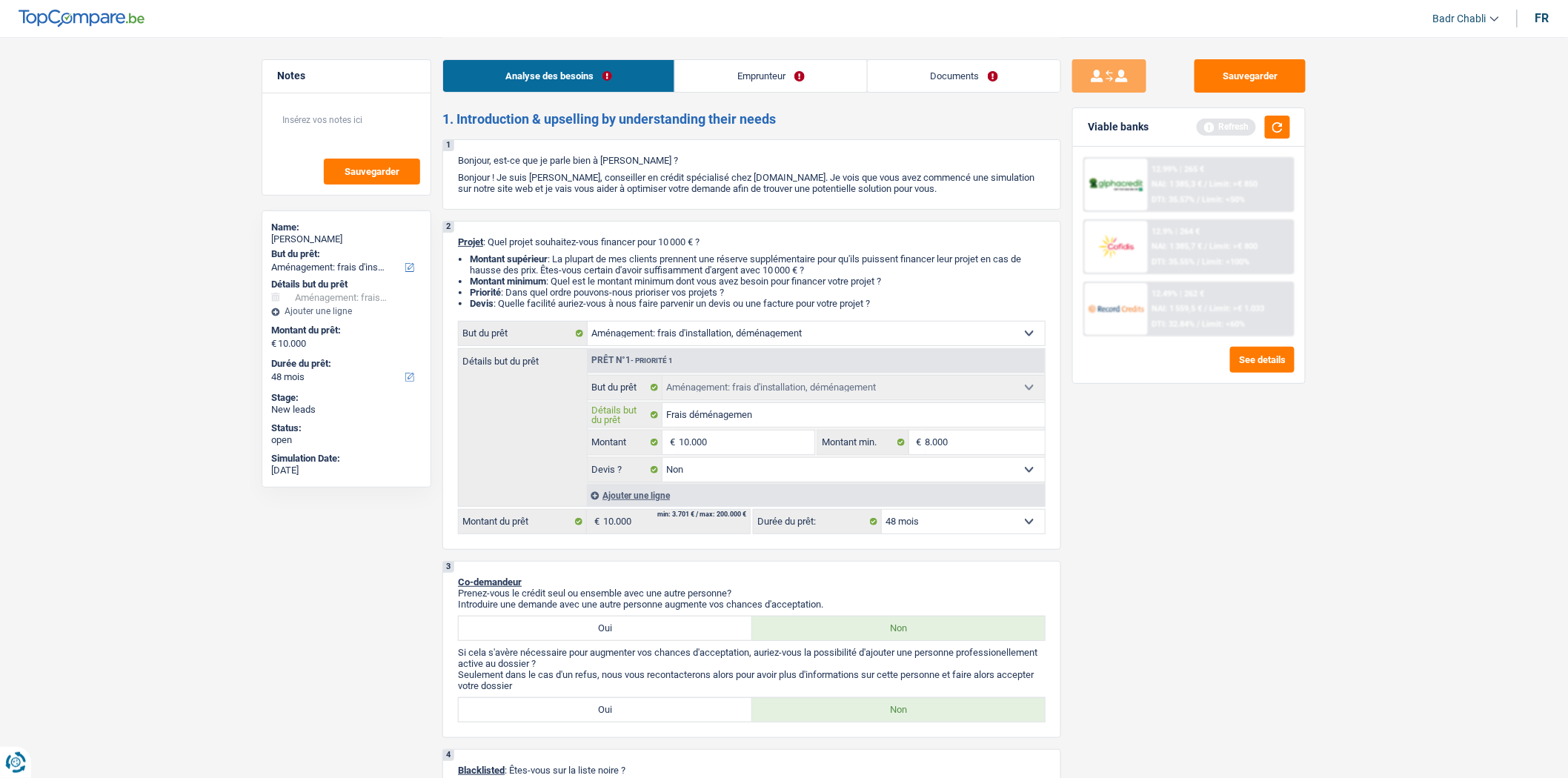
type input "Frais déménagemen"
type input "Frais déménagement"
type input "Frais déménagement,"
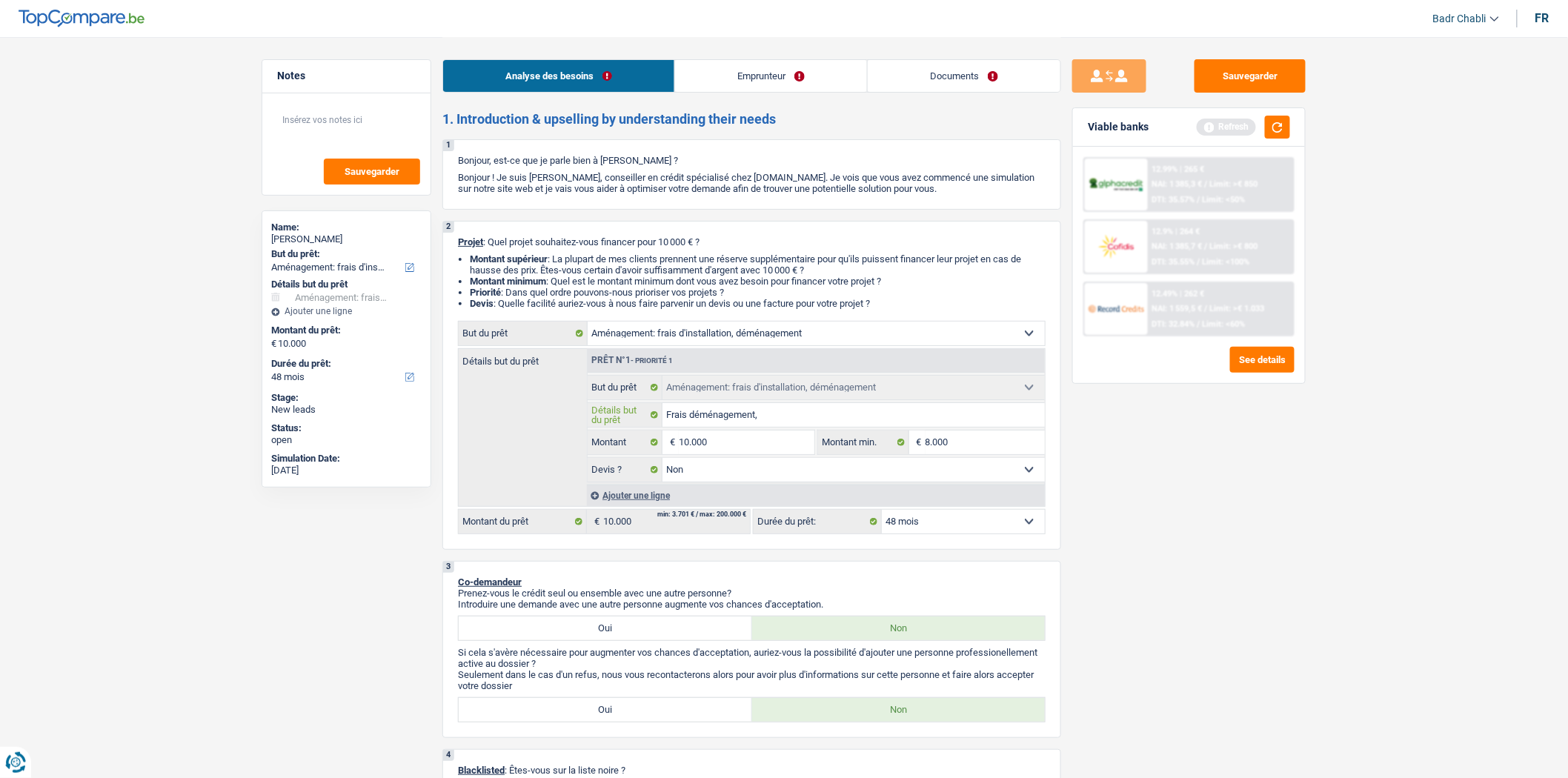
type input "Frais déménagement,"
type input "Frais déménagement, a"
type input "Frais déménagement, am"
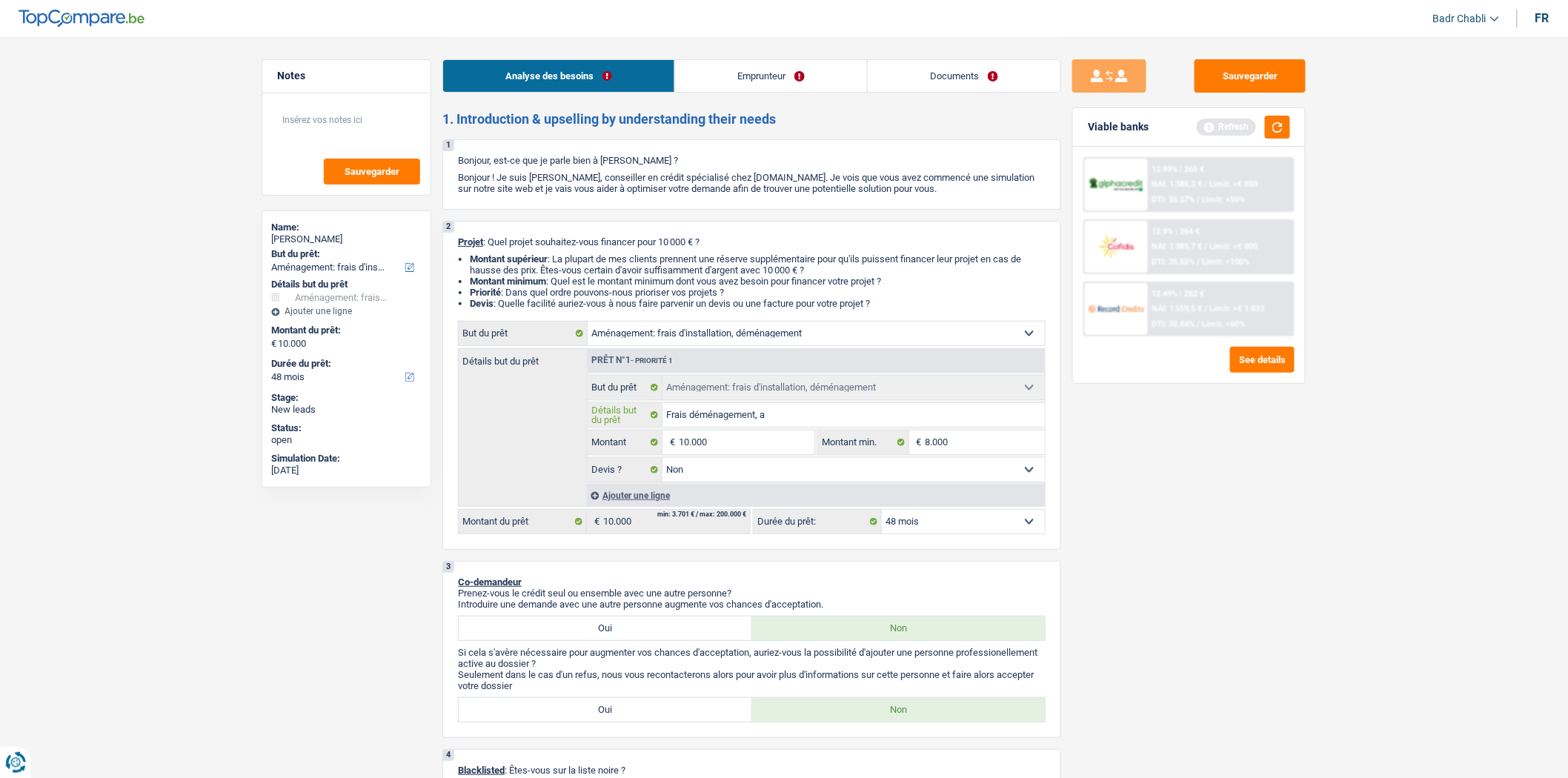
type input "Frais déménagement, am"
type input "Frais déménagement, amé"
type input "Frais déménagement, amén"
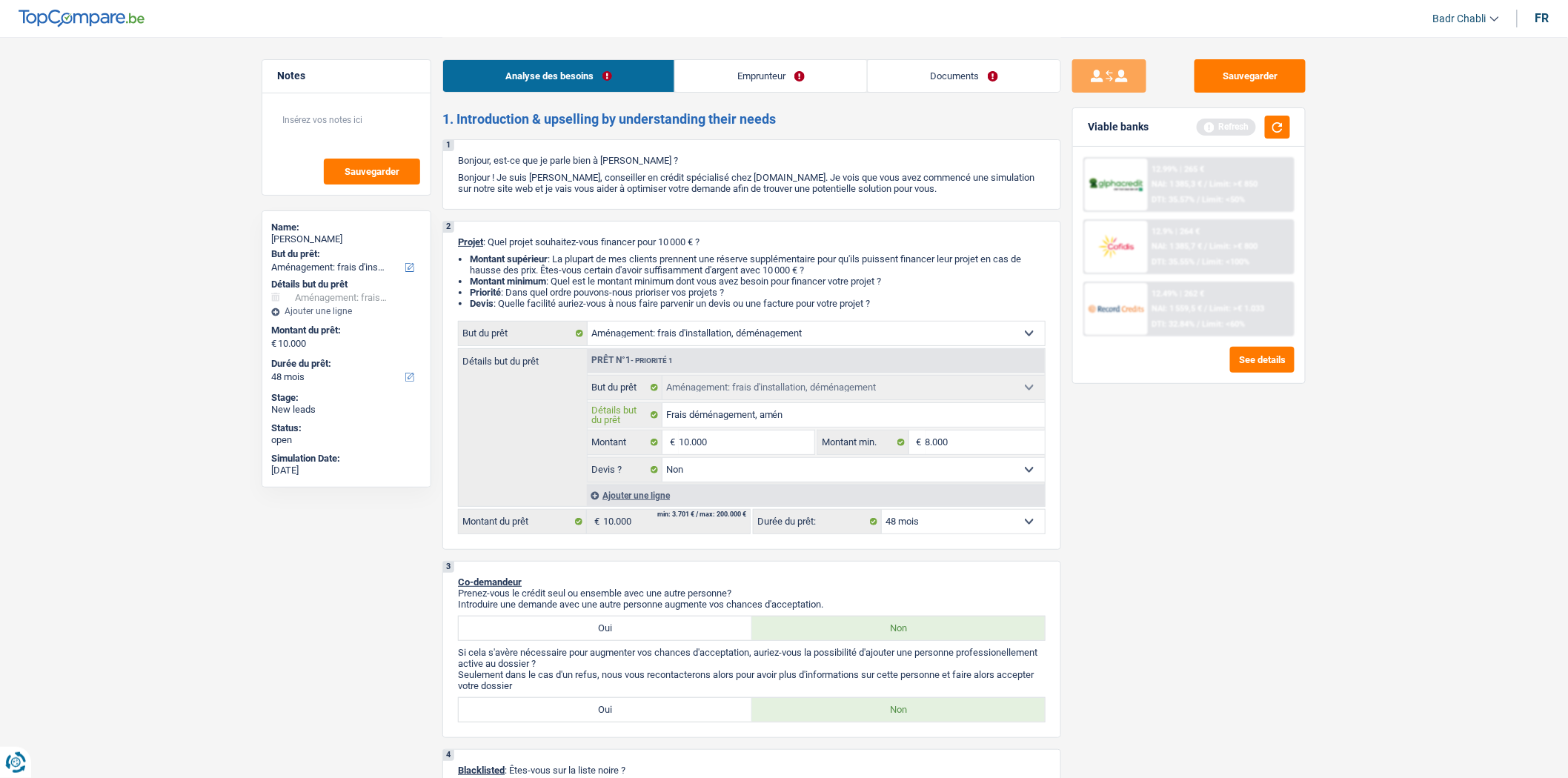
type input "Frais déménagement, aména"
type input "Frais déménagement, aménag"
type input "Frais déménagement, aménage"
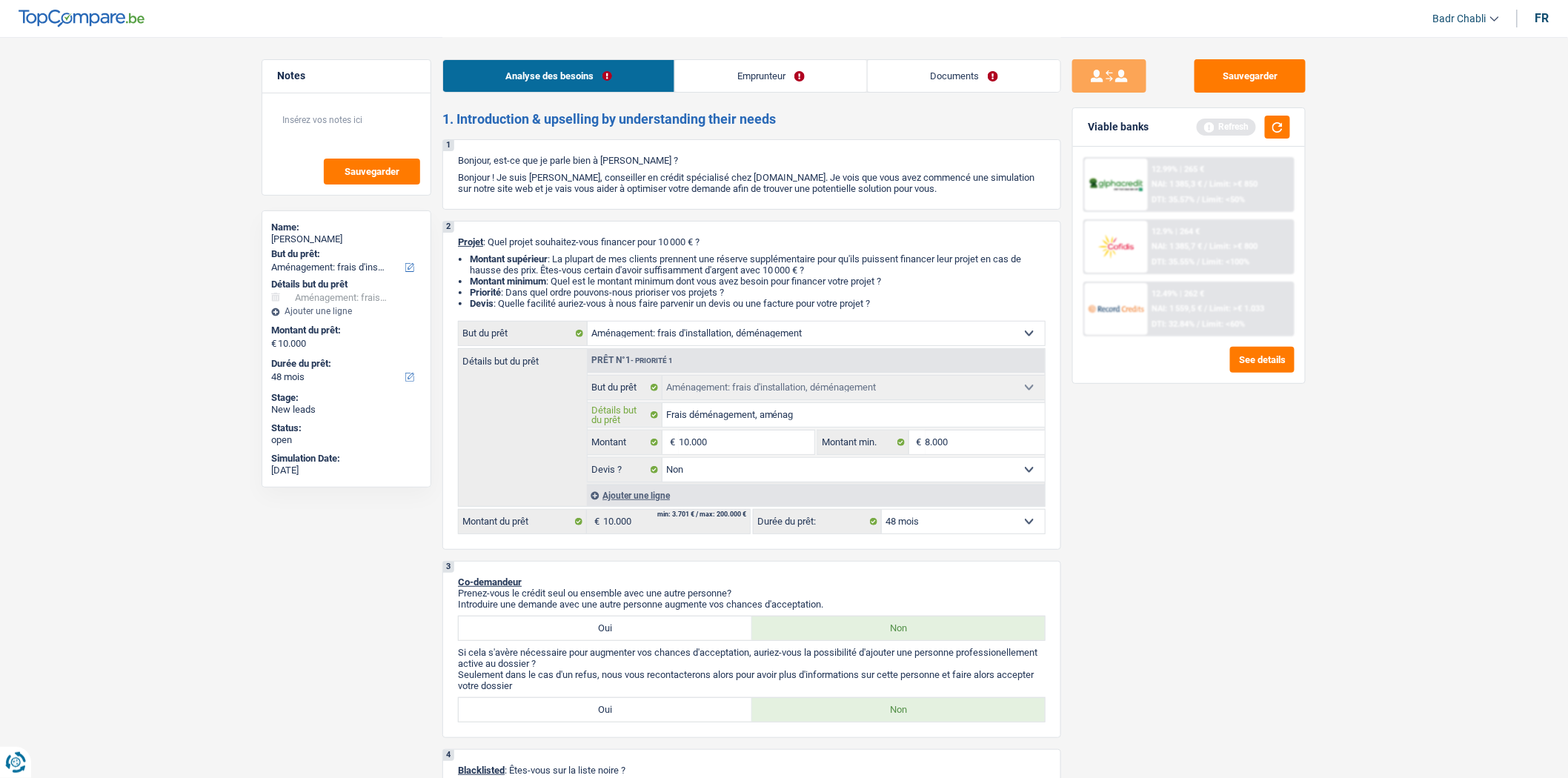
type input "Frais déménagement, aménage"
type input "Frais déménagement, aménagem"
type input "Frais déménagement, aménageme"
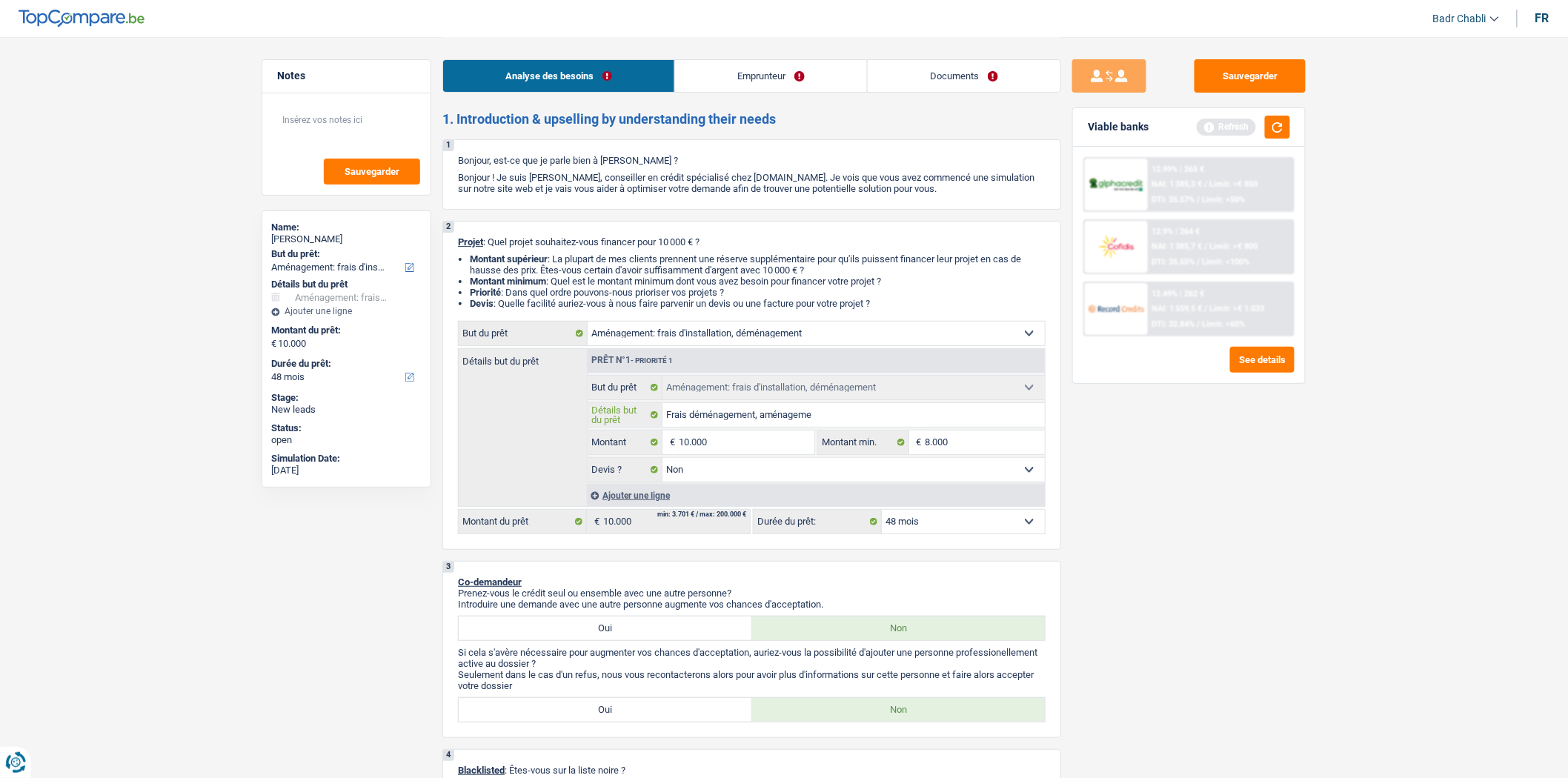
type input "Frais déménagement, aménagemen"
type input "Frais déménagement, aménagement"
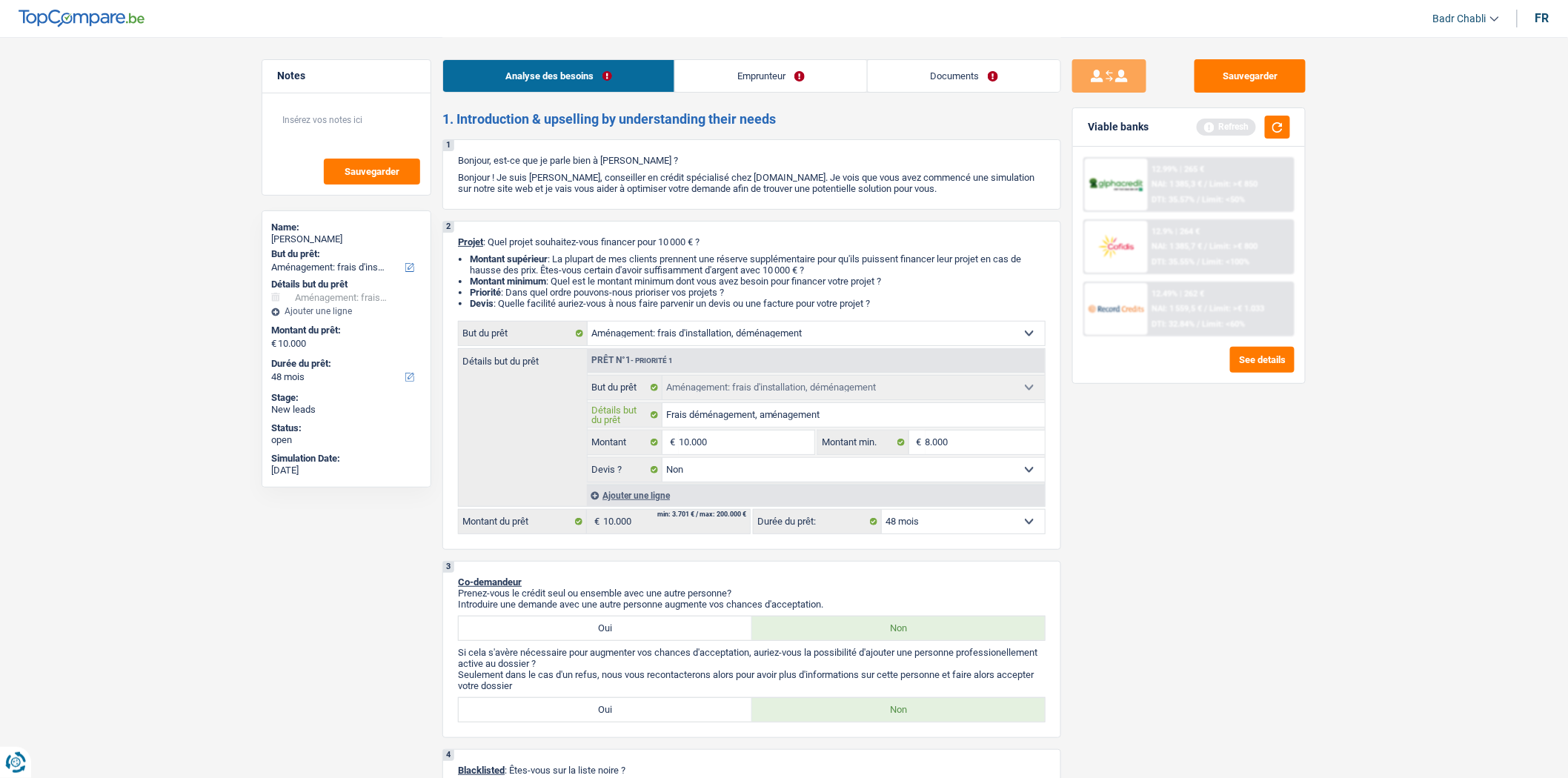
type input "Frais déménagement, aménagement"
type input "Frais déménagement, aménagement e"
type input "Frais déménagement, aménagement et"
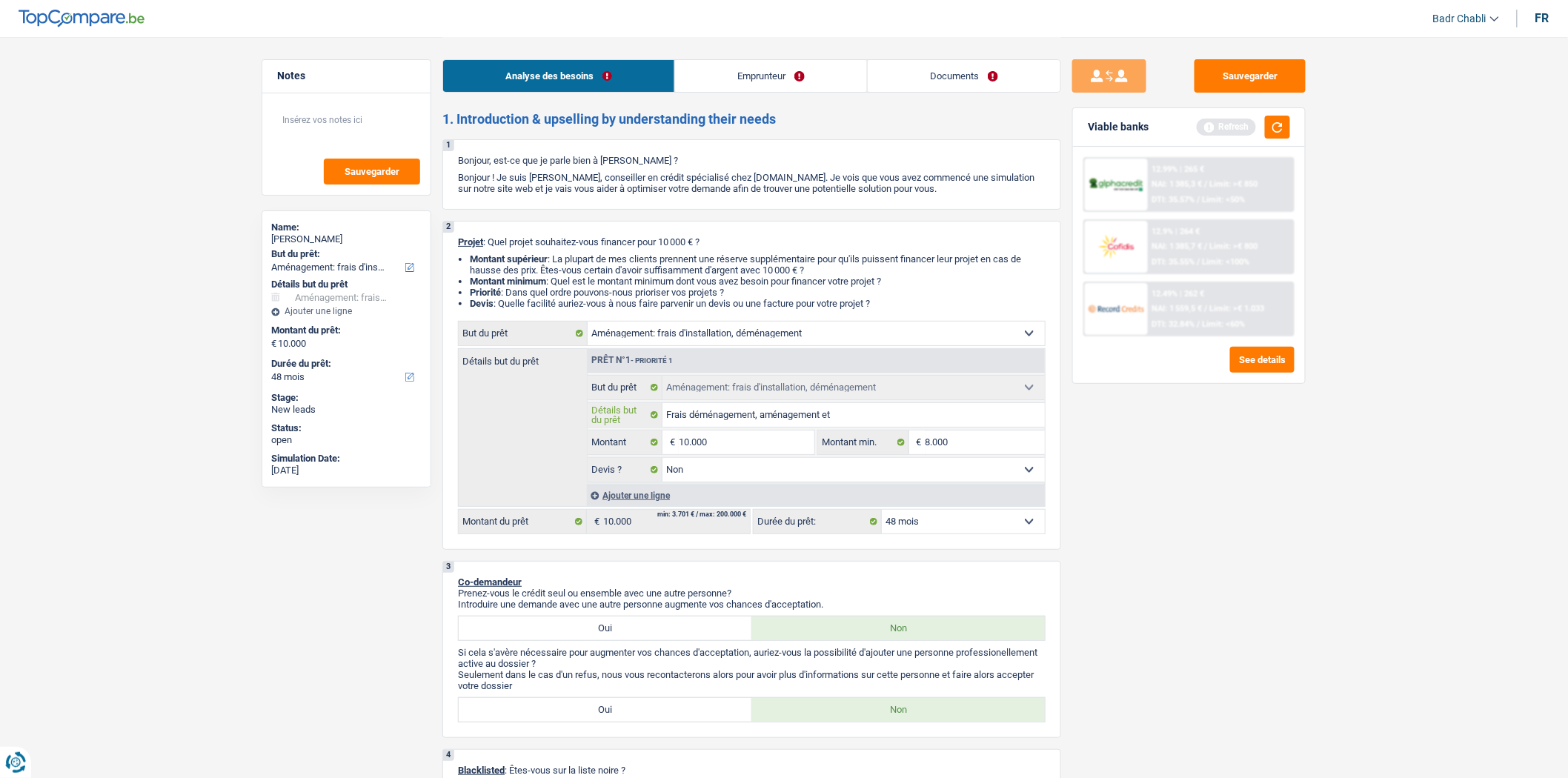
type input "Frais déménagement, aménagement et"
type input "Frais déménagement, aménagement et m"
type input "Frais déménagement, aménagement et me"
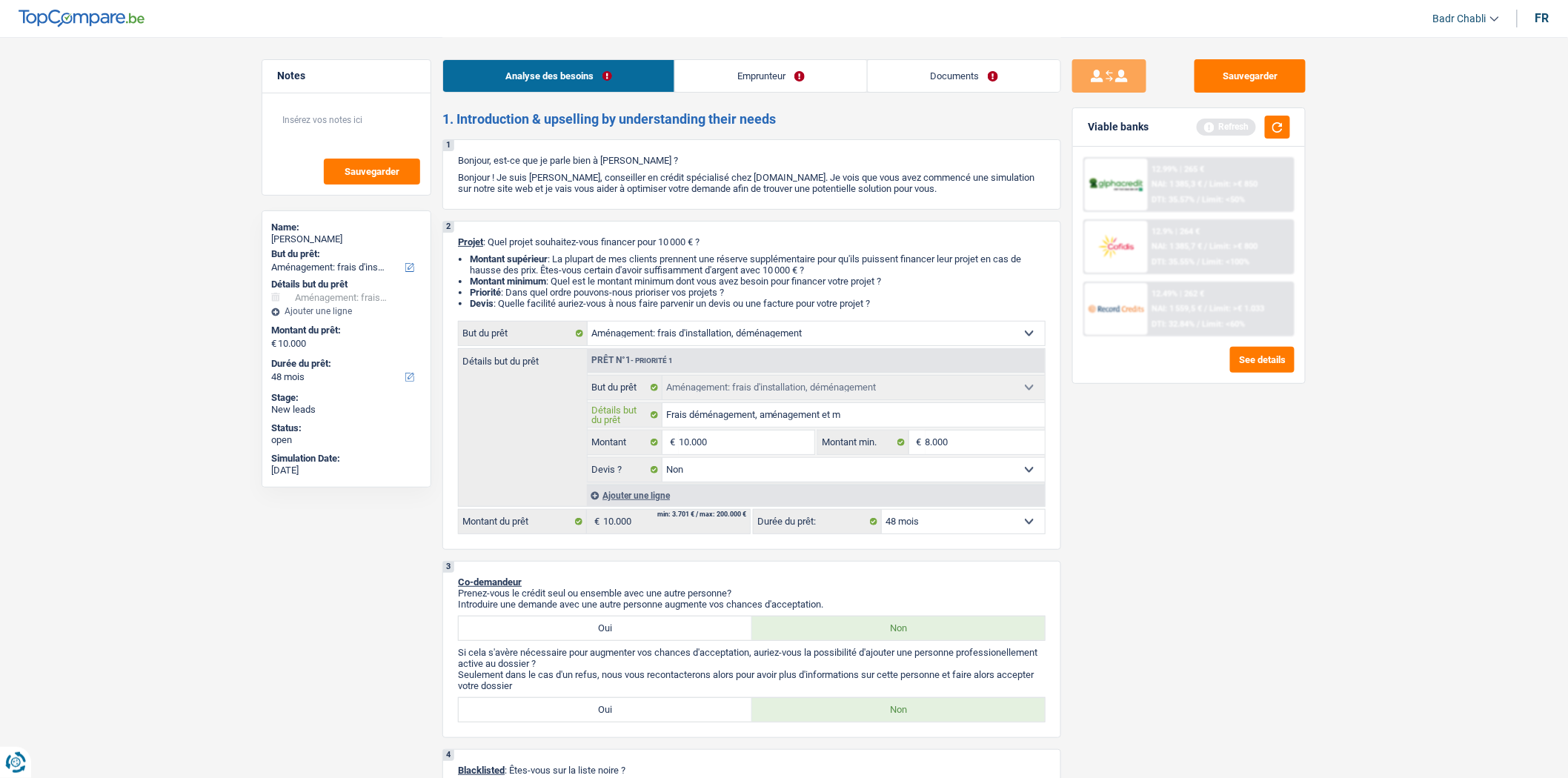
type input "Frais déménagement, aménagement et me"
type input "Frais déménagement, aménagement et meu"
type input "Frais déménagement, aménagement et meub"
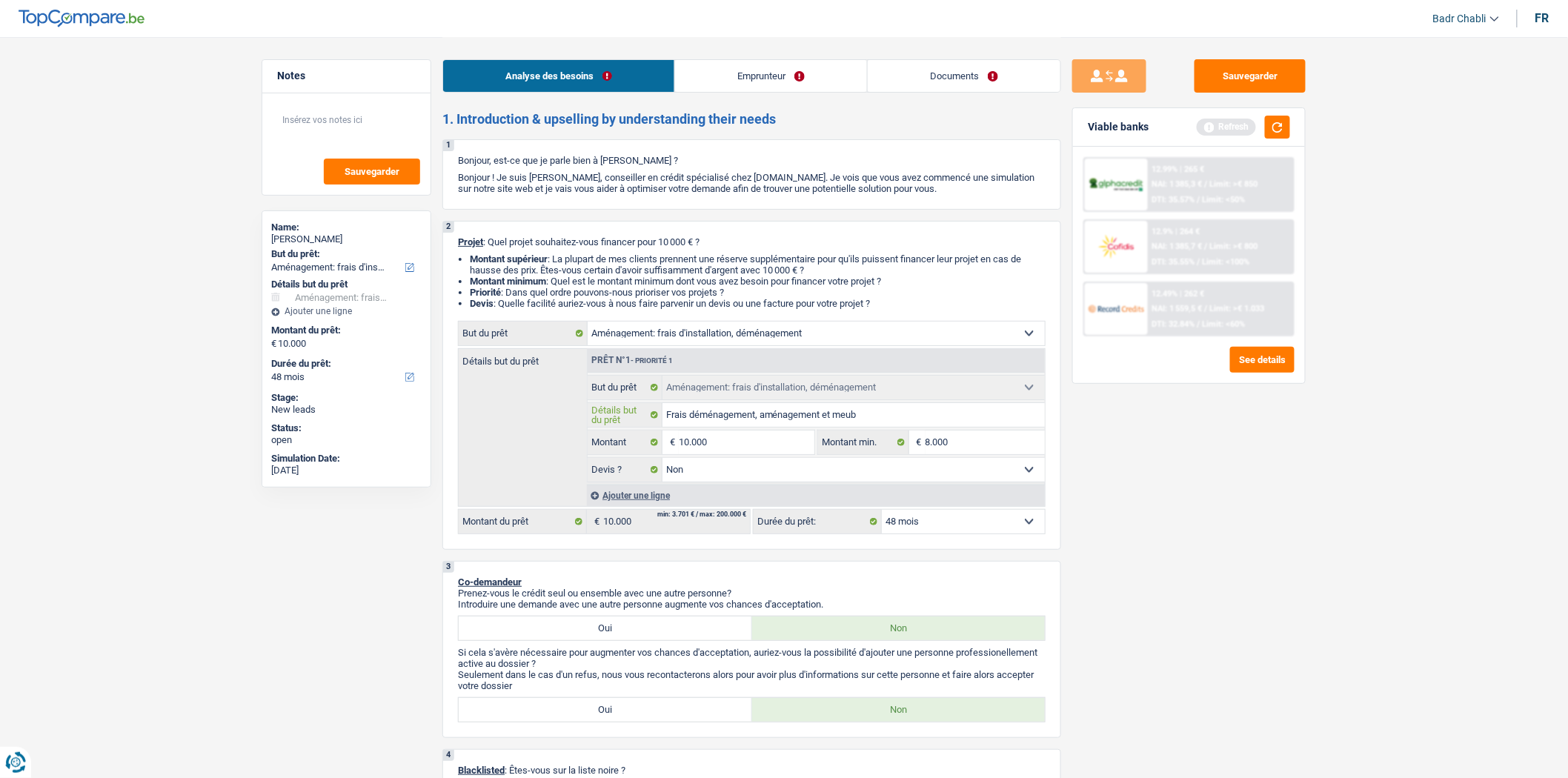
type input "Frais déménagement, aménagement et meubl"
type input "Frais déménagement, aménagement et meuble"
type input "Frais déménagement, aménagement et meubles"
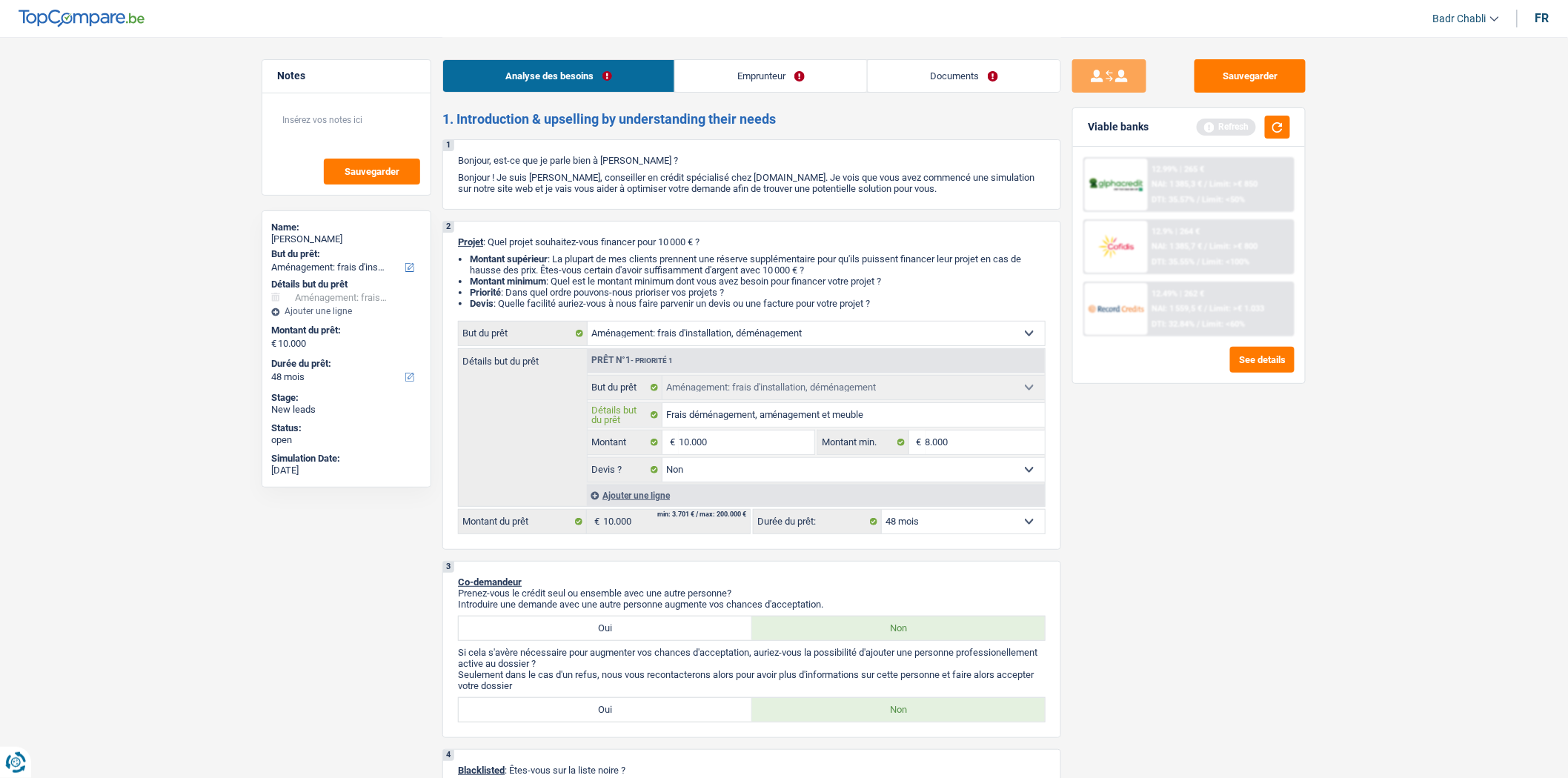
type input "Frais déménagement, aménagement et meubles"
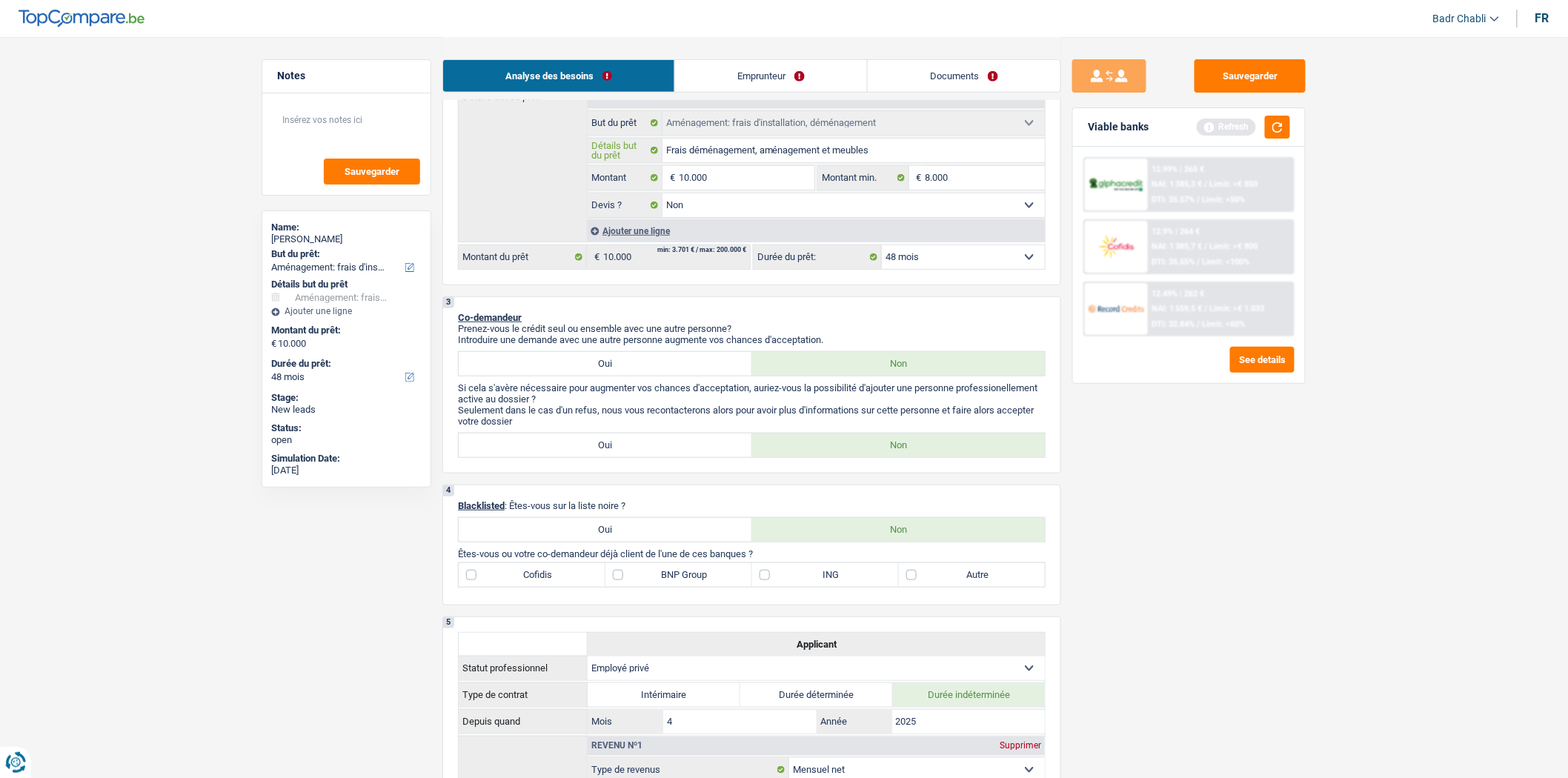
scroll to position [329, 0]
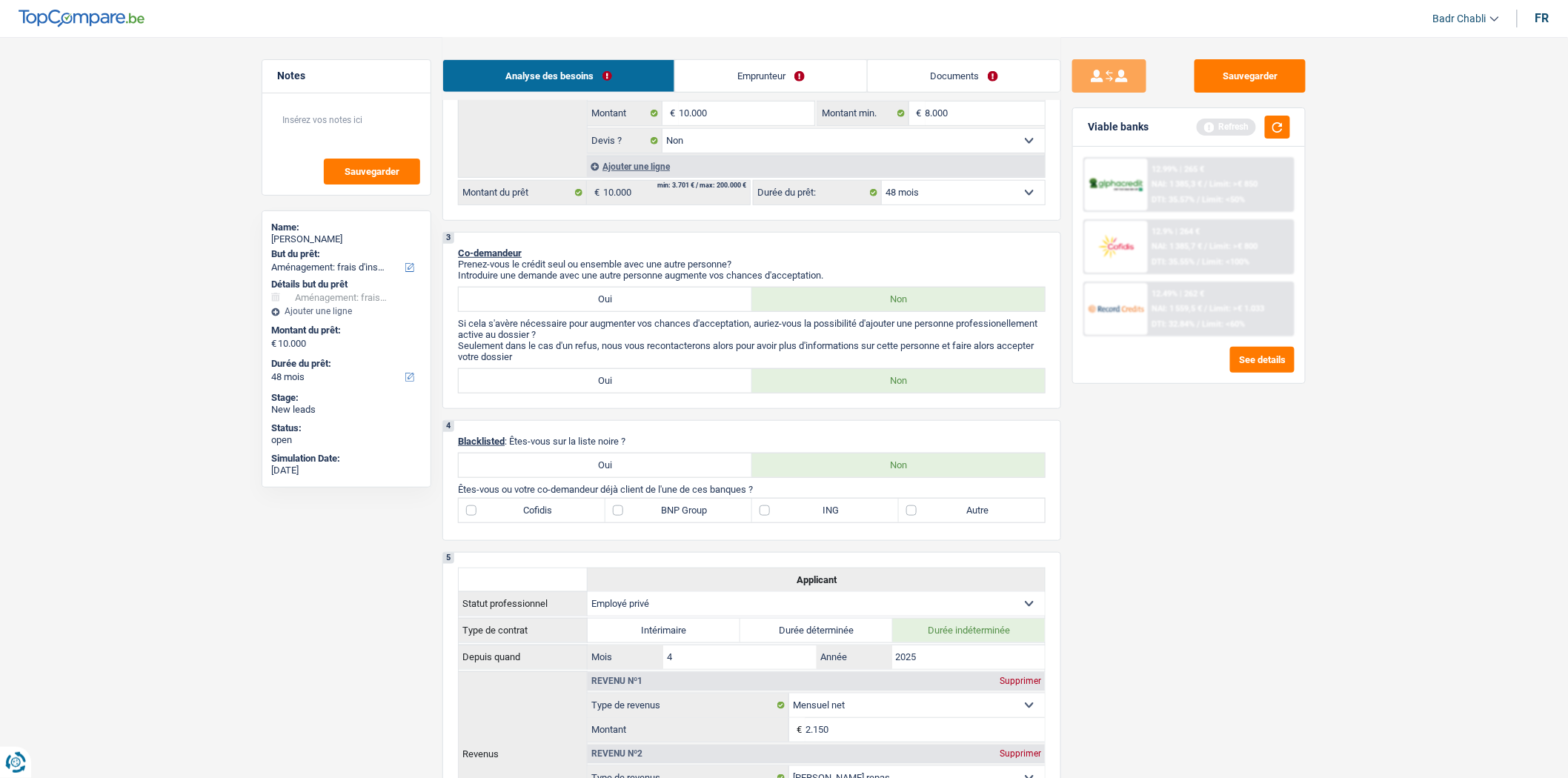
type input "Frais déménagement, aménagement et meubles"
click at [1321, 450] on main "Notes Sauvegarder Name: Jamil Issa But du prêt: Confort maison: meubles, textil…" at bounding box center [784, 728] width 1568 height 2114
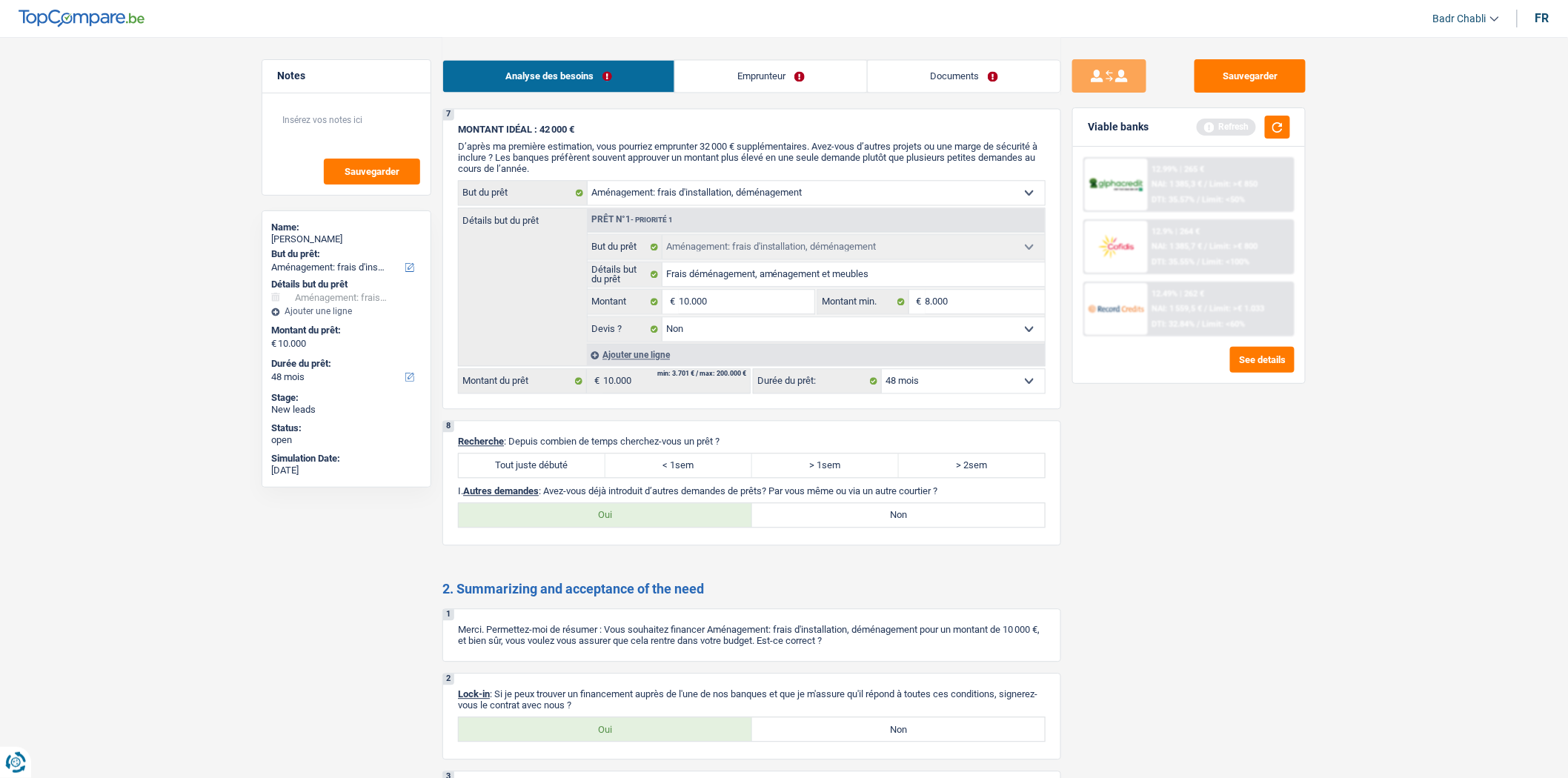
scroll to position [1366, 0]
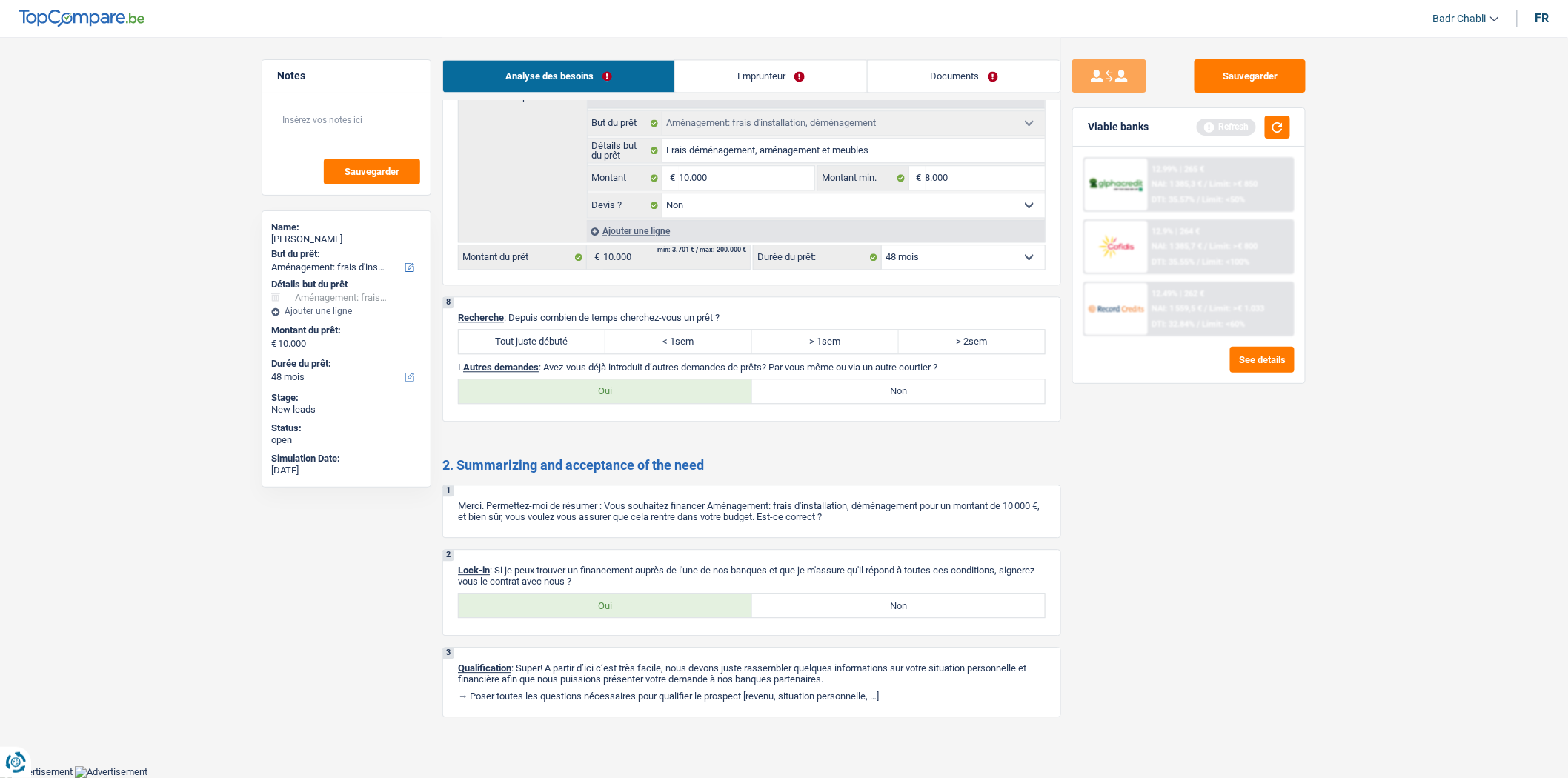
click at [556, 332] on label "Tout juste débuté" at bounding box center [532, 342] width 147 height 24
click at [556, 332] on input "Tout juste débuté" at bounding box center [532, 342] width 147 height 24
radio input "true"
click at [815, 381] on label "Non" at bounding box center [899, 392] width 293 height 24
click at [815, 381] on input "Non" at bounding box center [899, 392] width 293 height 24
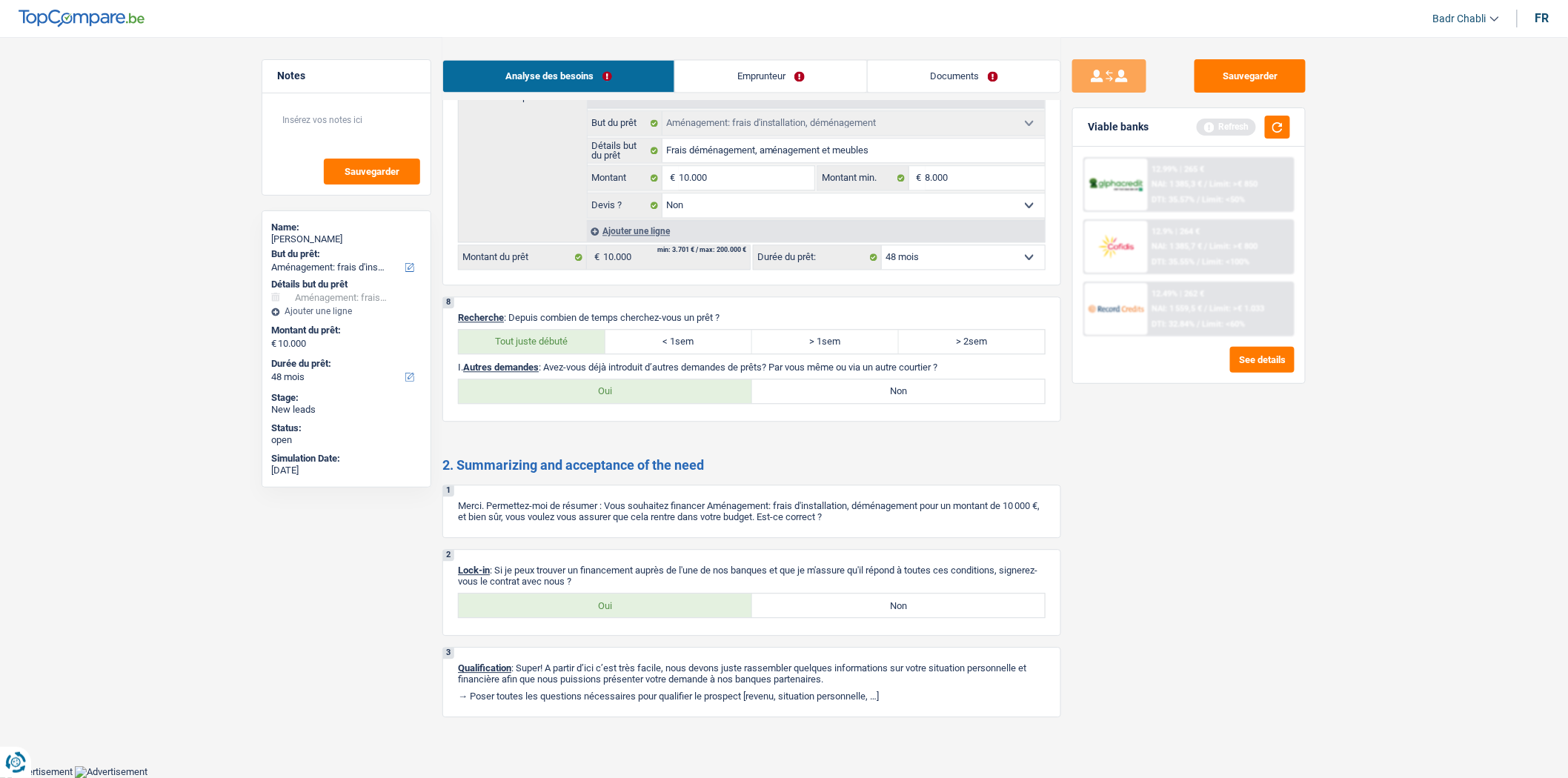
radio input "true"
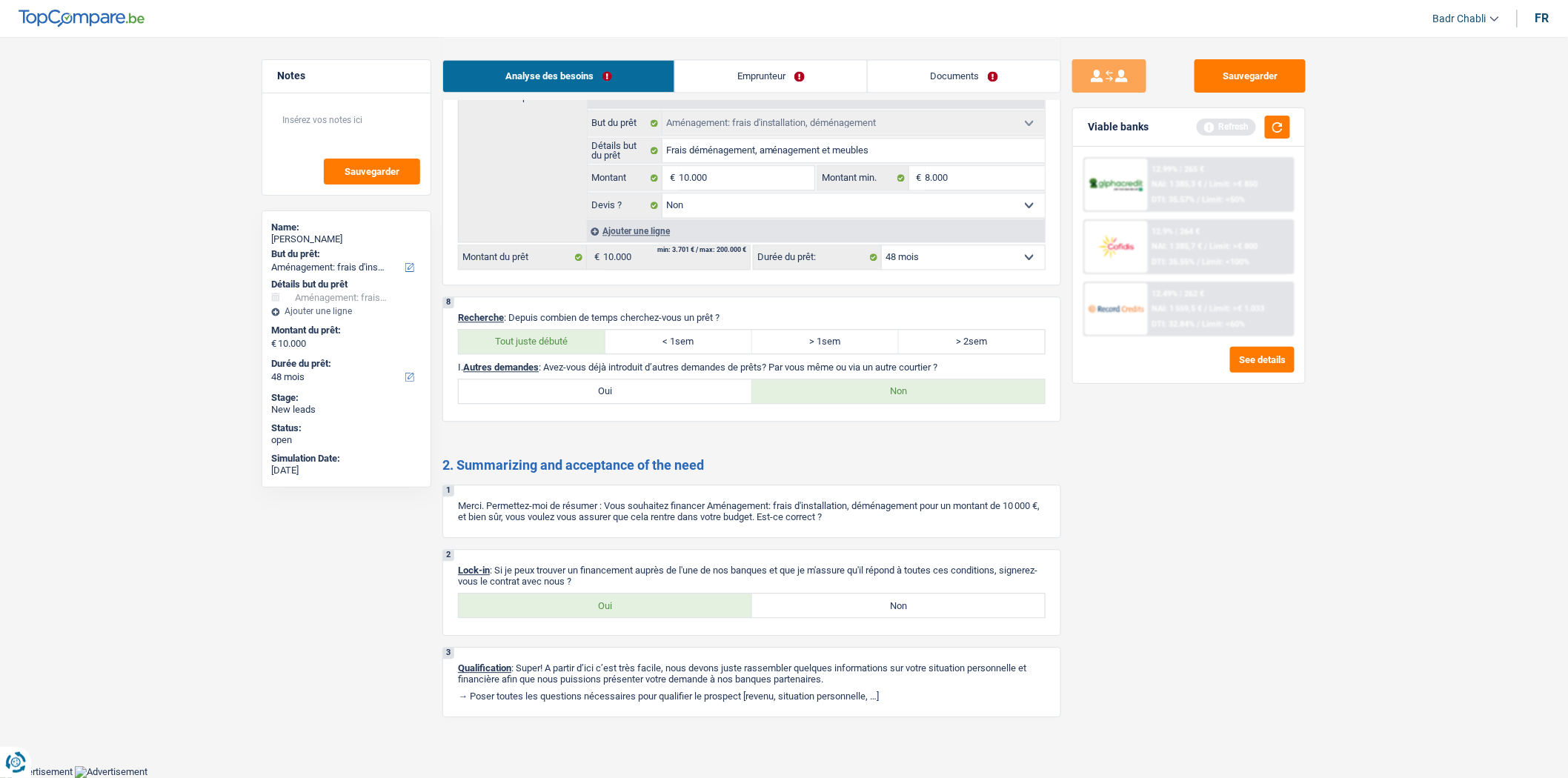
click at [602, 604] on label "Oui" at bounding box center [606, 606] width 293 height 24
click at [602, 604] on input "Oui" at bounding box center [606, 606] width 293 height 24
radio input "true"
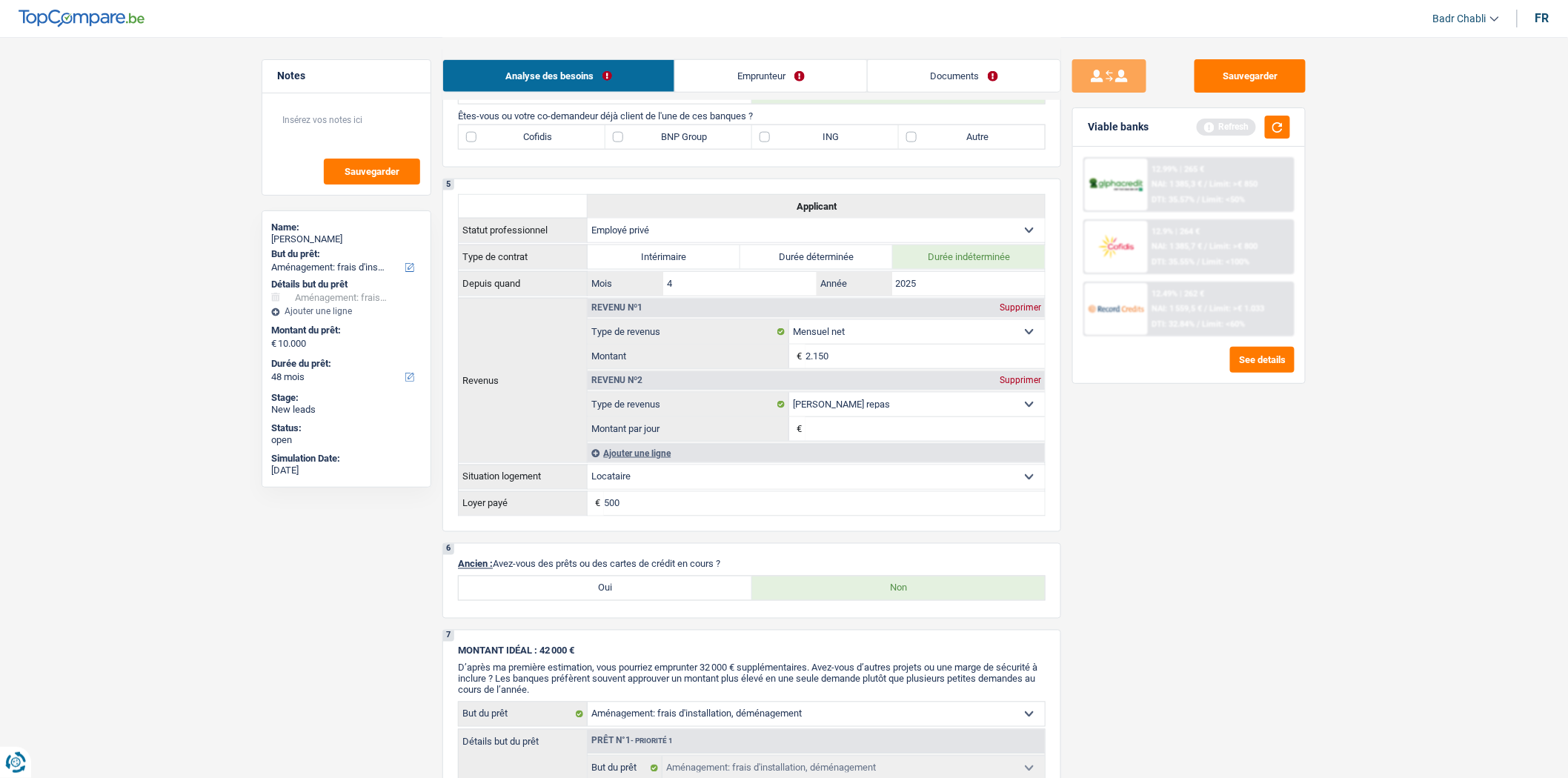
scroll to position [378, 0]
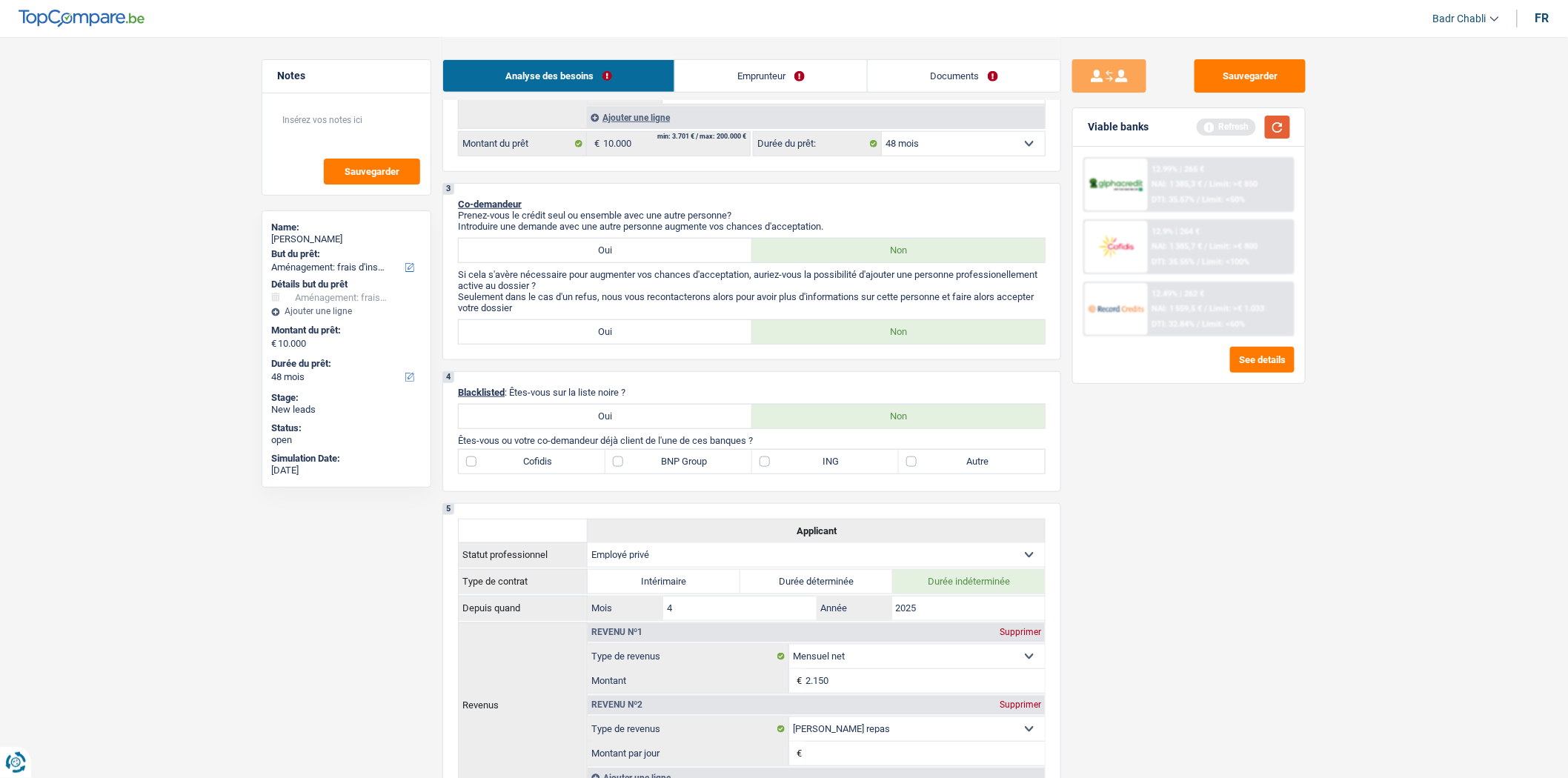
click at [1284, 121] on button "button" at bounding box center [1277, 127] width 25 height 23
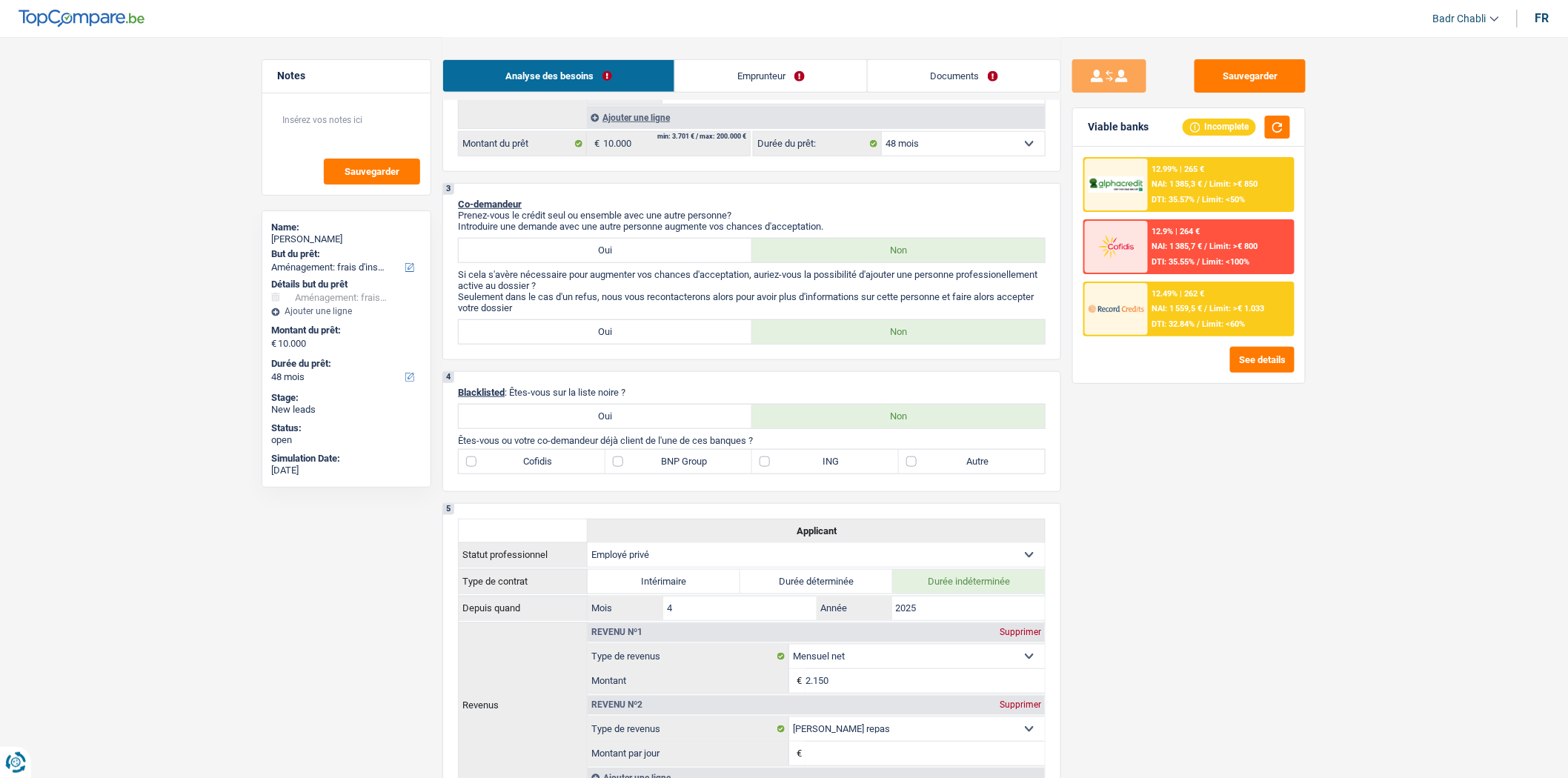
click at [744, 79] on link "Emprunteur" at bounding box center [771, 76] width 192 height 32
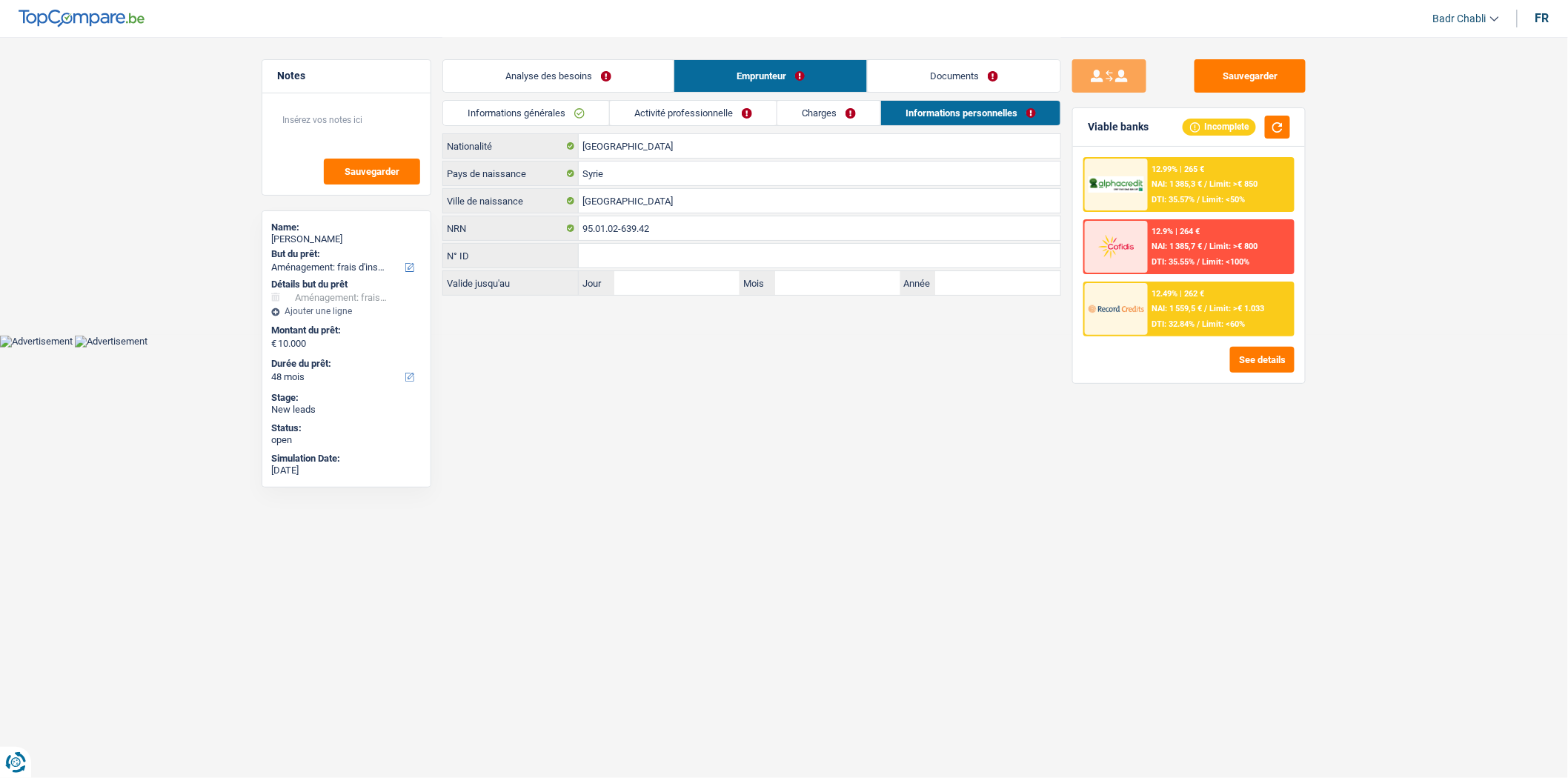
scroll to position [0, 0]
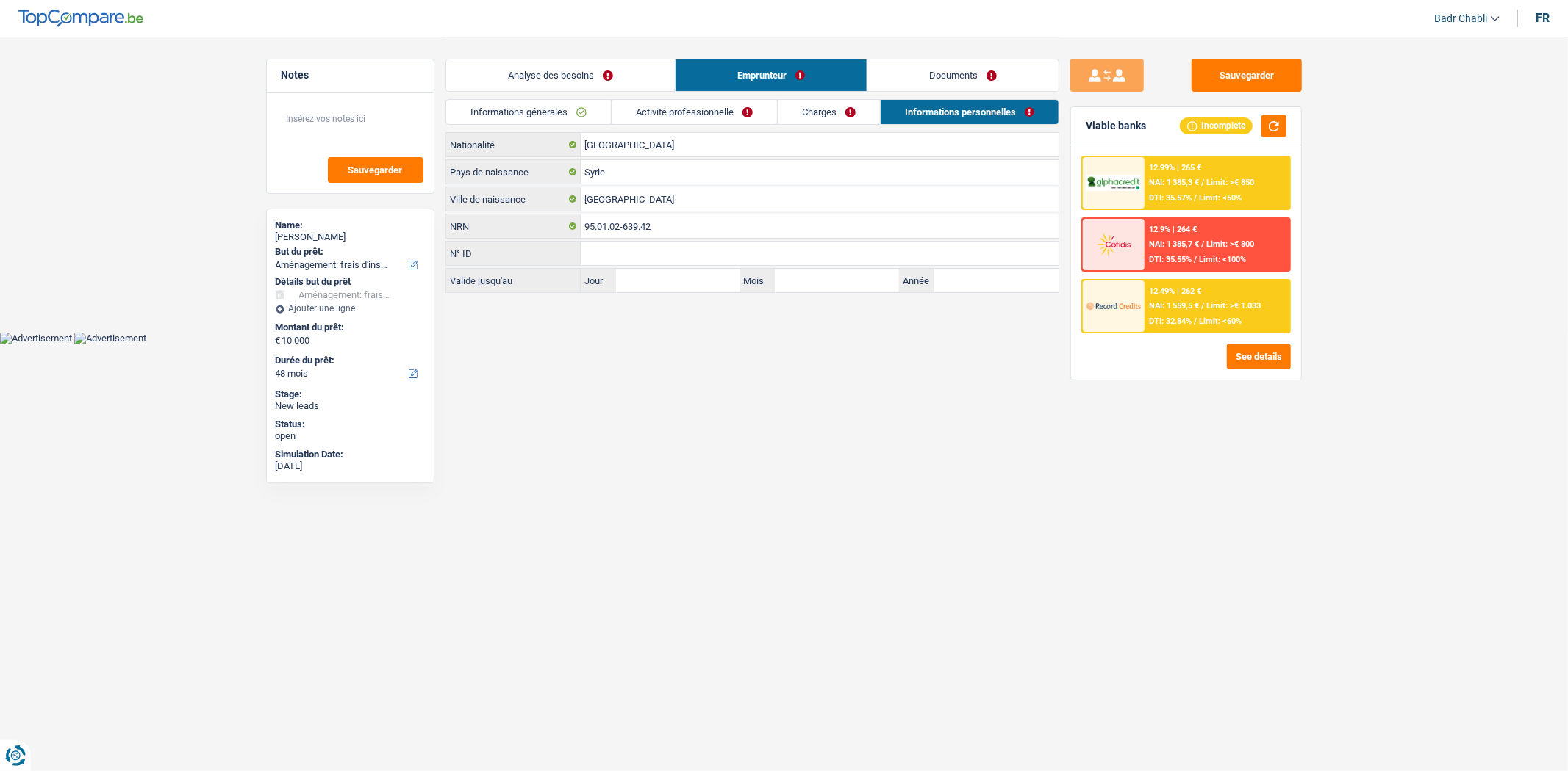
click at [750, 110] on link "Activité professionnelle" at bounding box center [694, 112] width 165 height 24
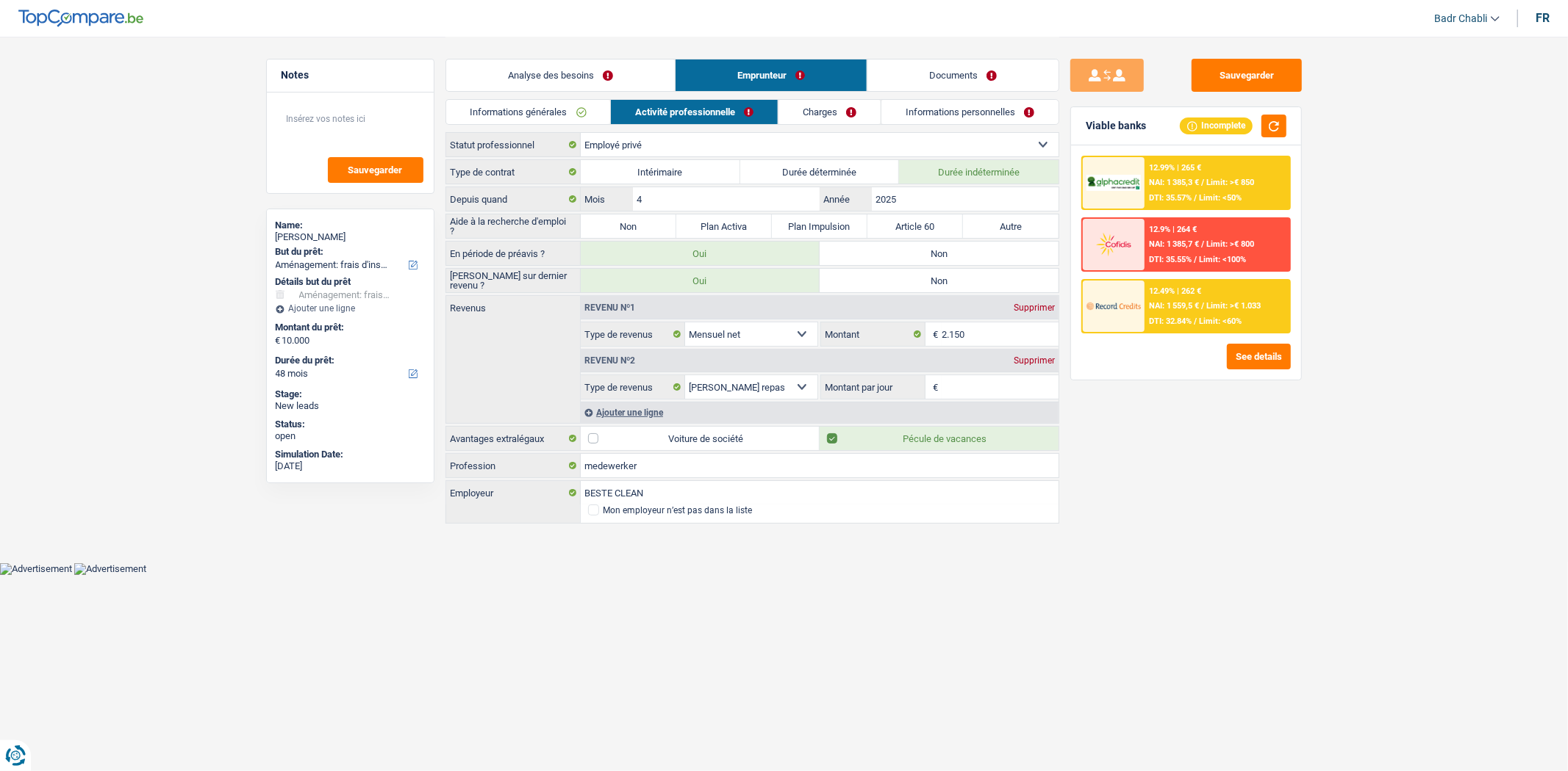
drag, startPoint x: 659, startPoint y: 226, endPoint x: 814, endPoint y: 253, distance: 157.3
click at [658, 226] on label "Non" at bounding box center [628, 226] width 96 height 24
click at [658, 226] on input "Non" at bounding box center [628, 226] width 96 height 24
radio input "true"
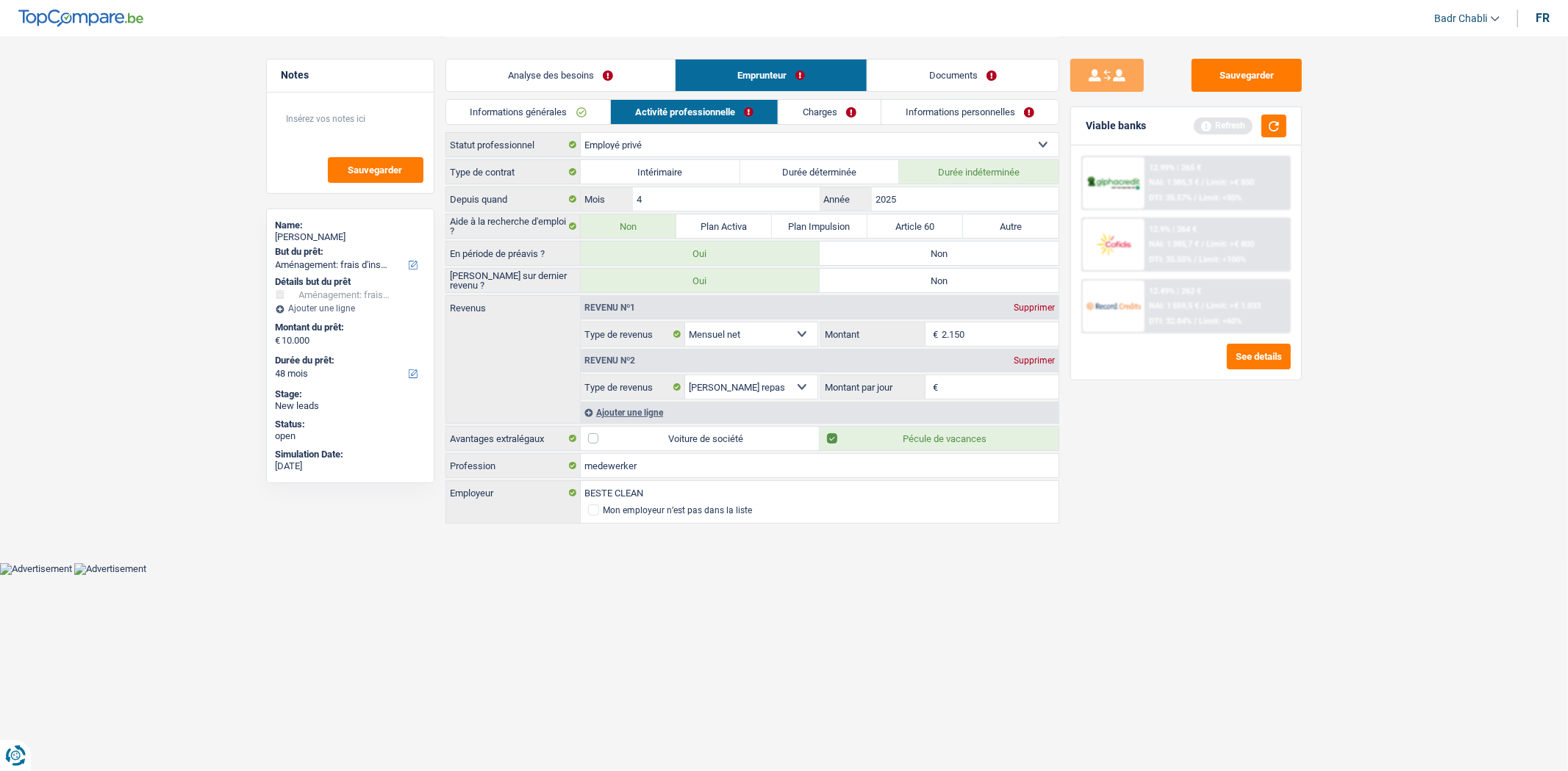
click at [915, 259] on label "Non" at bounding box center [939, 253] width 239 height 24
click at [915, 259] on input "Non" at bounding box center [939, 253] width 239 height 24
radio input "true"
click at [928, 288] on label "Non" at bounding box center [939, 281] width 239 height 24
click at [928, 288] on input "Non" at bounding box center [939, 281] width 239 height 24
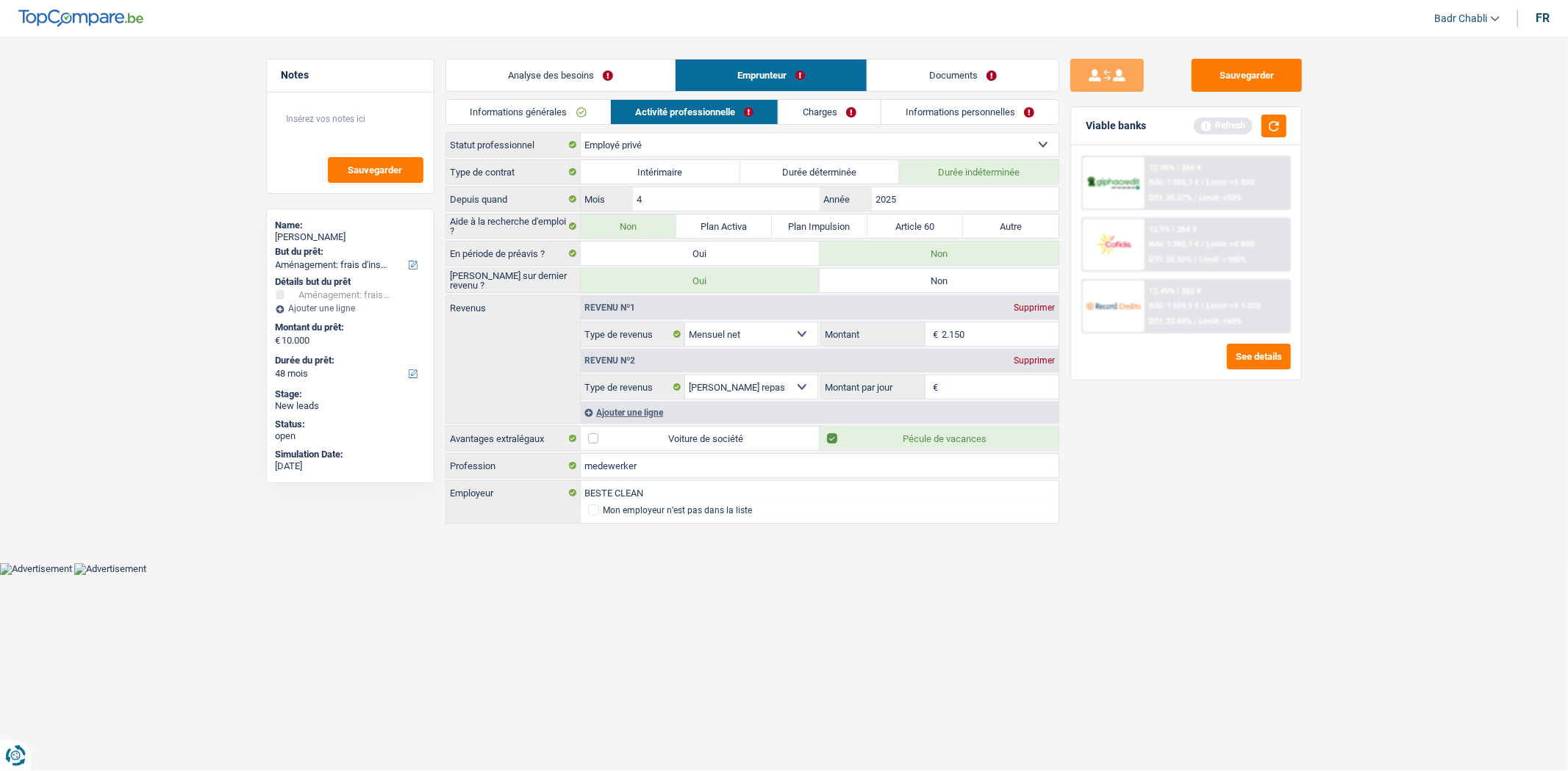
radio input "true"
click at [586, 79] on link "Analyse des besoins" at bounding box center [560, 75] width 229 height 31
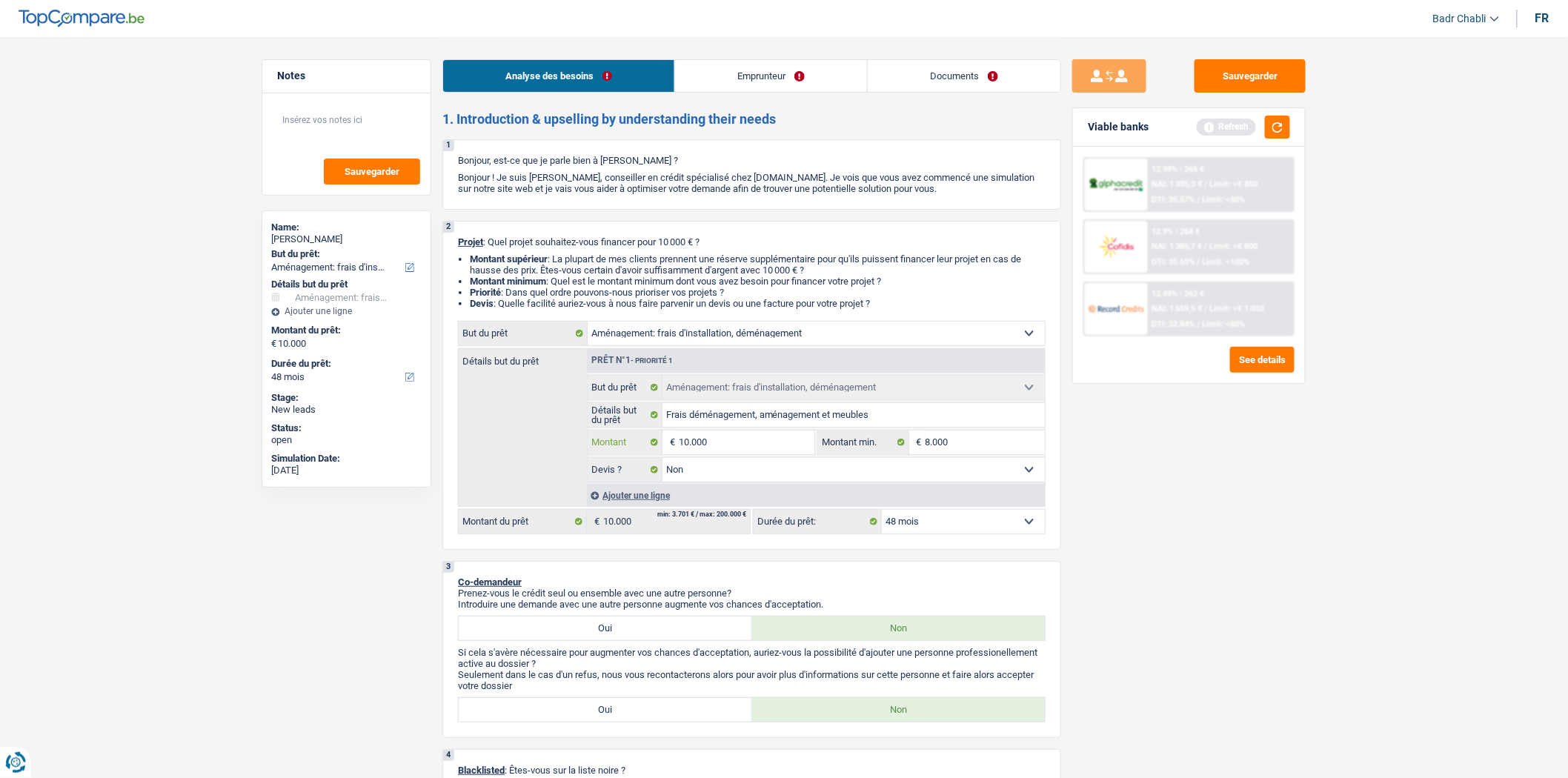
click at [765, 447] on input "10.000" at bounding box center [746, 443] width 136 height 24
type input "1.000"
type input "10.001"
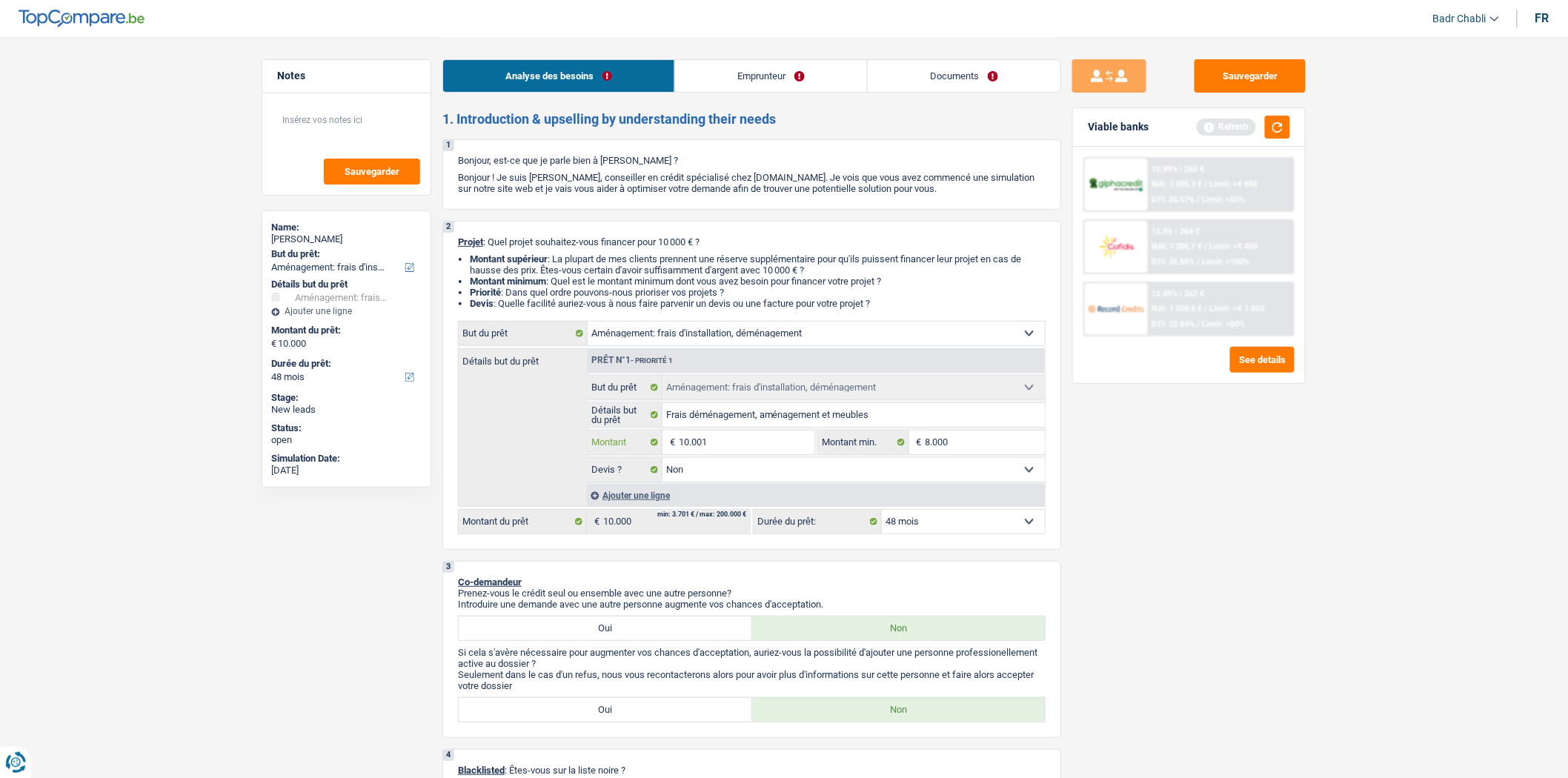
type input "10.001"
select select "60"
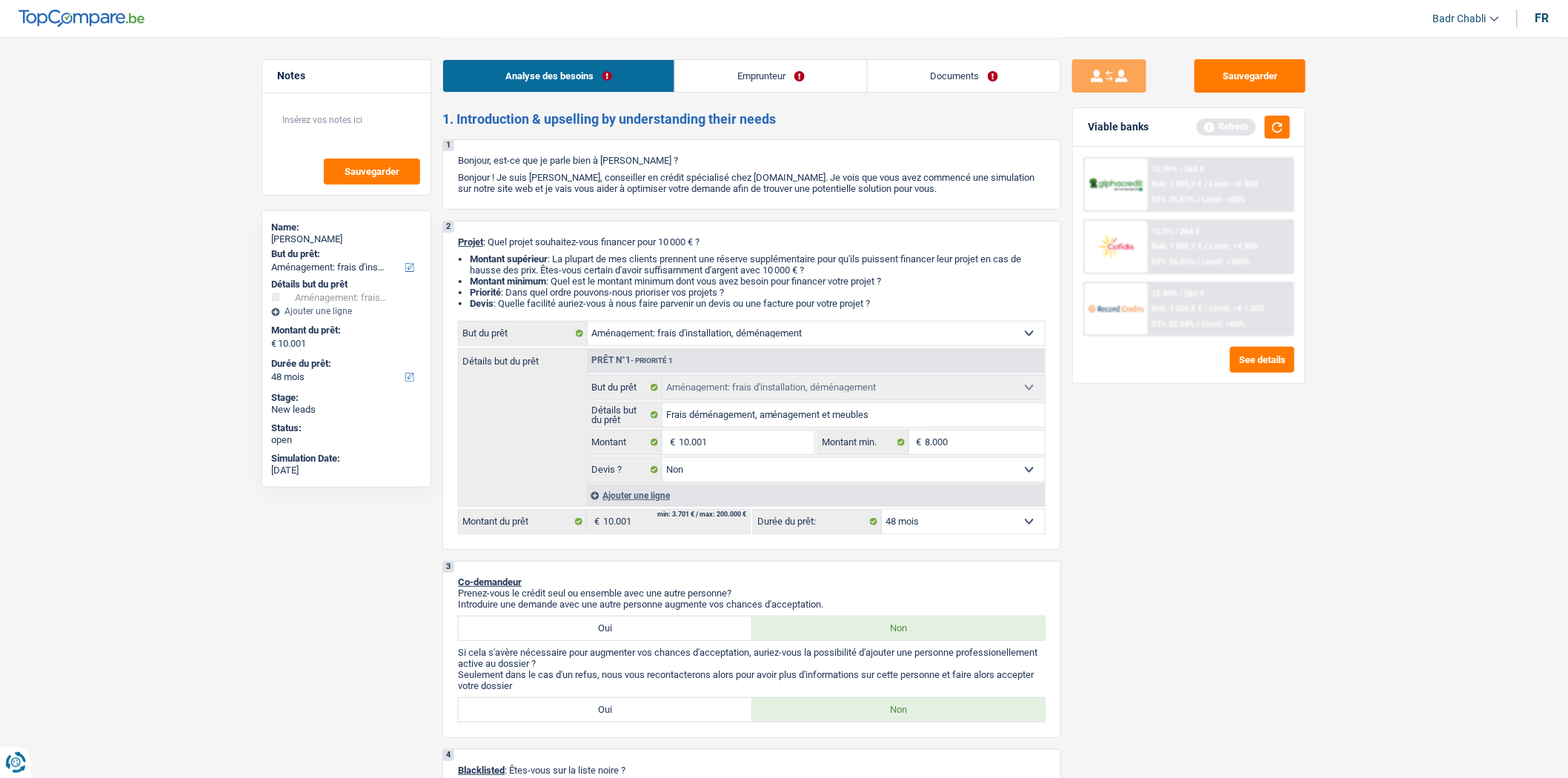
select select "60"
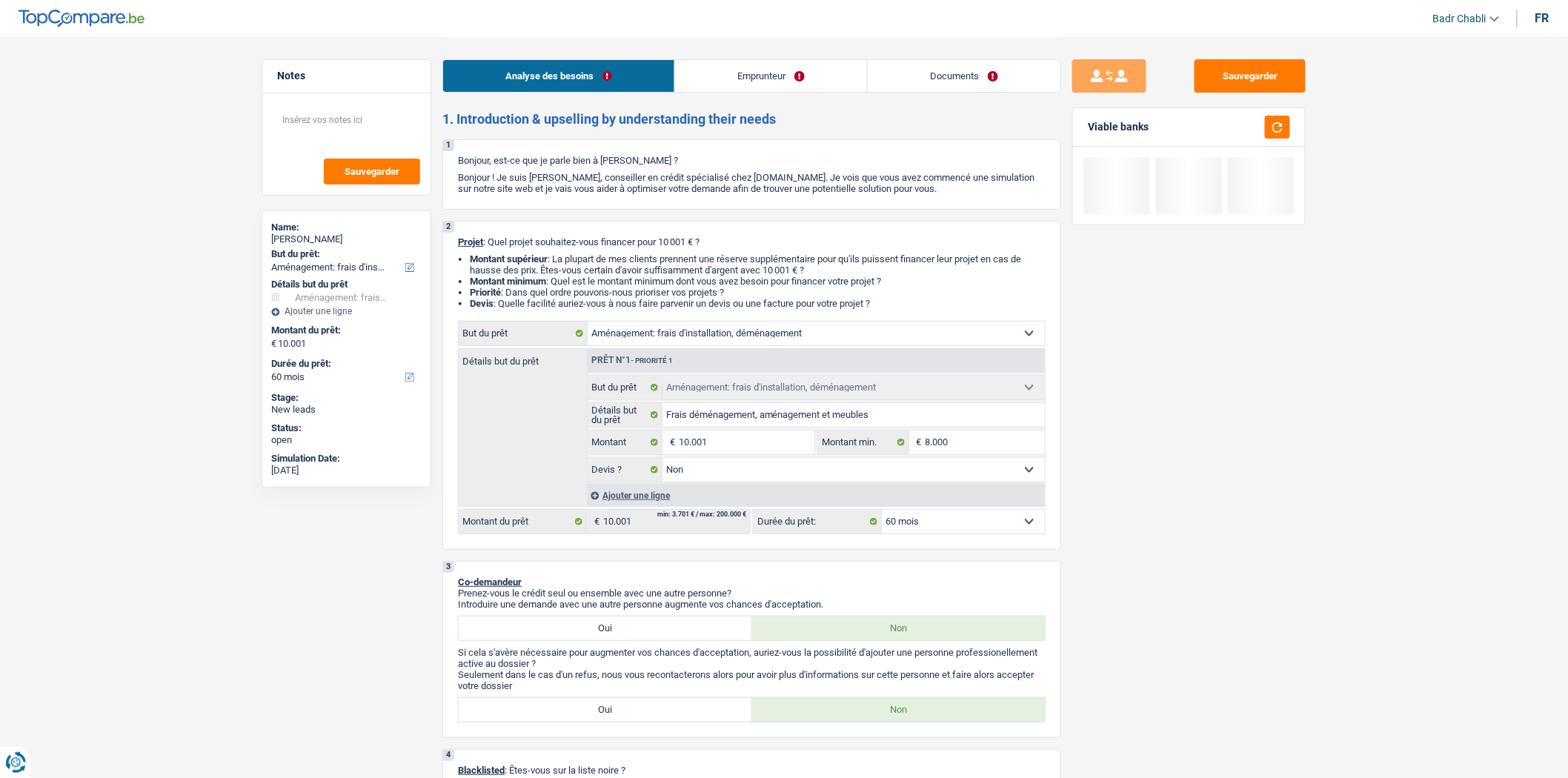
click at [952, 521] on select "12 mois 18 mois 24 mois 30 mois 36 mois 42 mois 48 mois 60 mois Sélectionner un…" at bounding box center [963, 522] width 163 height 24
click at [882, 515] on select "12 mois 18 mois 24 mois 30 mois 36 mois 42 mois 48 mois 60 mois Sélectionner un…" at bounding box center [963, 522] width 163 height 24
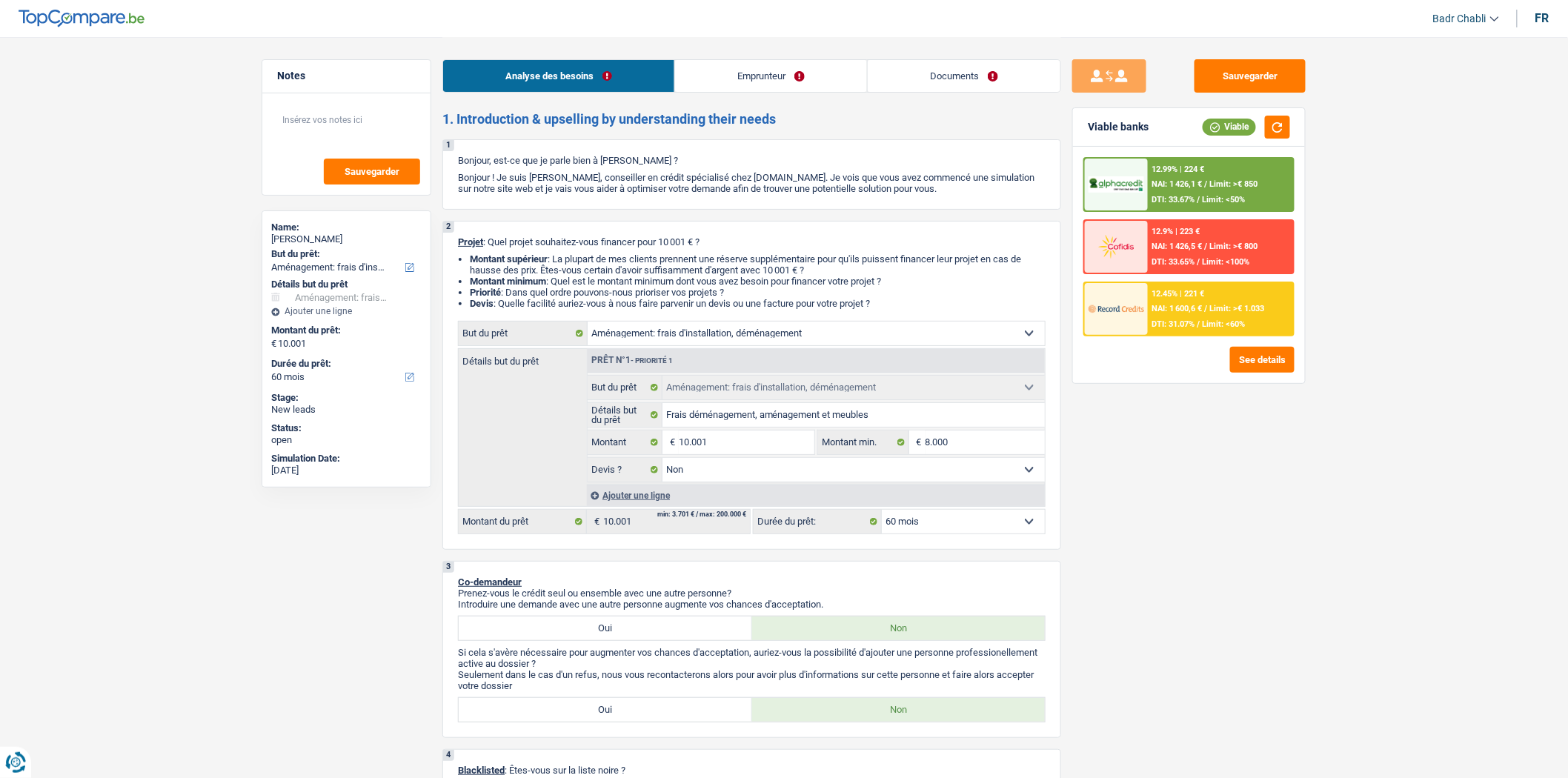
click at [790, 56] on div "Analyse des besoins Emprunteur Documents" at bounding box center [751, 68] width 618 height 63
click at [790, 71] on link "Emprunteur" at bounding box center [771, 76] width 192 height 32
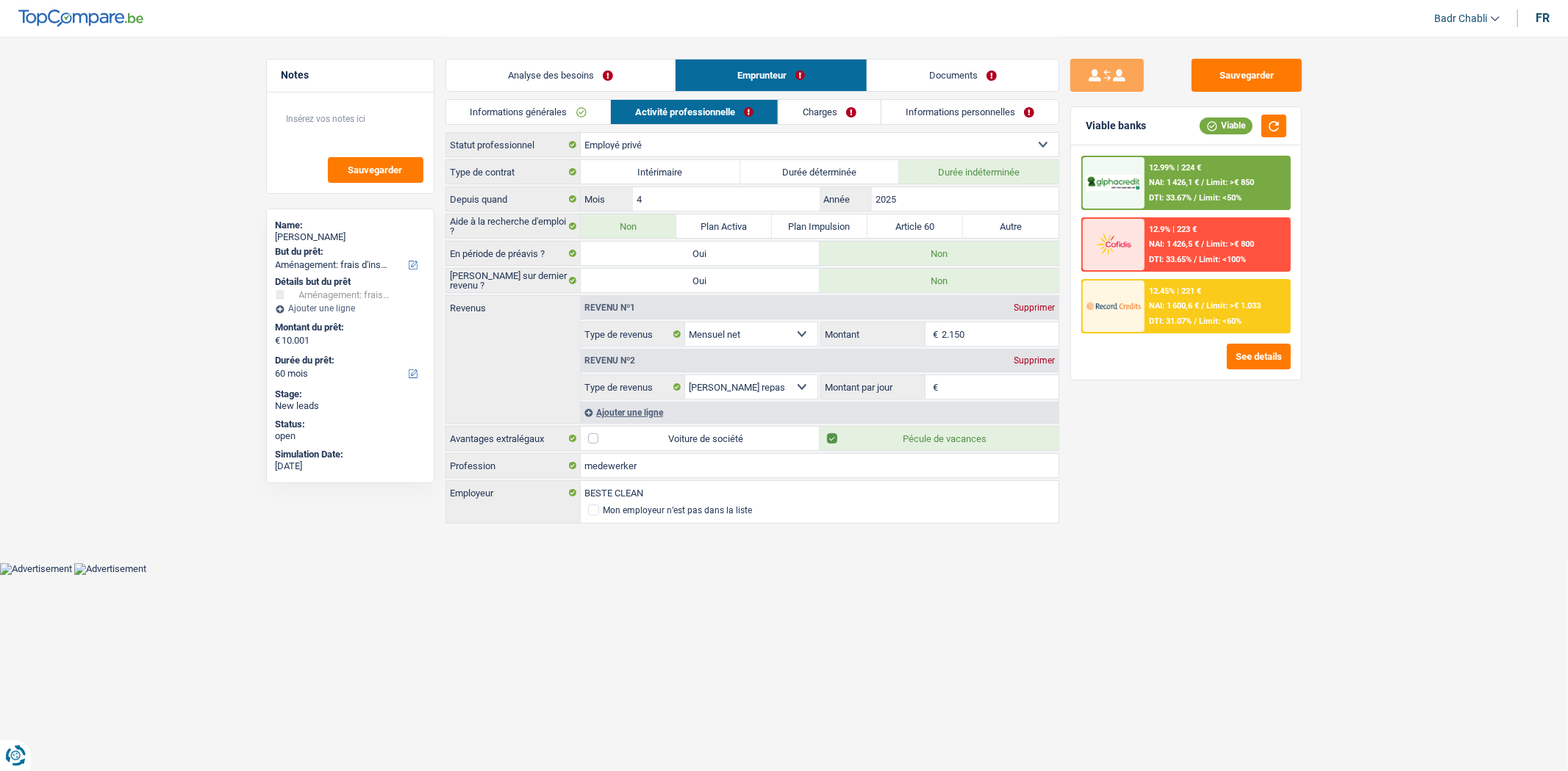
click at [963, 110] on link "Informations personnelles" at bounding box center [970, 112] width 177 height 24
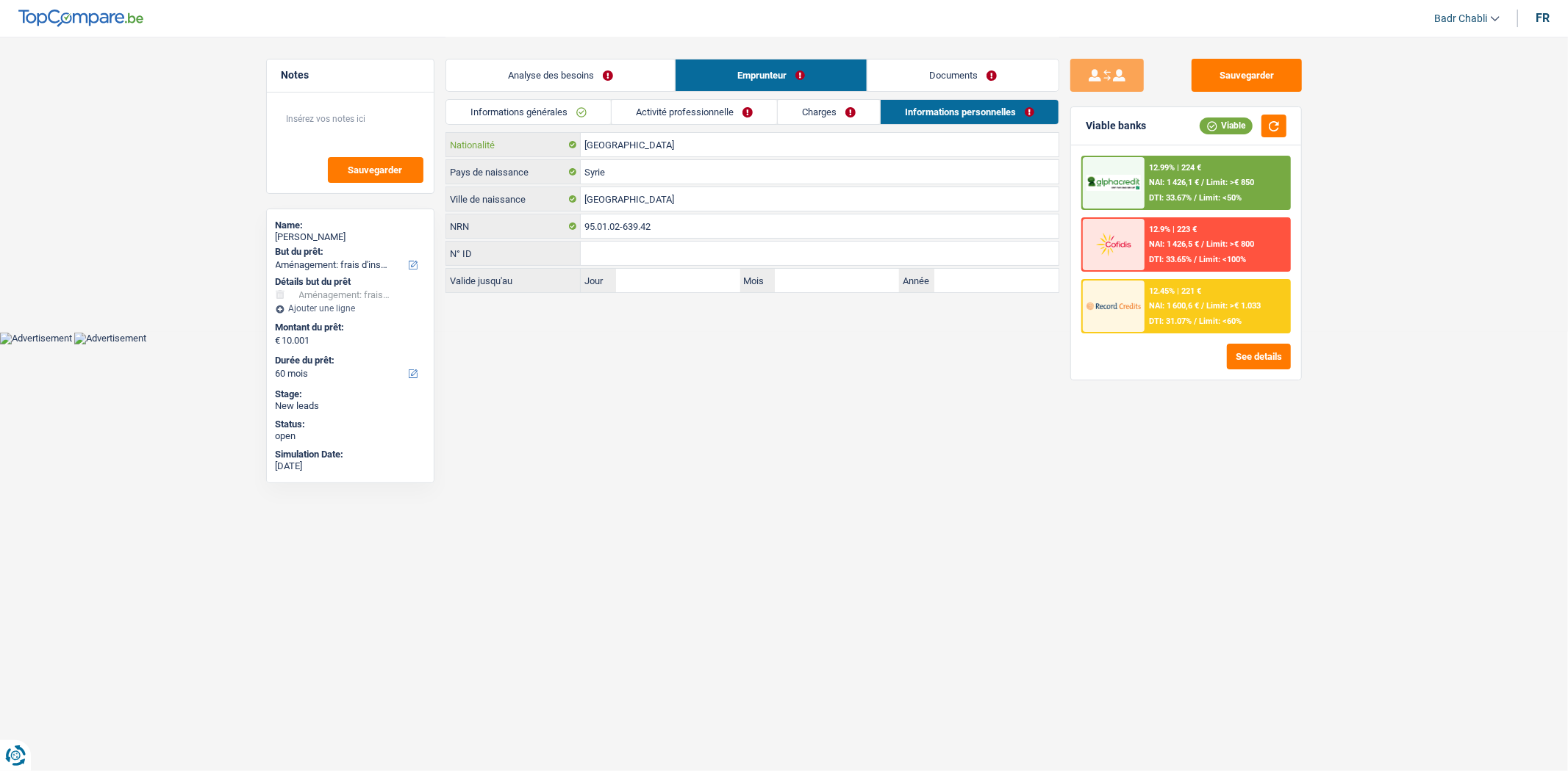
click at [654, 141] on input "Belgique" at bounding box center [819, 145] width 478 height 24
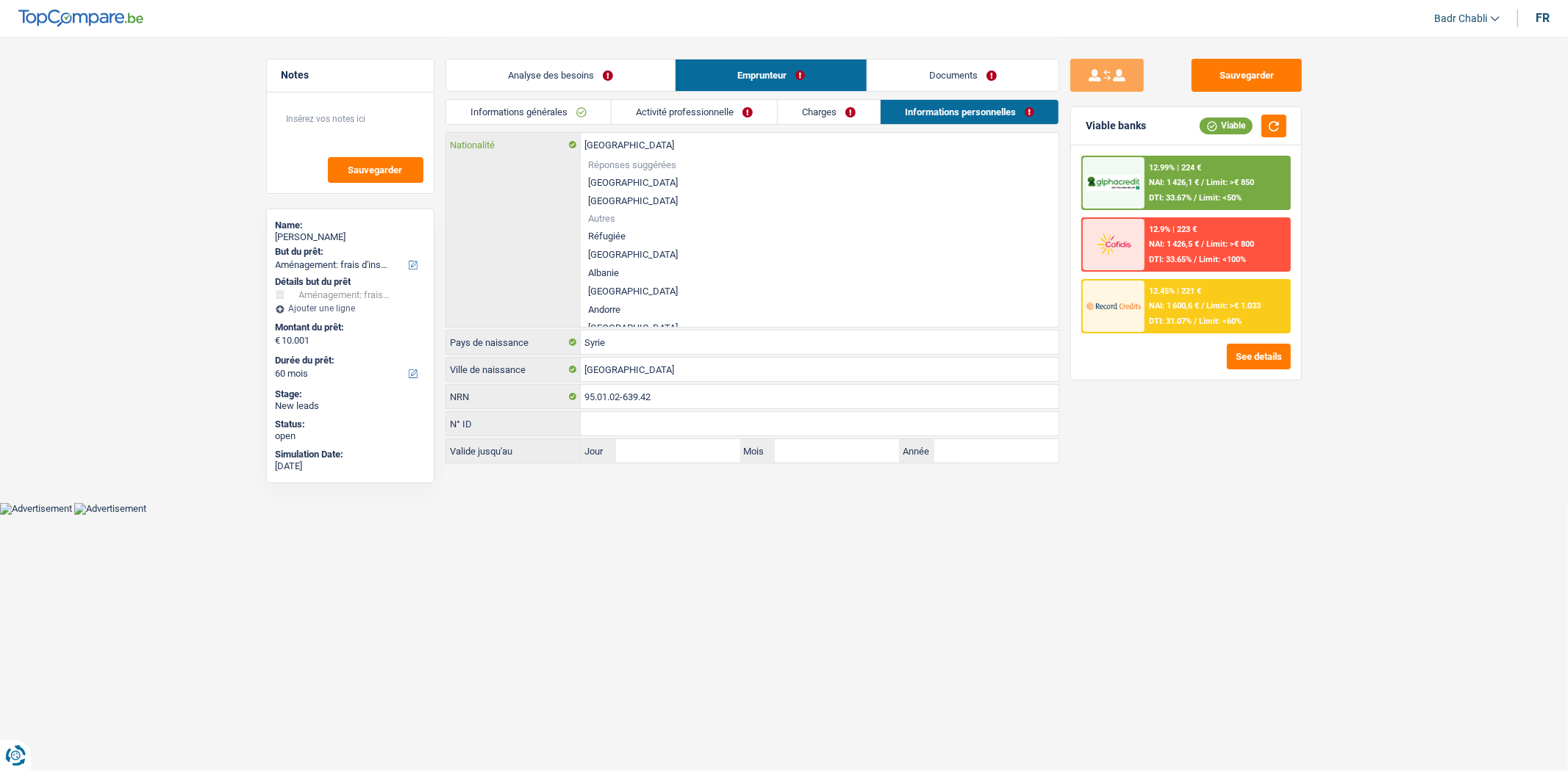
click at [654, 141] on input "Belgique" at bounding box center [819, 145] width 478 height 24
type input "s"
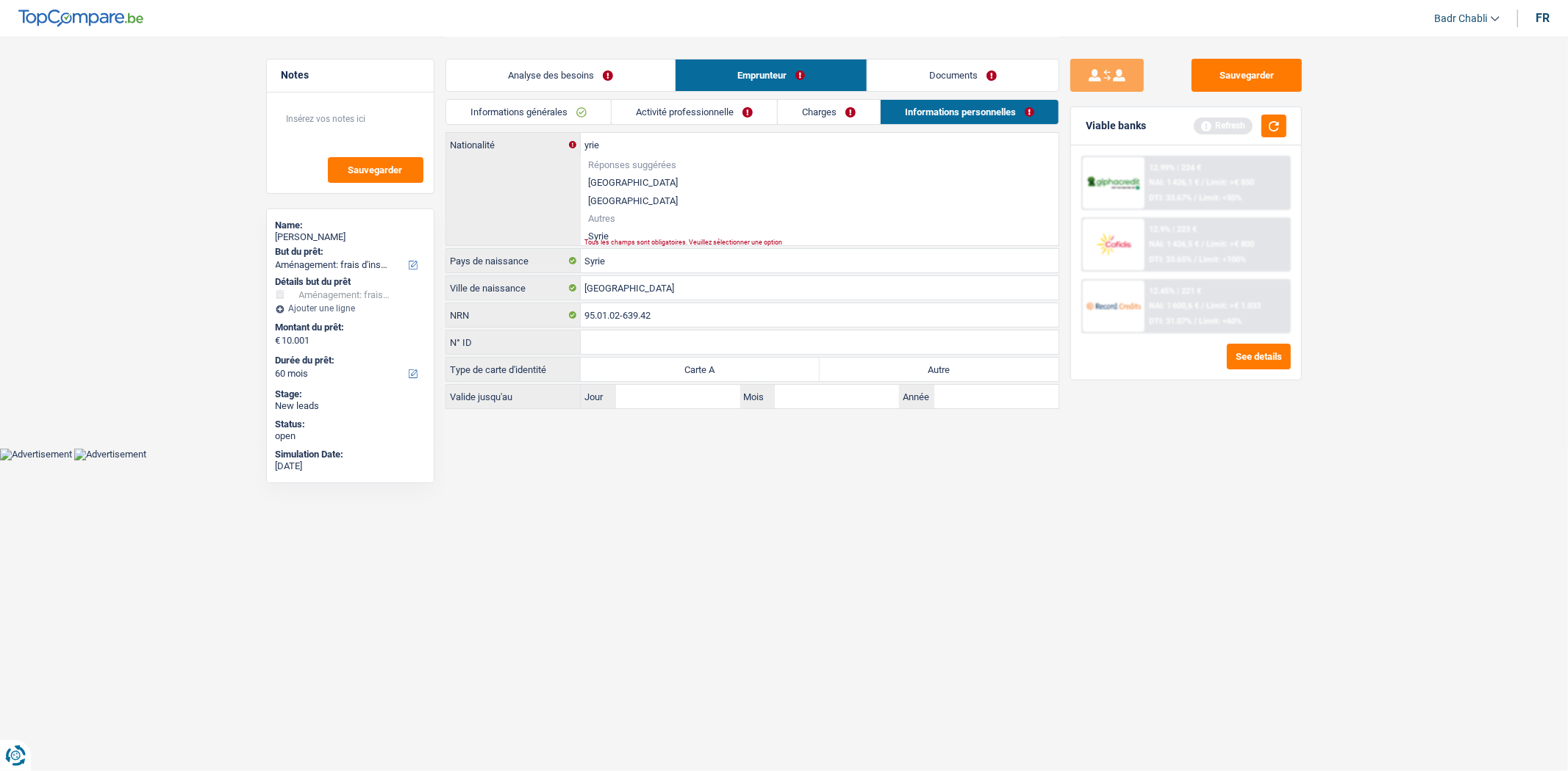
click at [591, 243] on div "Tous les champs sont obligatoires. Veuillez sélectionner une option" at bounding box center [797, 242] width 425 height 6
click at [596, 243] on div "Tous les champs sont obligatoires. Veuillez sélectionner une option" at bounding box center [797, 242] width 425 height 6
click at [605, 232] on li "Syrie" at bounding box center [819, 236] width 478 height 18
type input "Syrie"
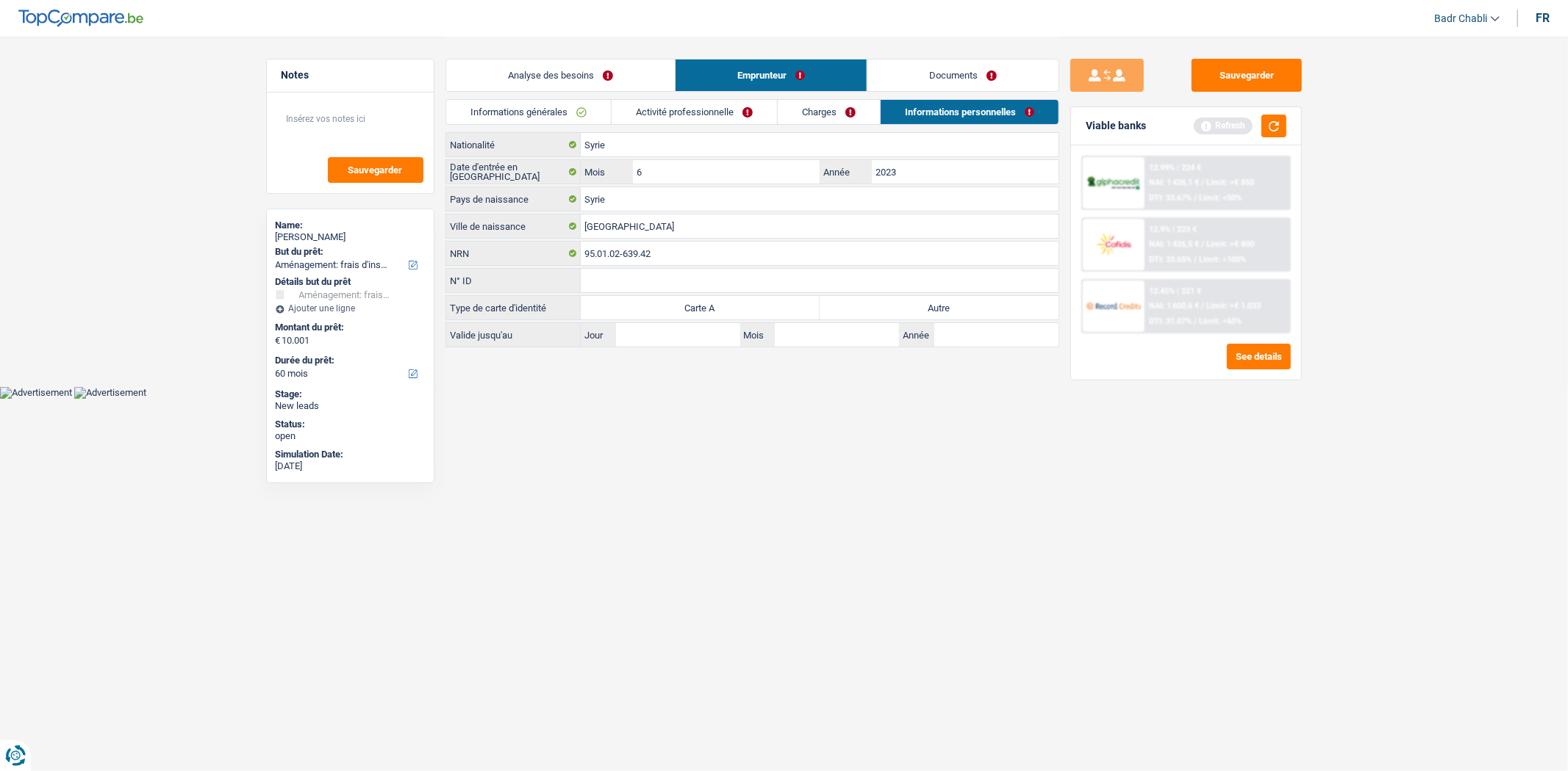
click at [940, 302] on label "Autre" at bounding box center [939, 308] width 239 height 24
click at [940, 302] on input "Autre" at bounding box center [939, 308] width 239 height 24
radio input "true"
click at [800, 116] on link "Charges" at bounding box center [829, 112] width 102 height 24
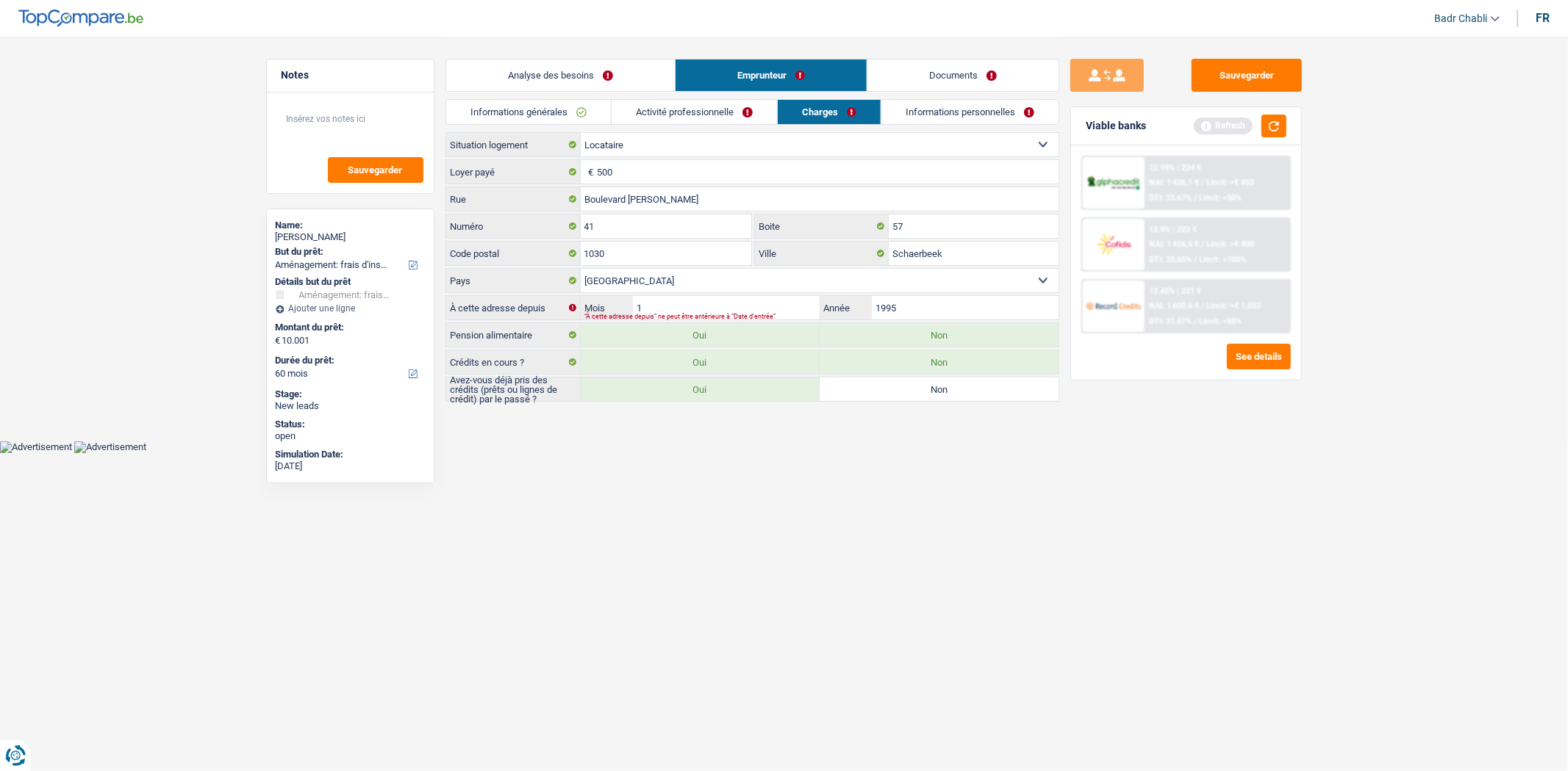
click at [892, 391] on label "Non" at bounding box center [939, 389] width 239 height 24
click at [892, 391] on input "Non" at bounding box center [939, 389] width 239 height 24
radio input "true"
click at [915, 301] on input "1995" at bounding box center [964, 308] width 186 height 24
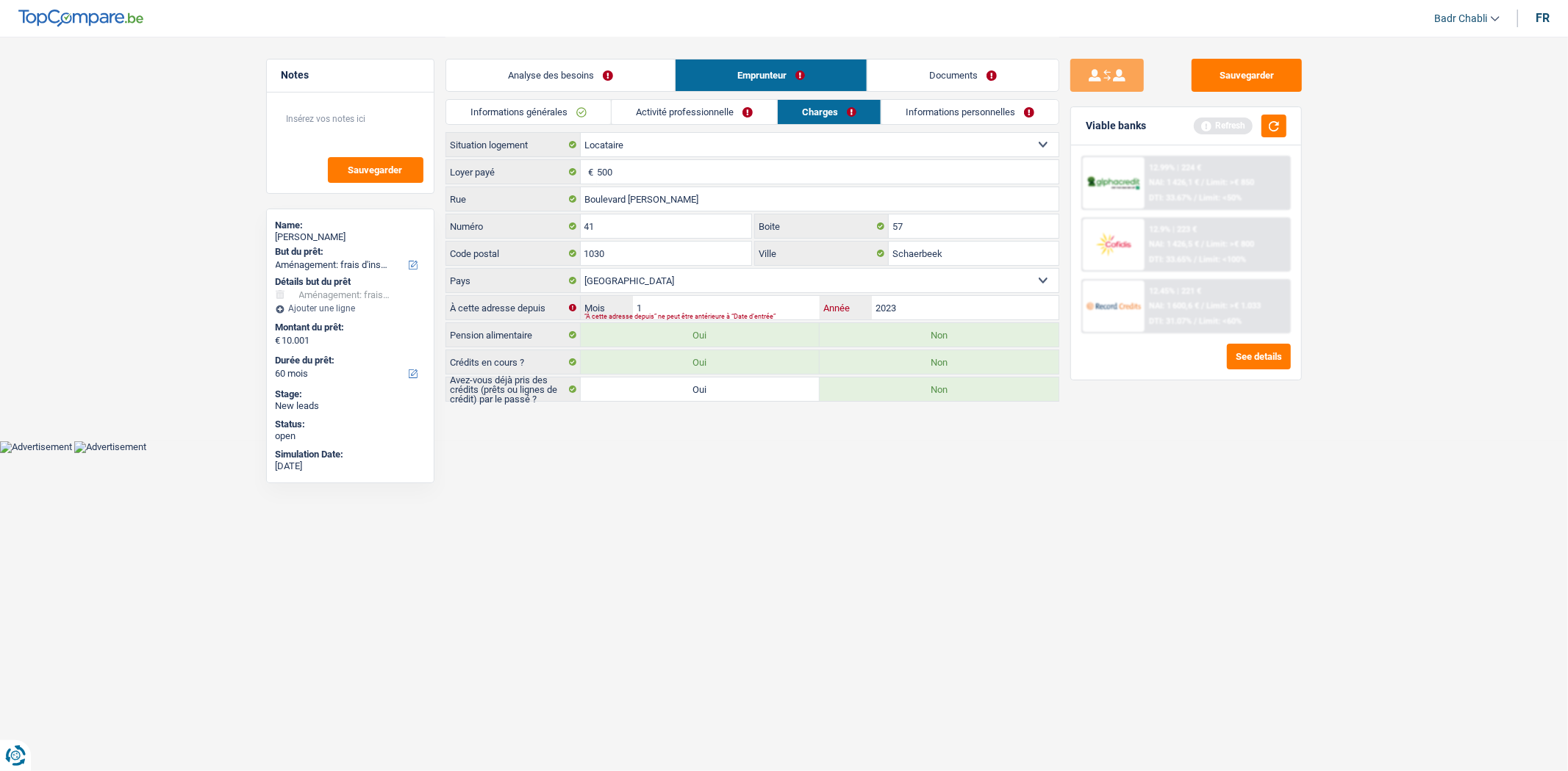
type input "2023"
click at [779, 302] on input "1" at bounding box center [726, 308] width 186 height 24
type input "12"
click at [681, 113] on link "Activité professionnelle" at bounding box center [694, 112] width 165 height 24
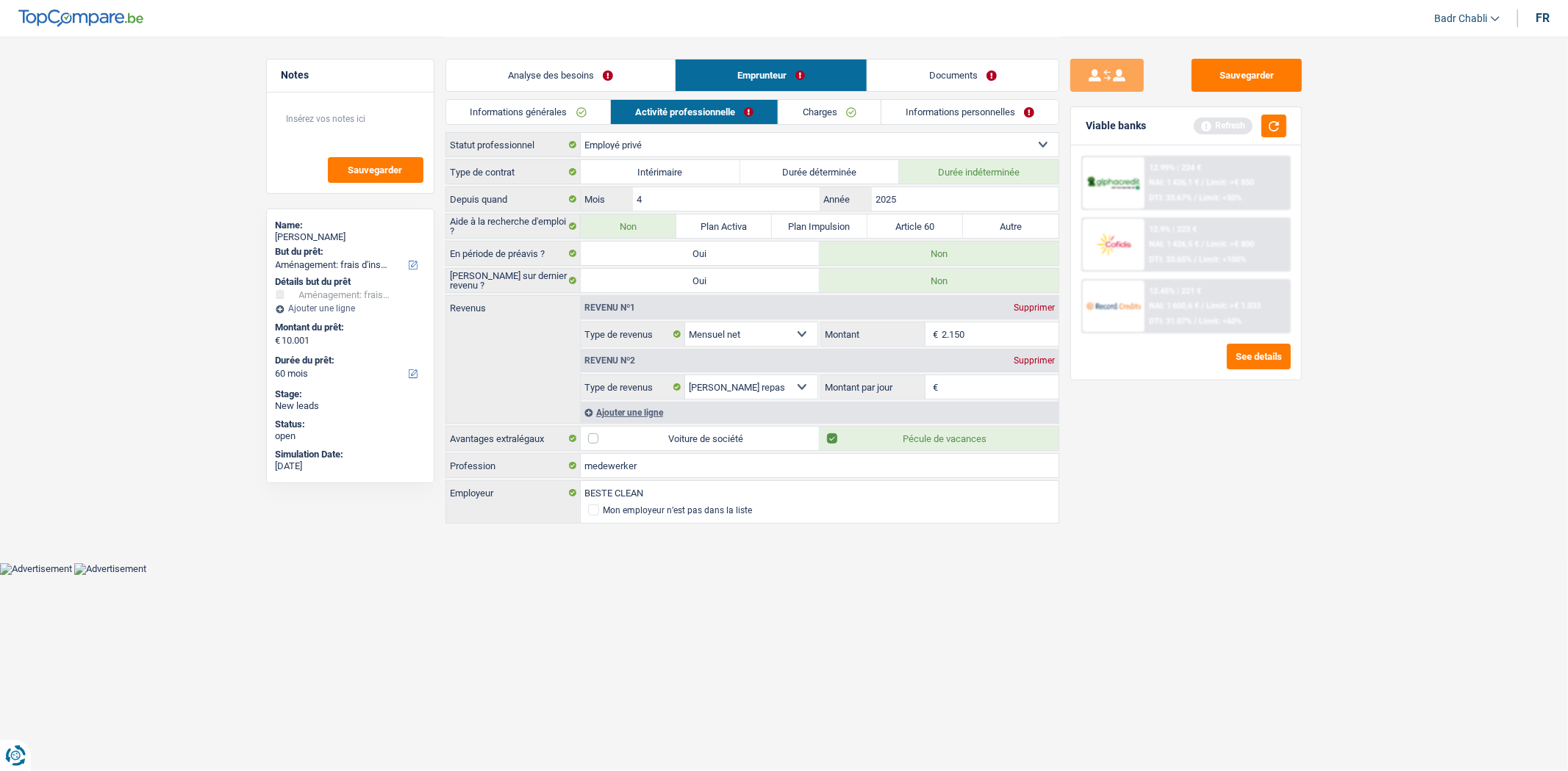
click at [543, 118] on link "Informations générales" at bounding box center [528, 112] width 164 height 24
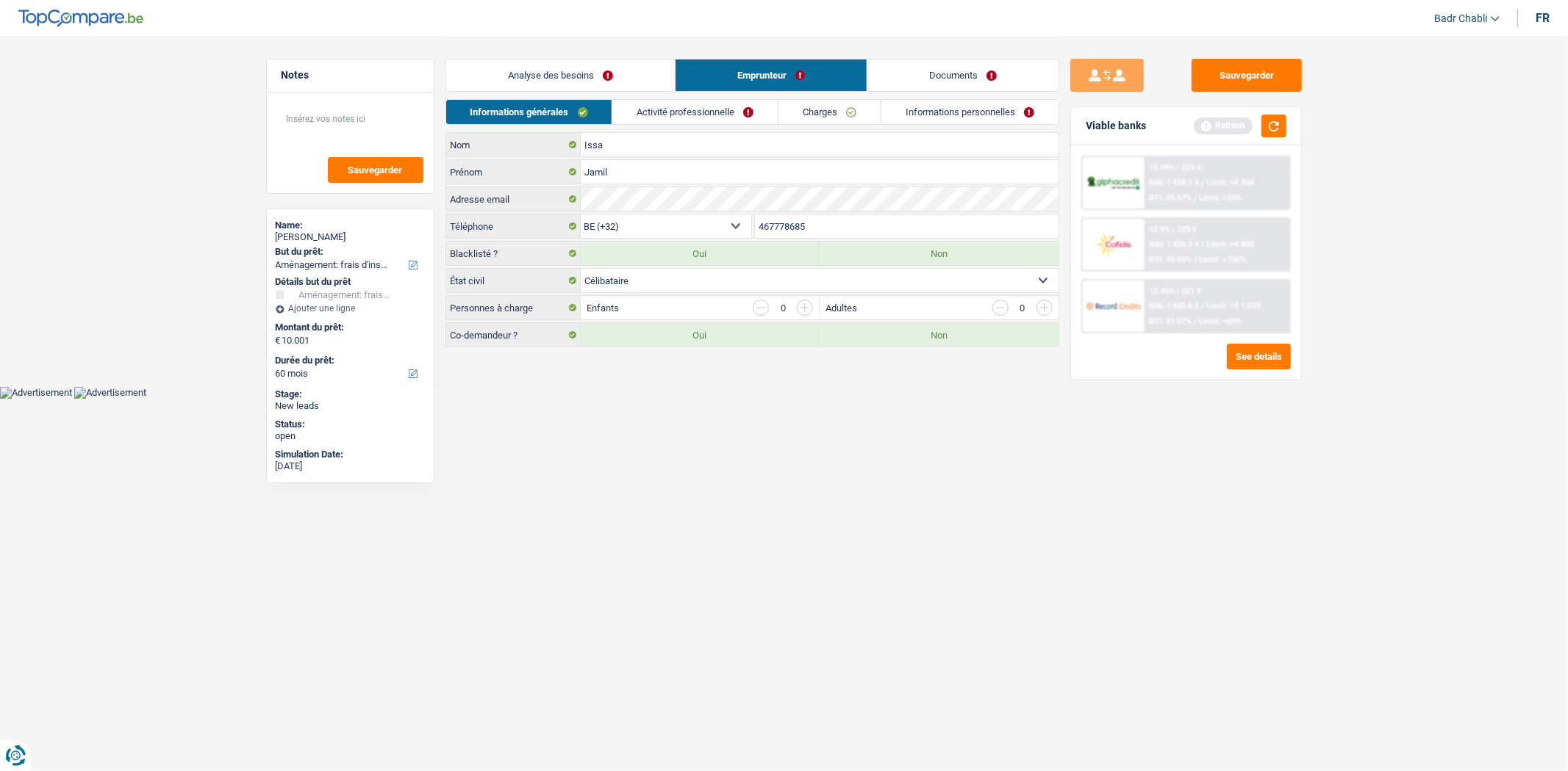
click at [584, 78] on link "Analyse des besoins" at bounding box center [560, 75] width 229 height 31
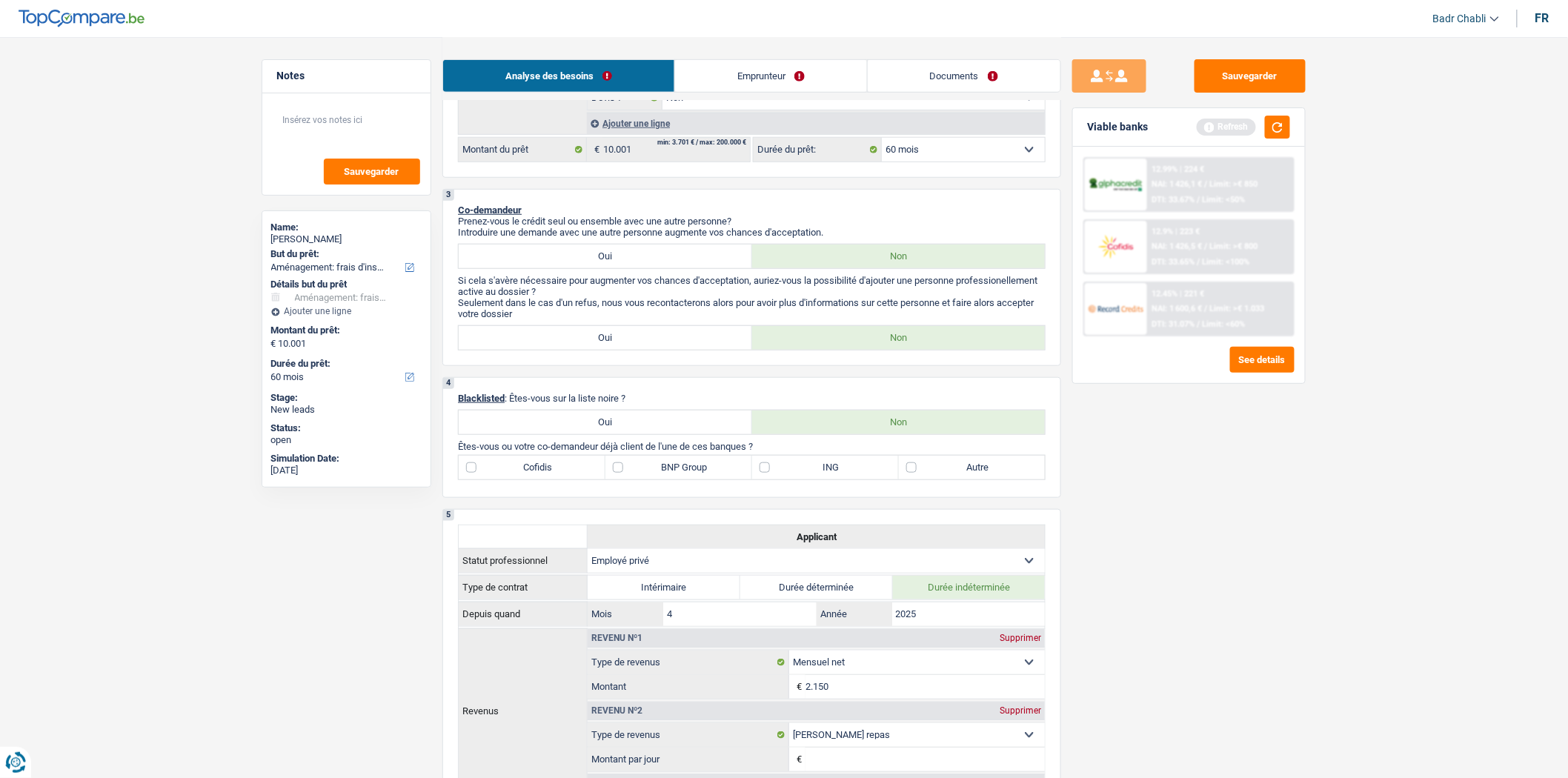
scroll to position [493, 0]
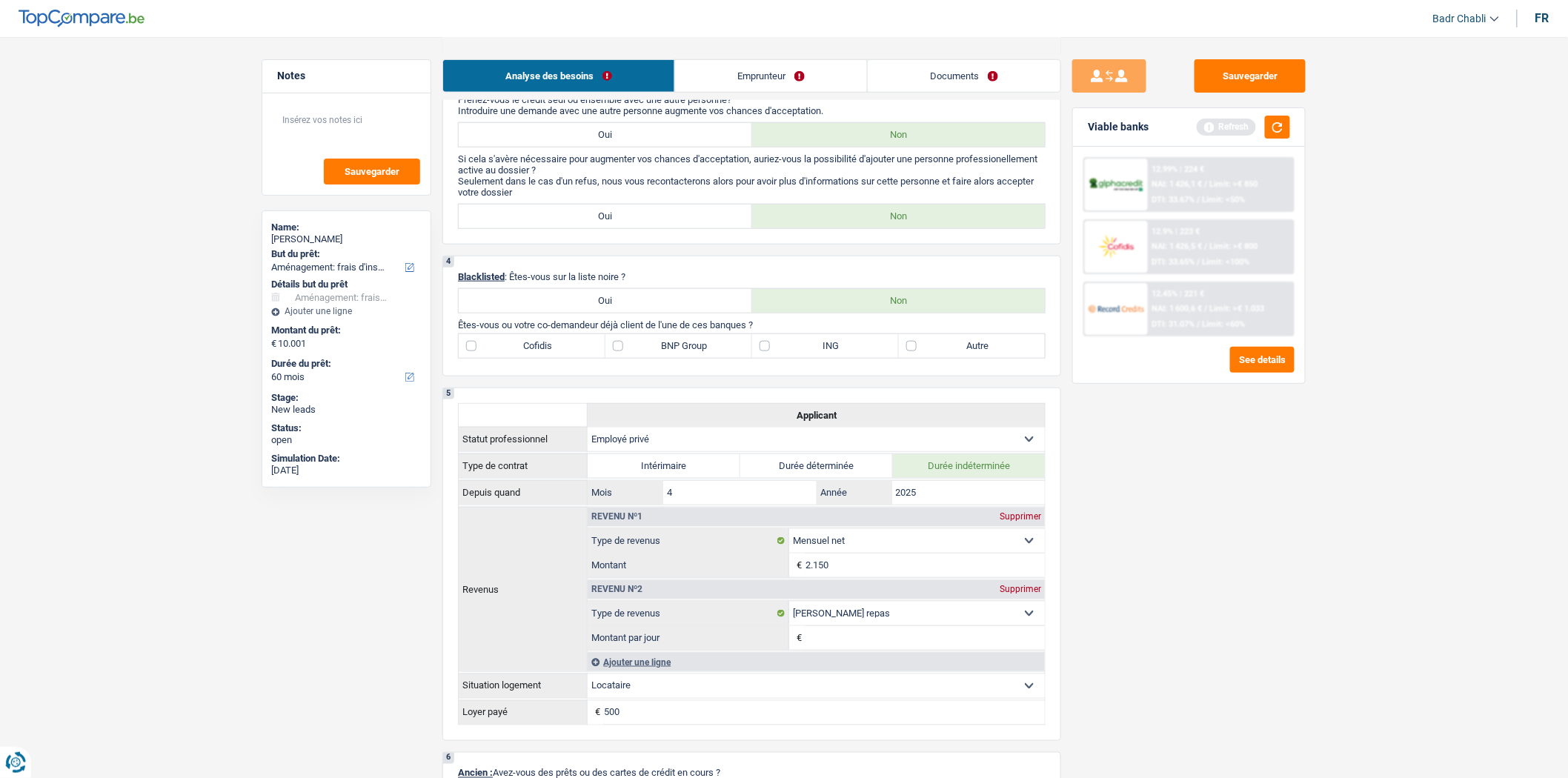
click at [942, 358] on label "Autre" at bounding box center [972, 347] width 147 height 24
click at [942, 358] on input "Autre" at bounding box center [972, 347] width 147 height 24
checkbox input "true"
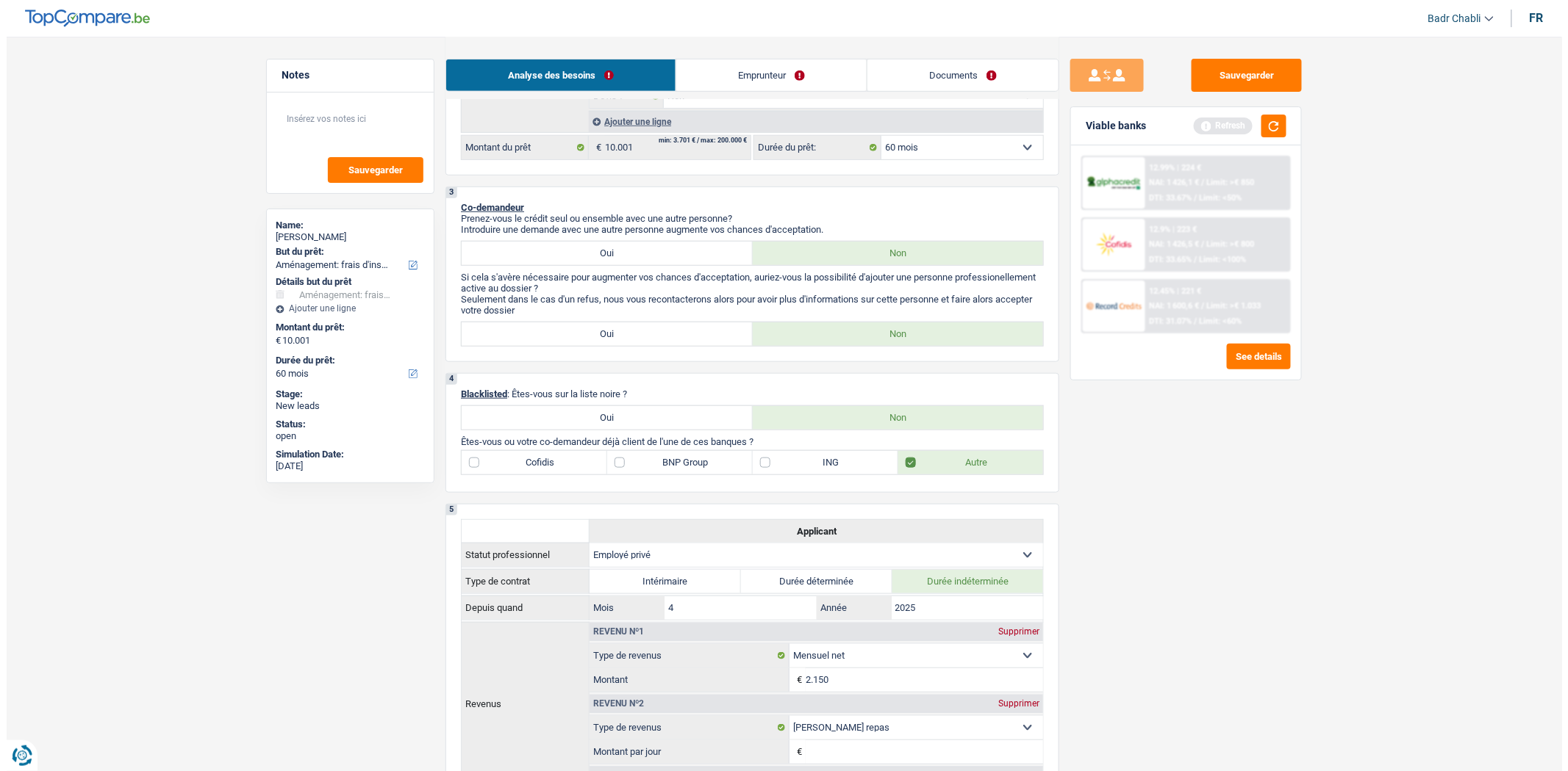
scroll to position [0, 0]
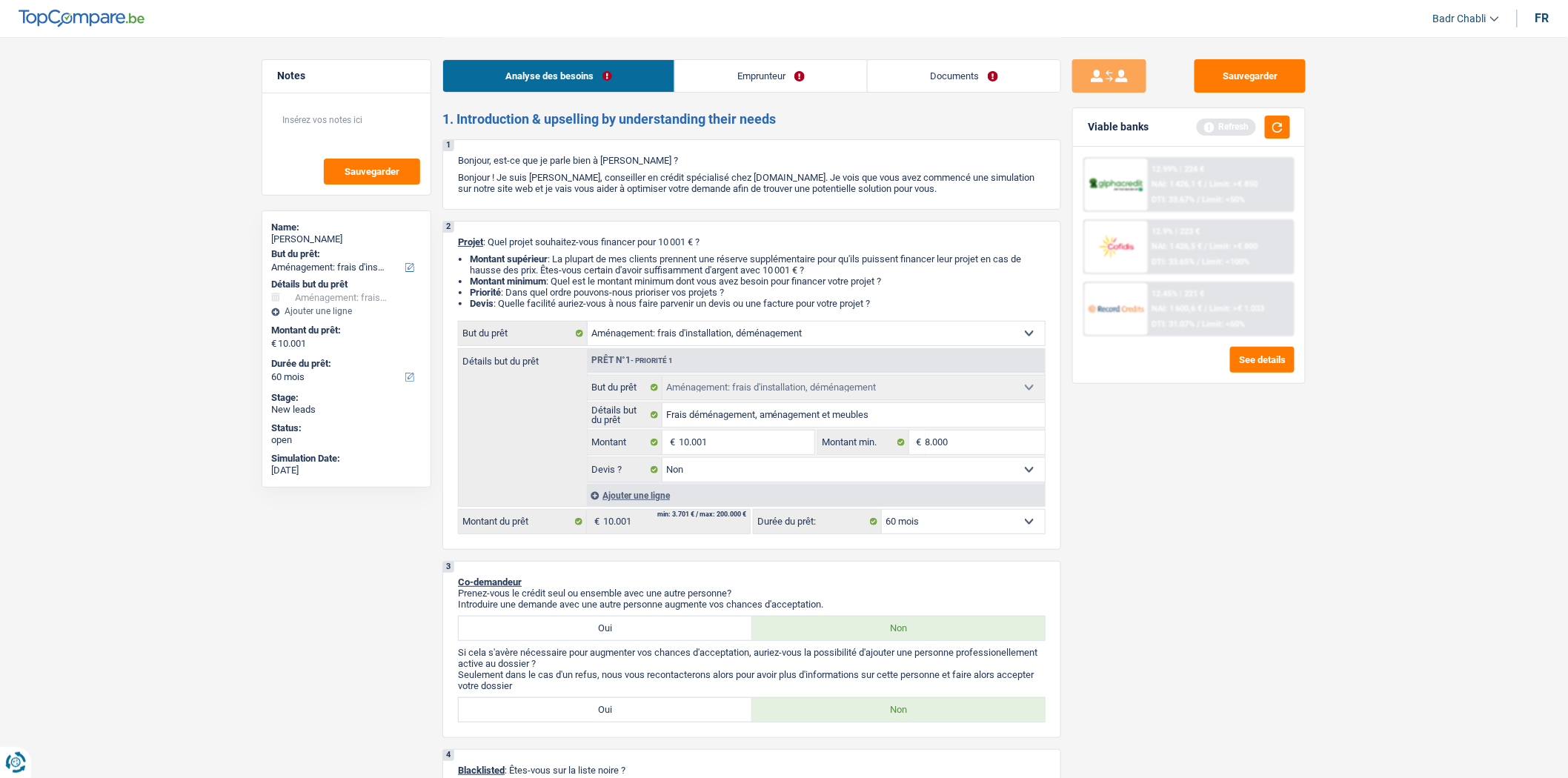
click at [763, 62] on link "Emprunteur" at bounding box center [771, 76] width 192 height 32
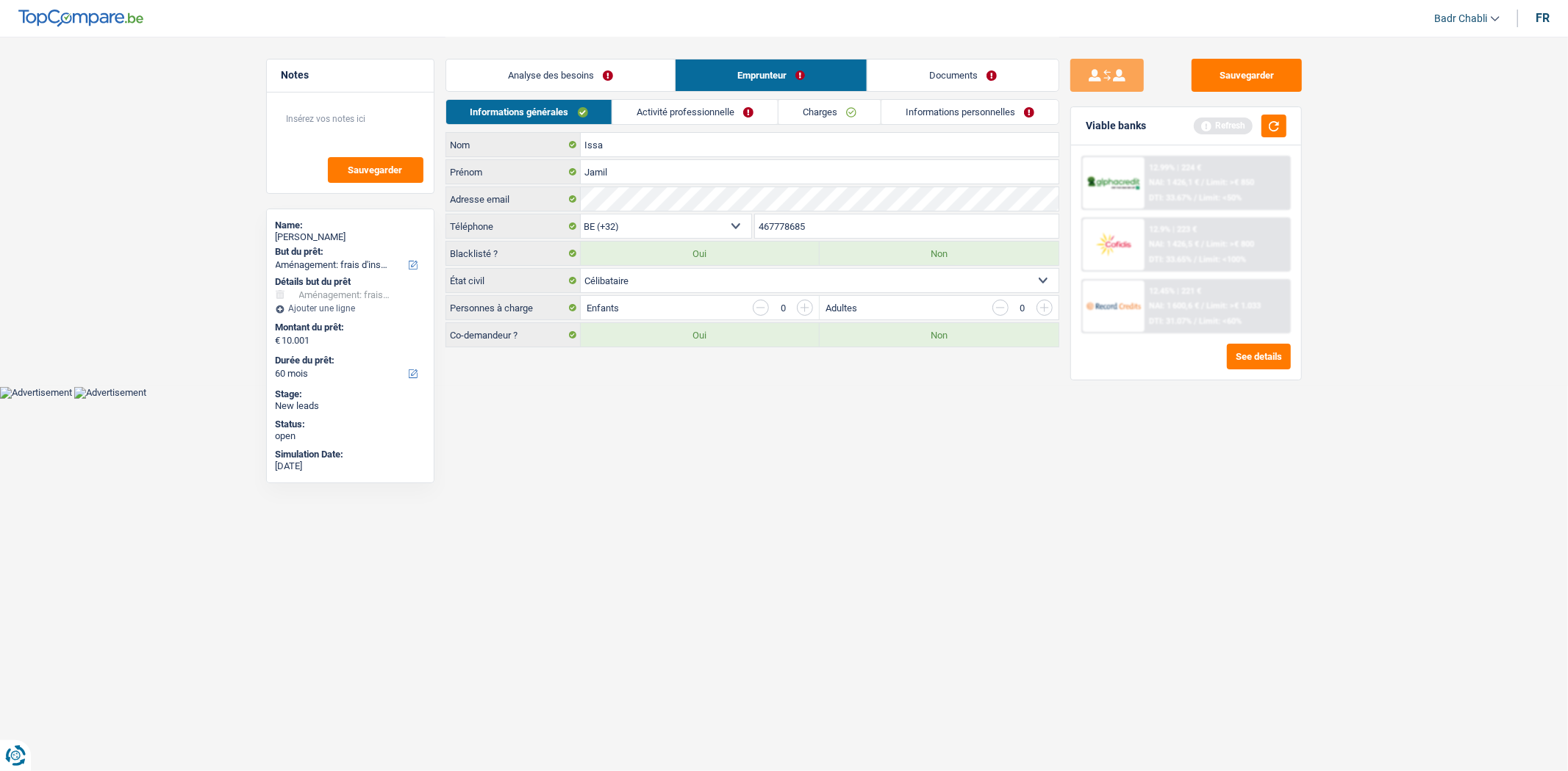
click at [681, 122] on link "Activité professionnelle" at bounding box center [695, 112] width 165 height 24
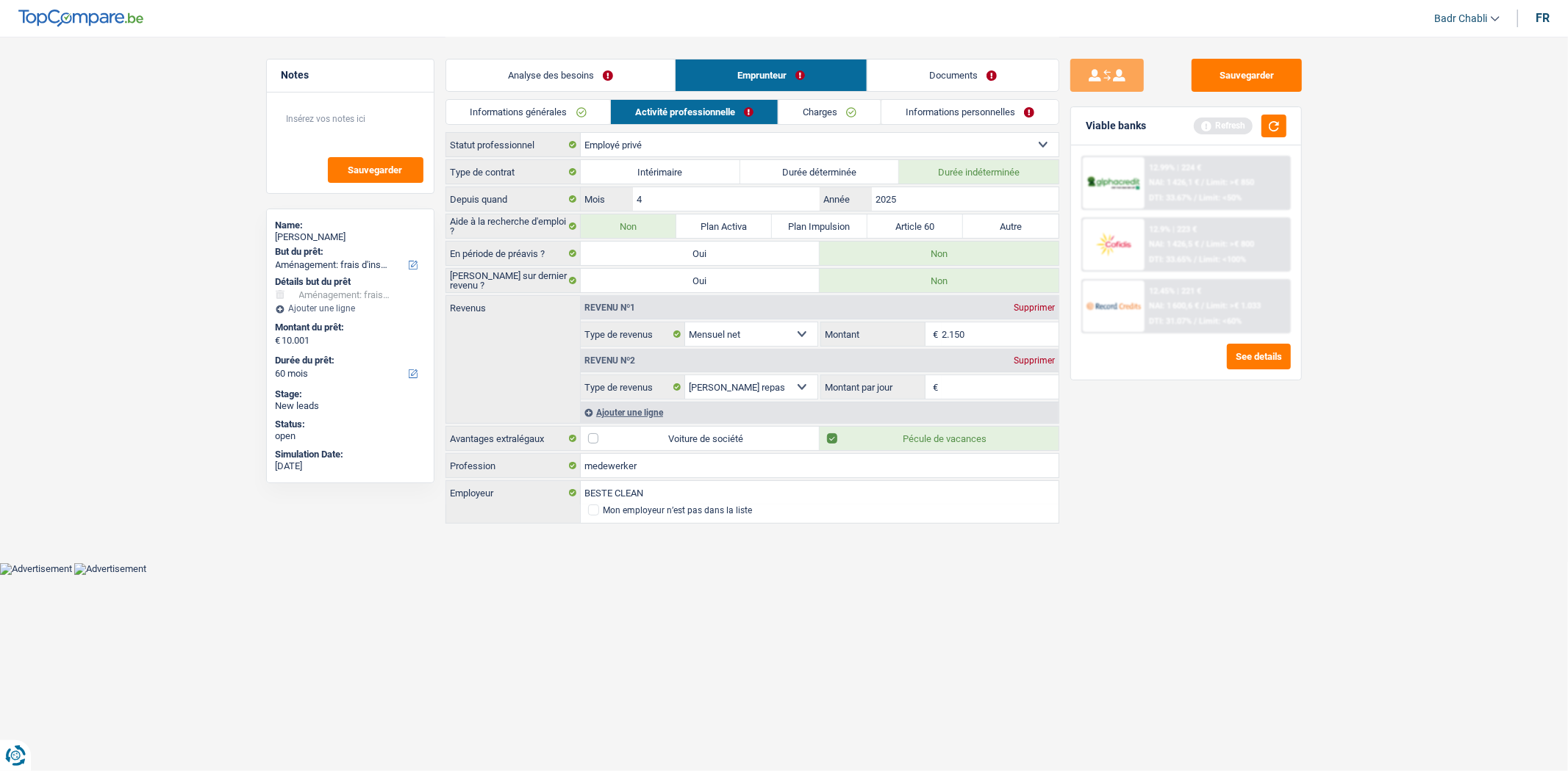
click at [966, 393] on input "Montant par jour" at bounding box center [999, 387] width 117 height 24
click at [960, 384] on input "Montant par jour" at bounding box center [999, 387] width 117 height 24
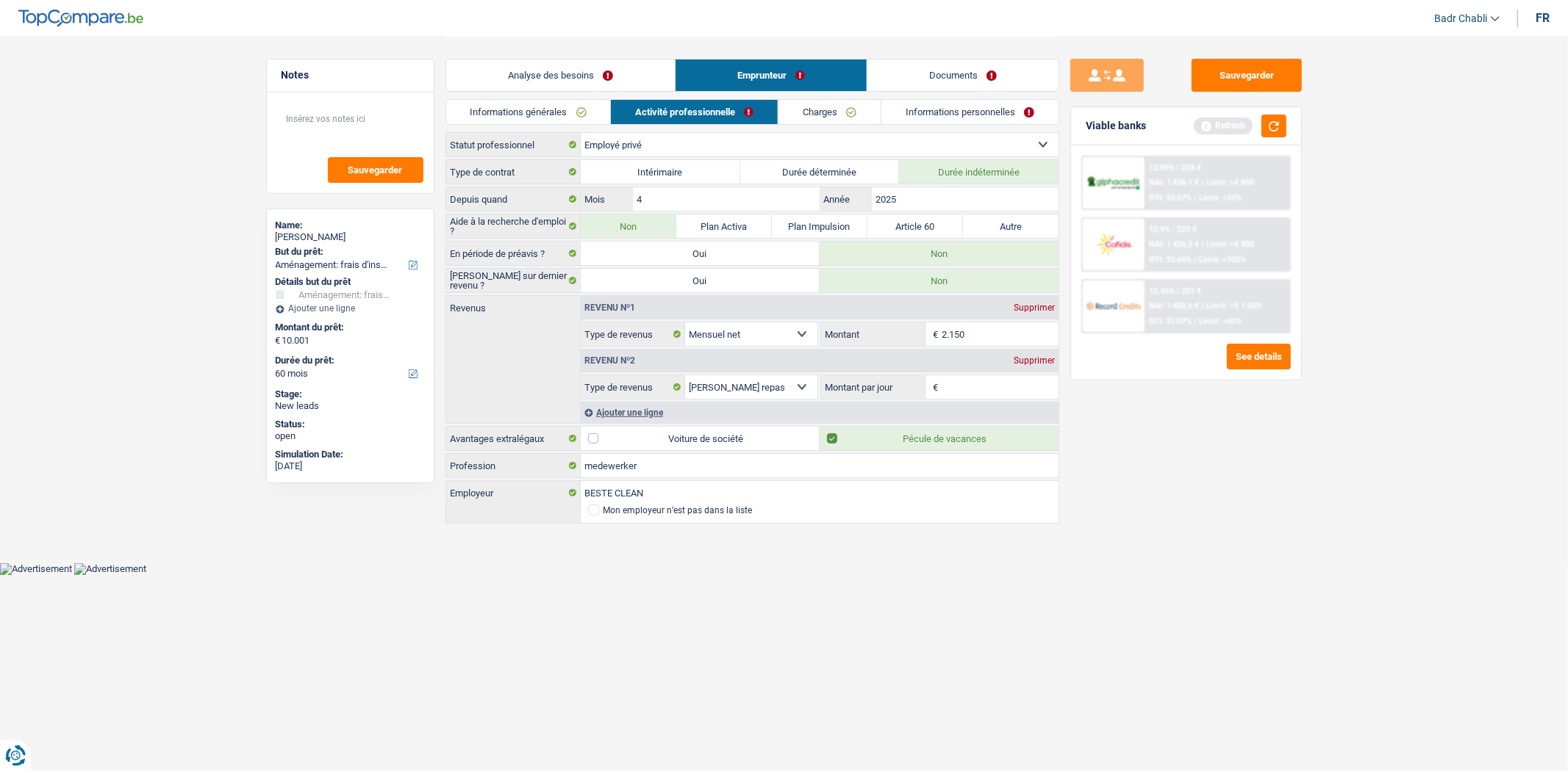
click at [960, 384] on input "Montant par jour" at bounding box center [999, 387] width 117 height 24
type input "8,0"
click at [823, 108] on link "Charges" at bounding box center [830, 112] width 102 height 24
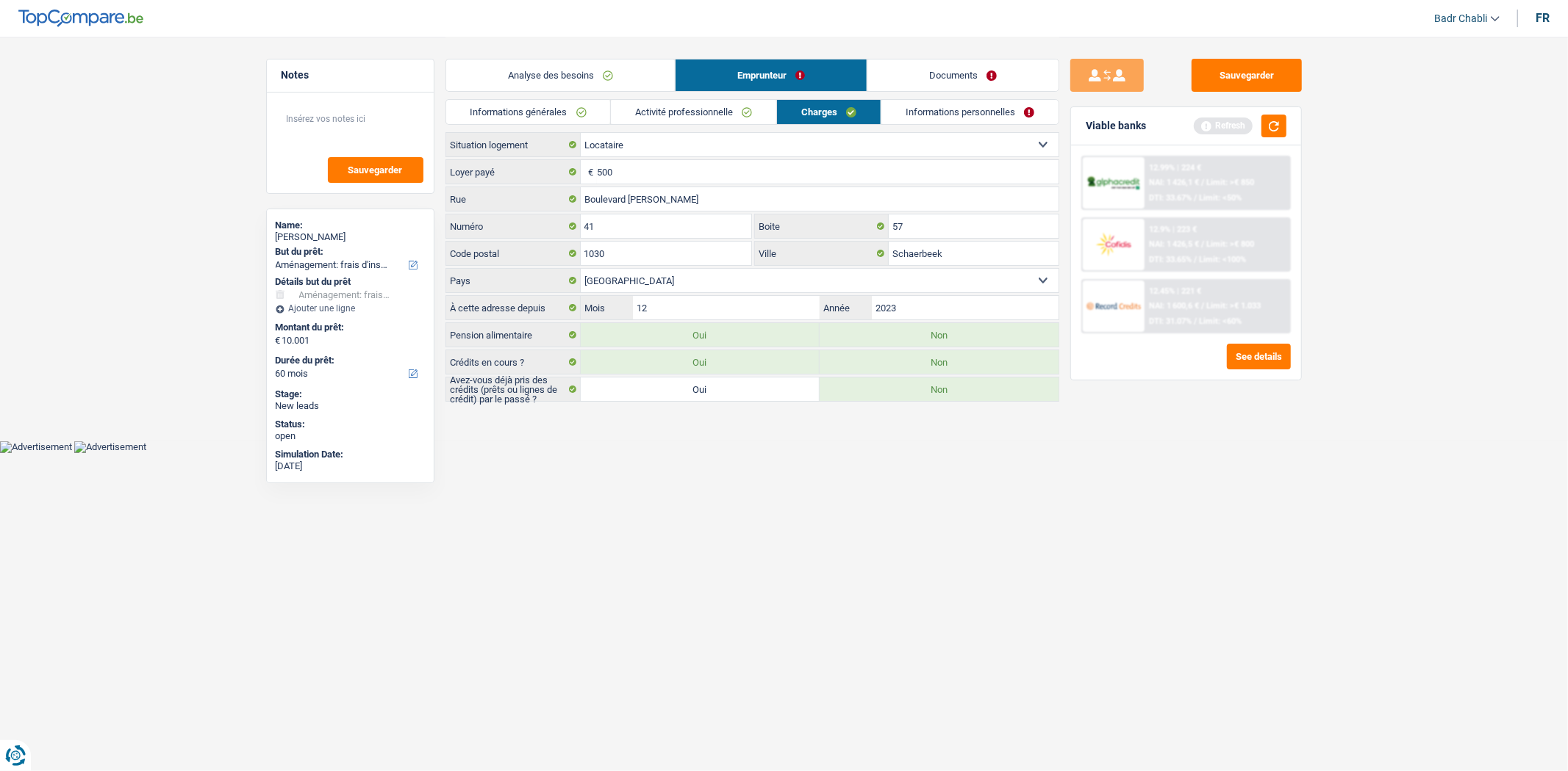
click at [714, 118] on link "Activité professionnelle" at bounding box center [694, 112] width 165 height 24
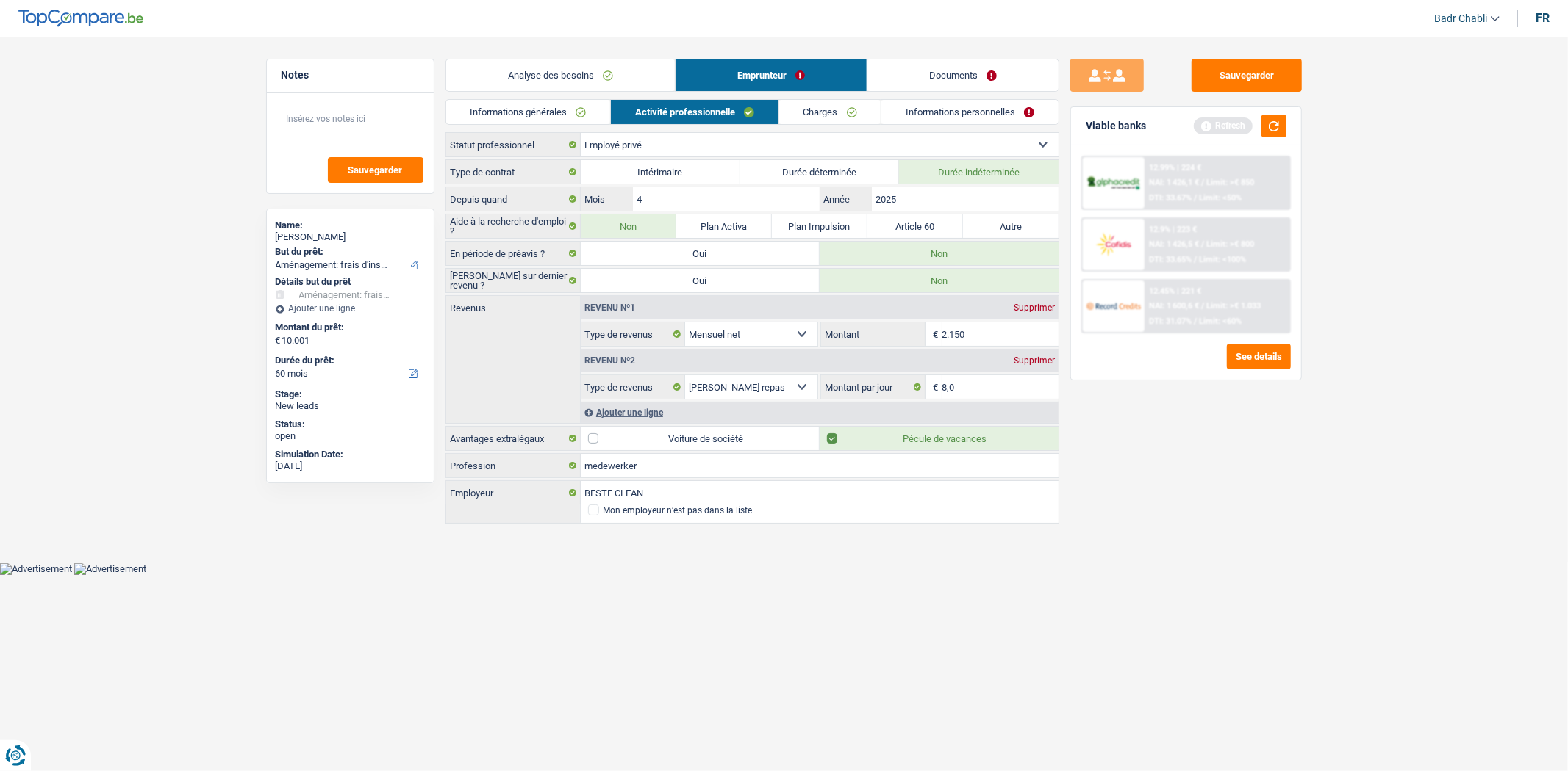
click at [1033, 351] on div "Revenu nº2 Supprimer" at bounding box center [819, 361] width 478 height 24
click at [1037, 357] on div "Supprimer" at bounding box center [1034, 360] width 49 height 9
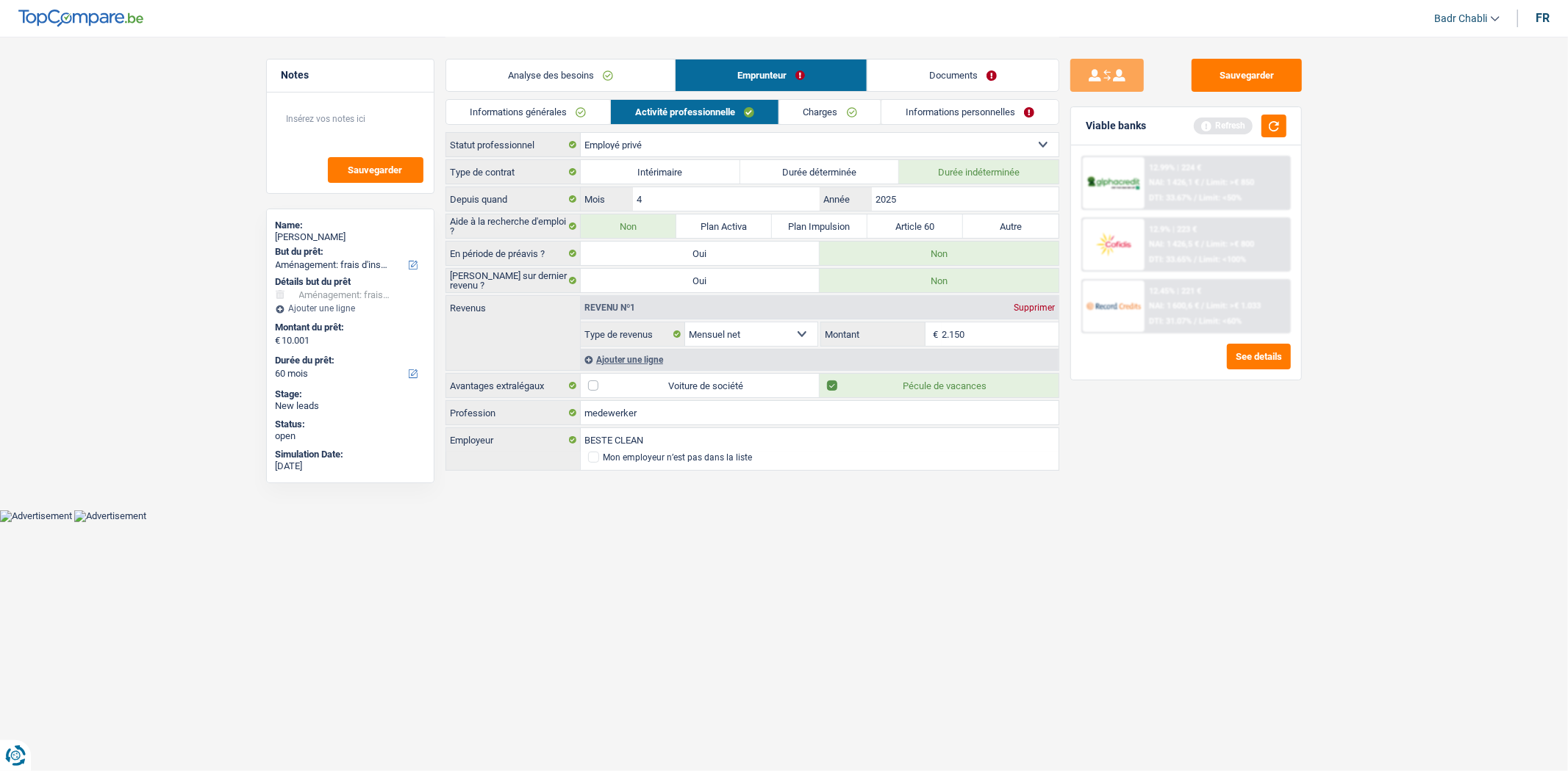
click at [817, 107] on link "Charges" at bounding box center [830, 112] width 102 height 24
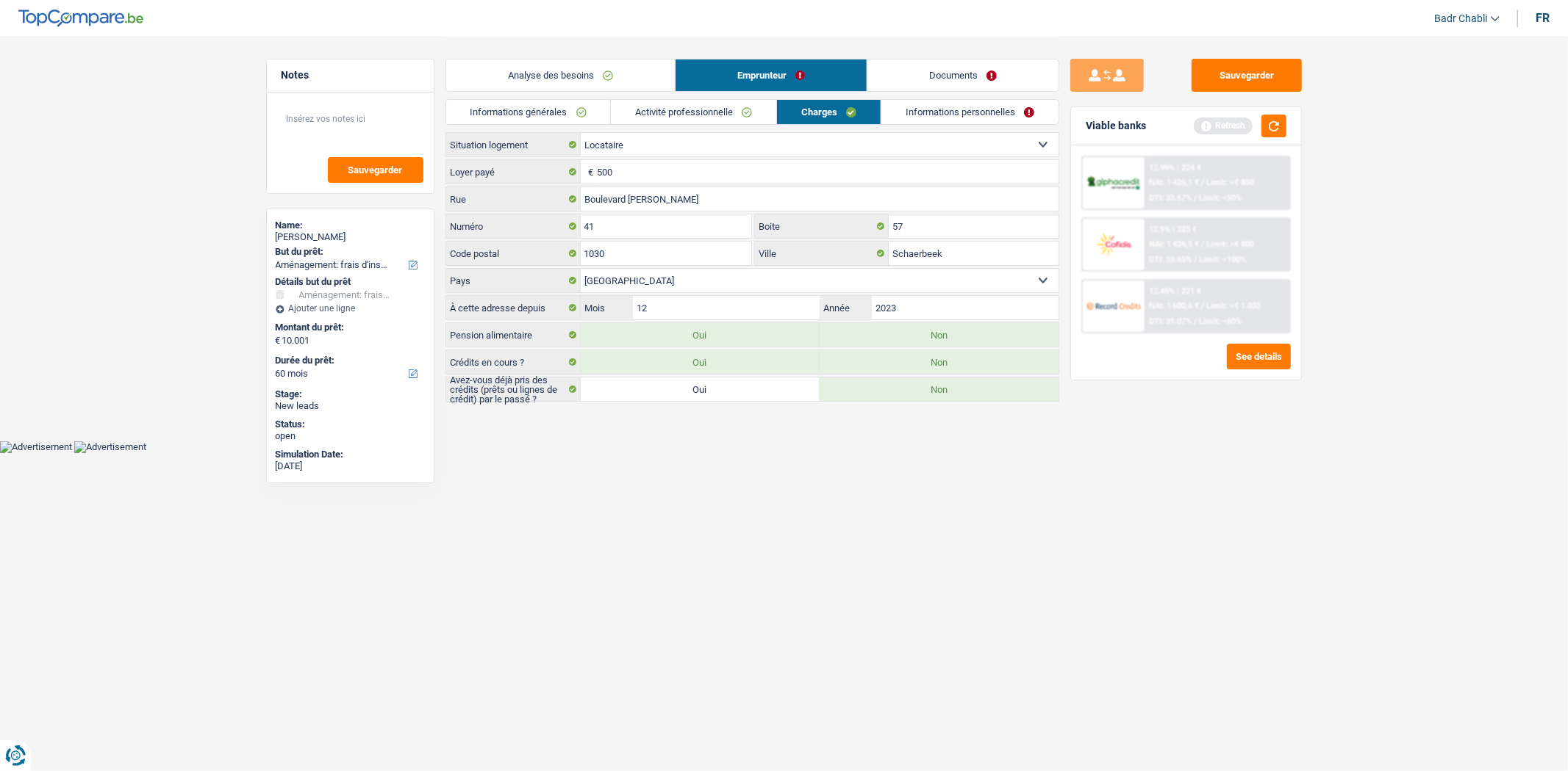
click at [976, 111] on link "Informations personnelles" at bounding box center [970, 112] width 177 height 24
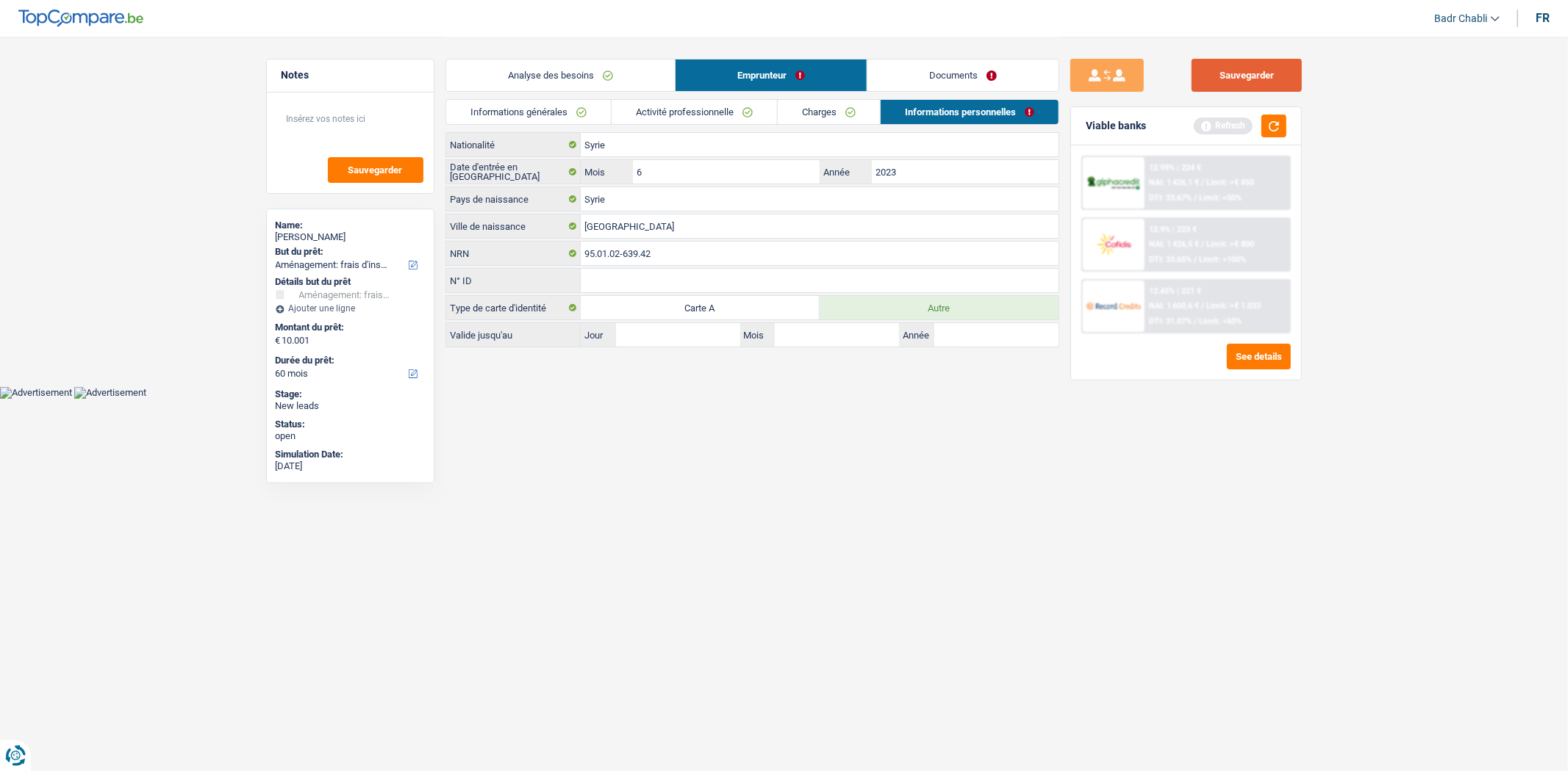
click at [1239, 81] on button "Sauvegarder" at bounding box center [1246, 75] width 110 height 33
click at [952, 76] on link "Documents" at bounding box center [963, 75] width 191 height 31
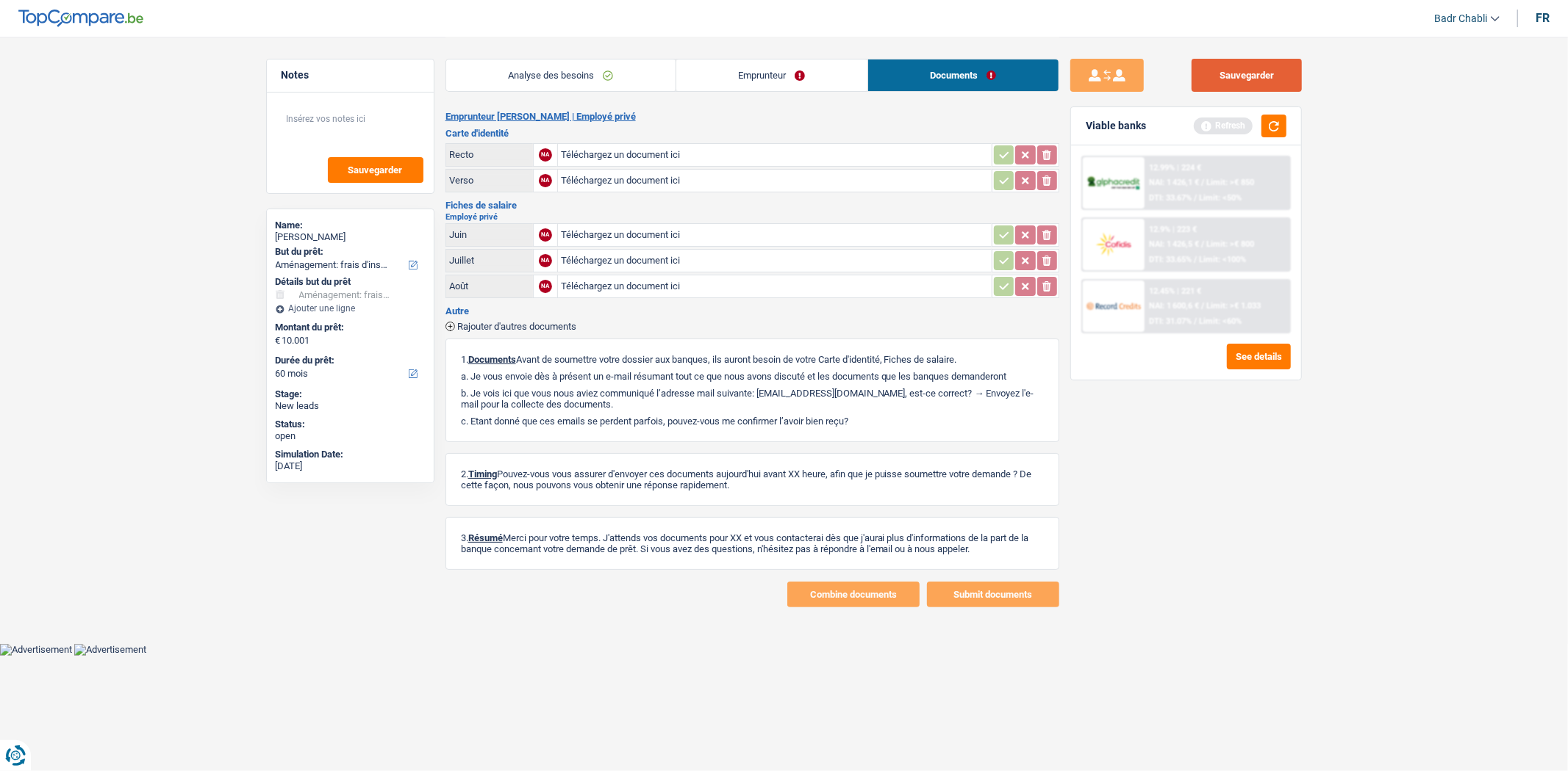
click at [1289, 61] on button "Sauvegarder" at bounding box center [1246, 75] width 110 height 33
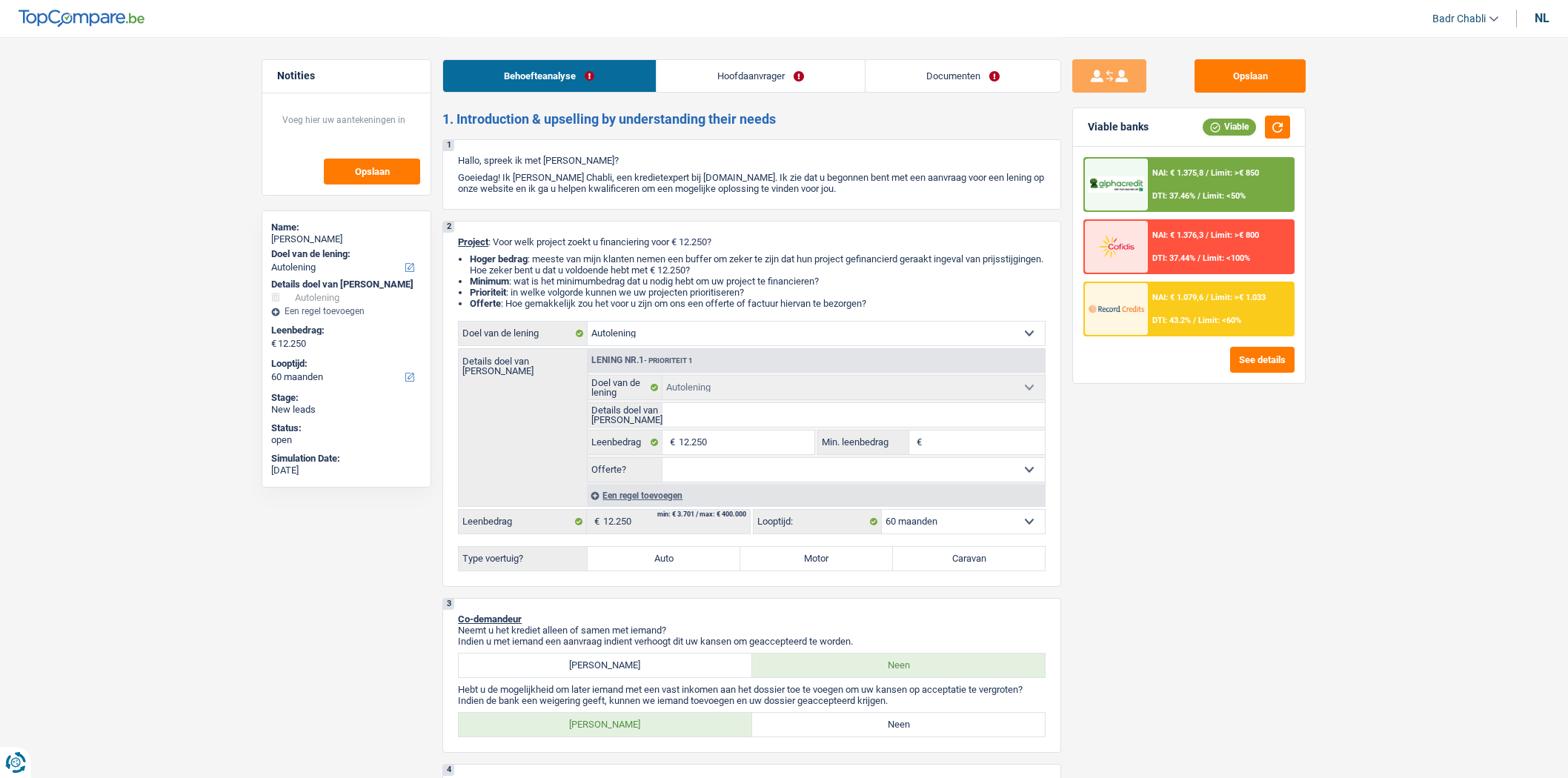
select select "car"
select select "60"
select select "car"
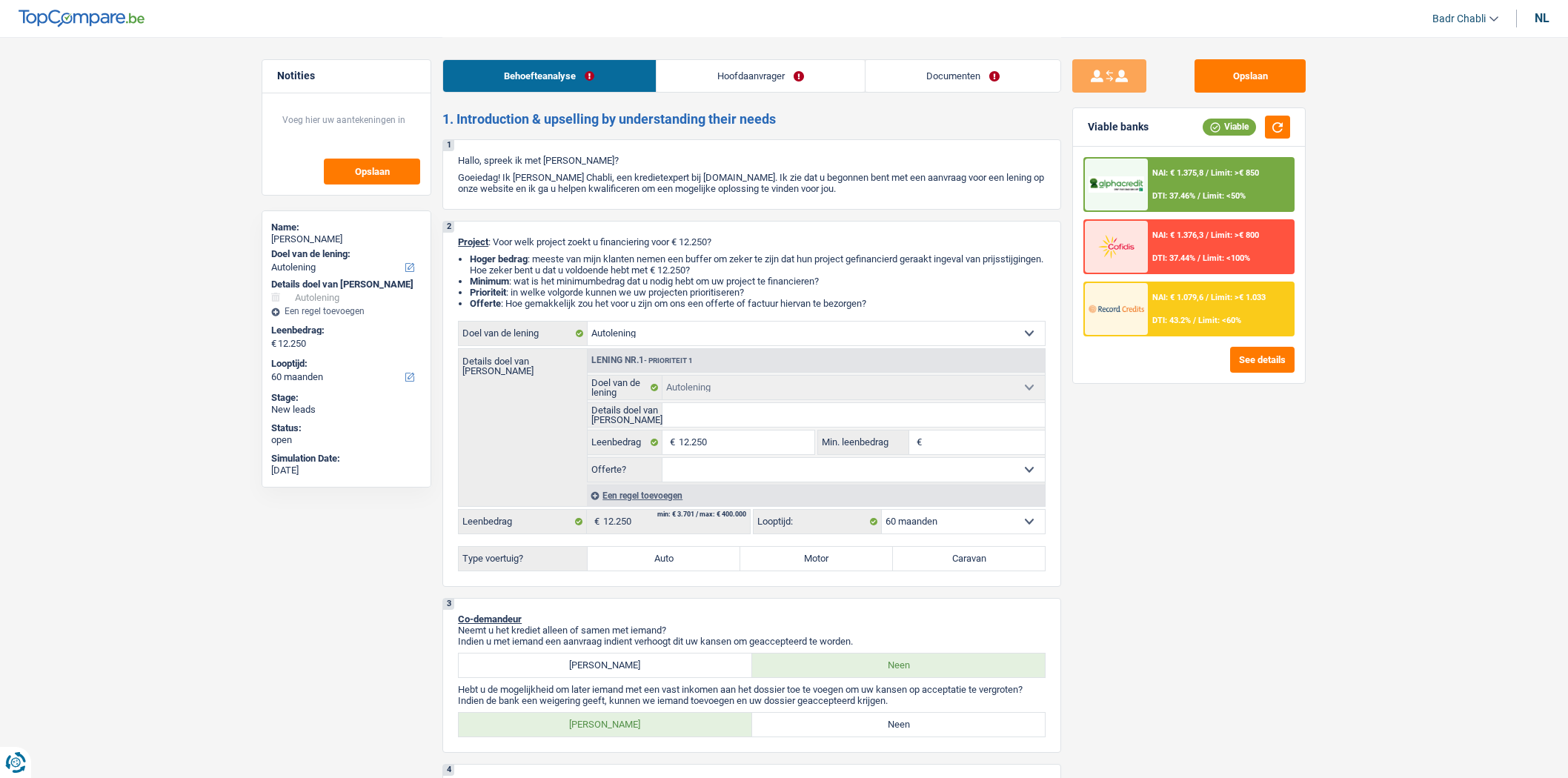
select select "60"
select select "worker"
select select "netSalary"
select select "rents"
select select "car"
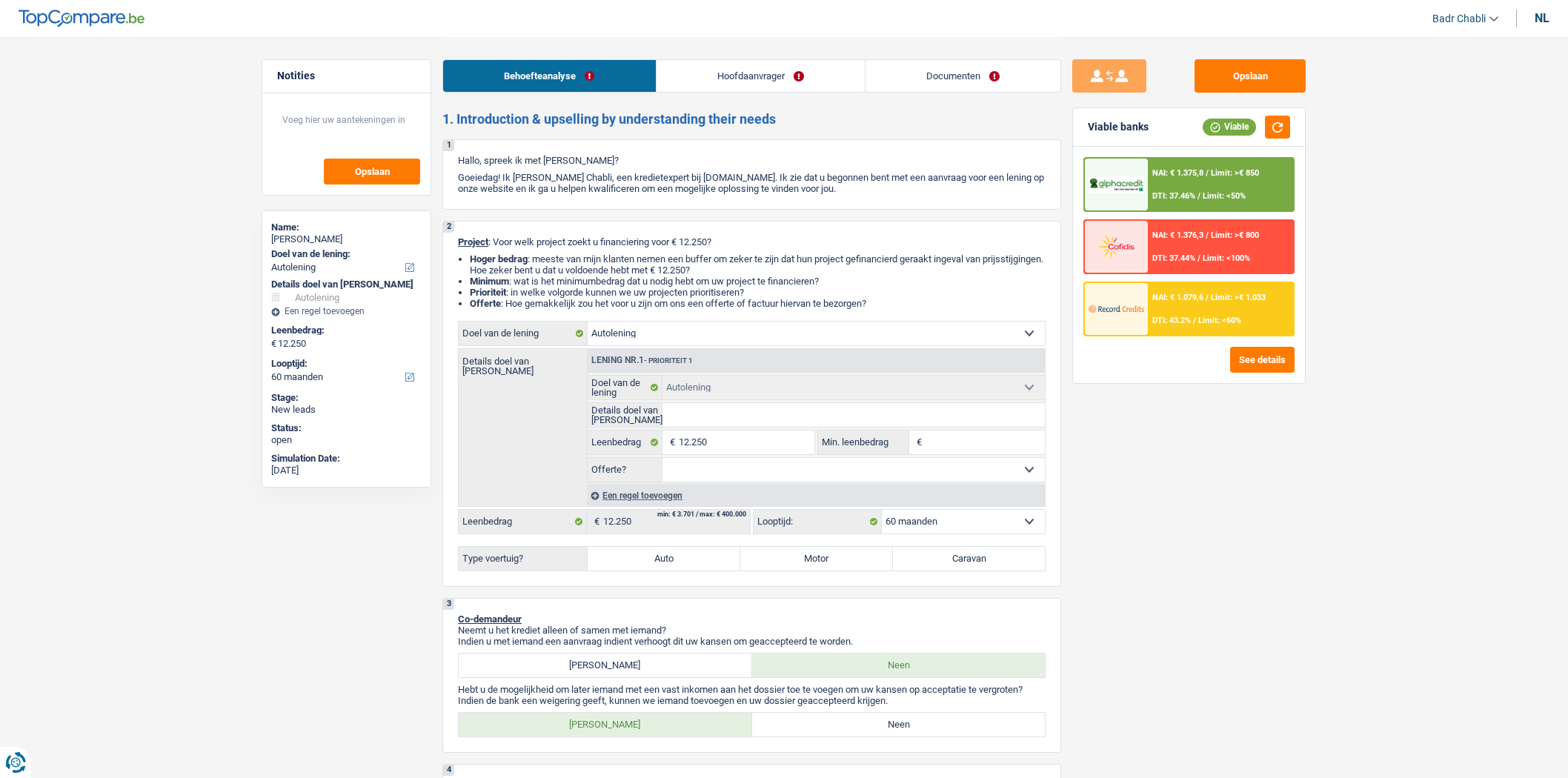
select select "car"
select select "60"
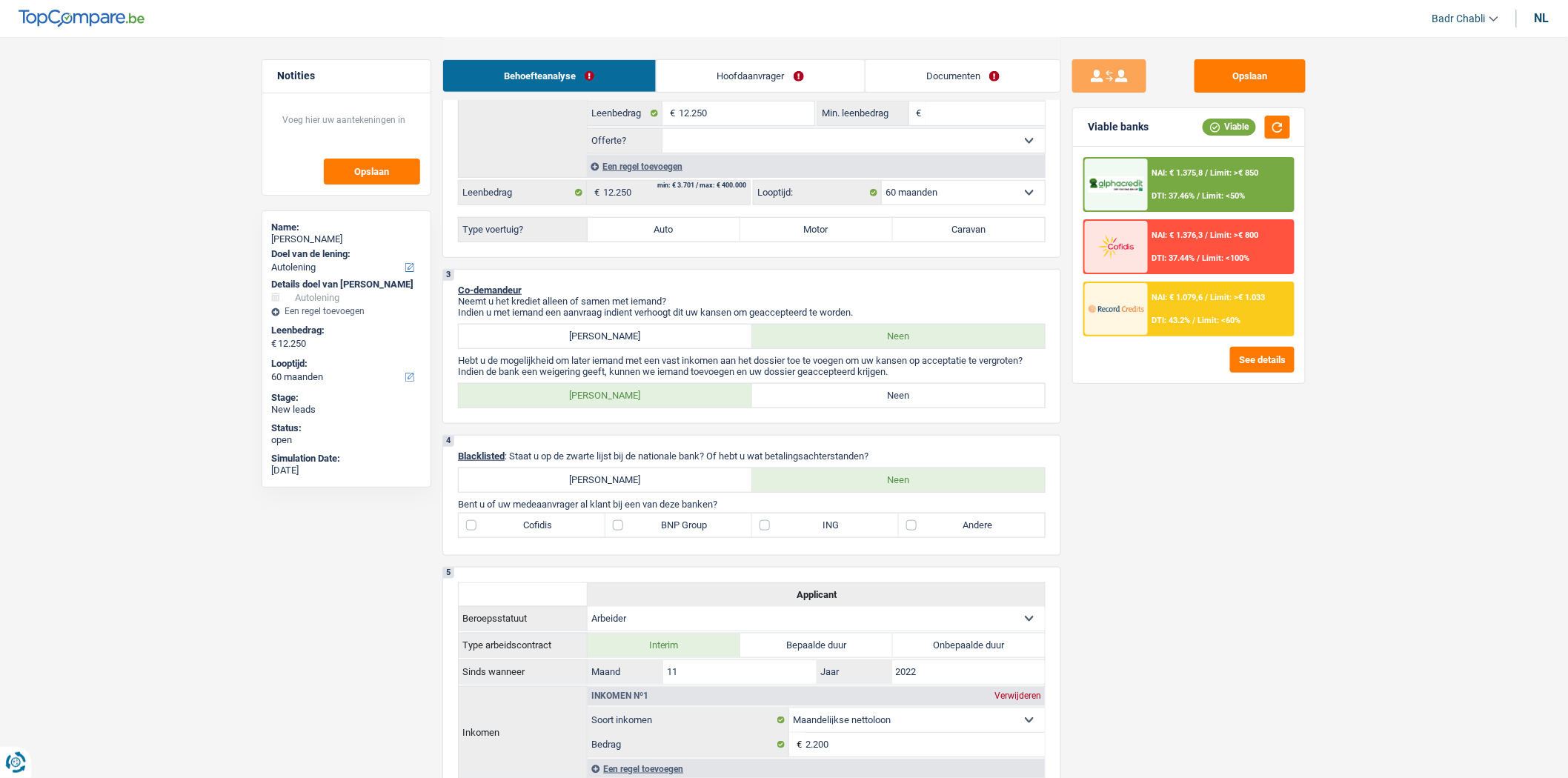
click at [886, 397] on label "Neen" at bounding box center [899, 396] width 293 height 24
click at [886, 397] on input "Neen" at bounding box center [899, 396] width 293 height 24
radio input "true"
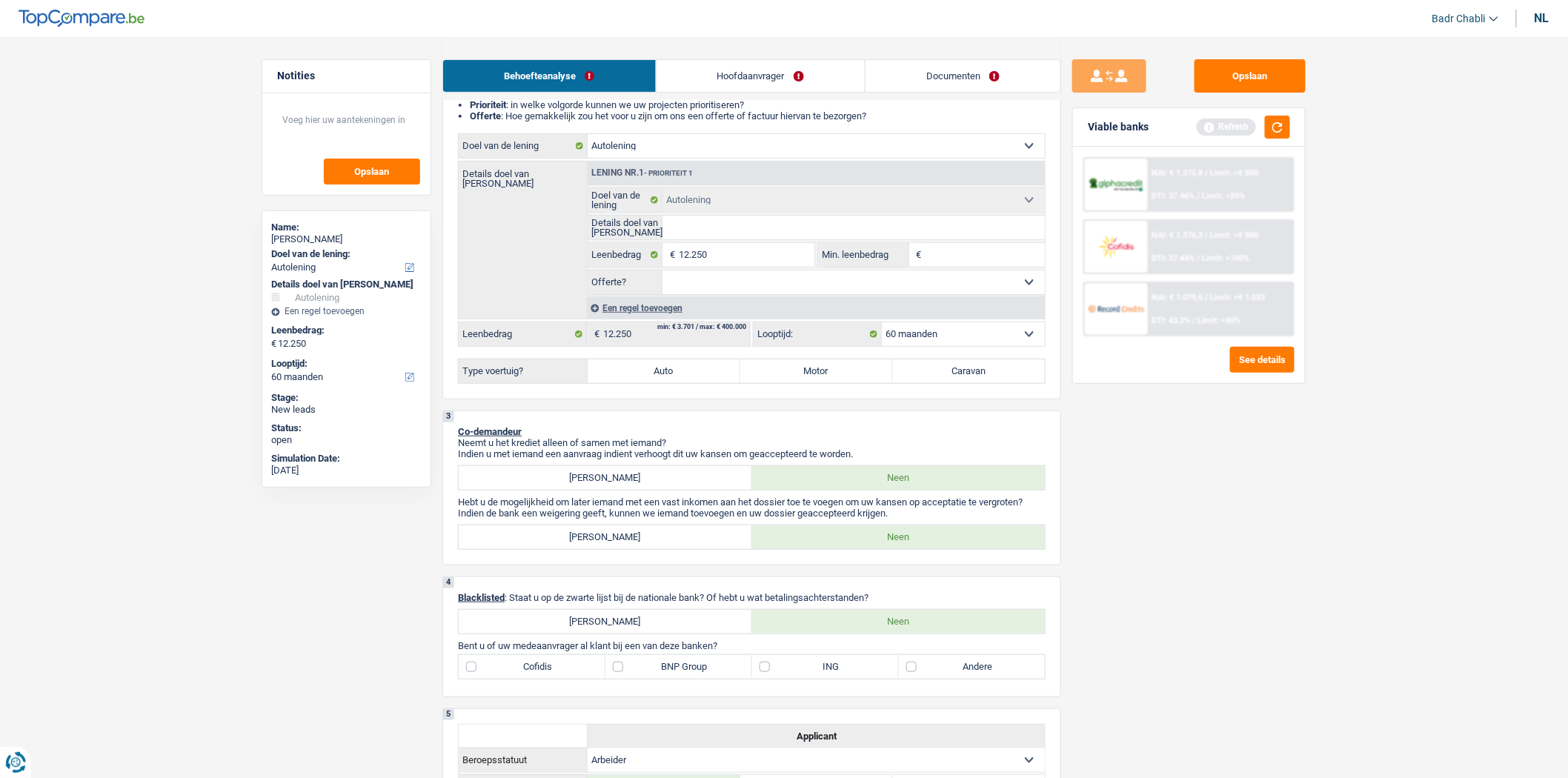
scroll to position [0, 0]
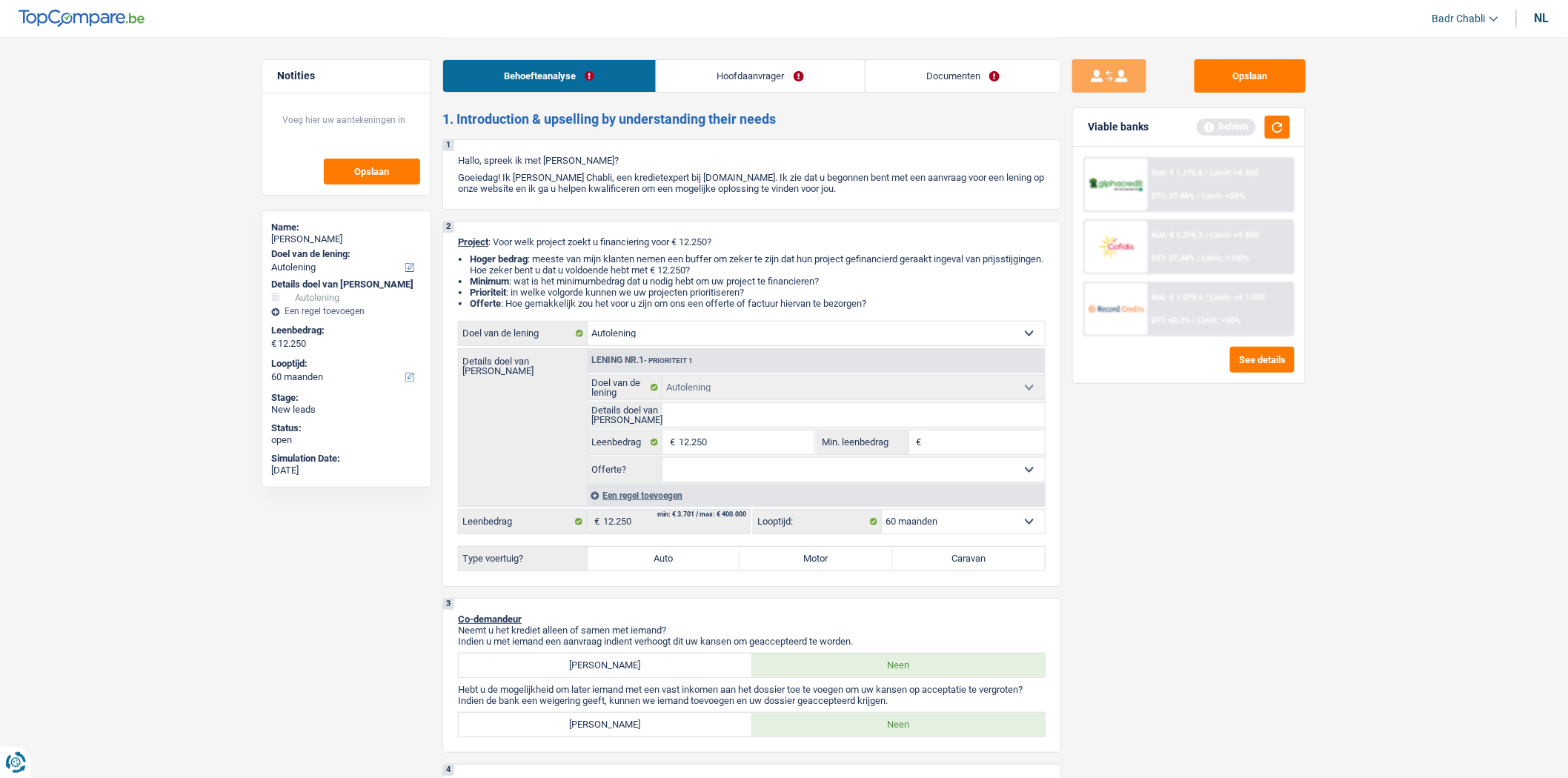
click at [774, 482] on select "Ja Neen Niet beantwoord Maak een keuze a.u.b" at bounding box center [854, 470] width 383 height 24
select select "false"
click at [663, 462] on select "Ja Neen Niet beantwoord Maak een keuze a.u.b" at bounding box center [854, 470] width 383 height 24
select select "false"
click at [664, 571] on label "Auto" at bounding box center [664, 559] width 153 height 24
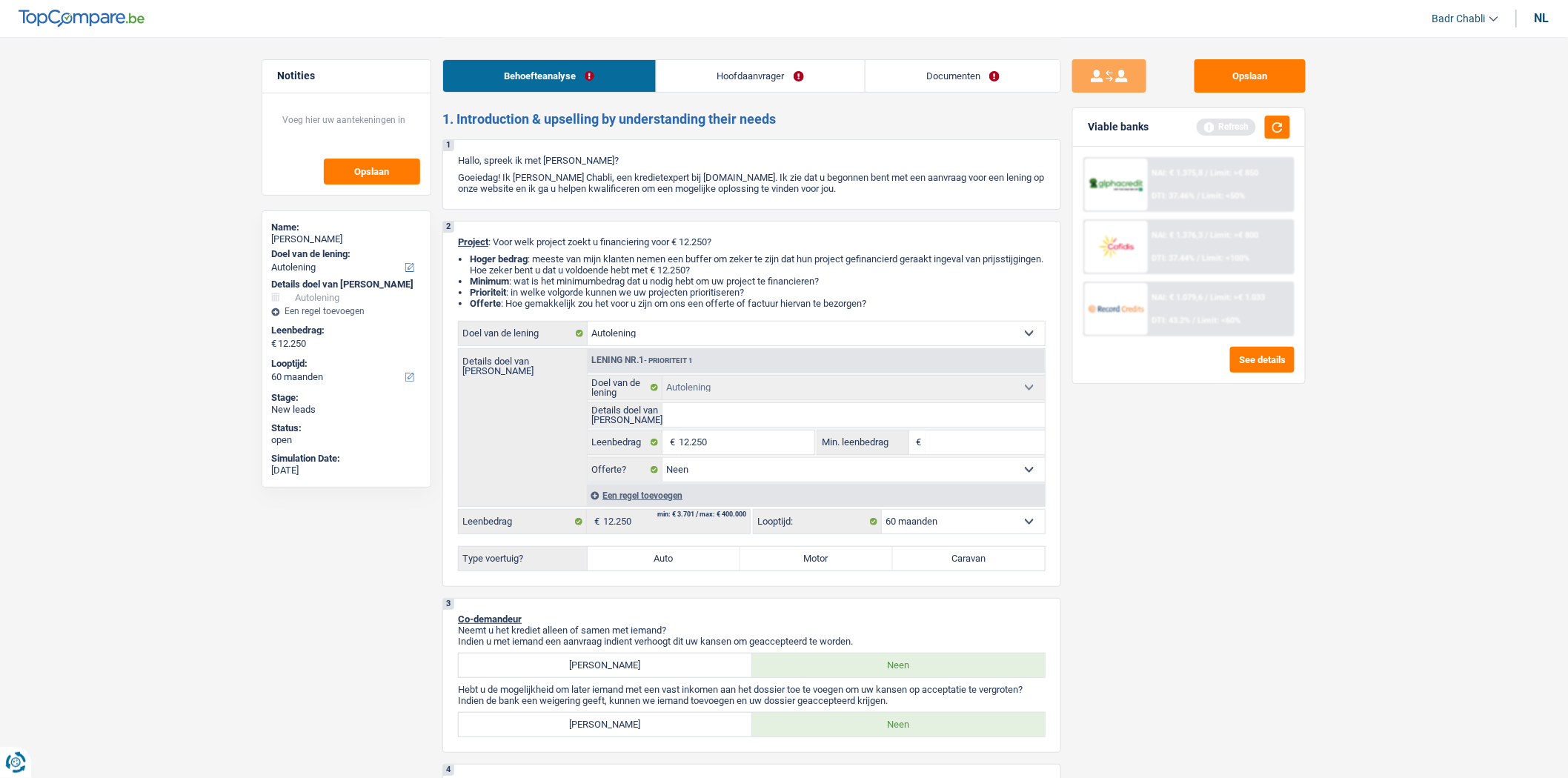
click at [664, 571] on input "Auto" at bounding box center [664, 559] width 153 height 24
radio input "true"
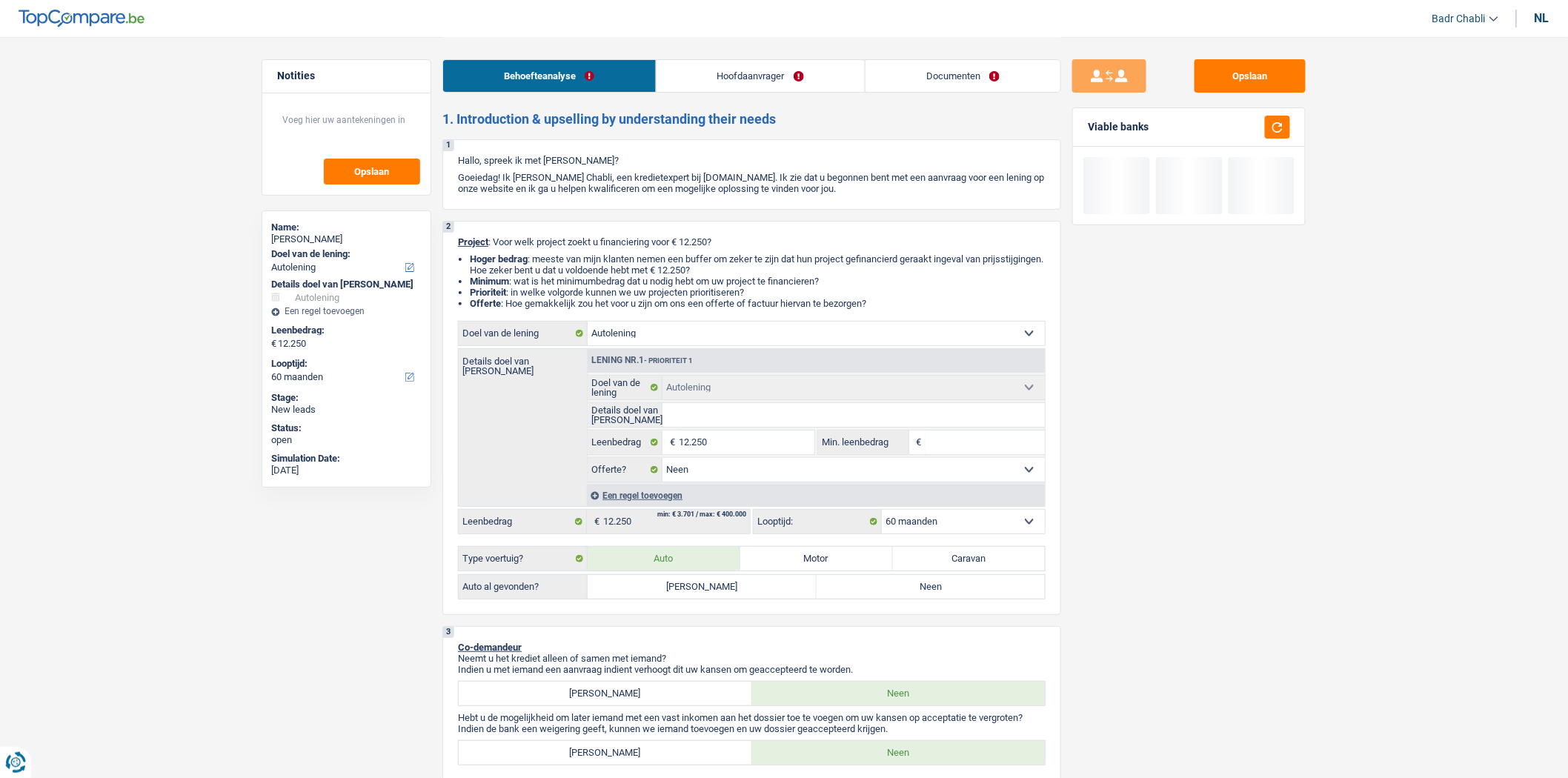
click at [875, 597] on label "Neen" at bounding box center [931, 587] width 229 height 24
click at [875, 597] on input "Neen" at bounding box center [931, 587] width 229 height 24
radio input "true"
click at [778, 440] on input "12.250" at bounding box center [746, 443] width 136 height 24
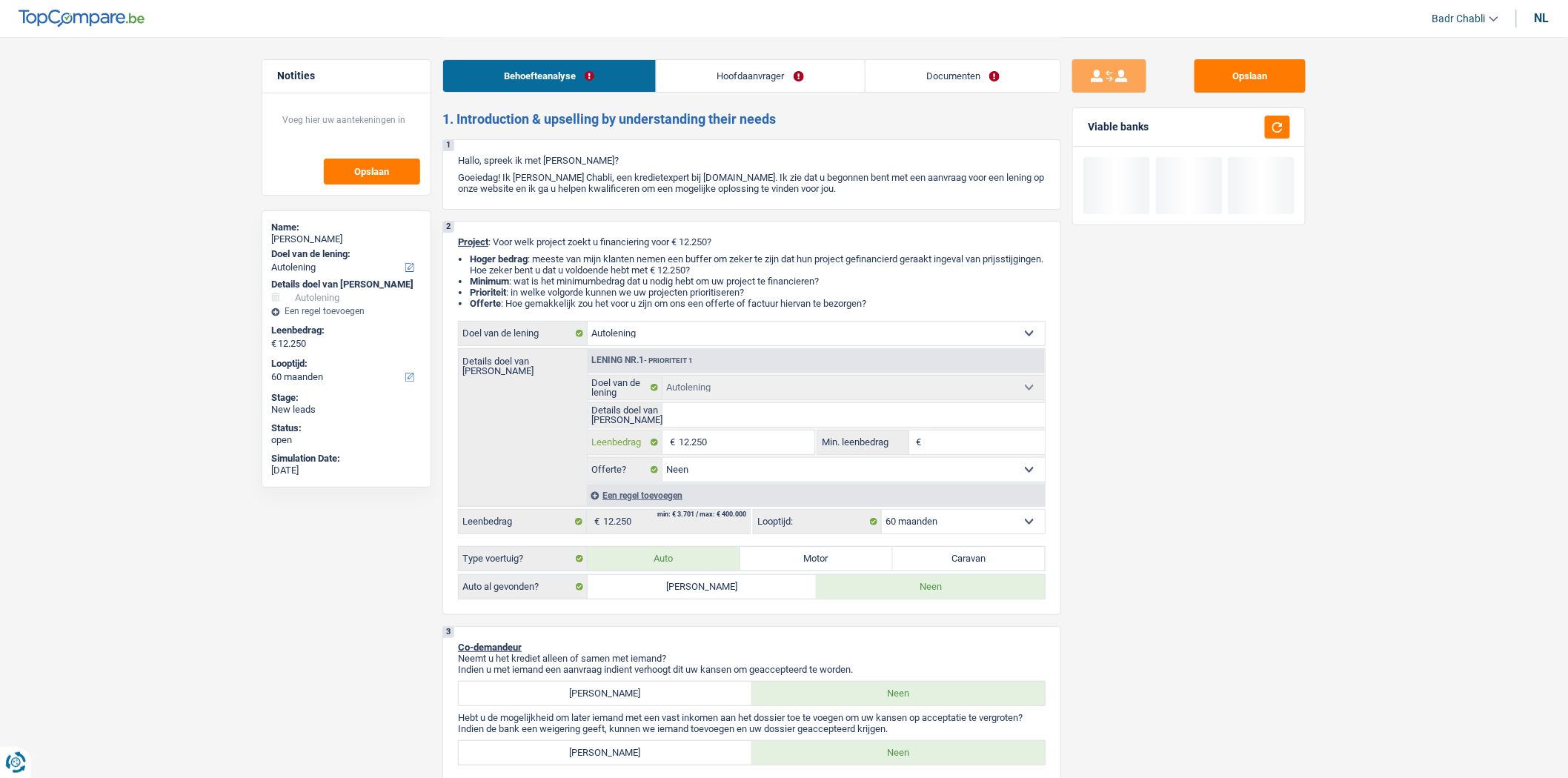
click at [778, 440] on input "12.250" at bounding box center [746, 443] width 136 height 24
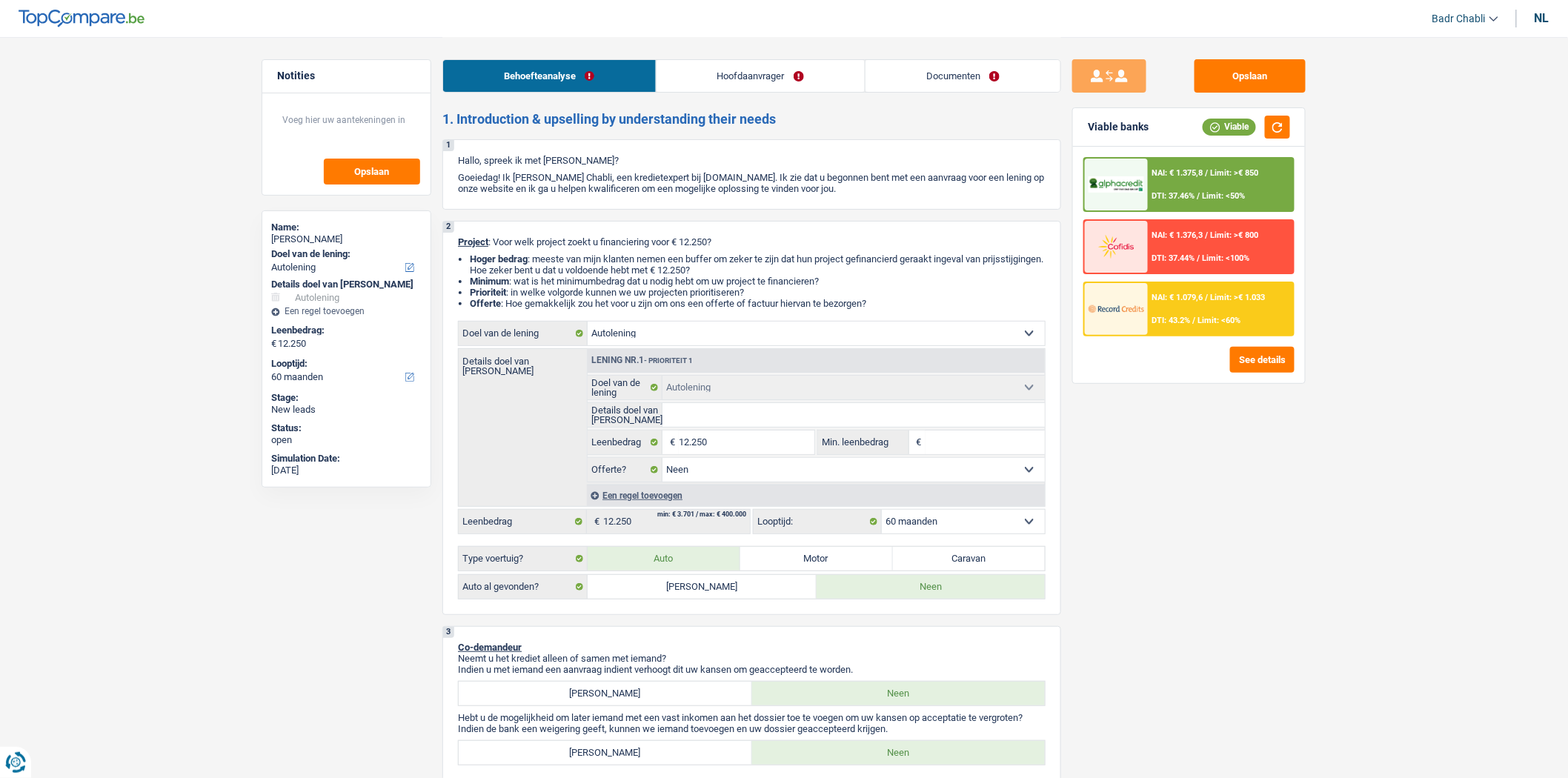
click at [966, 454] on input "Min. leenbedrag" at bounding box center [985, 443] width 120 height 24
paste input "12.250"
type input "12.250"
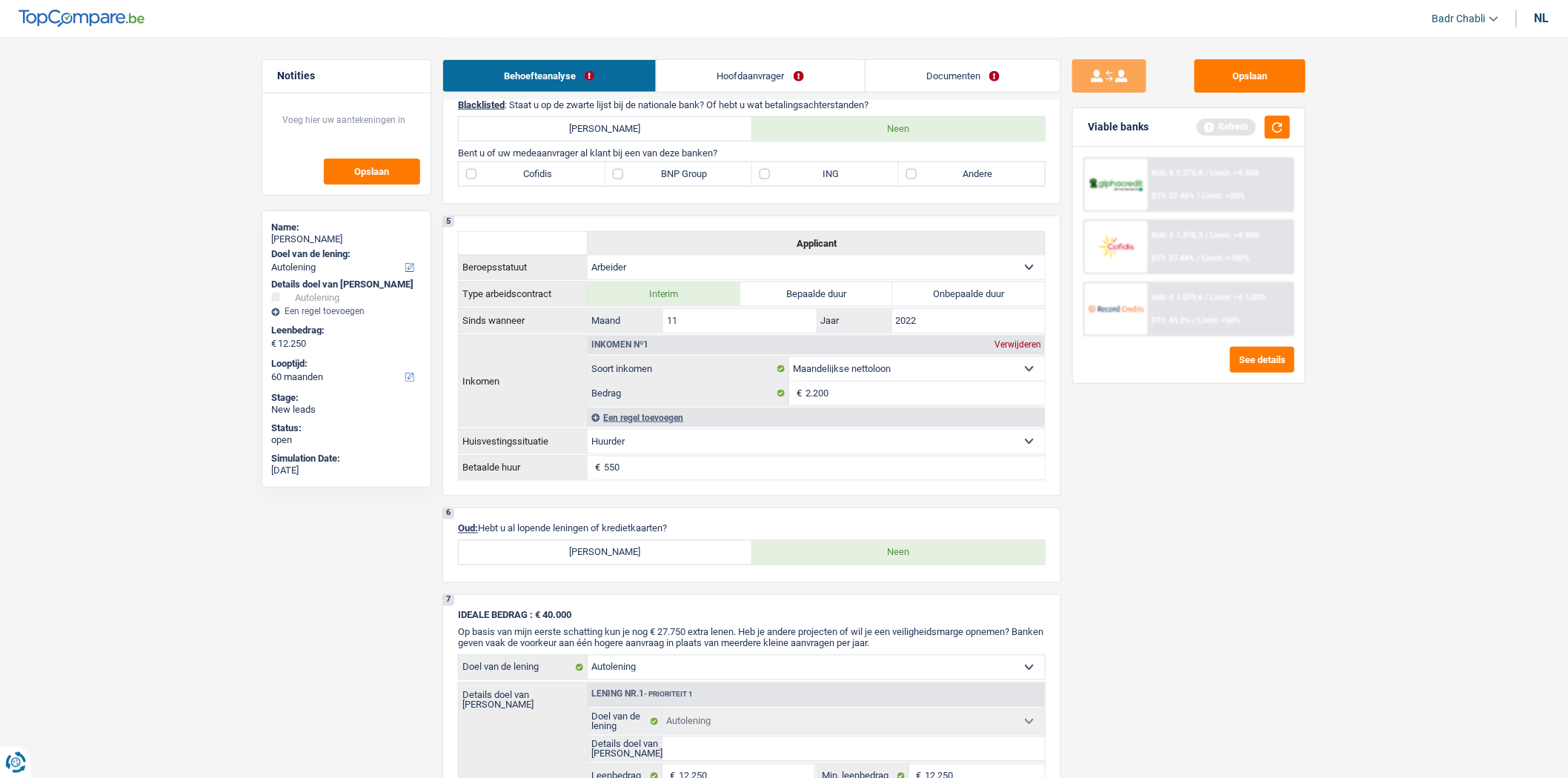
scroll to position [906, 0]
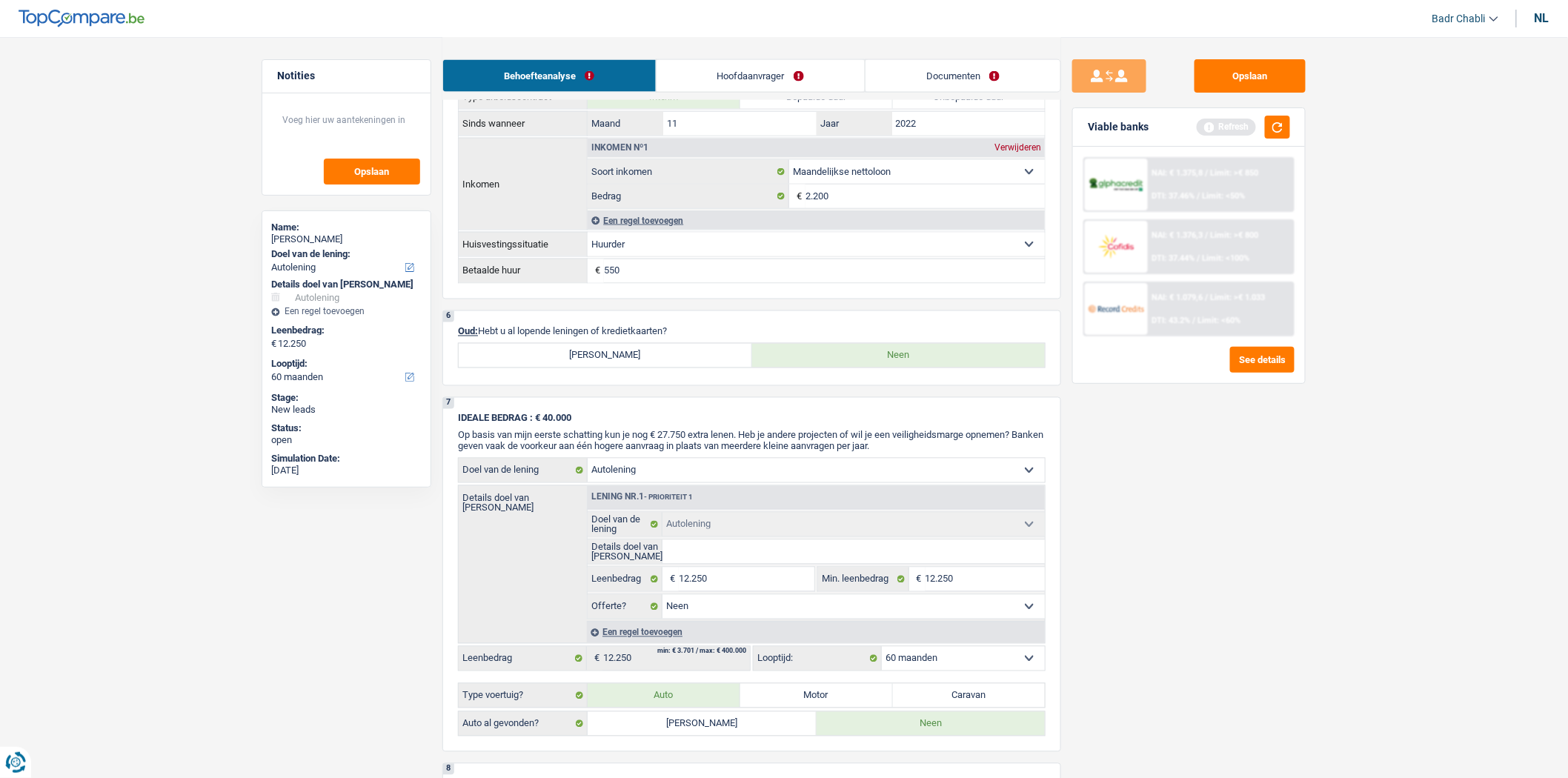
type input "12.250"
click at [950, 79] on link "Documenten" at bounding box center [963, 76] width 195 height 32
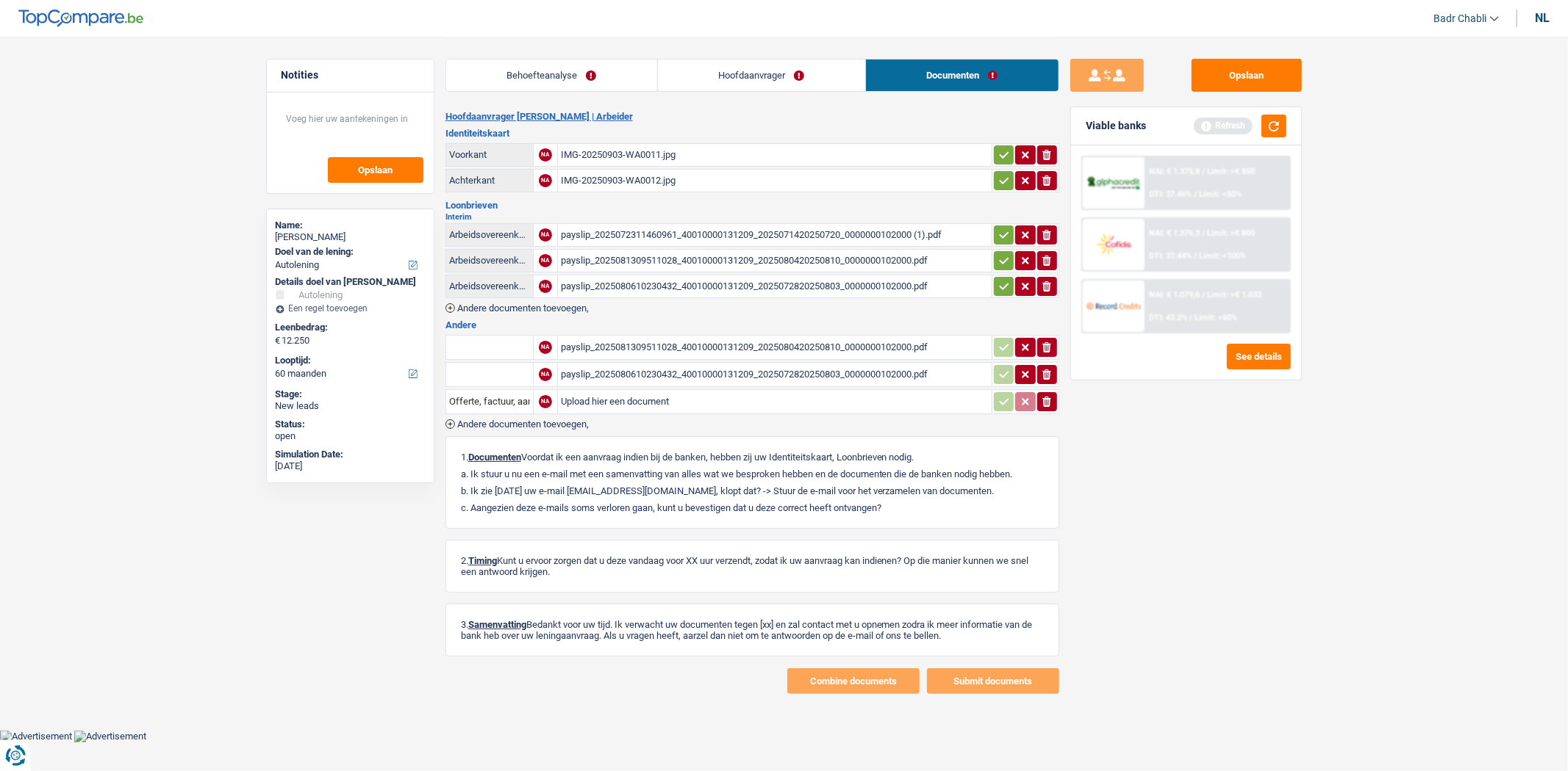
click at [619, 72] on link "Behoefteanalyse" at bounding box center [551, 75] width 211 height 31
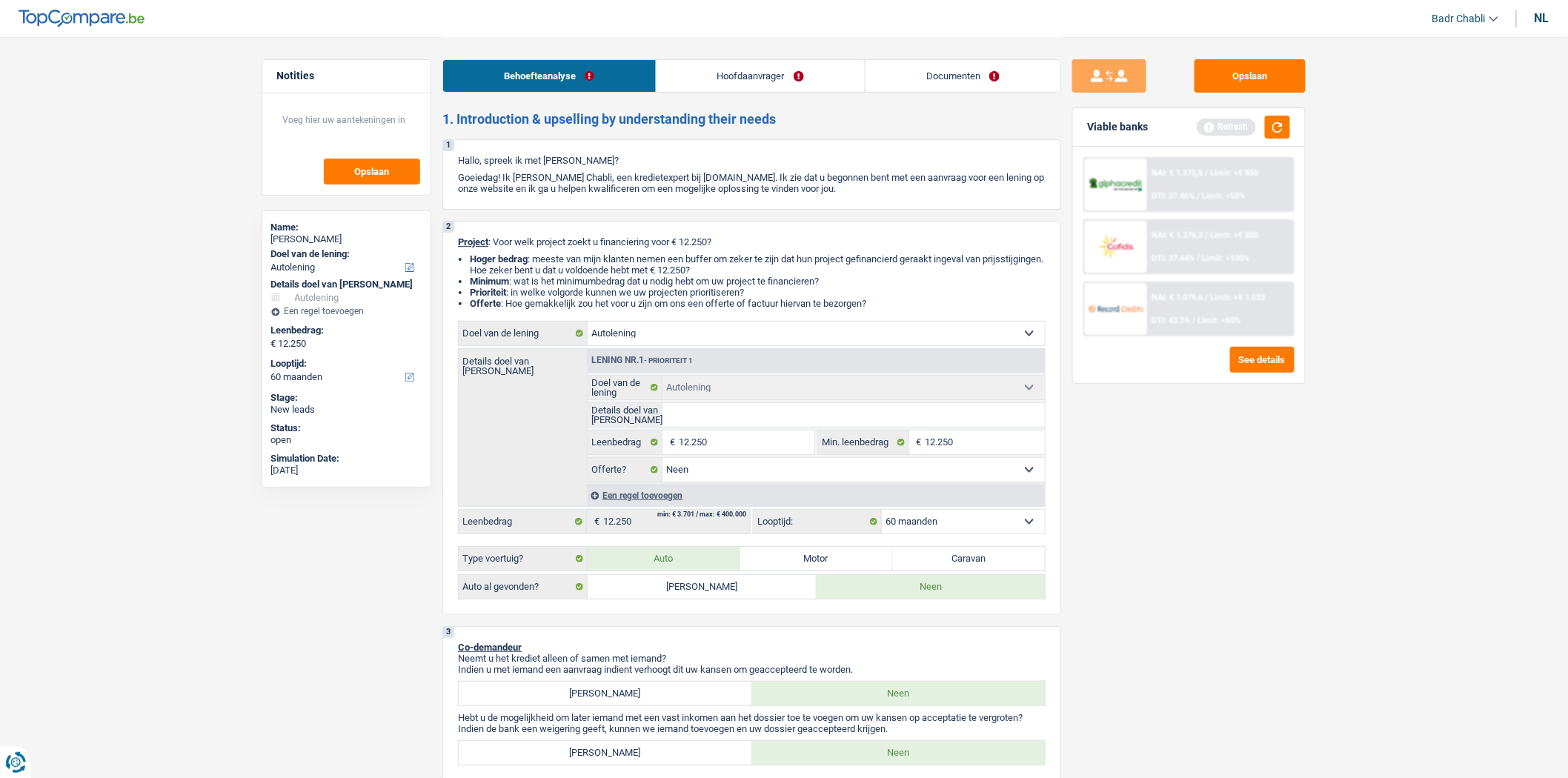
click at [1026, 59] on li "Documenten" at bounding box center [963, 76] width 197 height 33
click at [1011, 67] on link "Documenten" at bounding box center [963, 76] width 195 height 32
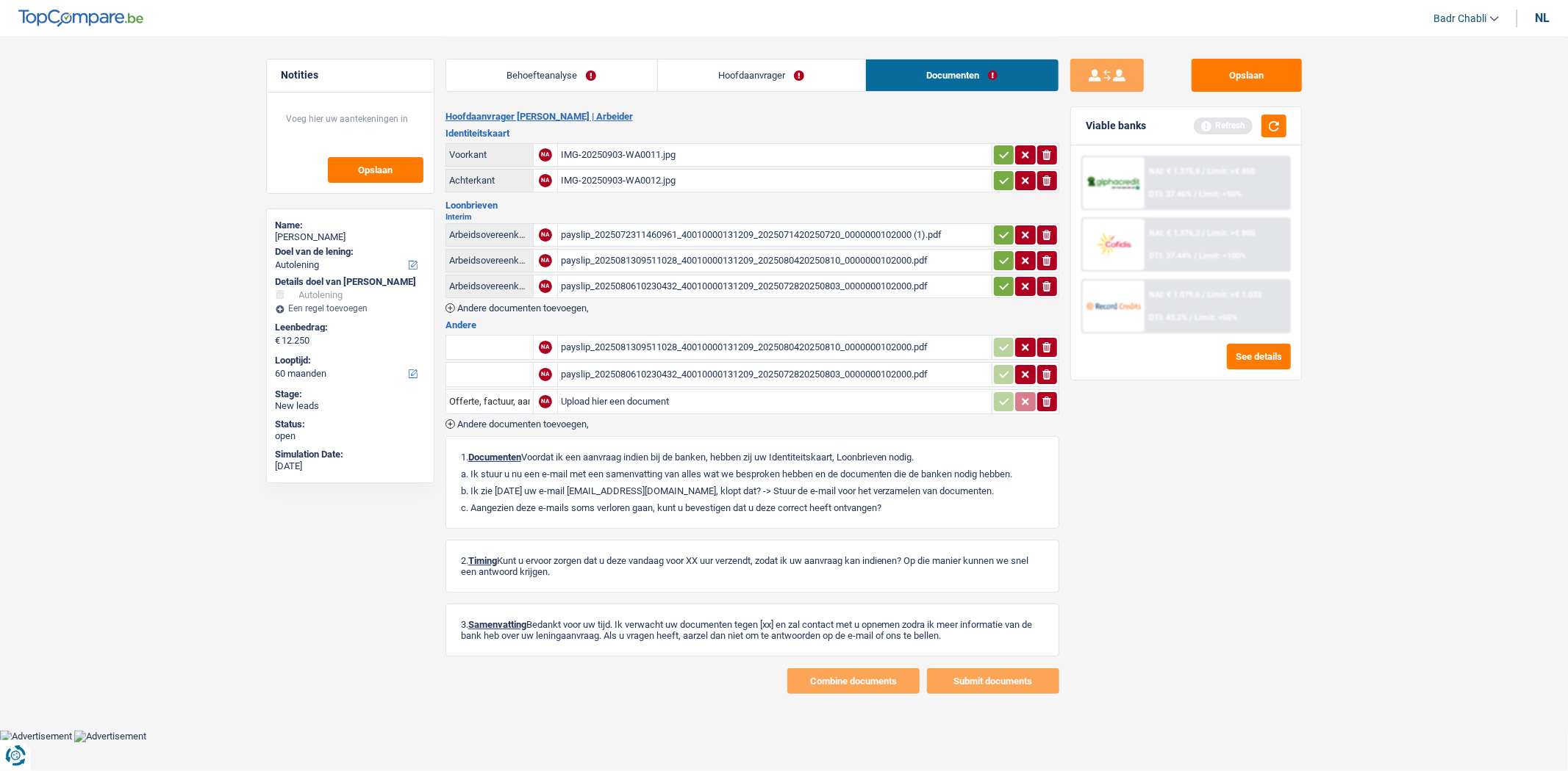
click at [685, 144] on div "IMG-20250903-WA0011.jpg" at bounding box center [775, 155] width 428 height 22
click at [660, 178] on div "IMG-20250903-WA0012.jpg" at bounding box center [775, 181] width 428 height 22
click at [707, 70] on link "Hoofdaanvrager" at bounding box center [762, 75] width 208 height 31
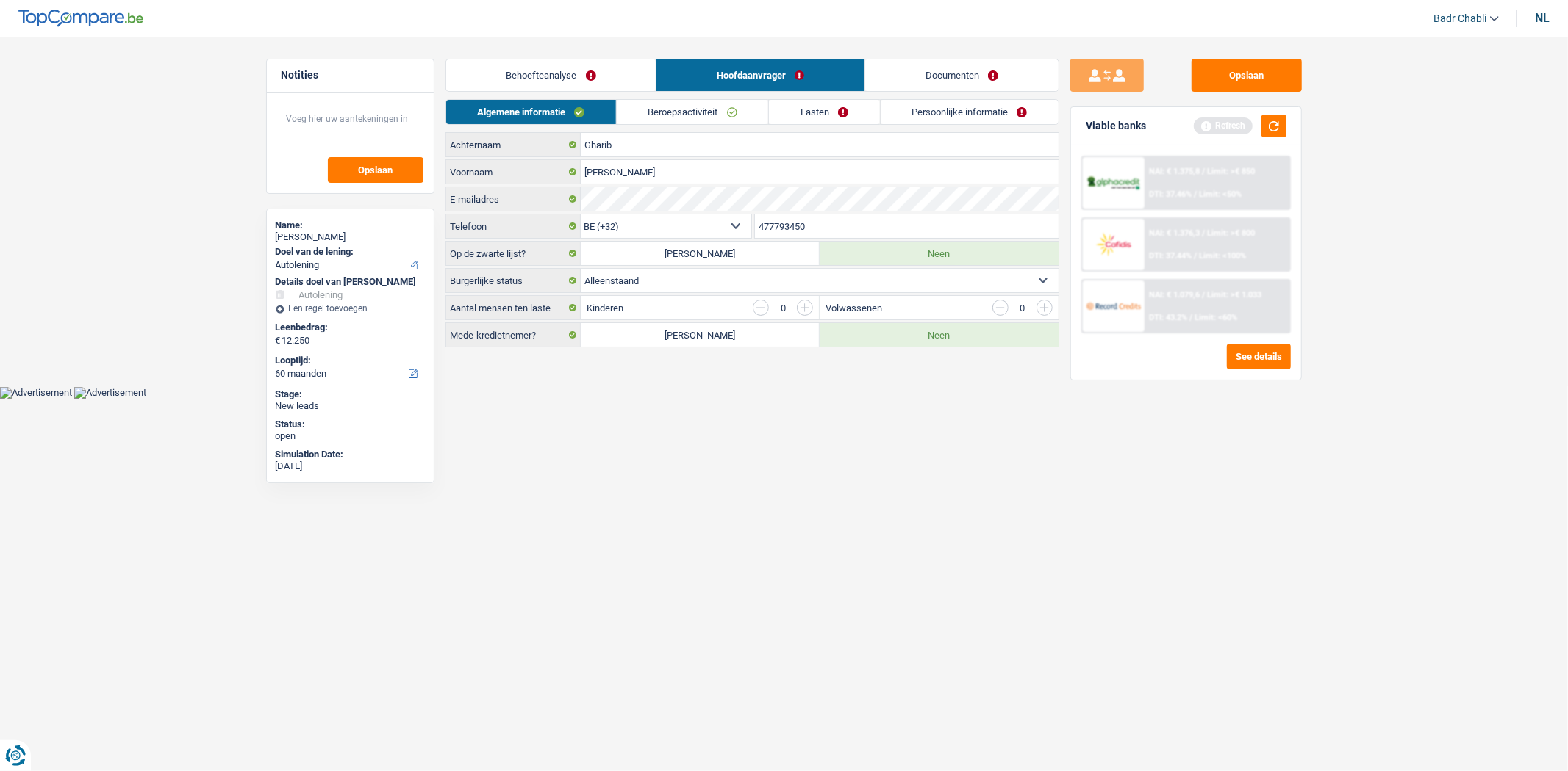
click at [941, 111] on link "Persoonlijke informatie" at bounding box center [970, 112] width 178 height 24
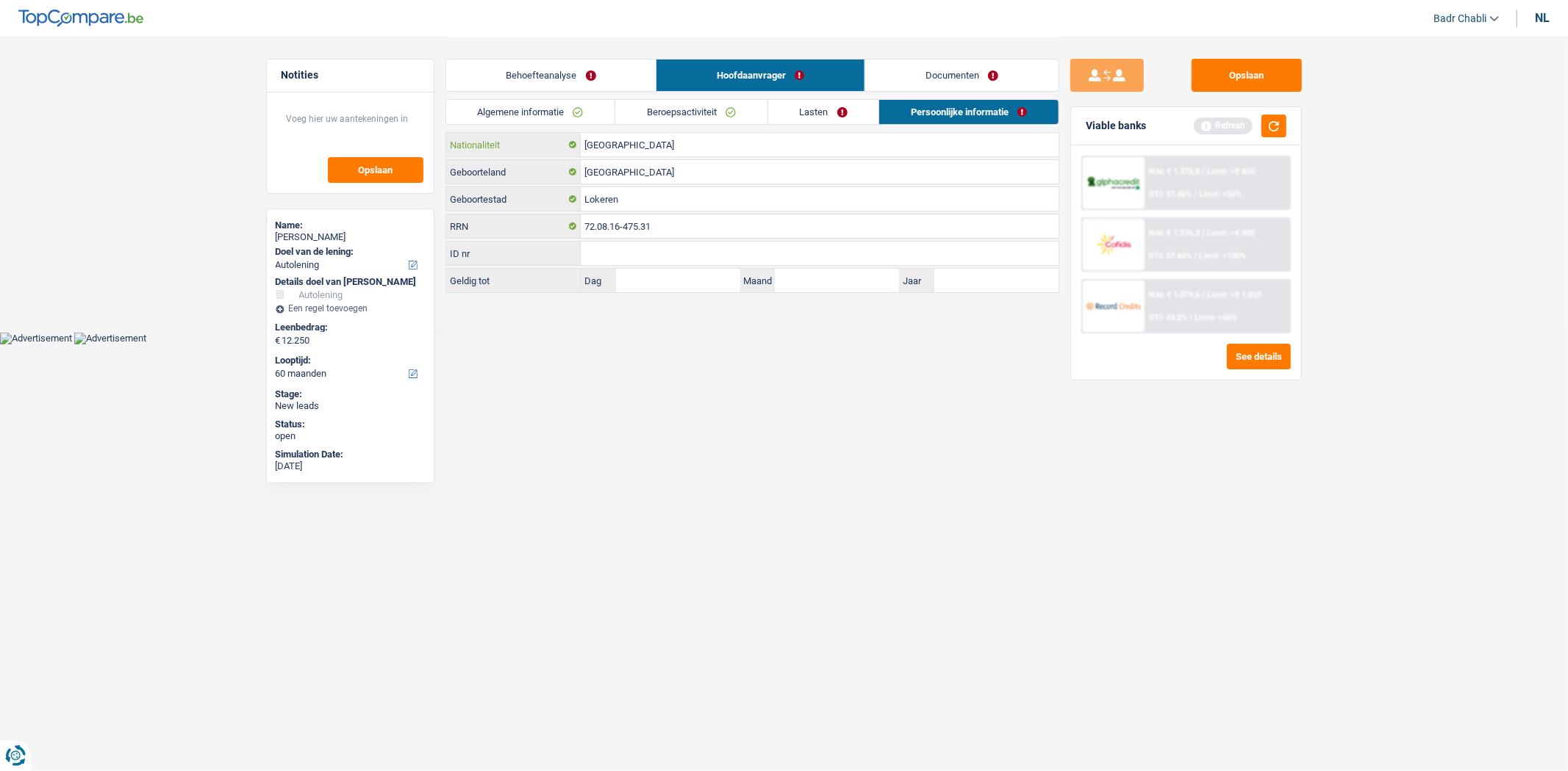
click at [629, 145] on input "[GEOGRAPHIC_DATA]" at bounding box center [819, 145] width 478 height 24
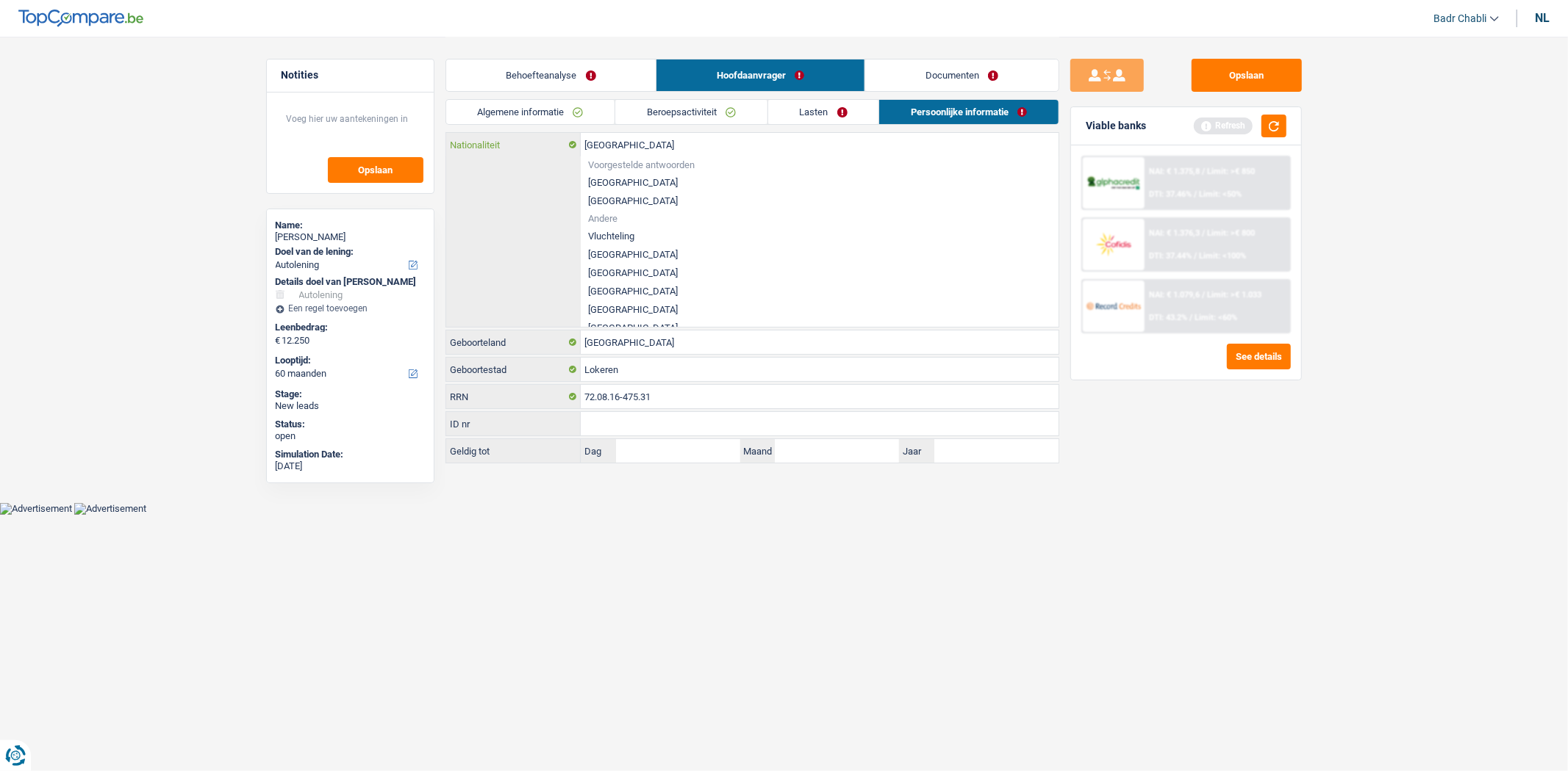
click at [629, 145] on input "[GEOGRAPHIC_DATA]" at bounding box center [819, 145] width 478 height 24
click at [557, 179] on div "België Nationaliteit Voorgestelde antwoorden België Luxemburg Andere Vluchtelin…" at bounding box center [752, 229] width 613 height 194
click at [600, 180] on li "[GEOGRAPHIC_DATA]" at bounding box center [819, 182] width 478 height 18
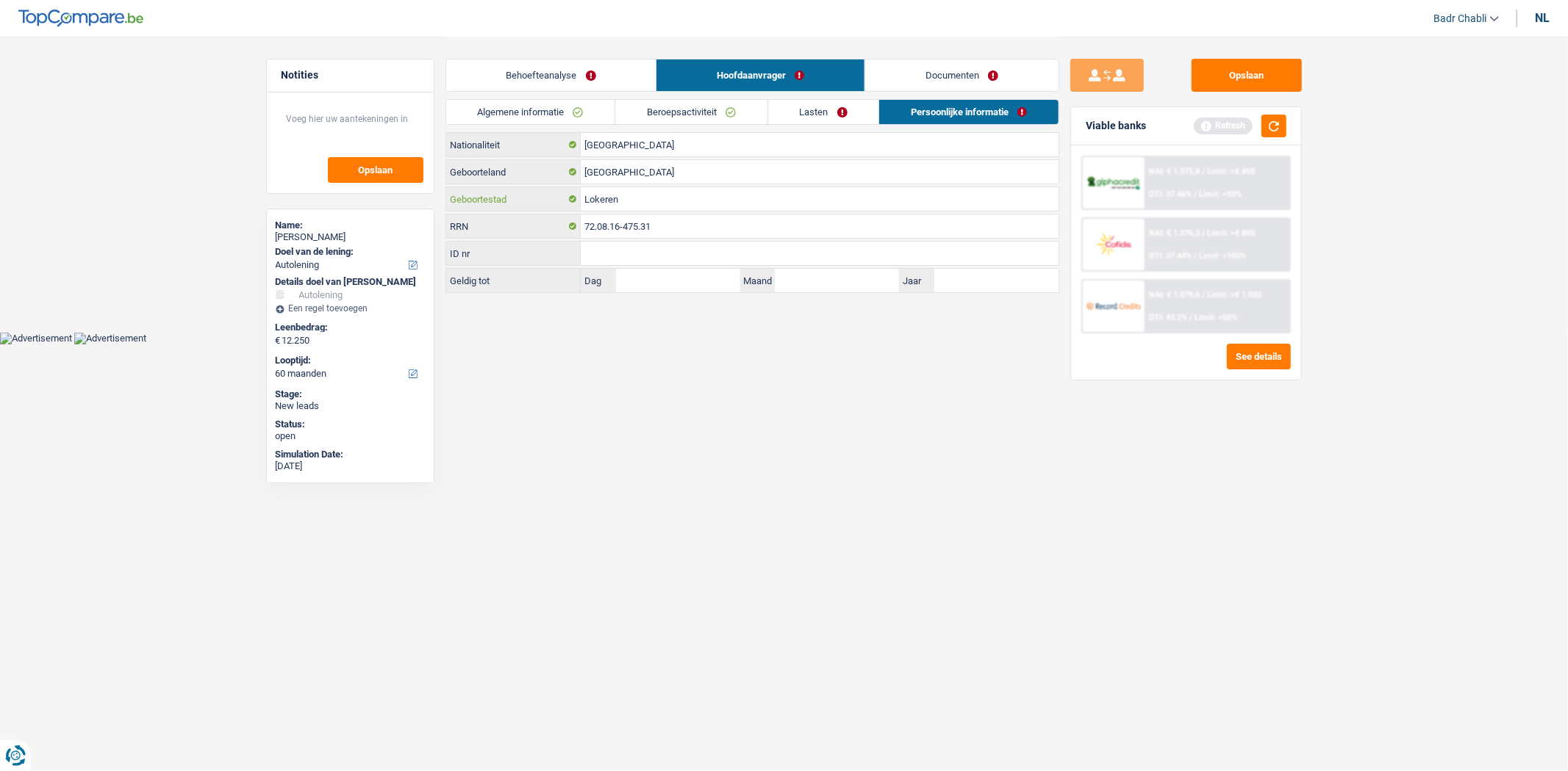
click at [635, 198] on input "Lokeren" at bounding box center [819, 199] width 478 height 24
type input "Latakia"
click at [815, 116] on link "Lasten" at bounding box center [823, 112] width 111 height 24
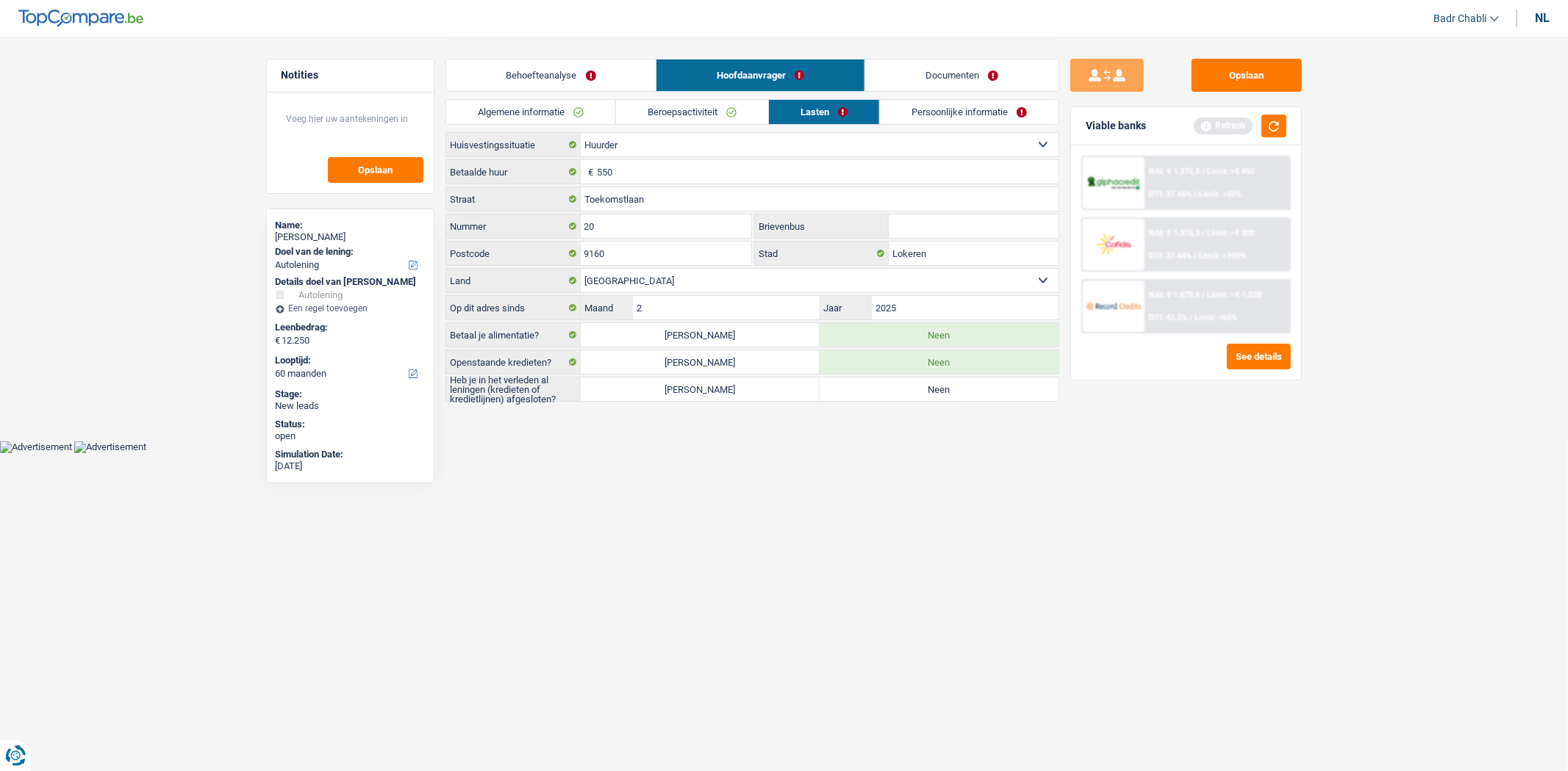
click at [611, 74] on link "Behoefteanalyse" at bounding box center [550, 75] width 210 height 31
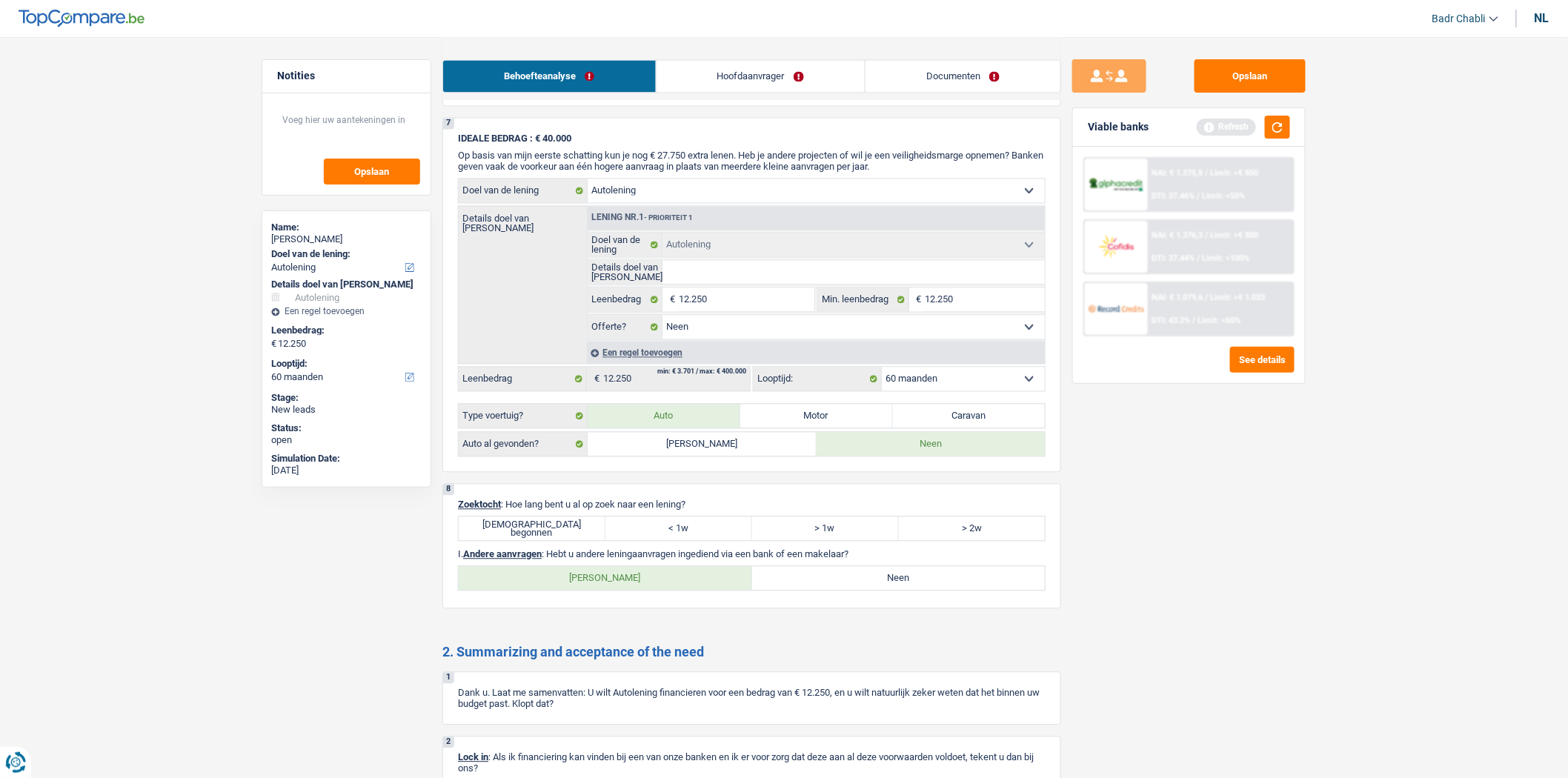
scroll to position [1389, 0]
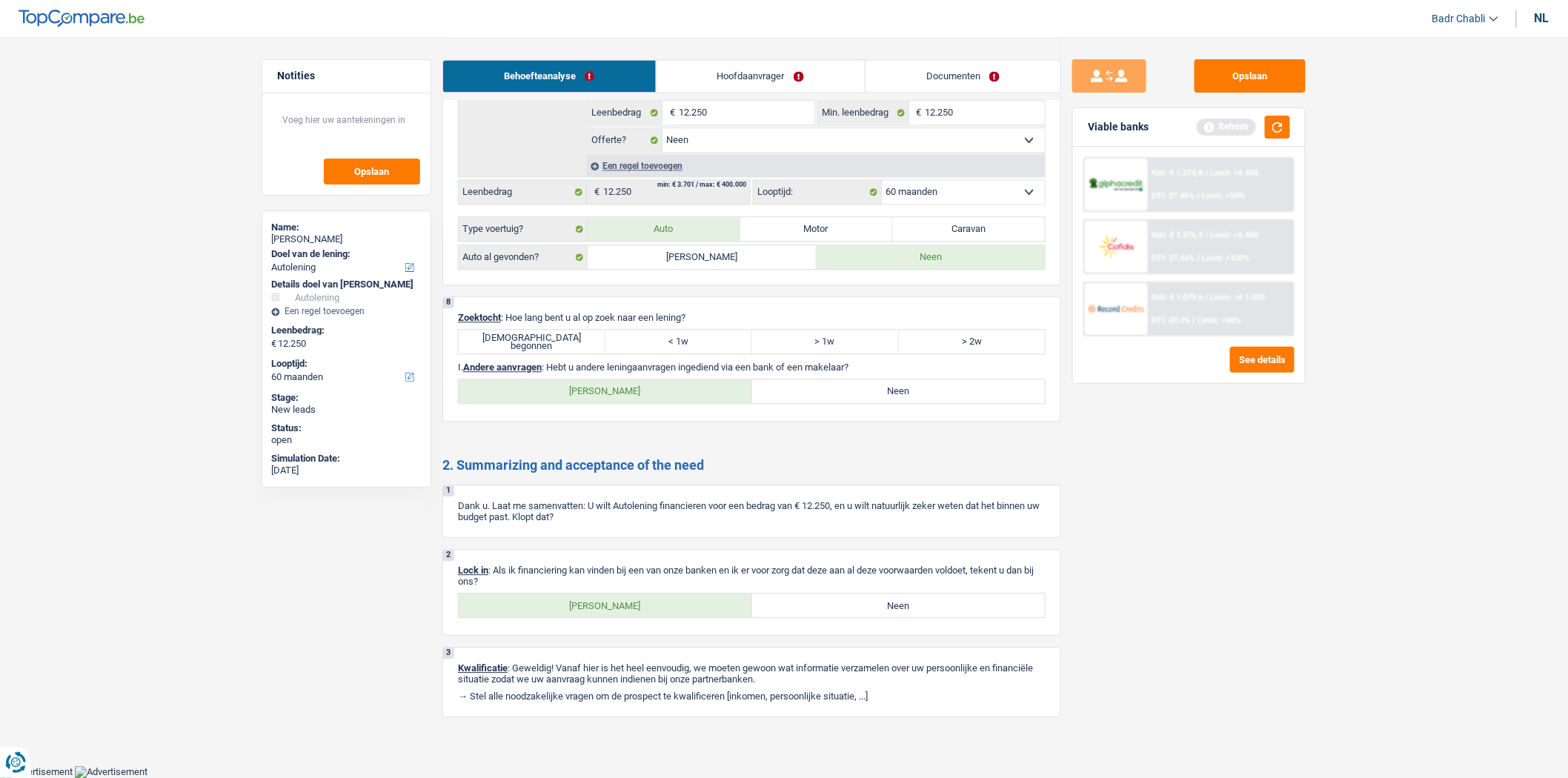
drag, startPoint x: 574, startPoint y: 339, endPoint x: 641, endPoint y: 351, distance: 68.1
click at [573, 339] on label "[DEMOGRAPHIC_DATA] begonnen" at bounding box center [532, 342] width 147 height 24
click at [573, 339] on input "[DEMOGRAPHIC_DATA] begonnen" at bounding box center [532, 342] width 147 height 24
radio input "true"
click at [900, 381] on label "Neen" at bounding box center [899, 392] width 293 height 24
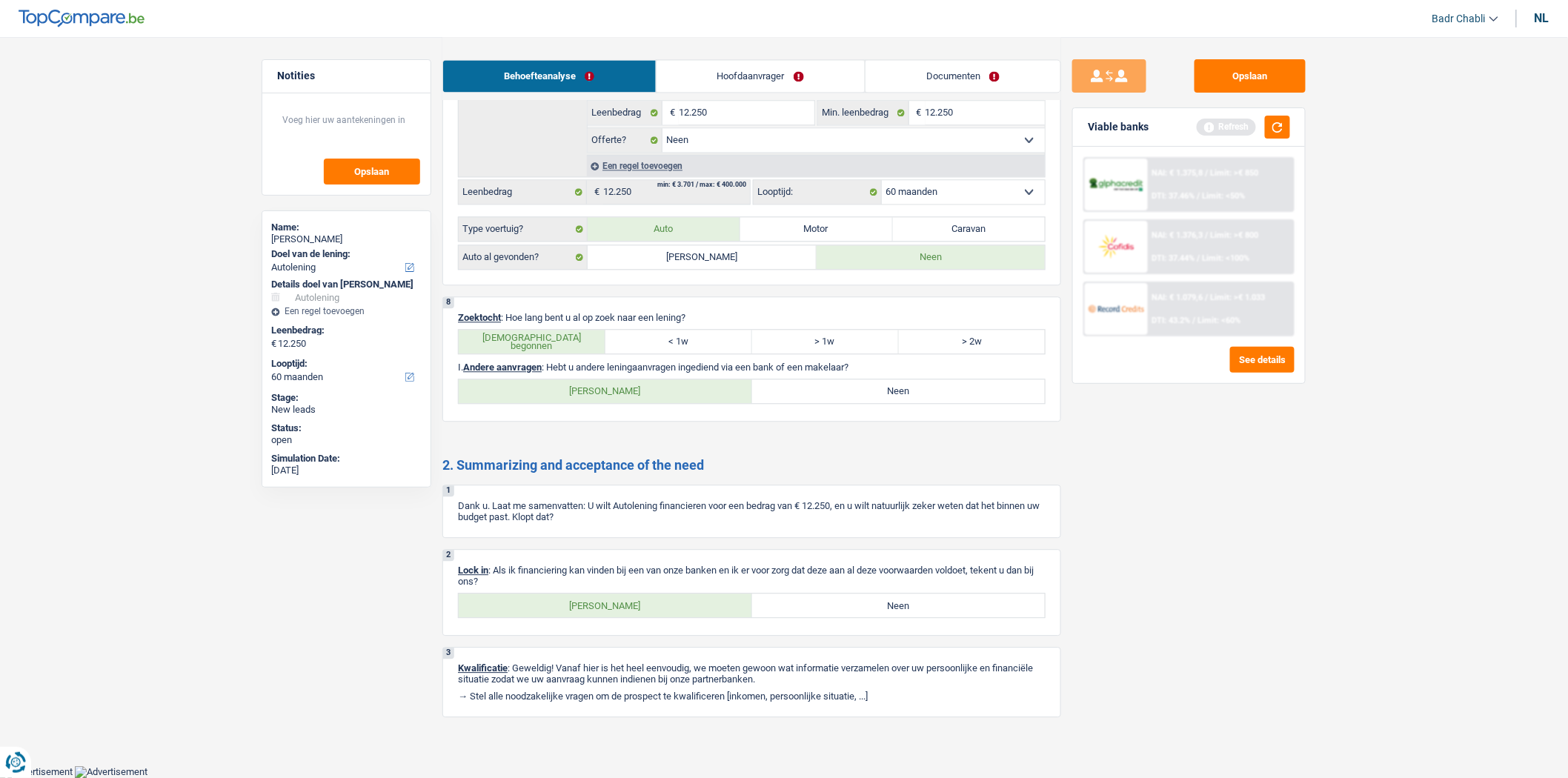
click at [900, 381] on input "Neen" at bounding box center [899, 392] width 293 height 24
radio input "true"
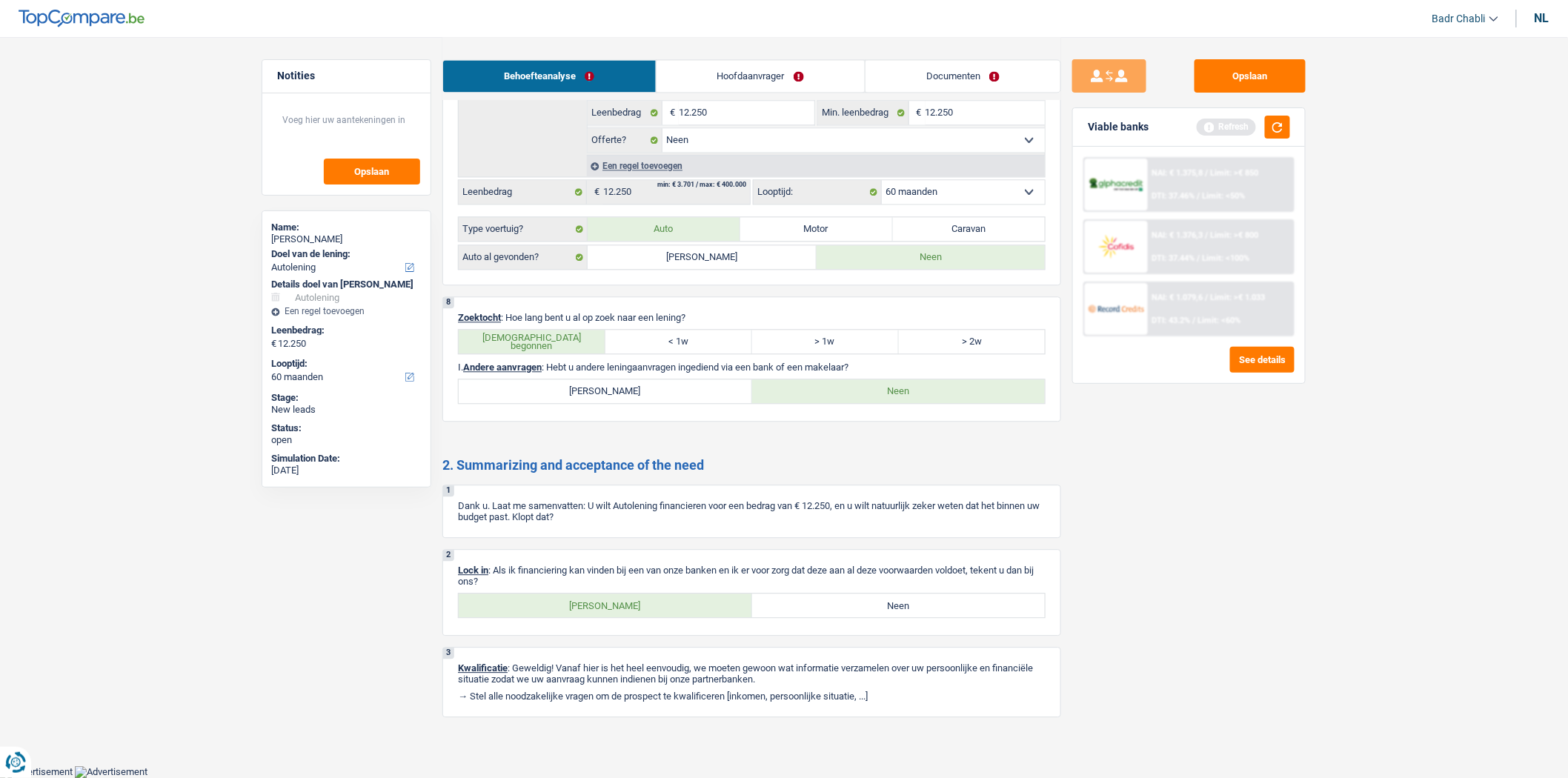
click at [630, 615] on label "[PERSON_NAME]" at bounding box center [606, 606] width 293 height 24
click at [630, 615] on input "[PERSON_NAME]" at bounding box center [606, 606] width 293 height 24
radio input "true"
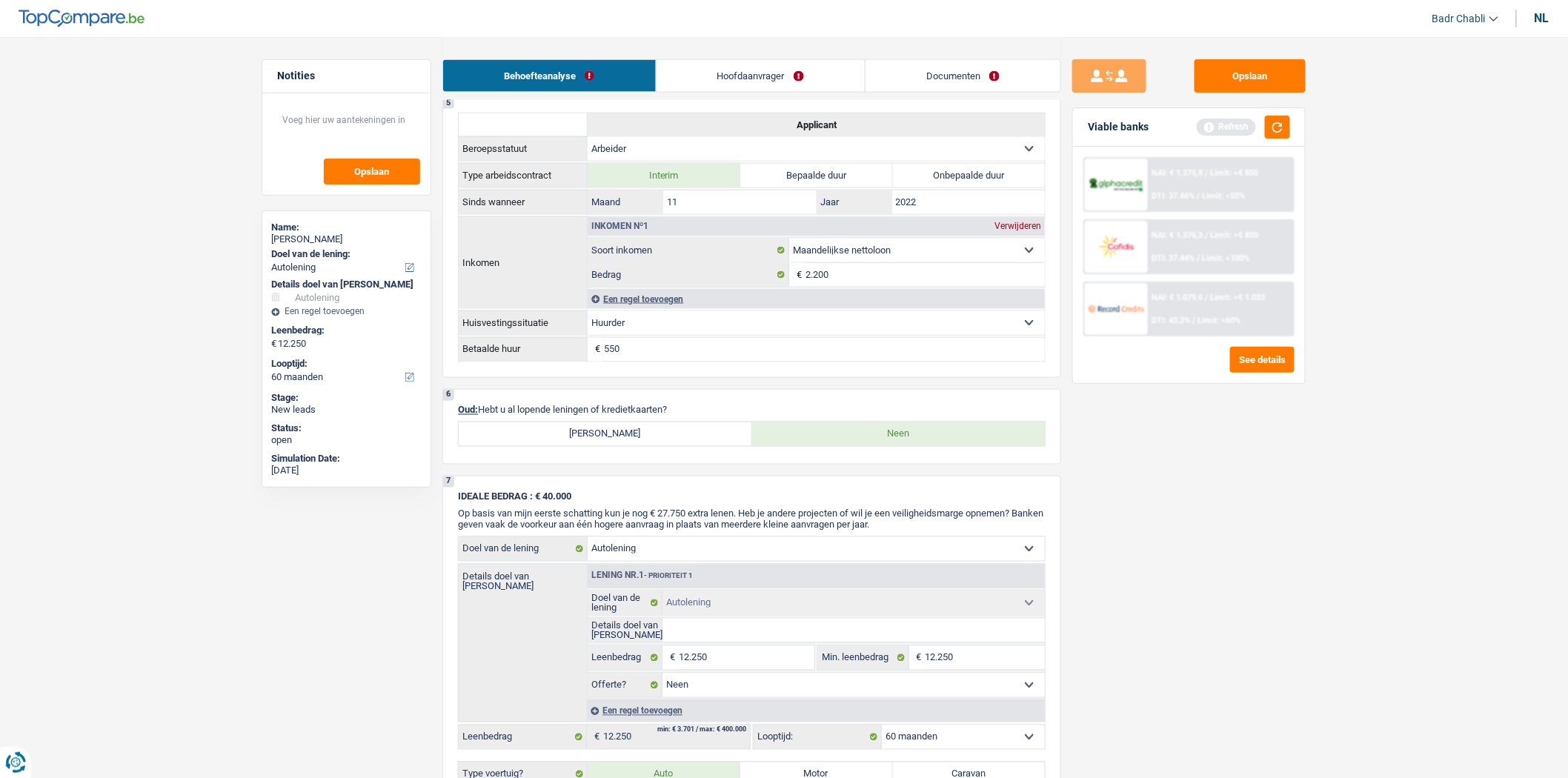
scroll to position [484, 0]
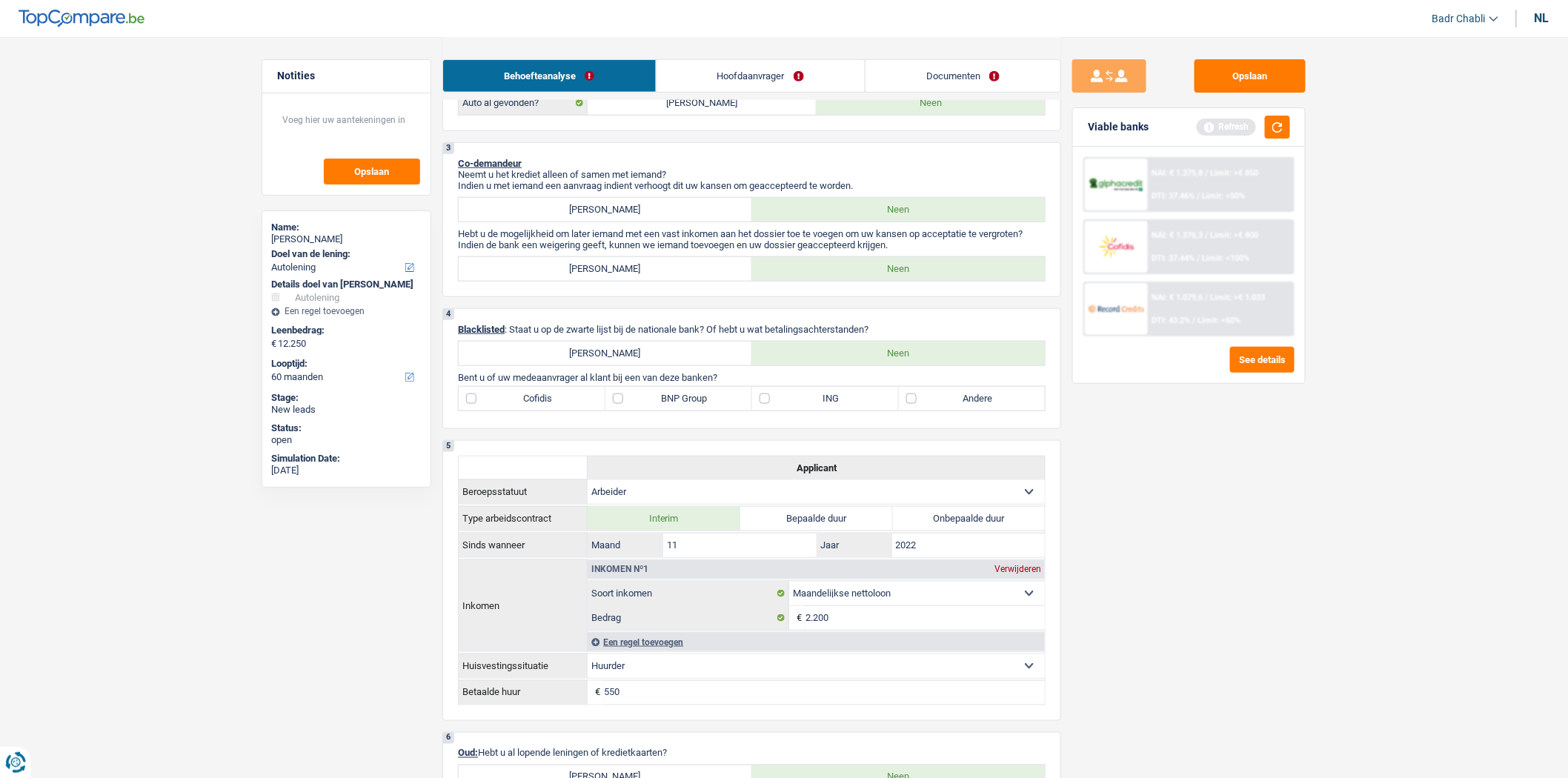
click at [643, 420] on div "4 Blacklisted : Staat u op de zwarte lijst bij de nationale bank? Of hebt u wat…" at bounding box center [751, 369] width 618 height 121
click at [641, 410] on label "BNP Group" at bounding box center [679, 399] width 147 height 24
click at [641, 410] on input "BNP Group" at bounding box center [679, 399] width 147 height 24
checkbox input "true"
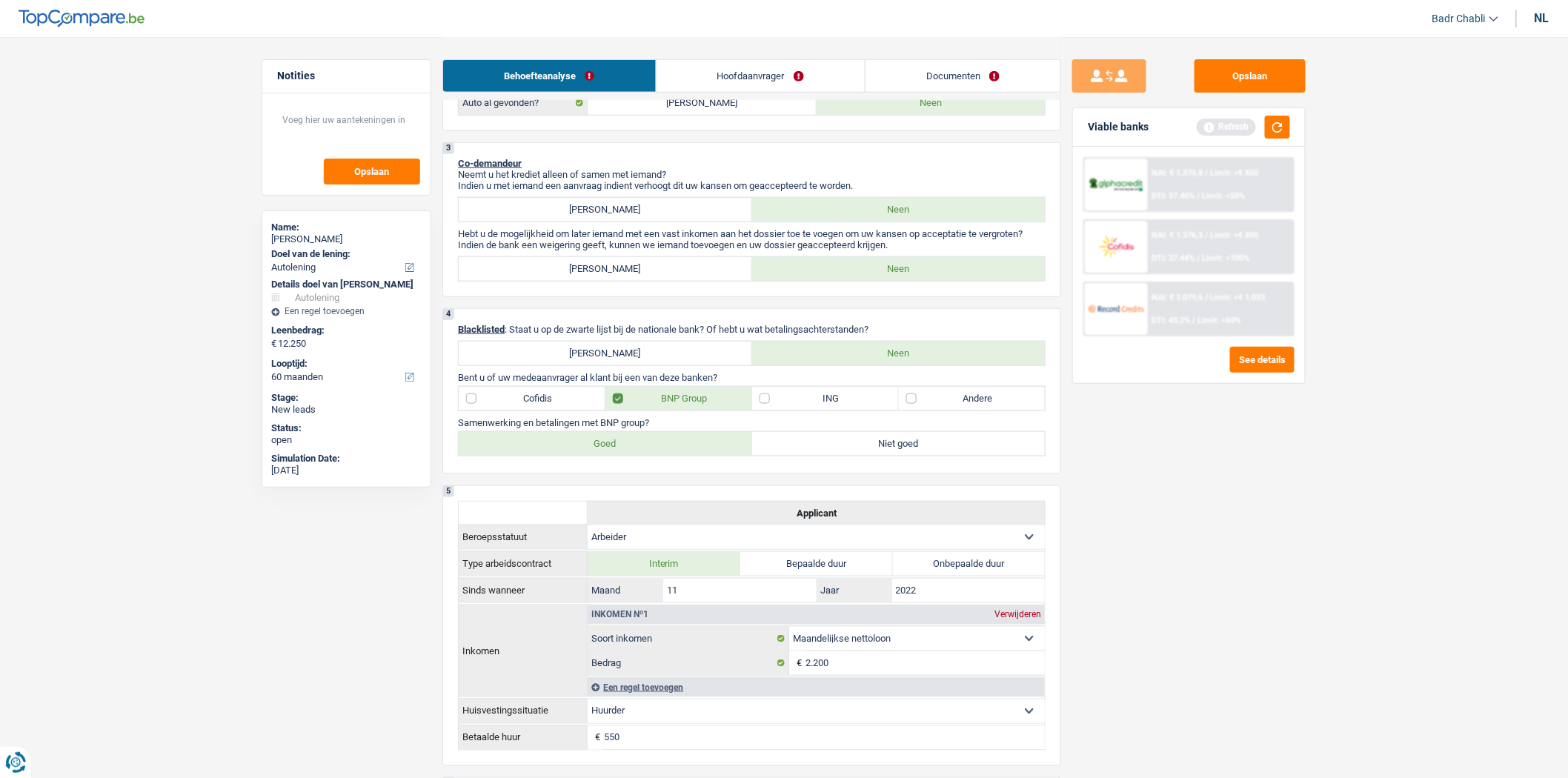
click at [629, 449] on label "Goed" at bounding box center [606, 444] width 293 height 24
click at [629, 449] on input "Goed" at bounding box center [606, 444] width 293 height 24
radio input "true"
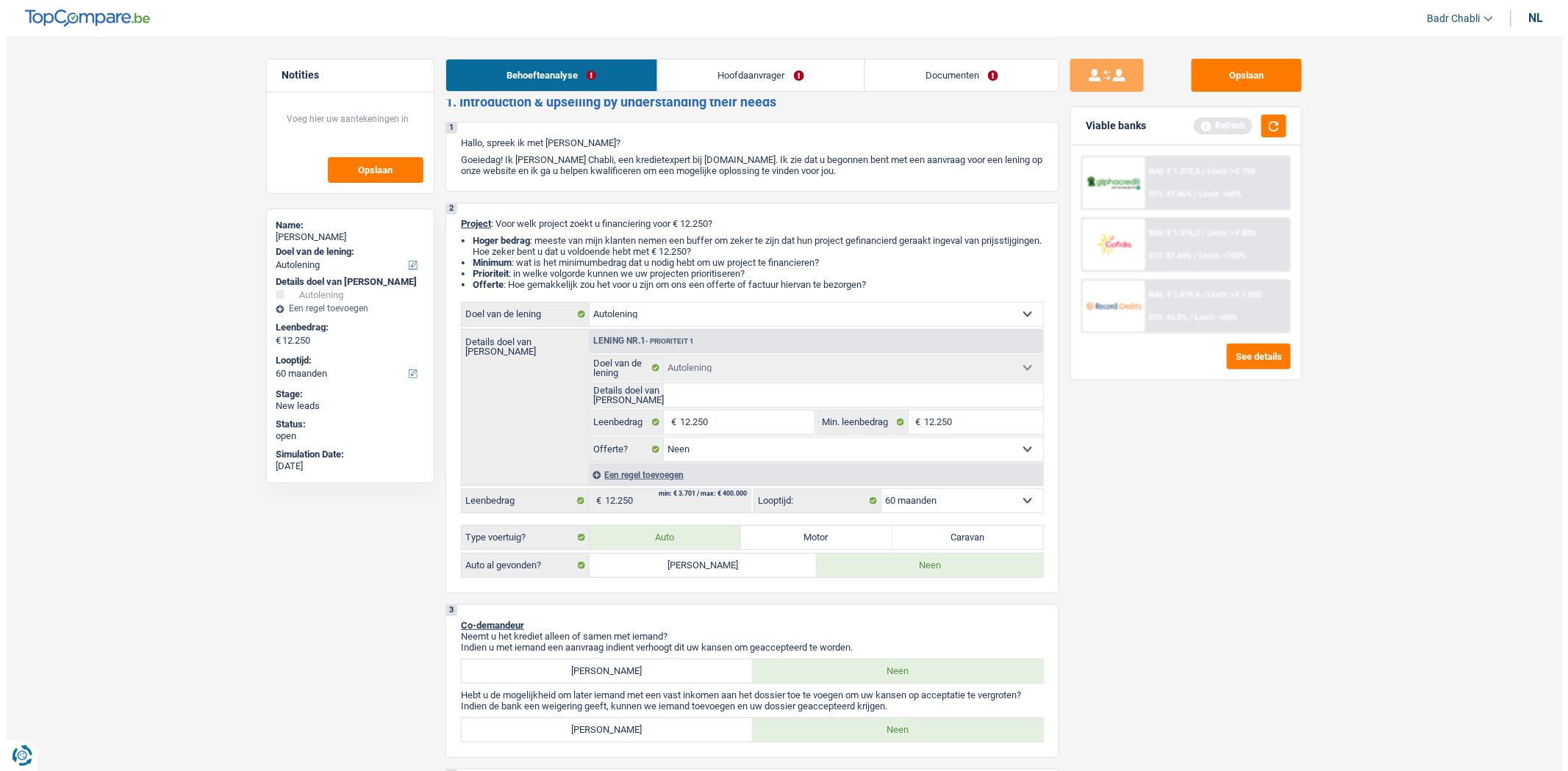
scroll to position [0, 0]
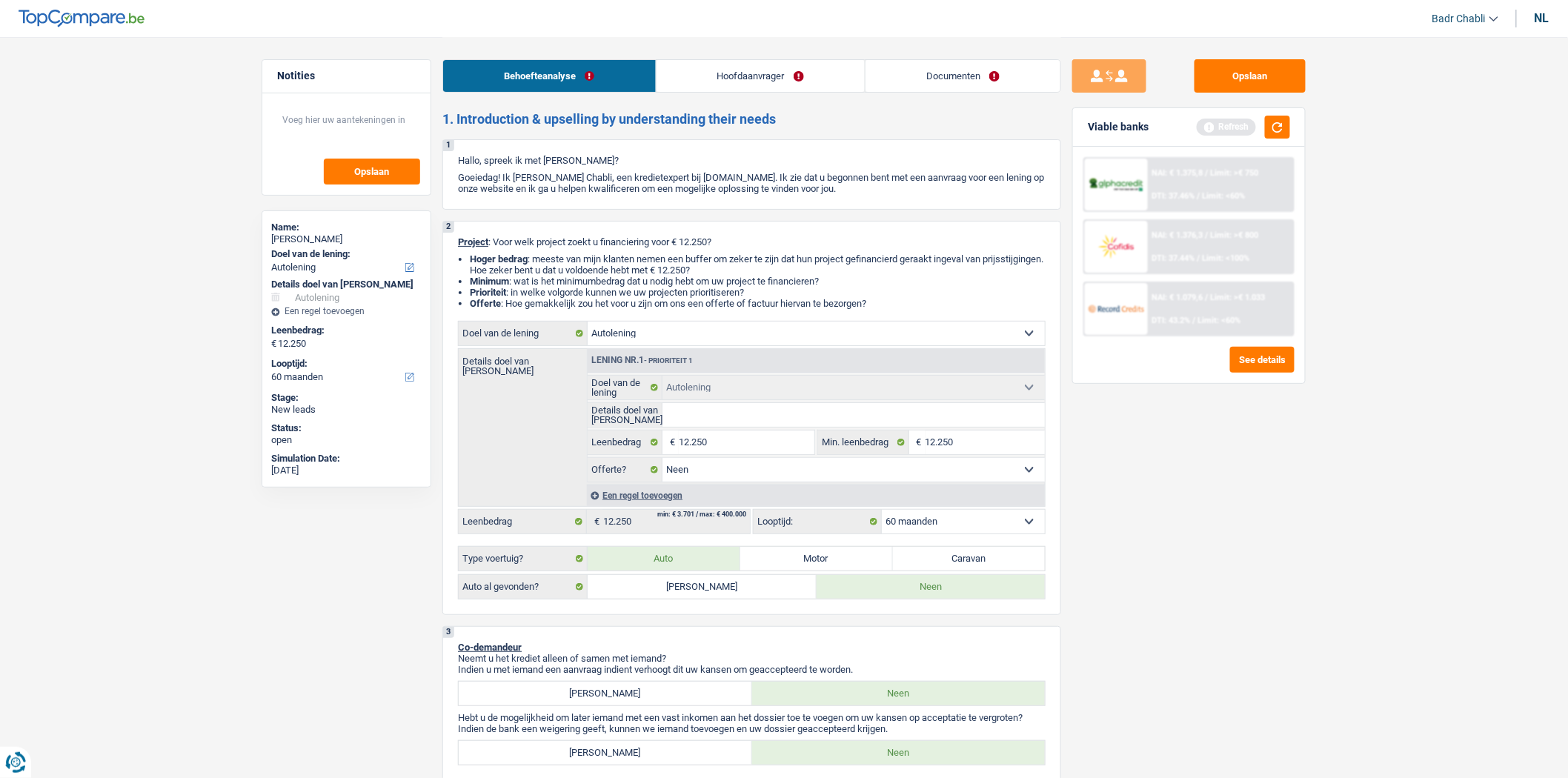
click at [763, 57] on div "Behoefteanalyse Hoofdaanvrager Documenten" at bounding box center [751, 68] width 618 height 63
click at [760, 74] on link "Hoofdaanvrager" at bounding box center [760, 76] width 208 height 32
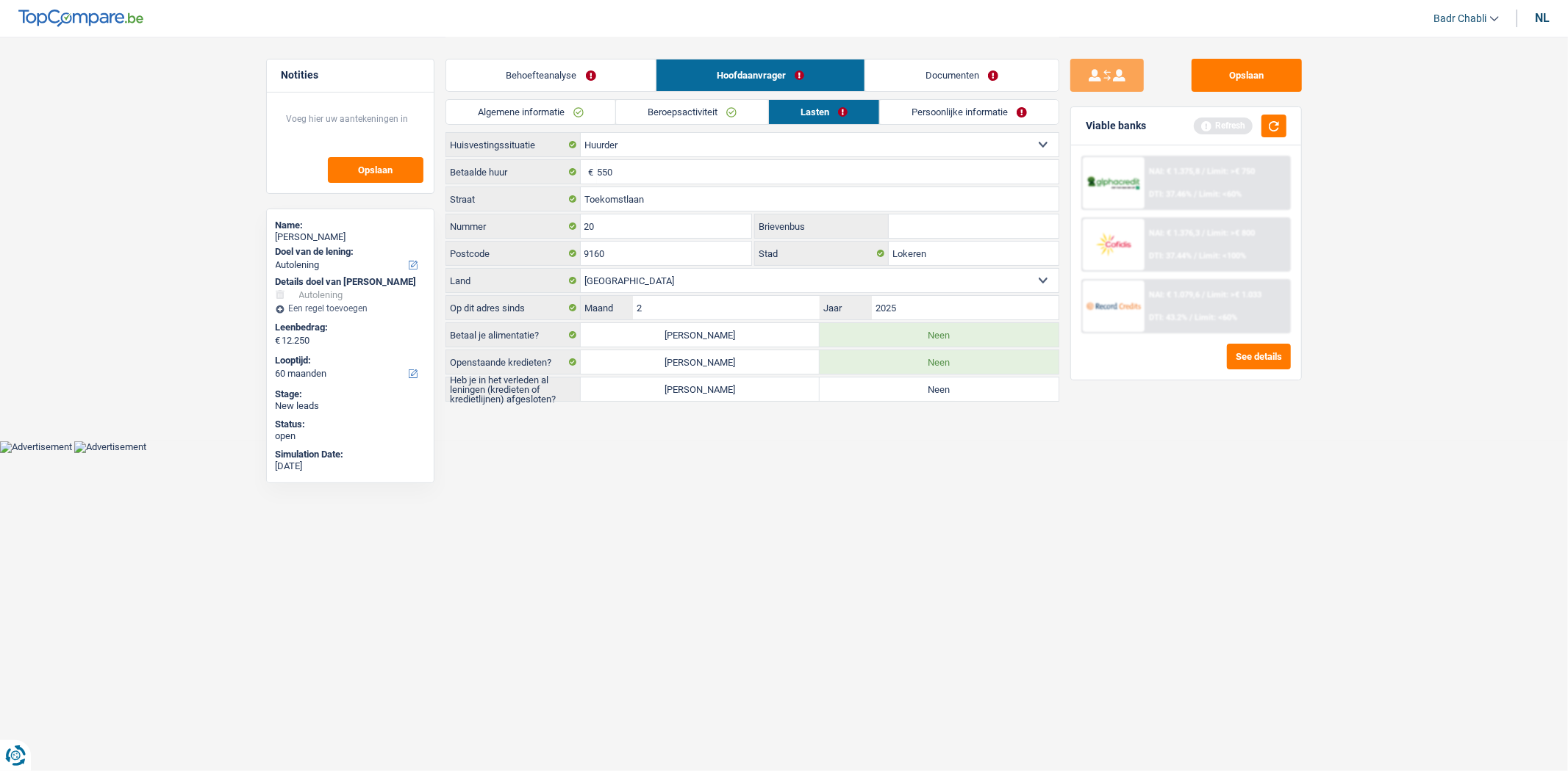
click at [534, 112] on link "Algemene informatie" at bounding box center [530, 112] width 169 height 24
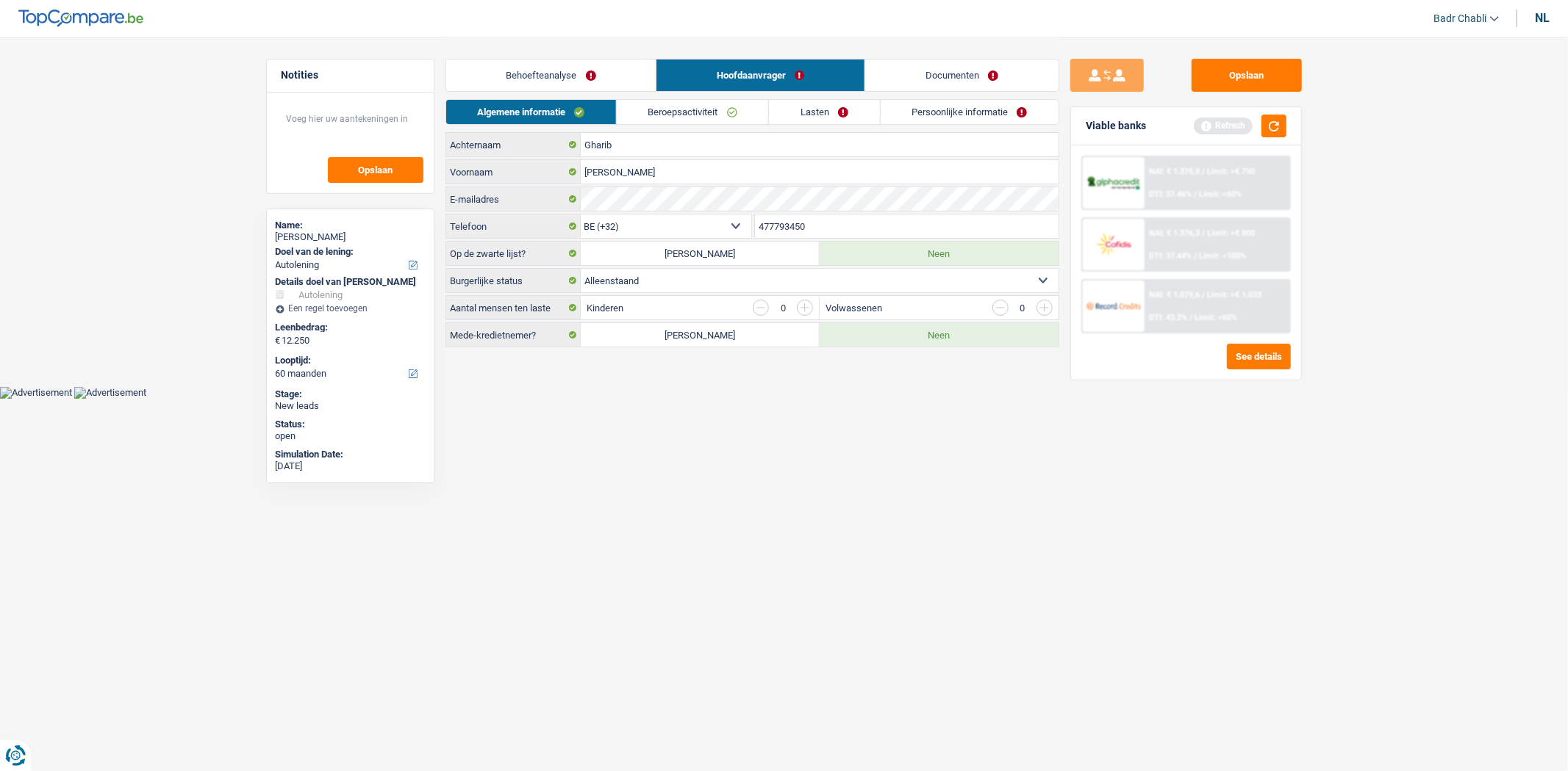
click at [707, 118] on link "Beroepsactiviteit" at bounding box center [692, 112] width 152 height 24
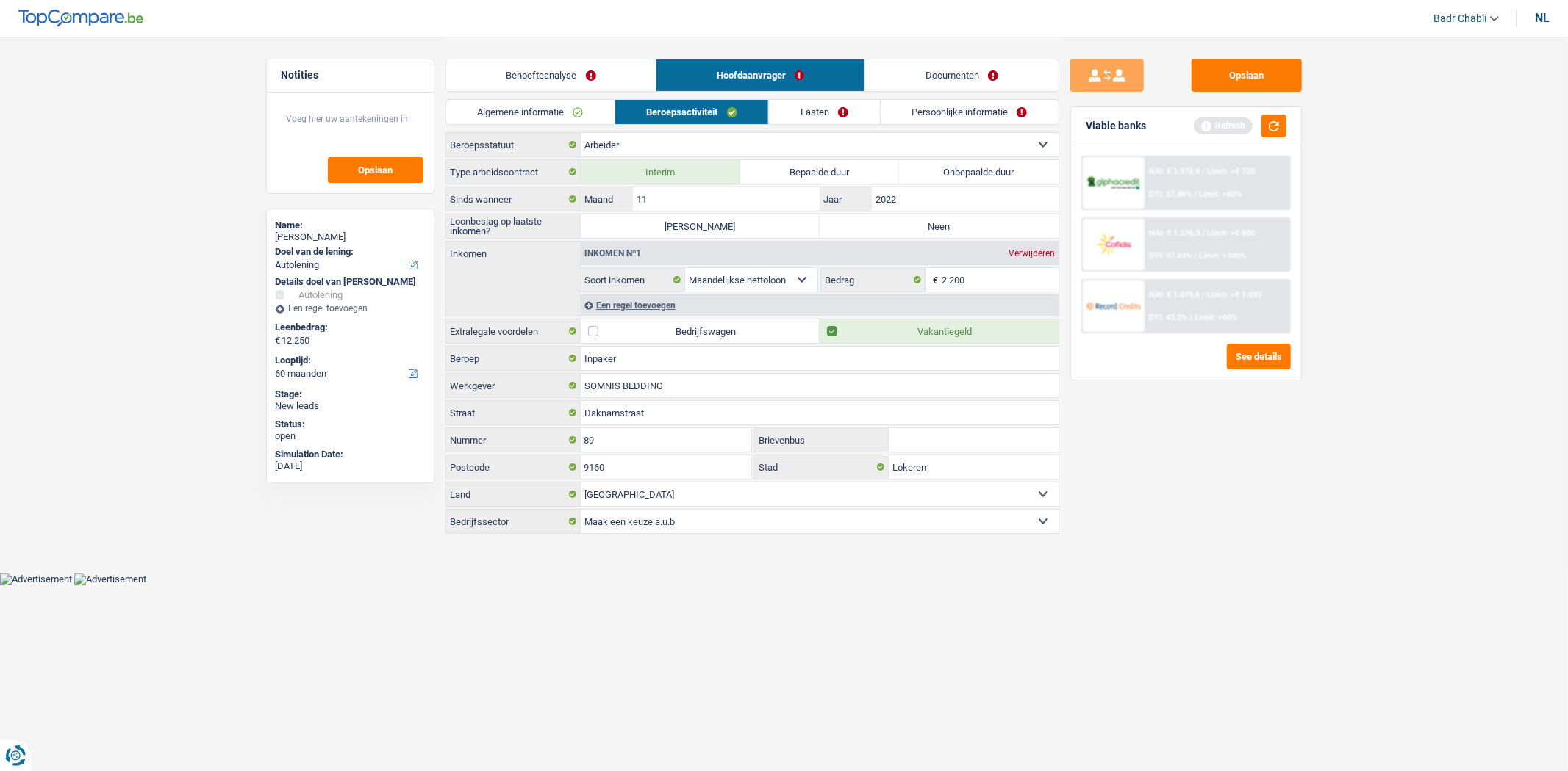
click at [959, 77] on link "Documenten" at bounding box center [962, 75] width 193 height 31
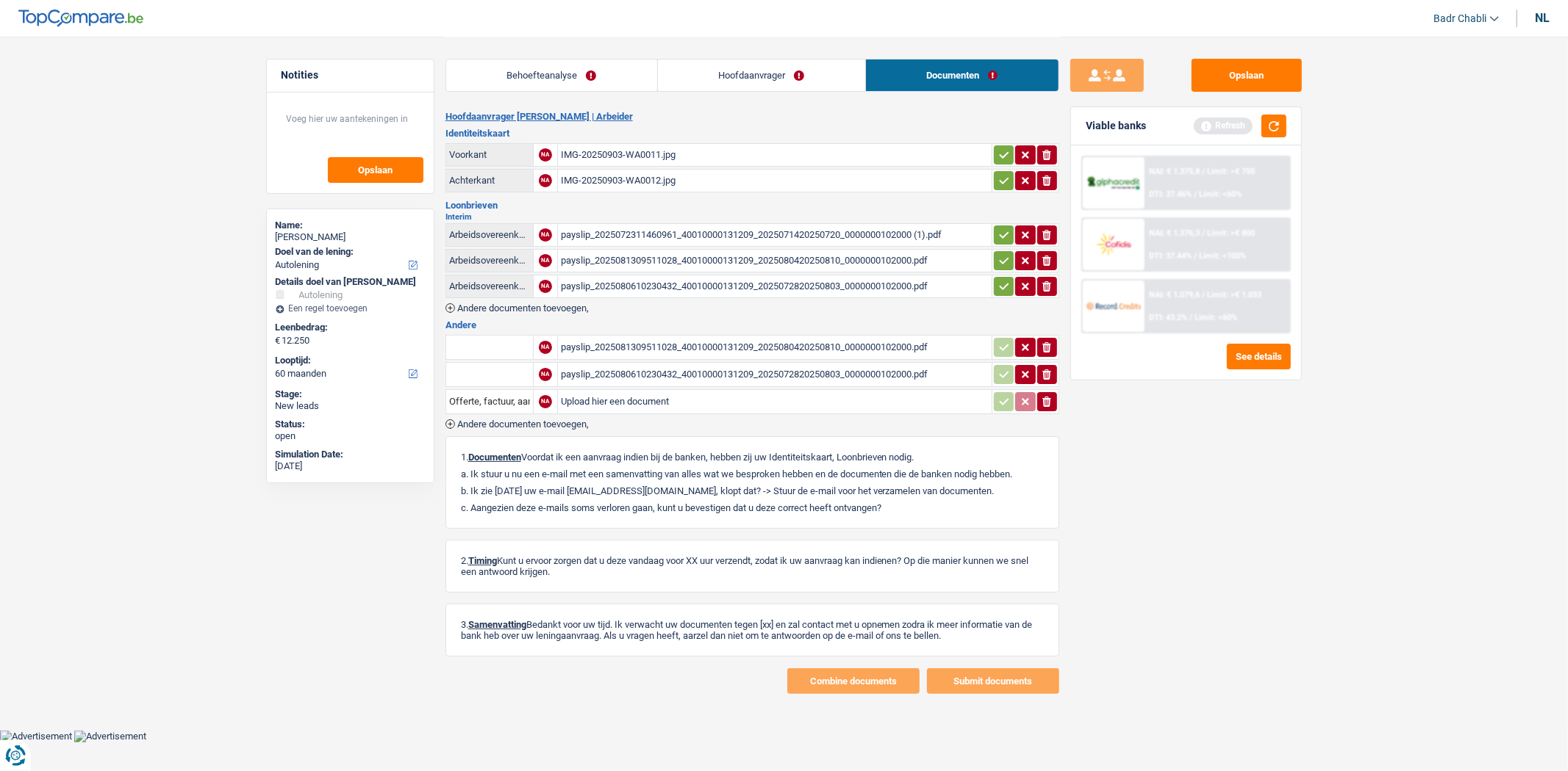
click at [735, 237] on div "payslip_2025072311460961_40010000131209_2025071420250720_0000000102000 (1).pdf" at bounding box center [775, 235] width 428 height 22
click at [772, 84] on link "Hoofdaanvrager" at bounding box center [762, 75] width 208 height 31
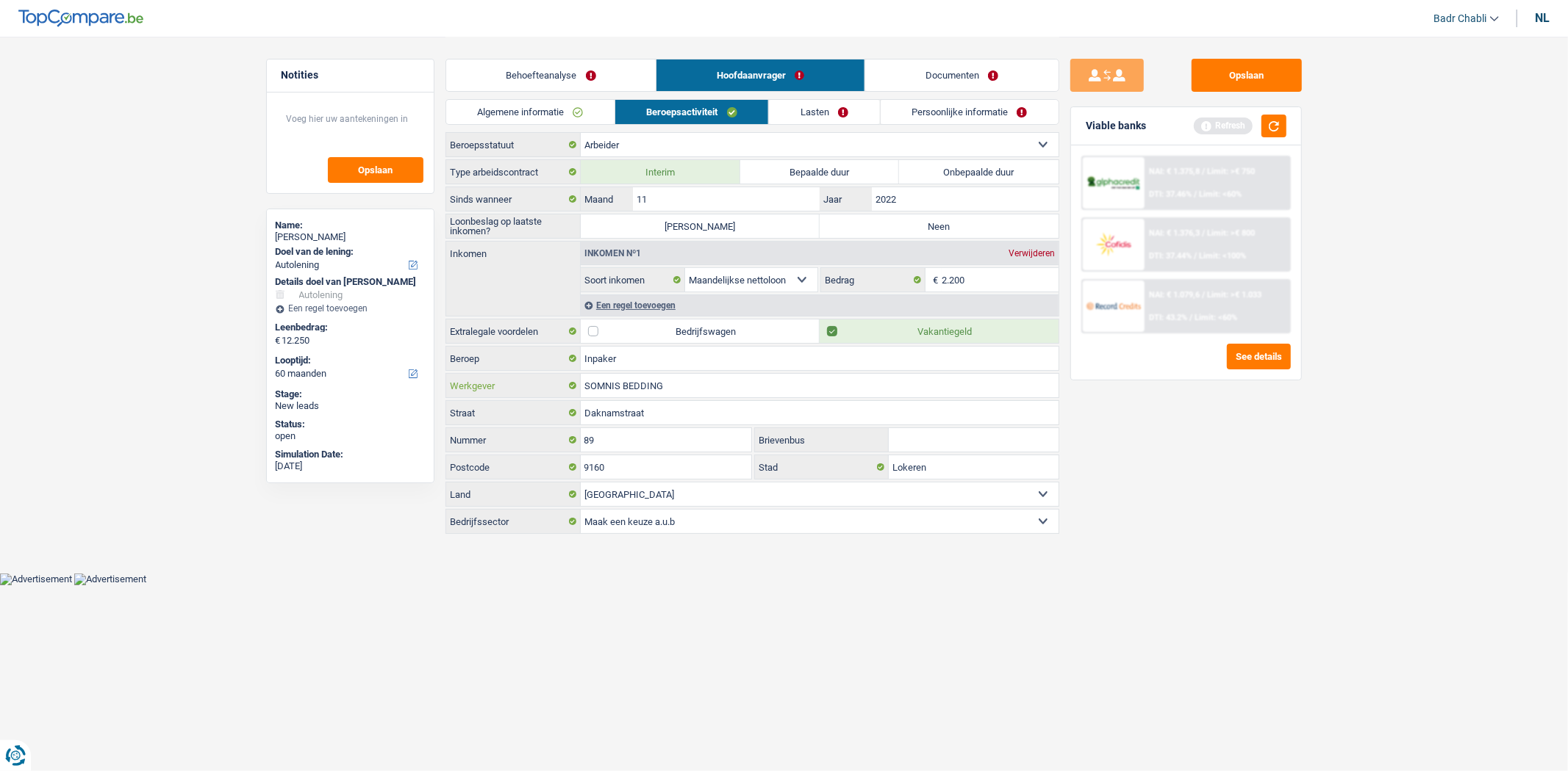
click at [650, 380] on input "SOMNIS BEDDING" at bounding box center [819, 386] width 478 height 24
type input "Trixxo jobs"
click at [357, 123] on textarea at bounding box center [350, 125] width 146 height 44
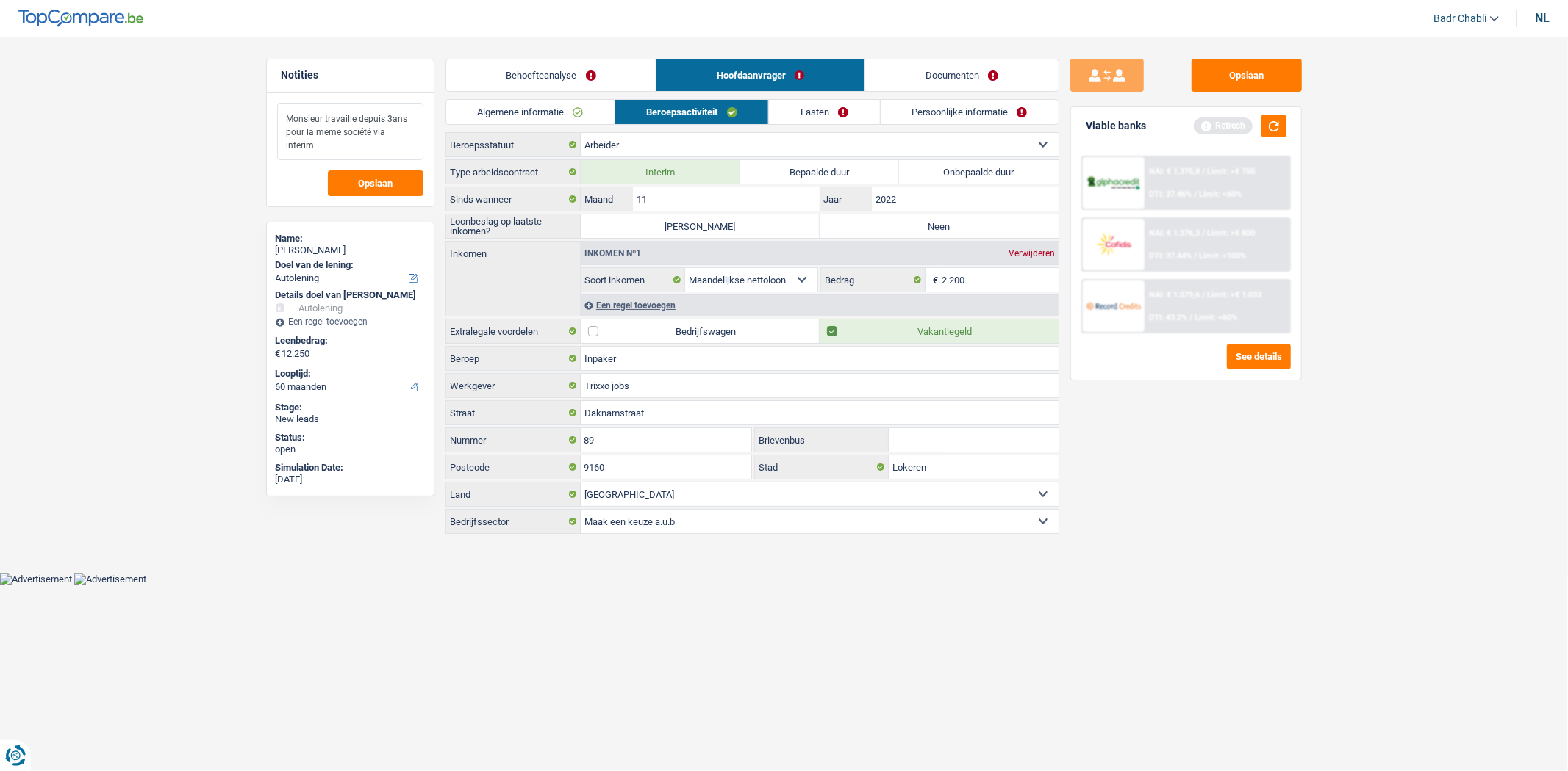
type textarea "Monsieur travaille depuis 3ans pour la meme société via interim"
click at [920, 225] on label "Neen" at bounding box center [939, 226] width 239 height 24
click at [920, 225] on input "Neen" at bounding box center [939, 226] width 239 height 24
radio input "true"
click at [646, 307] on div "Een regel toevoegen" at bounding box center [819, 305] width 478 height 21
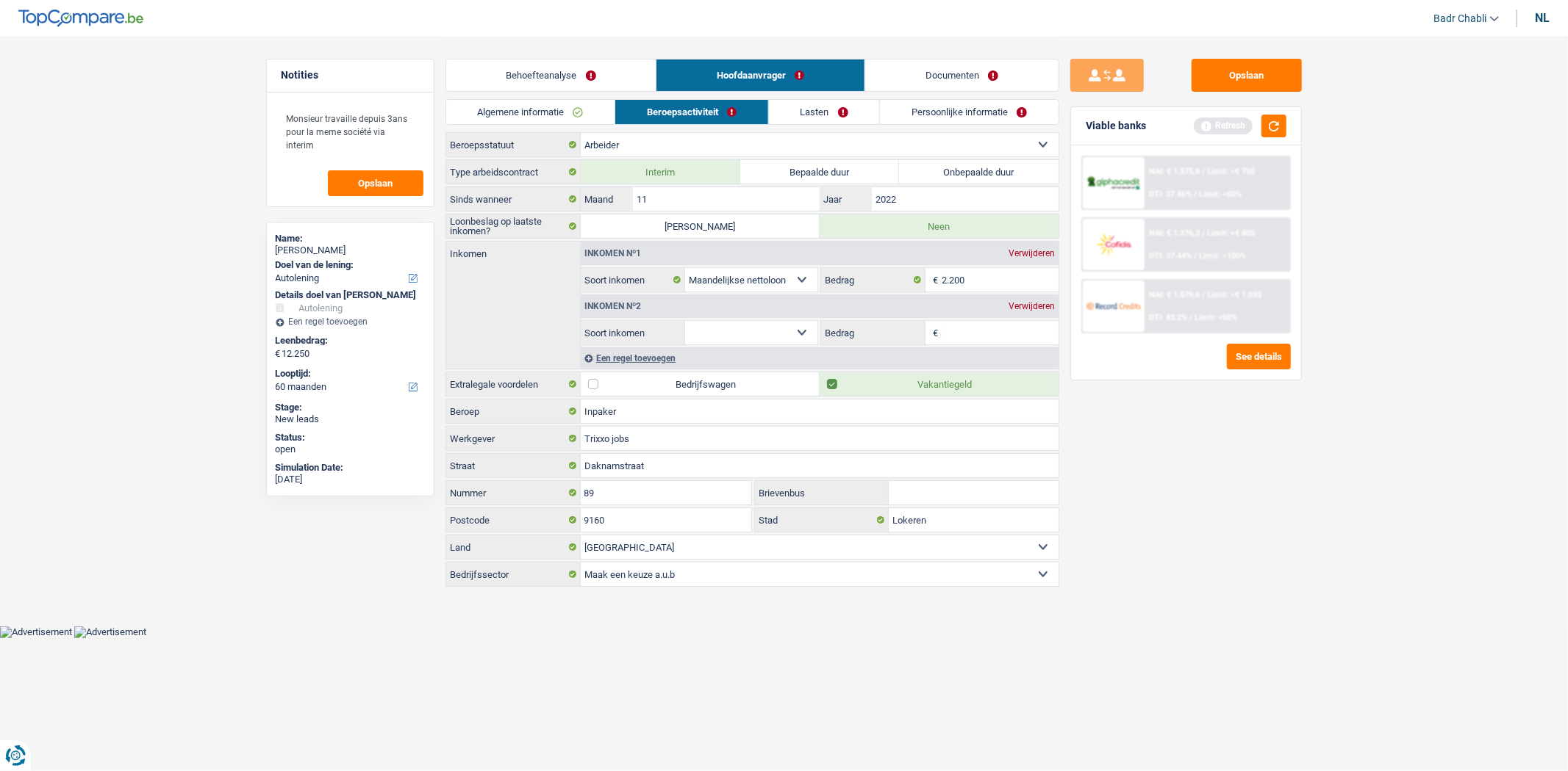
click at [786, 326] on select "Alimentatie geld Bedrijfstoeslag Huurinkomsten Invaliditeitspensioen Kinderbijs…" at bounding box center [751, 332] width 133 height 24
select select "mealVouchers"
click at [685, 321] on select "Alimentatie geld Bedrijfstoeslag Huurinkomsten Invaliditeitspensioen Kinderbijs…" at bounding box center [751, 332] width 133 height 24
click at [999, 332] on input "Dagbedrag" at bounding box center [999, 332] width 117 height 24
type input "8,0"
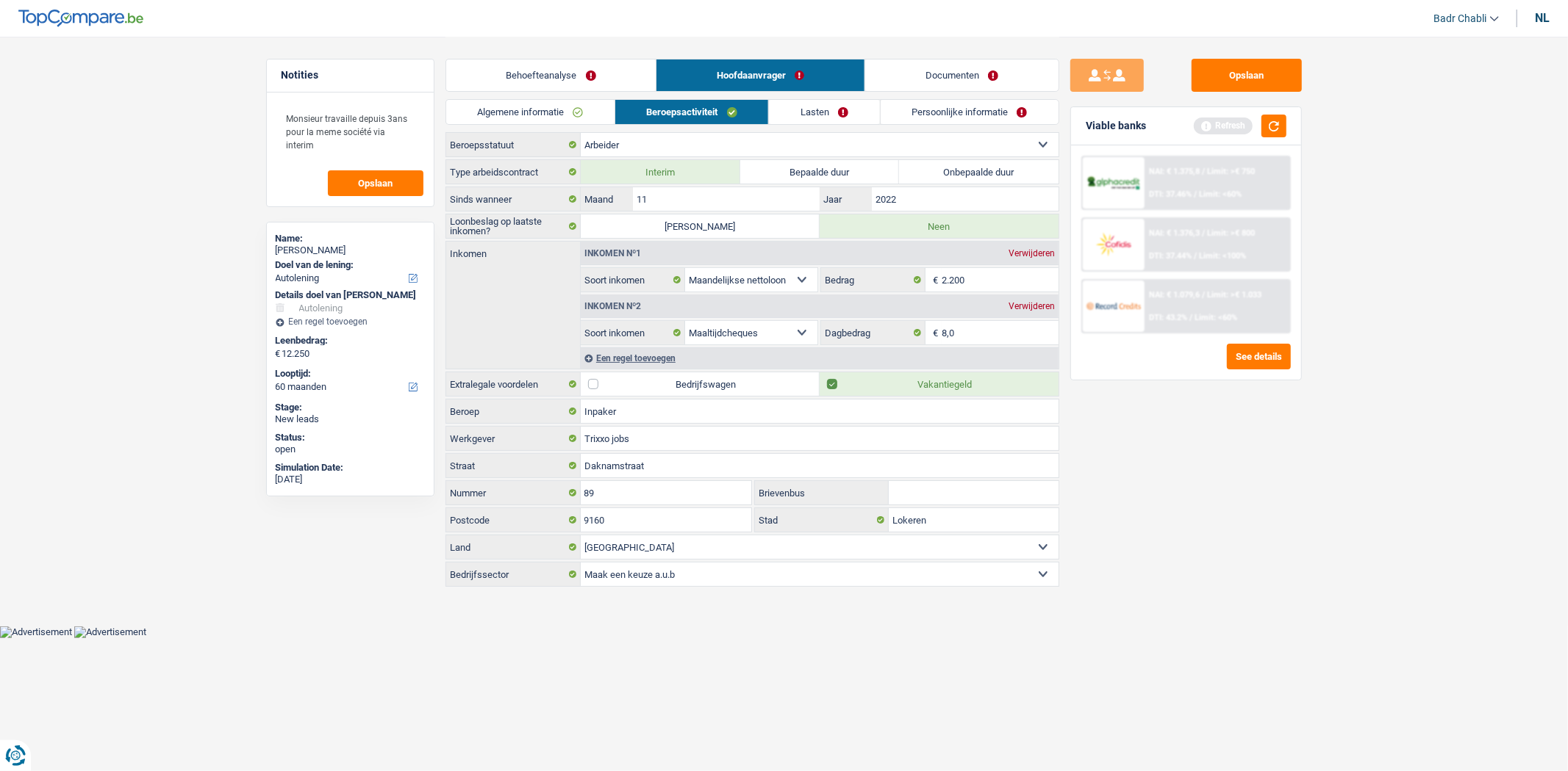
click at [1154, 516] on div "Opslaan Viable banks Refresh NAI: € 1.375,8 / Limit: >€ 750 DTI: 37.46% / Limit…" at bounding box center [1186, 403] width 253 height 689
click at [815, 112] on link "Lasten" at bounding box center [824, 112] width 110 height 24
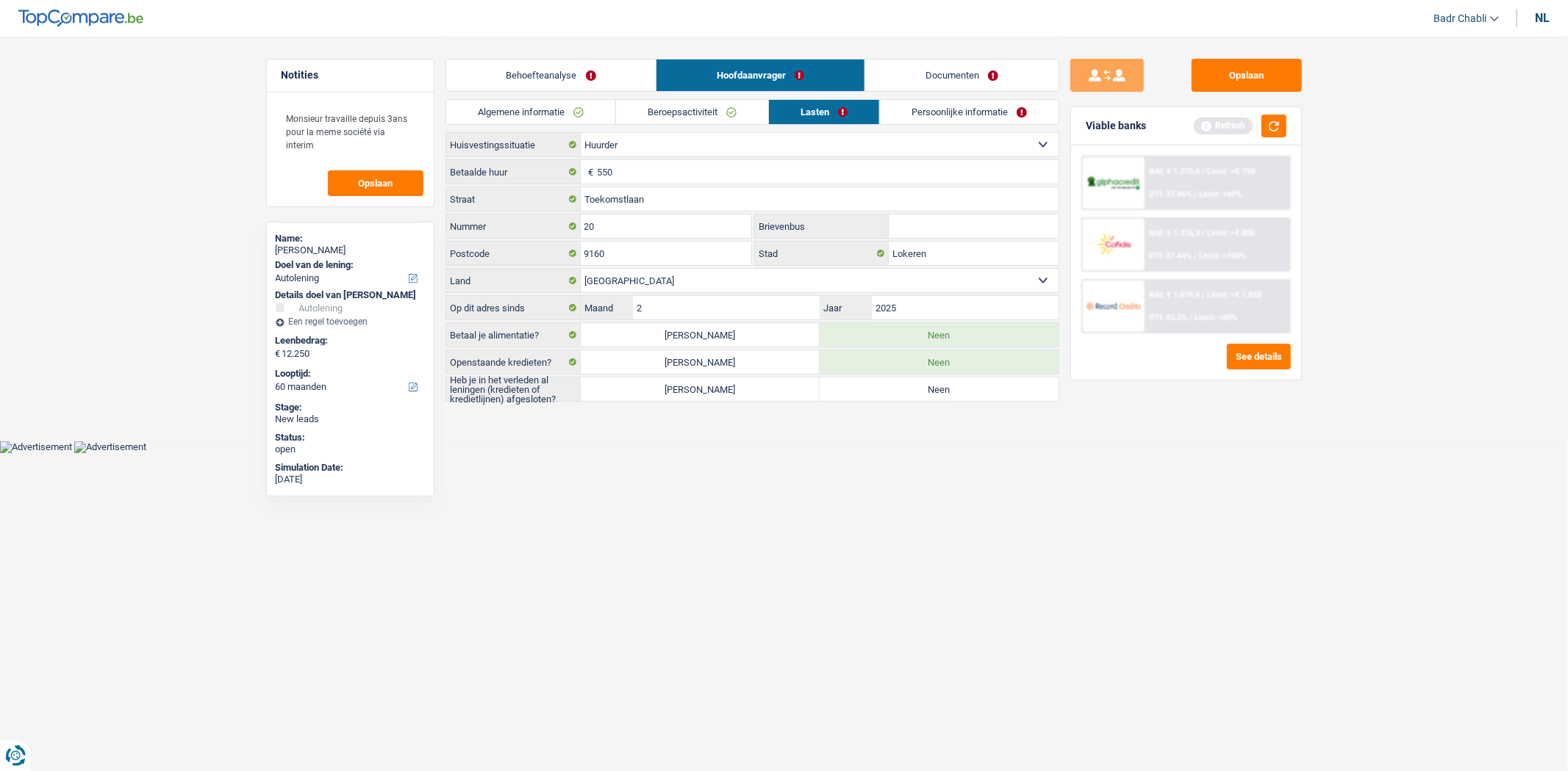
click at [905, 389] on label "Neen" at bounding box center [939, 389] width 239 height 24
click at [905, 389] on input "Neen" at bounding box center [939, 389] width 239 height 24
radio input "true"
click at [963, 101] on link "Persoonlijke informatie" at bounding box center [969, 112] width 179 height 24
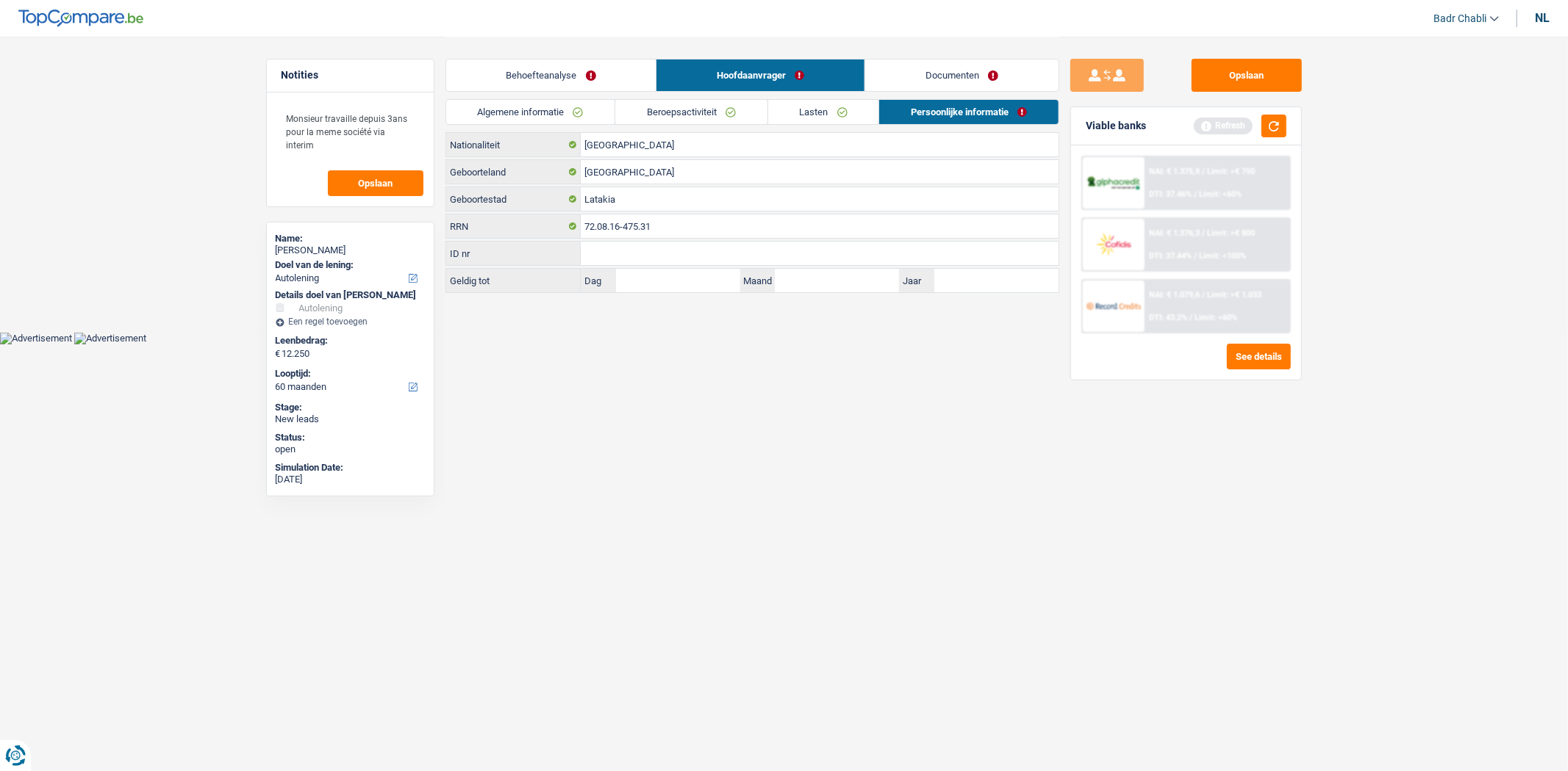
click at [951, 79] on link "Documenten" at bounding box center [962, 75] width 193 height 31
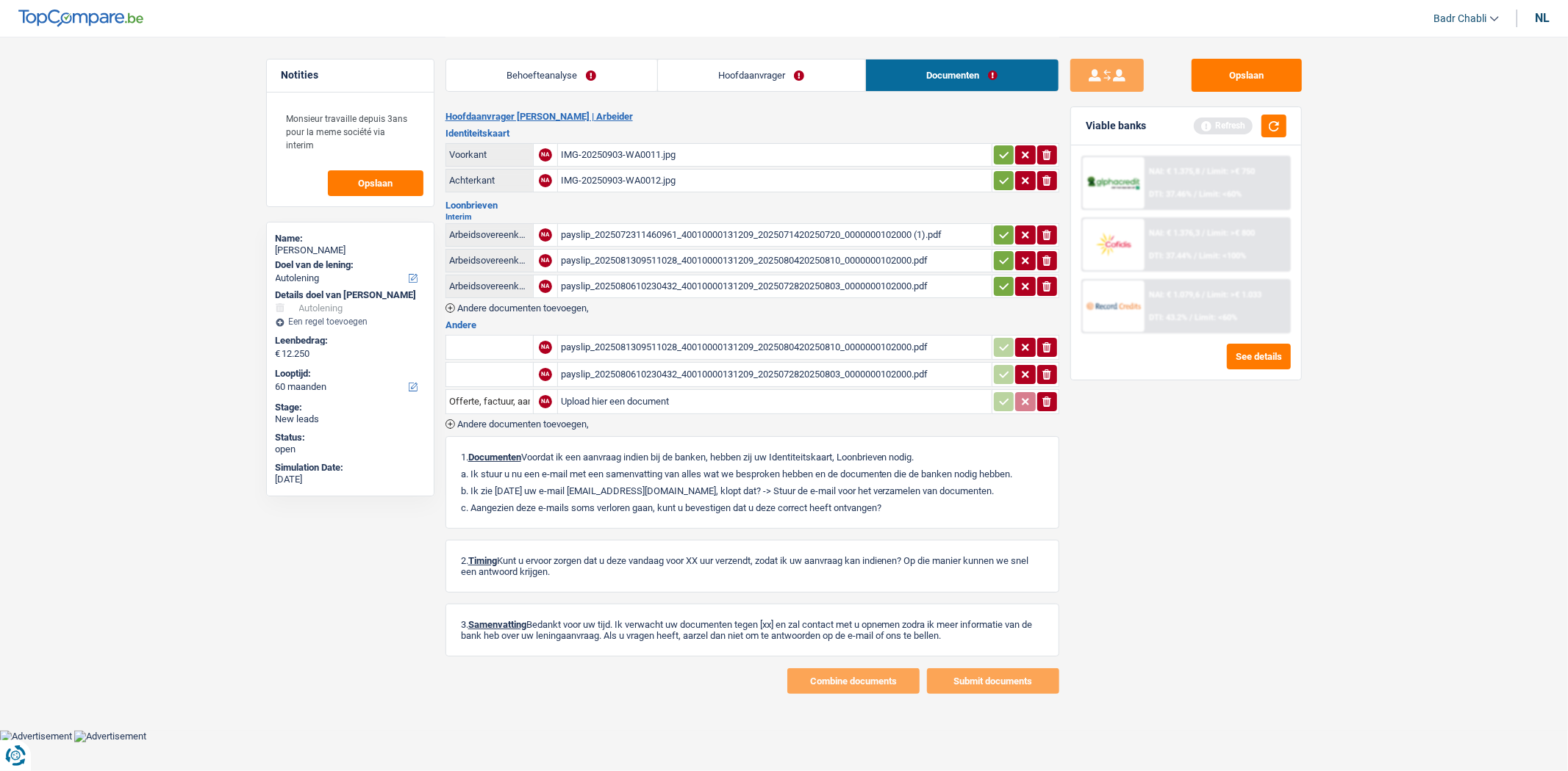
click at [687, 230] on div "payslip_2025072311460961_40010000131209_2025071420250720_0000000102000 (1).pdf" at bounding box center [775, 235] width 428 height 22
click at [651, 257] on div "payslip_2025081309511028_40010000131209_2025080420250810_0000000102000.pdf" at bounding box center [775, 261] width 428 height 22
click at [804, 283] on div "payslip_2025080610230432_40010000131209_2025072820250803_0000000102000.pdf" at bounding box center [775, 286] width 428 height 22
click at [692, 371] on div "payslip_2025080610230432_40010000131209_2025072820250803_0000000102000.pdf" at bounding box center [775, 375] width 428 height 22
click at [370, 144] on textarea "Monsieur travaille depuis 3ans pour la meme société via interim" at bounding box center [350, 131] width 146 height 57
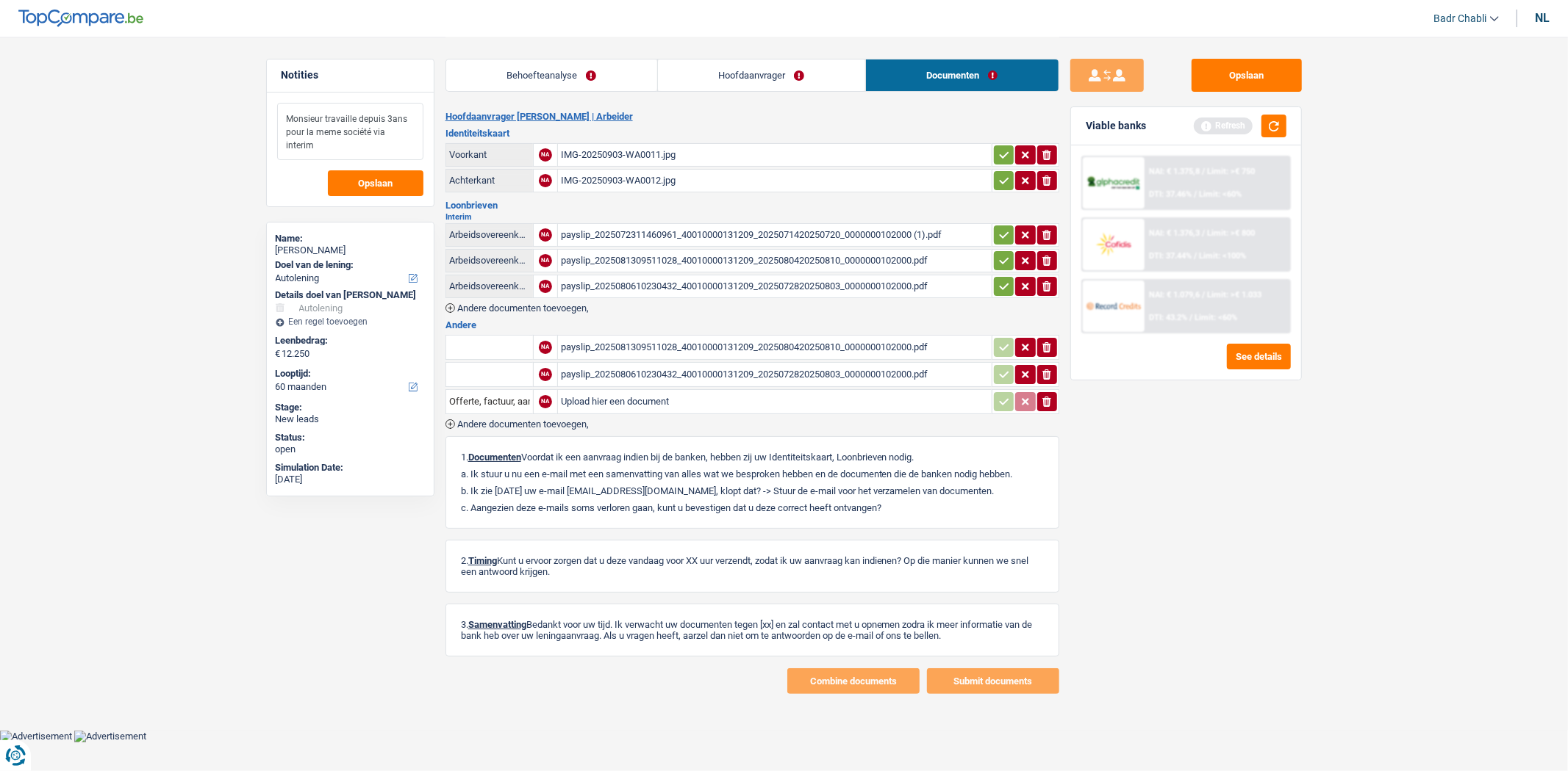
click at [378, 141] on textarea "Monsieur travaille depuis 3ans pour la meme société via interim" at bounding box center [350, 131] width 146 height 57
click at [757, 88] on link "Hoofdaanvrager" at bounding box center [762, 75] width 208 height 31
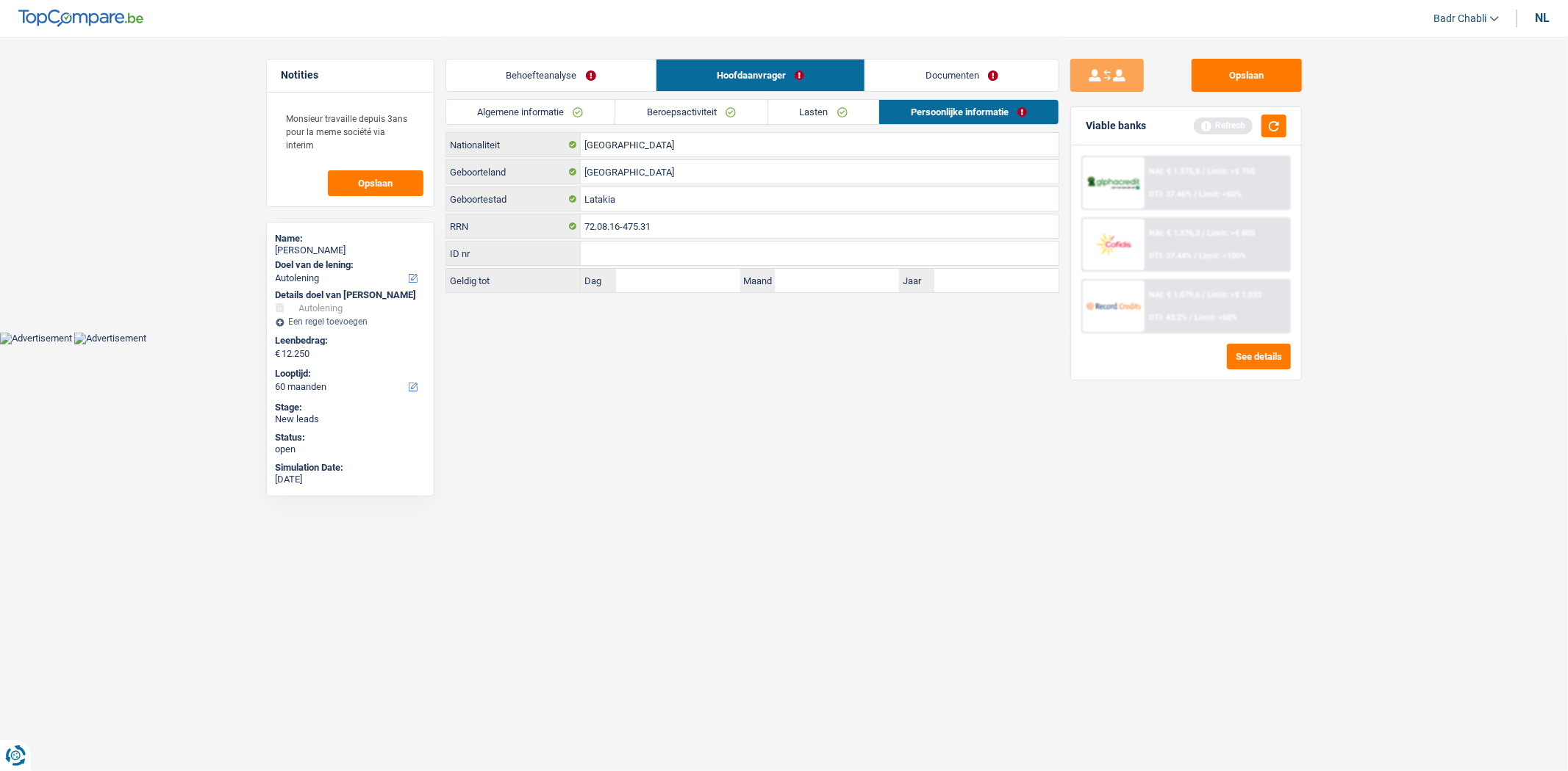
click at [727, 108] on link "Beroepsactiviteit" at bounding box center [690, 112] width 152 height 24
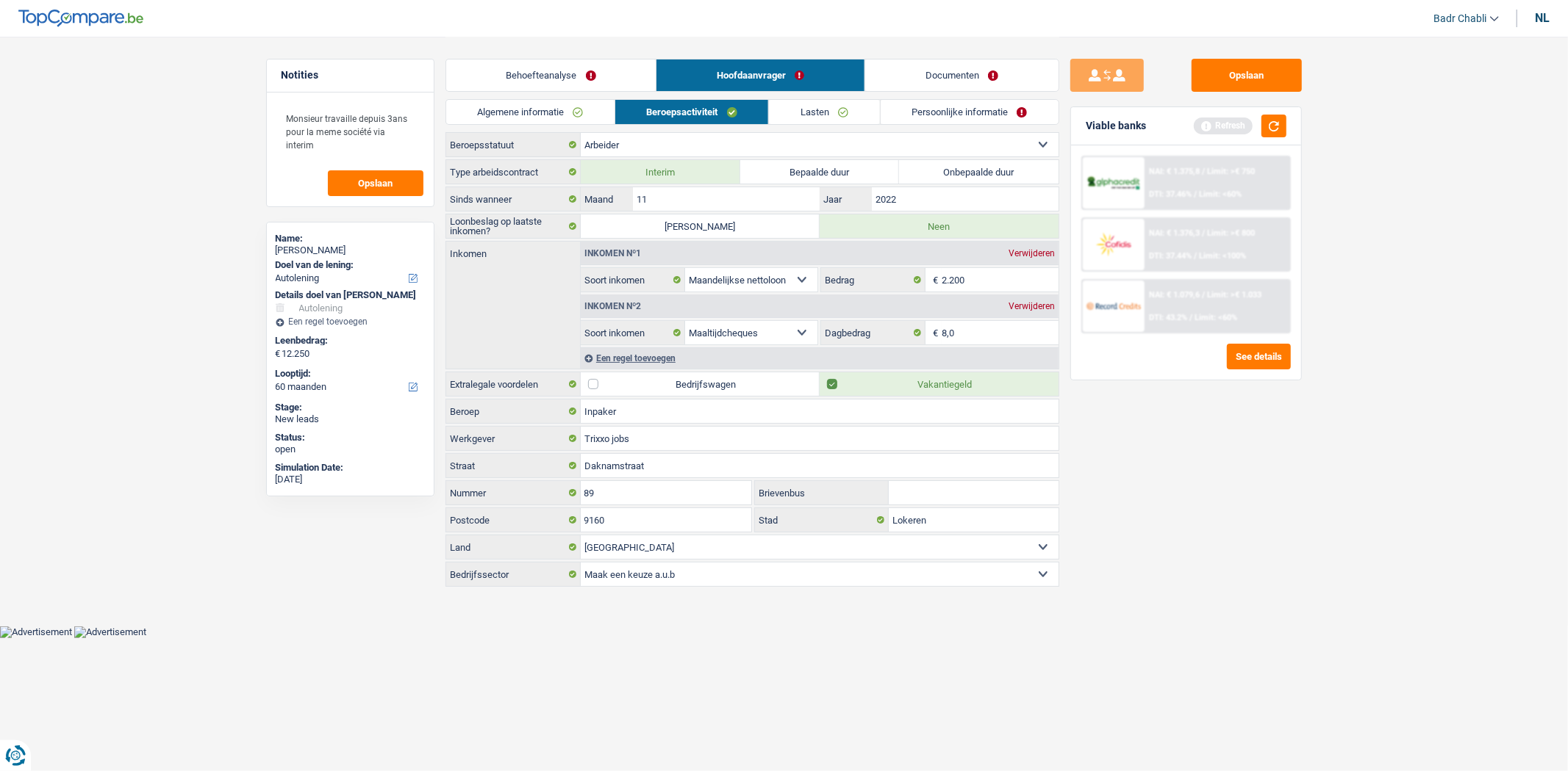
click at [701, 141] on select "Arbeider Bediende (privésector) Ambtenaar (overheidssector) Invalide Zelfstandi…" at bounding box center [819, 145] width 478 height 24
select select "mutuality"
click at [580, 133] on select "Arbeider Bediende (privésector) Ambtenaar (overheidssector) Invalide Zelfstandi…" at bounding box center [819, 145] width 478 height 24
radio input "false"
select select "mutualityIndemnity"
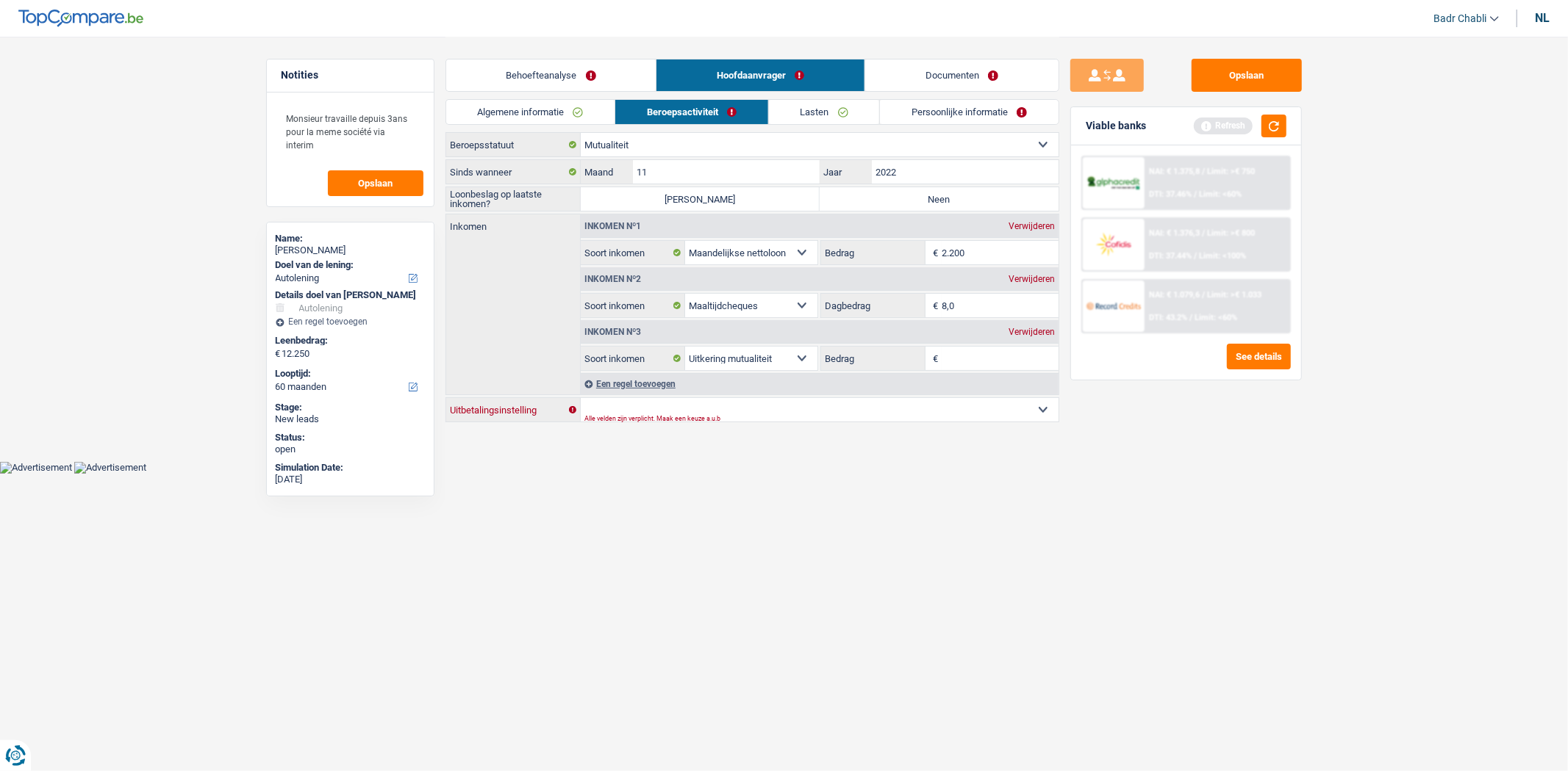
click at [647, 402] on select "Christelijke Mutualiteit Socialistische Mutualiteit (Solidaris) FOD Sociale Zek…" at bounding box center [819, 410] width 478 height 24
select select "other"
click at [580, 421] on select "Christelijke Mutualiteit Socialistische Mutualiteit (Solidaris) FOD Sociale Zek…" at bounding box center [819, 410] width 478 height 24
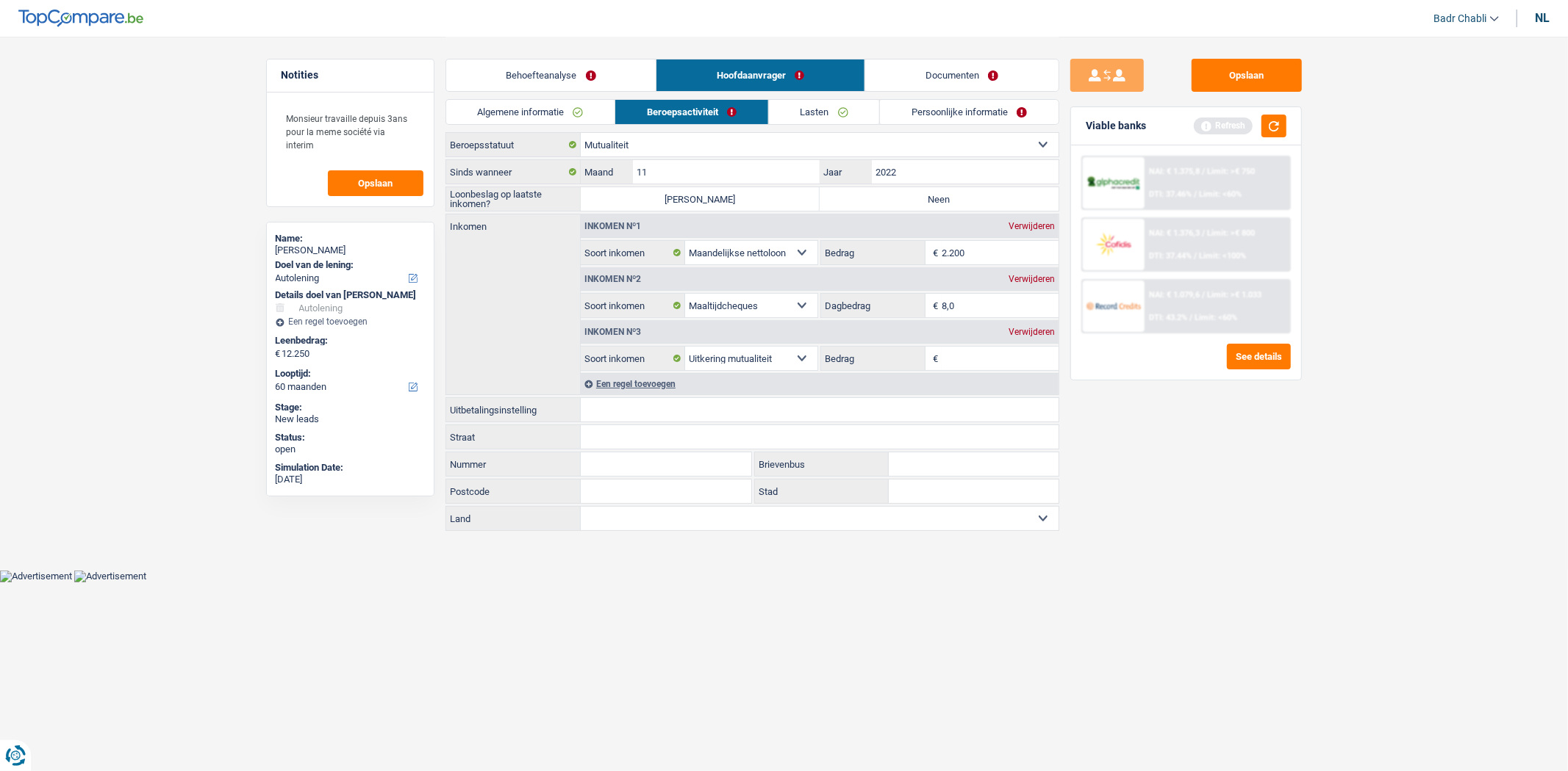
click at [635, 412] on input "Uitbetalingsinstelling" at bounding box center [819, 410] width 478 height 24
type input "AG insurance"
click at [737, 171] on input "11" at bounding box center [726, 172] width 186 height 24
type input "08"
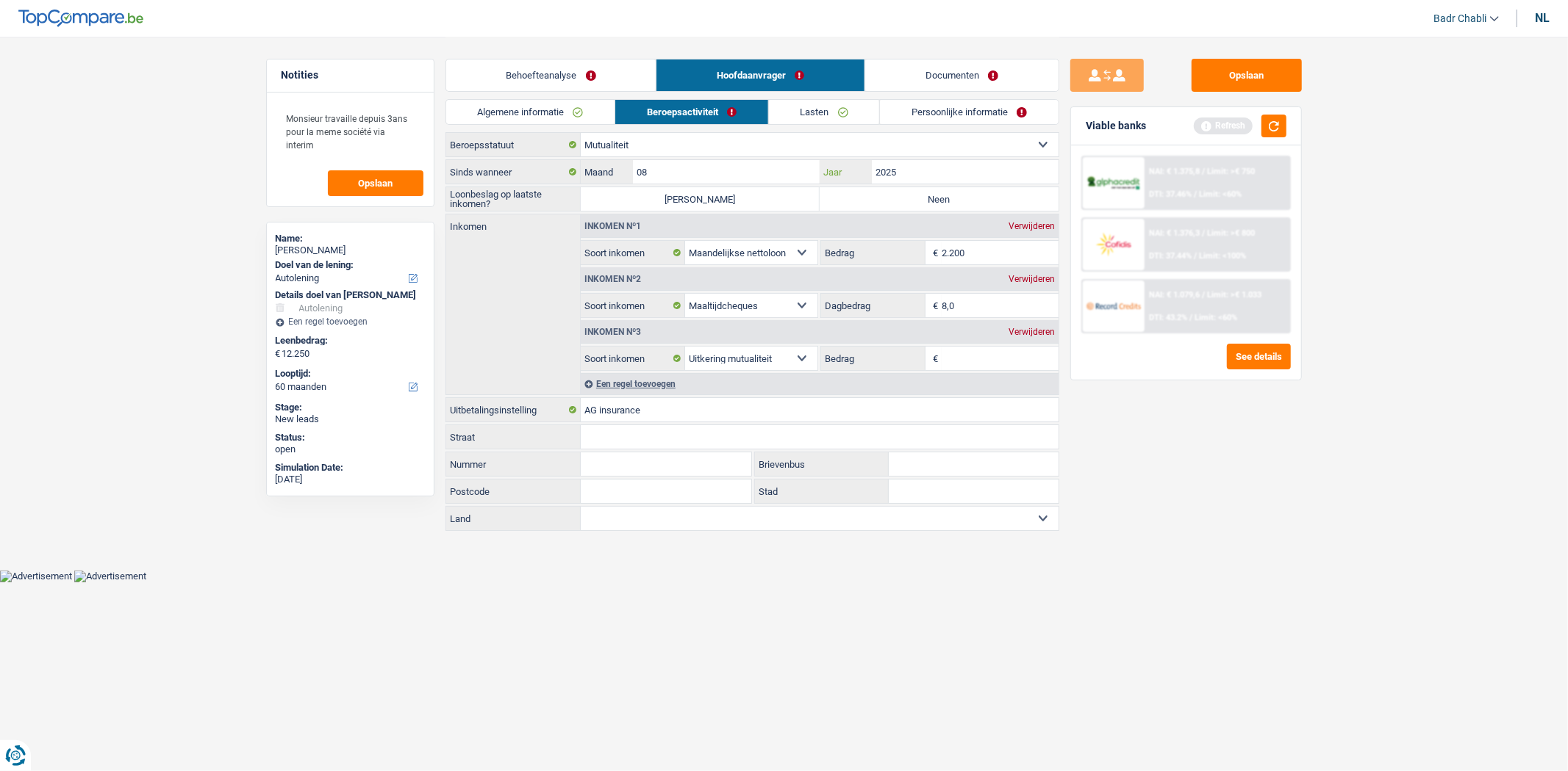
type input "2025"
click at [999, 259] on input "2.200" at bounding box center [999, 253] width 117 height 24
type input "1.800"
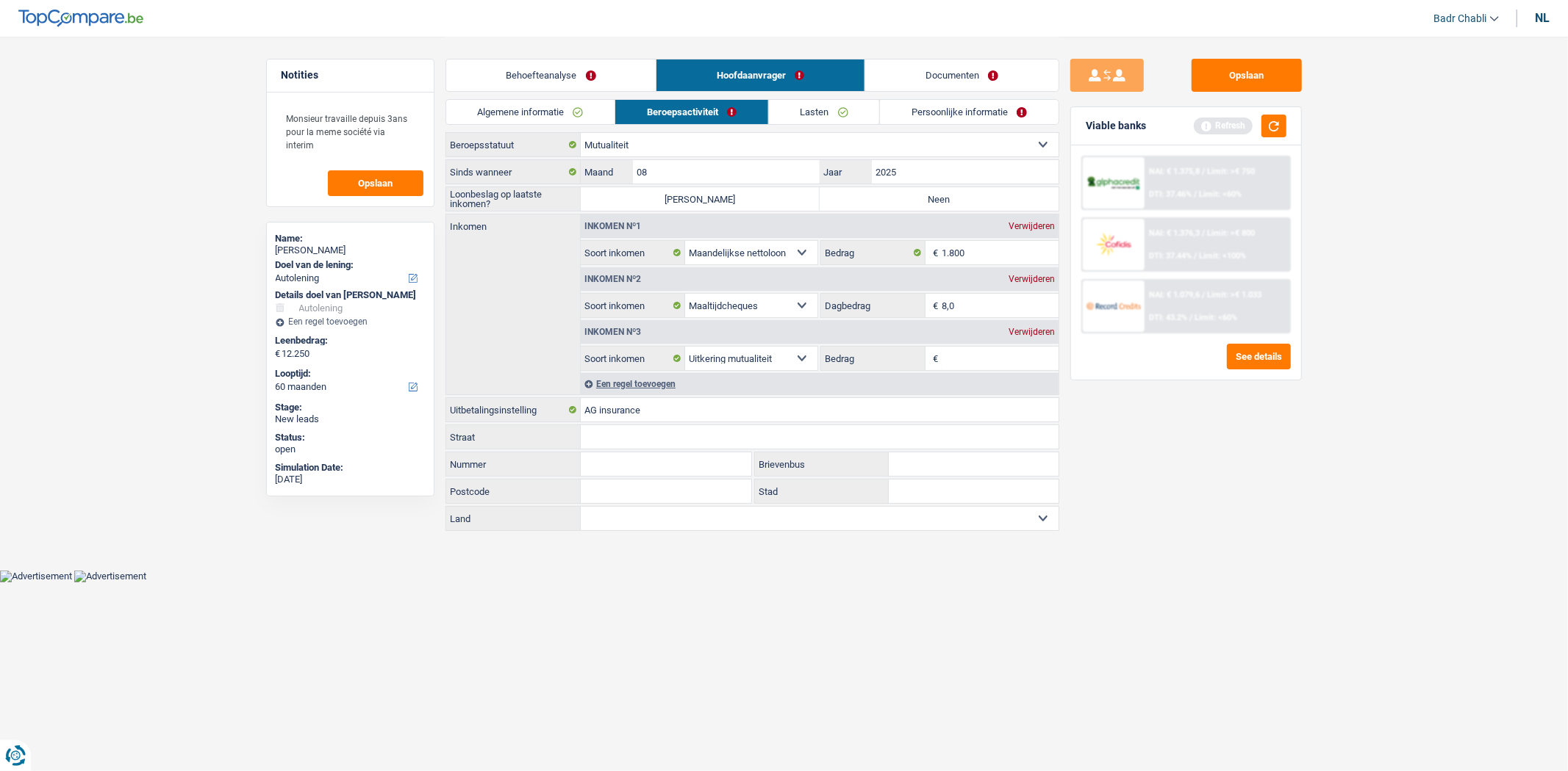
click at [1033, 280] on div "Verwijderen" at bounding box center [1032, 279] width 53 height 9
select select "mutualityIndemnity"
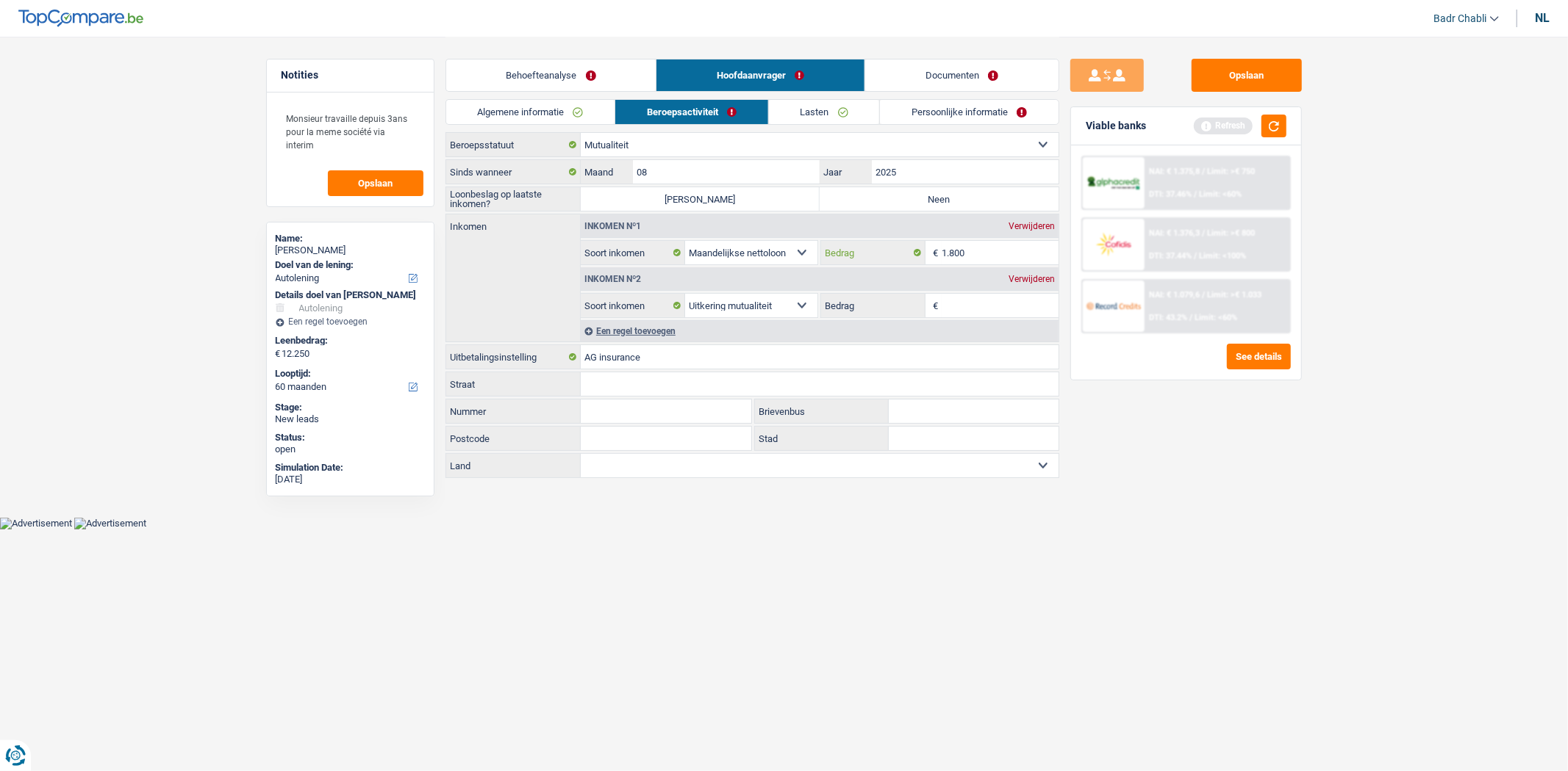
click at [994, 250] on input "1.800" at bounding box center [999, 253] width 117 height 24
click at [988, 309] on input "Bedrag" at bounding box center [999, 306] width 117 height 24
paste input "1.800"
type input "1.800"
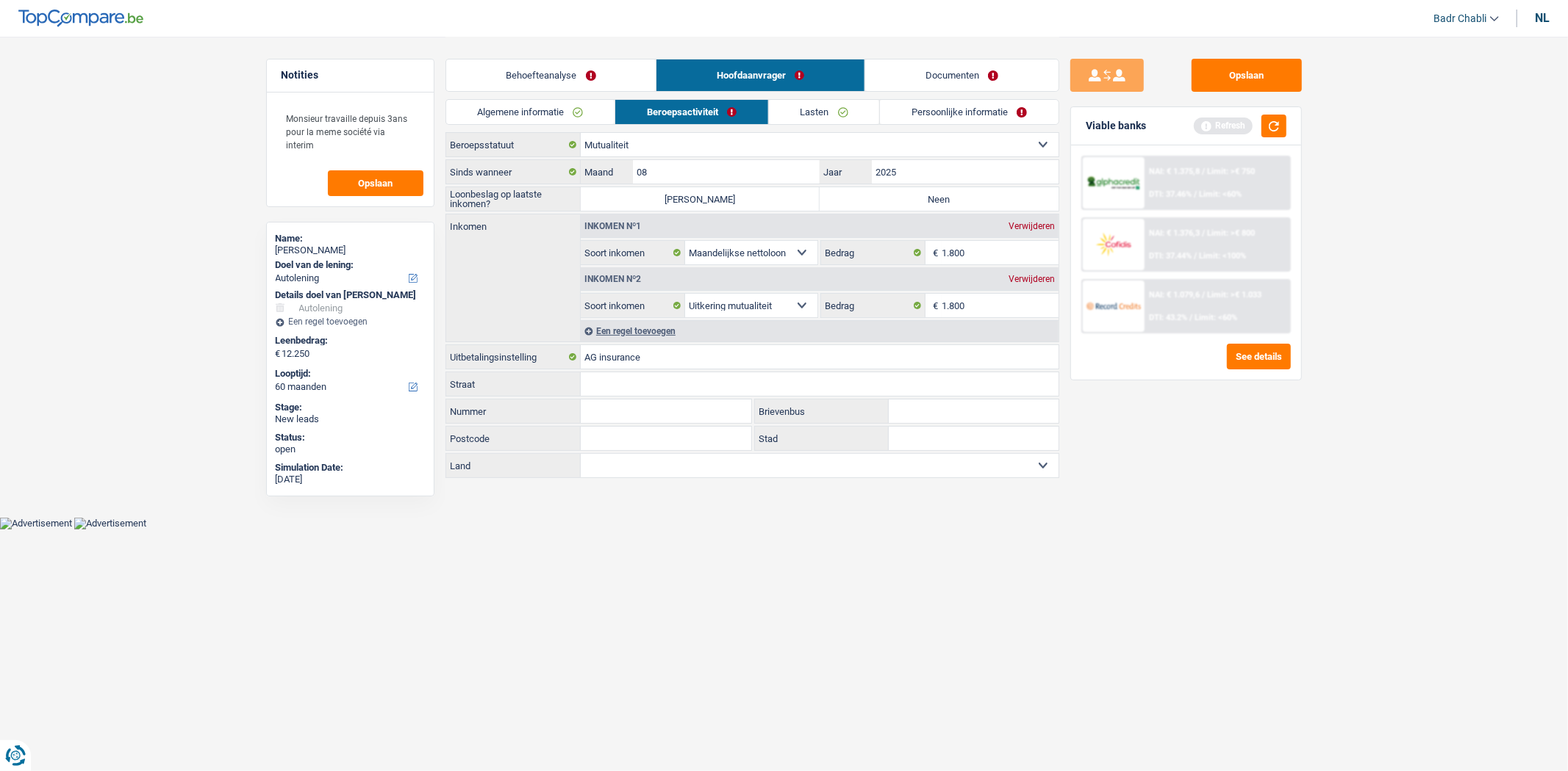
click at [1031, 226] on div "Verwijderen" at bounding box center [1032, 226] width 53 height 9
select select "mutualityIndemnity"
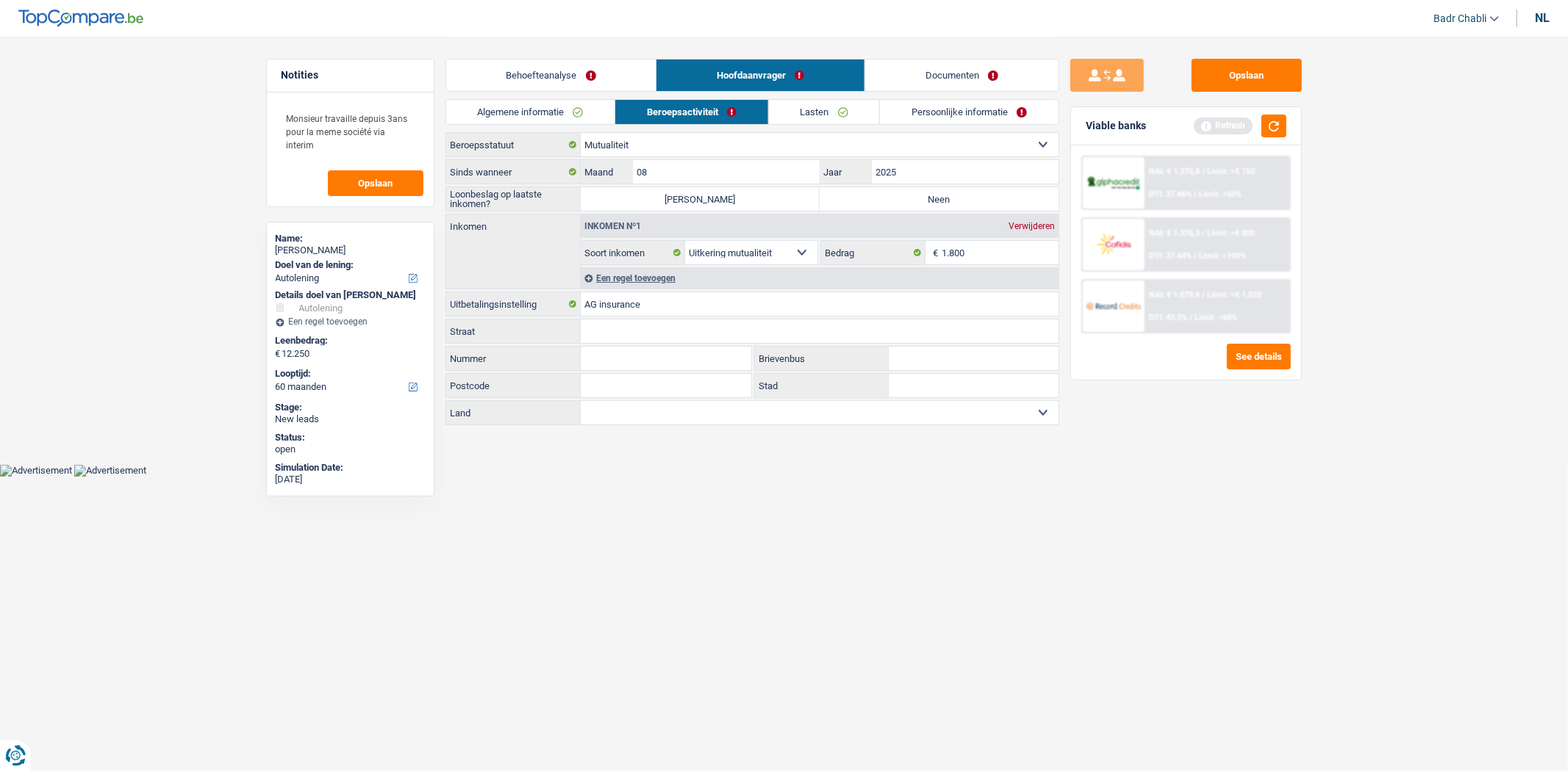
click at [940, 200] on label "Neen" at bounding box center [939, 199] width 239 height 24
click at [940, 200] on input "Neen" at bounding box center [939, 199] width 239 height 24
radio input "true"
click at [353, 147] on textarea "Monsieur travaille depuis 3ans pour la meme société via interim" at bounding box center [350, 131] width 146 height 57
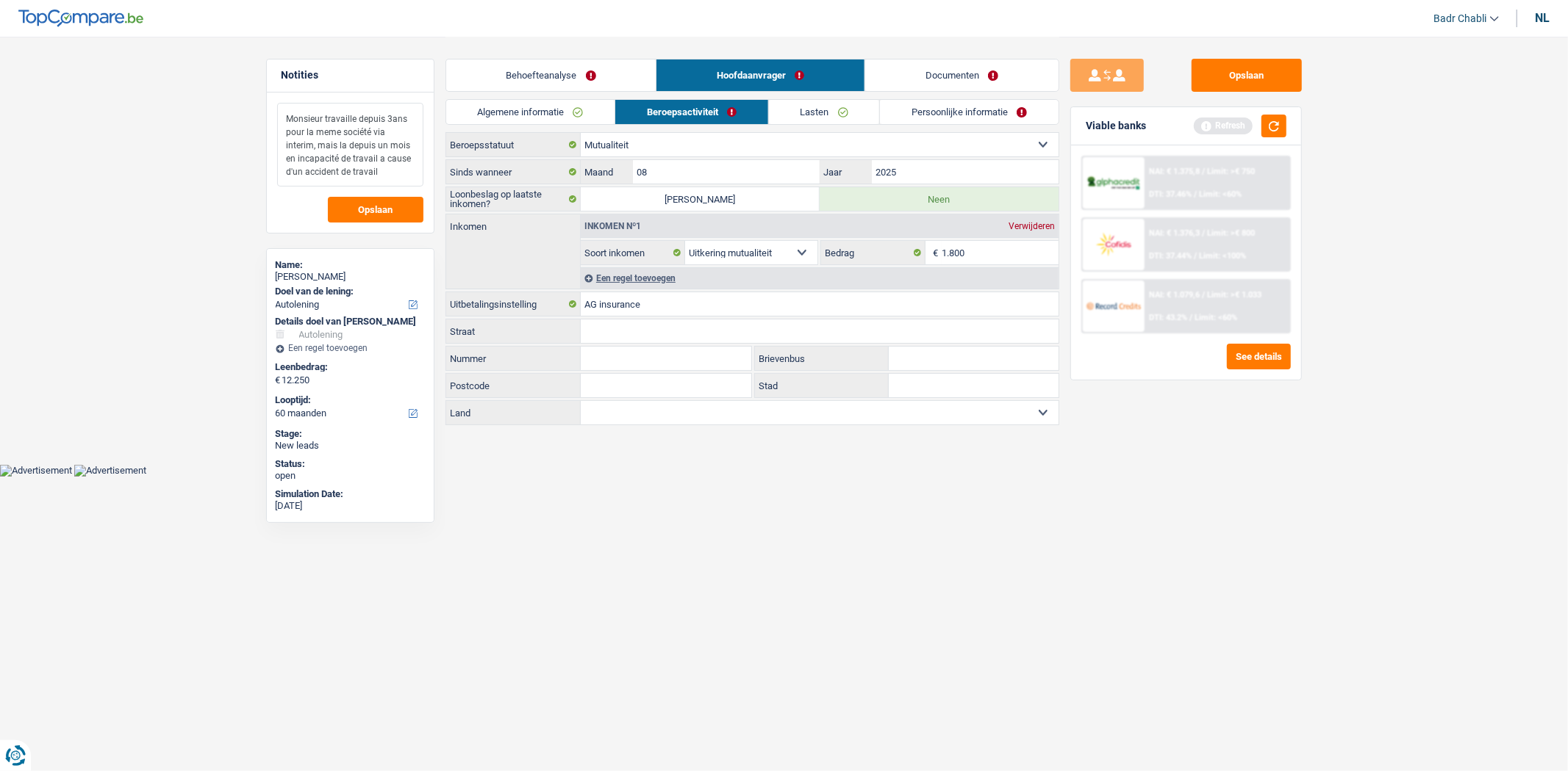
type textarea "Monsieur travaille depuis 3ans pour la meme société via interim, mais la depuis…"
click at [391, 194] on div "Monsieur travaille depuis 3ans pour la meme société via interim, mais la depuis…" at bounding box center [350, 163] width 167 height 141
click at [392, 209] on span "Opslaan" at bounding box center [375, 210] width 35 height 9
click at [1230, 70] on button "Opslaan" at bounding box center [1246, 75] width 110 height 33
click at [1240, 63] on button "Opslaan" at bounding box center [1246, 75] width 110 height 33
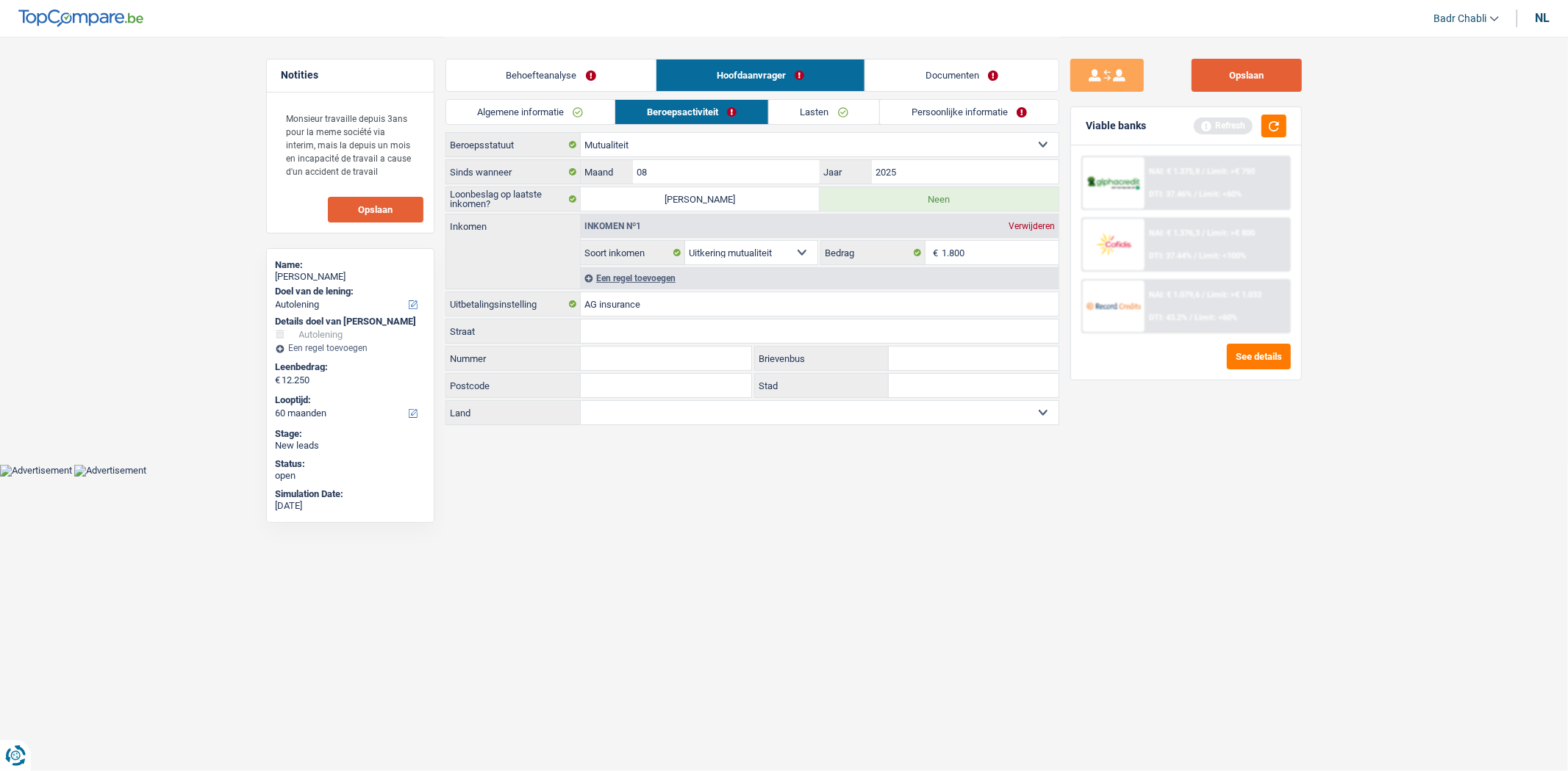
click at [1272, 83] on button "Opslaan" at bounding box center [1246, 75] width 110 height 33
